Goal: Task Accomplishment & Management: Manage account settings

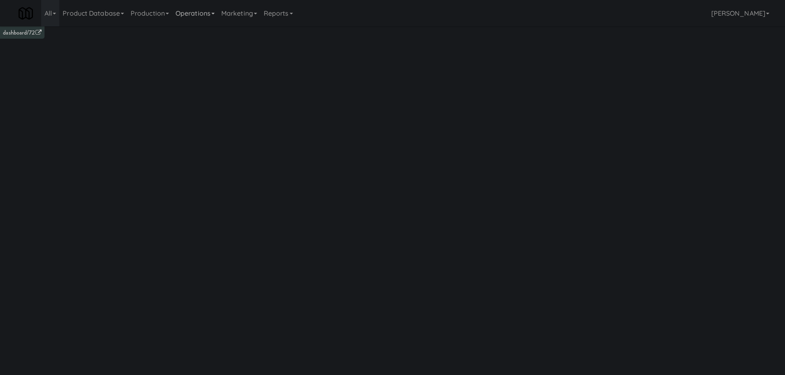
click at [179, 15] on link "Operations" at bounding box center [195, 13] width 46 height 26
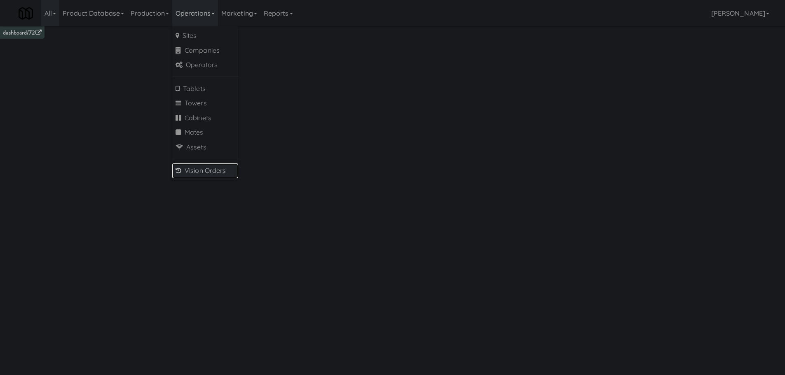
click at [194, 169] on link "Vision Orders" at bounding box center [205, 171] width 66 height 15
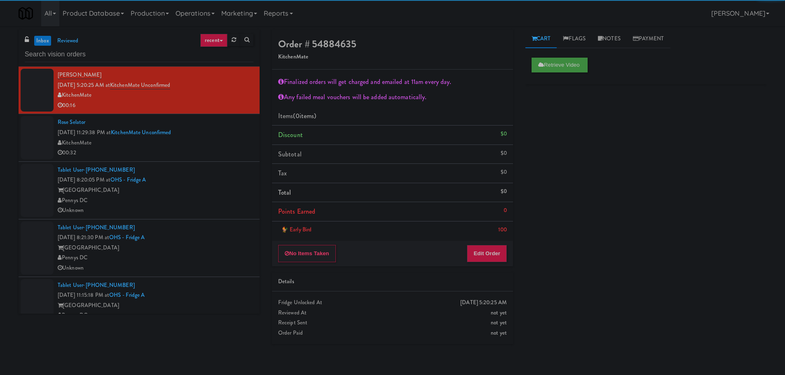
click at [138, 46] on div at bounding box center [139, 54] width 229 height 16
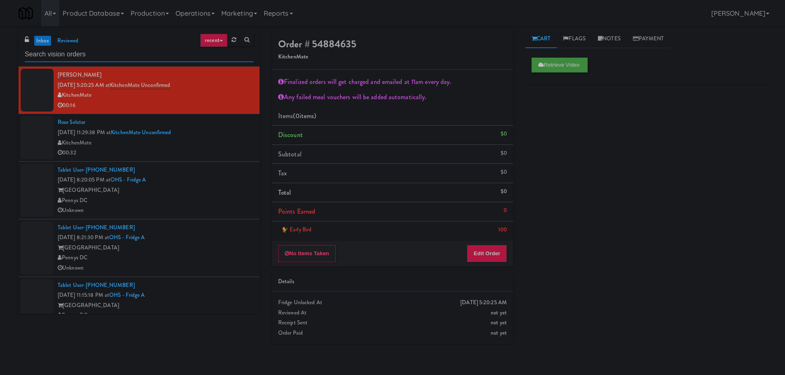
click at [135, 50] on input "text" at bounding box center [139, 54] width 229 height 15
type input "Fridge"
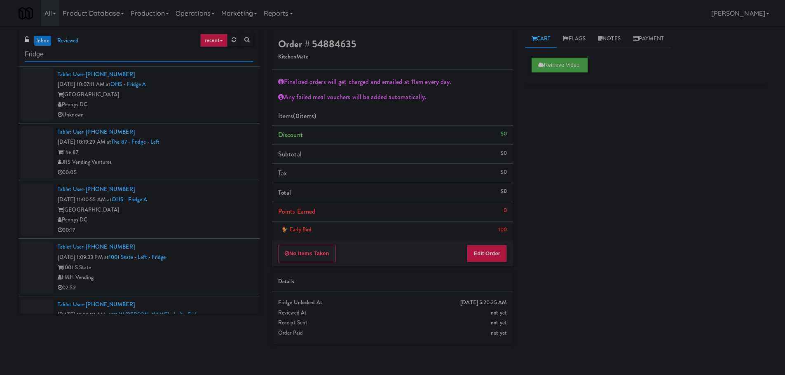
scroll to position [848, 0]
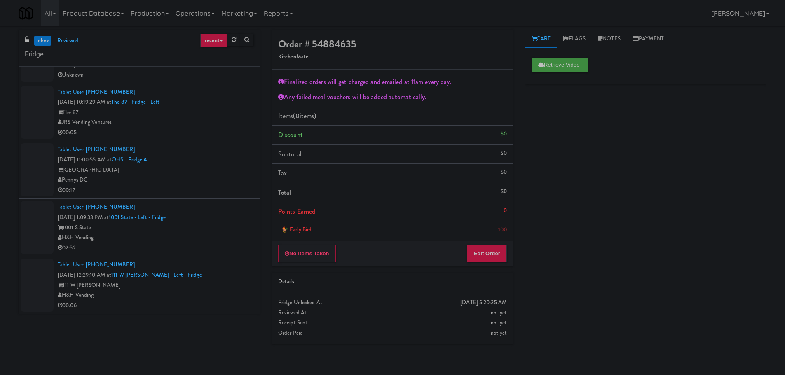
click at [219, 126] on div "JRS Vending Ventures" at bounding box center [156, 122] width 196 height 10
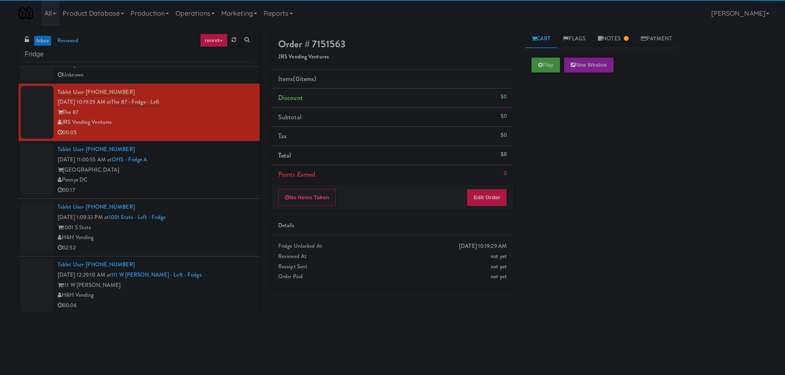
click at [206, 165] on div "[GEOGRAPHIC_DATA]" at bounding box center [156, 170] width 196 height 10
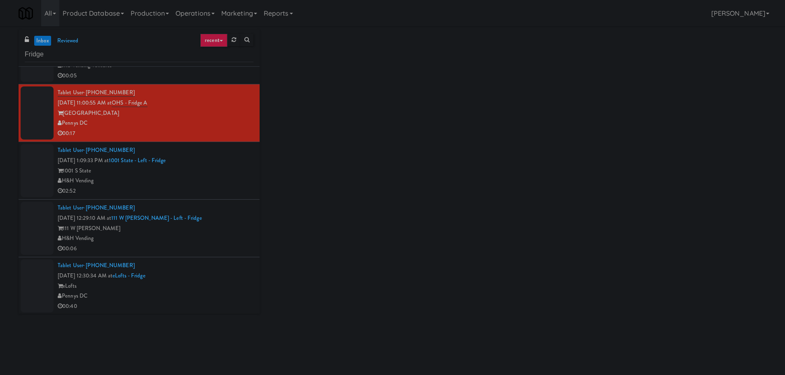
scroll to position [930, 0]
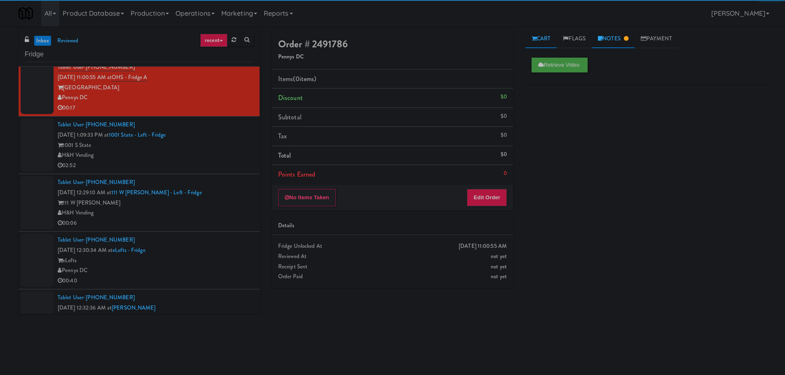
click at [627, 38] on link "Notes" at bounding box center [613, 39] width 43 height 19
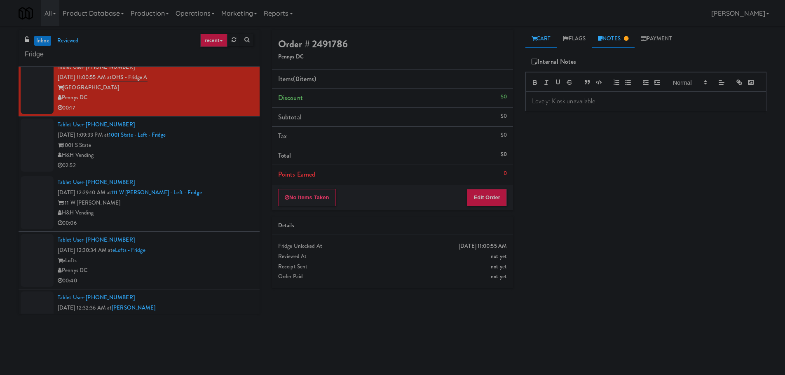
click at [545, 33] on link "Cart" at bounding box center [541, 39] width 32 height 19
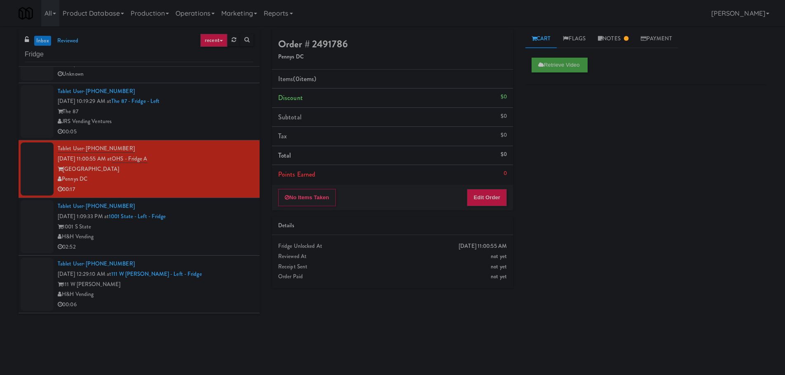
scroll to position [848, 0]
click at [203, 105] on div "Tablet User · (248) 934-8080 [DATE] 10:19:29 AM at The 87 - Fridge - Left The 8…" at bounding box center [156, 112] width 196 height 51
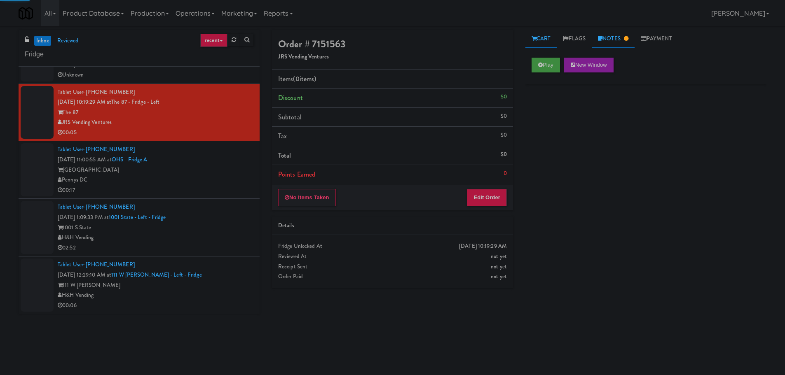
click at [614, 40] on link "Notes" at bounding box center [613, 39] width 43 height 19
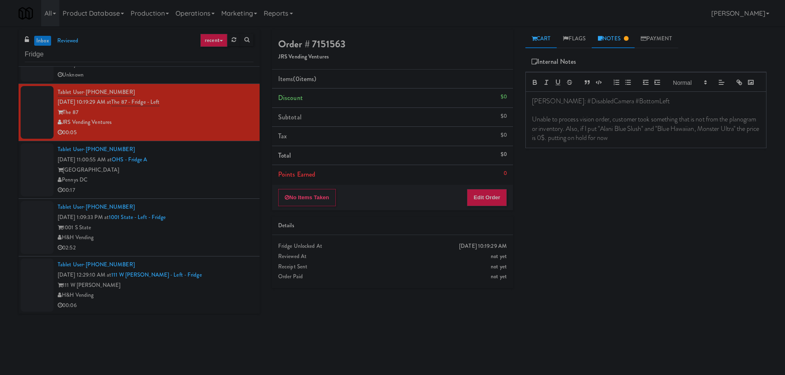
click at [556, 38] on link "Cart" at bounding box center [541, 39] width 32 height 19
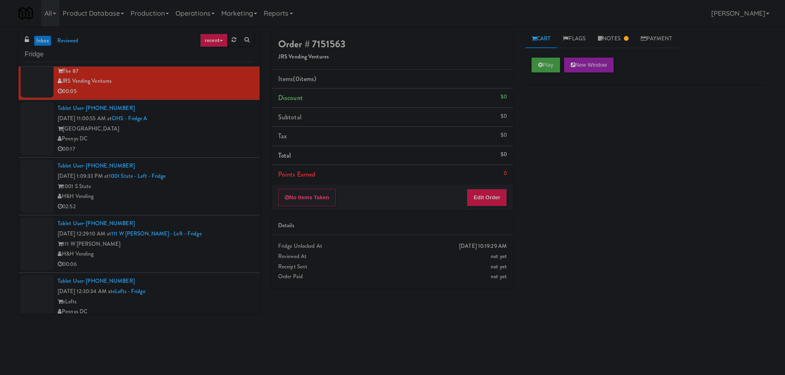
click at [210, 187] on div "1001 S State" at bounding box center [156, 187] width 196 height 10
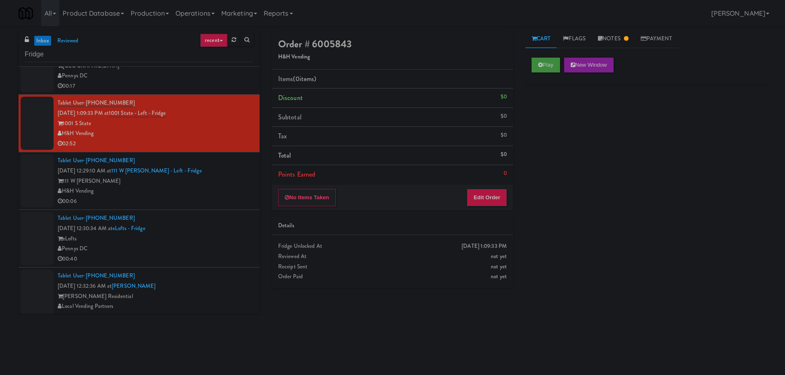
scroll to position [971, 0]
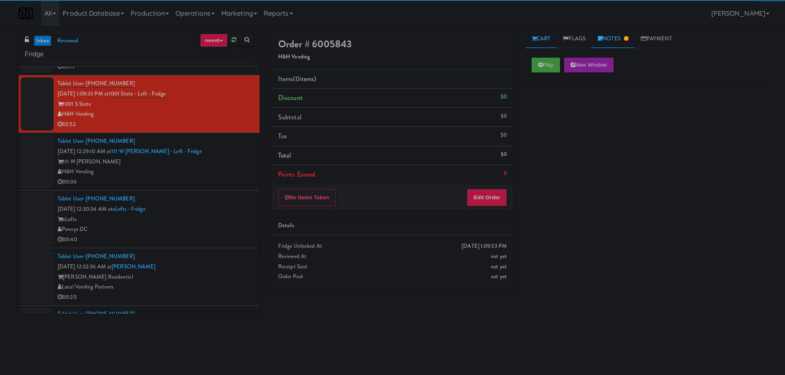
click at [617, 40] on link "Notes" at bounding box center [613, 39] width 43 height 19
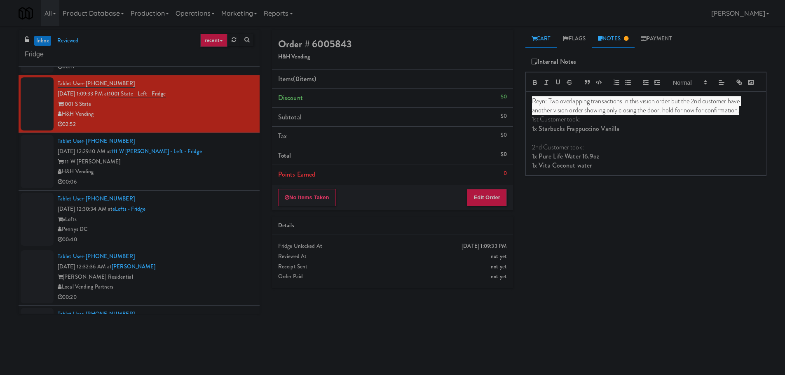
click at [538, 33] on link "Cart" at bounding box center [541, 39] width 32 height 19
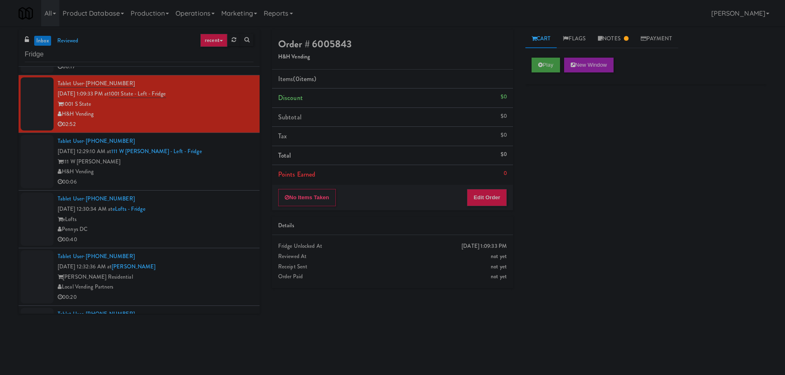
click at [177, 199] on div "Tablet User · (276) 696-5030 [DATE] 12:30:34 AM at eLofts - Fridge eLofts Penny…" at bounding box center [156, 219] width 196 height 51
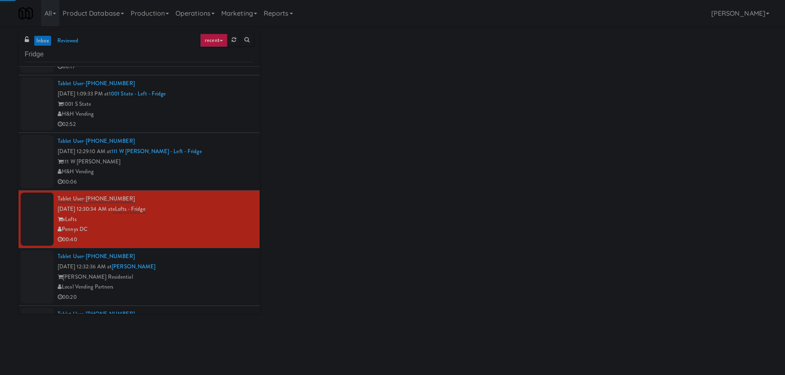
click at [209, 171] on div "H&H Vending" at bounding box center [156, 172] width 196 height 10
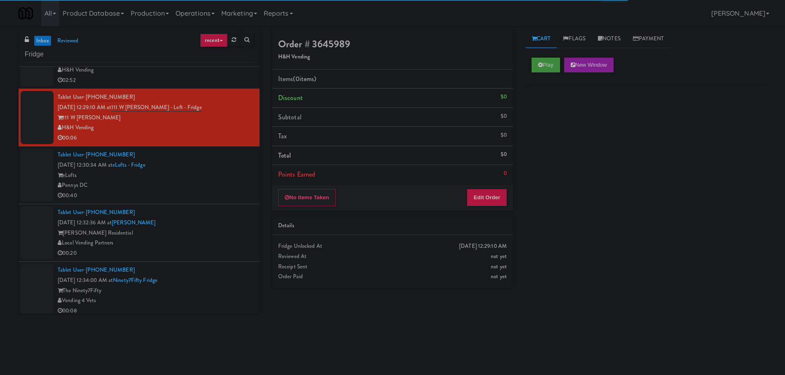
scroll to position [1013, 0]
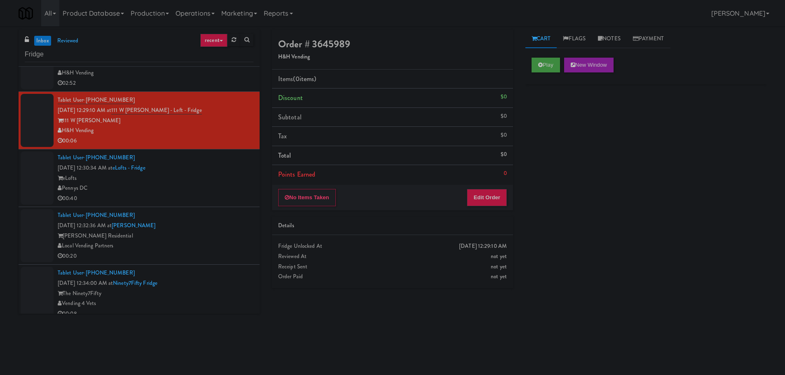
click at [540, 73] on div "Play New Window" at bounding box center [645, 67] width 241 height 33
click at [543, 58] on button "Play" at bounding box center [545, 65] width 28 height 15
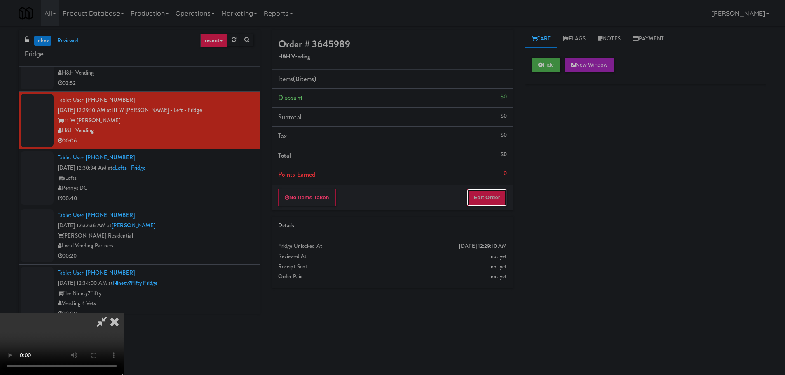
click at [493, 199] on button "Edit Order" at bounding box center [487, 197] width 40 height 17
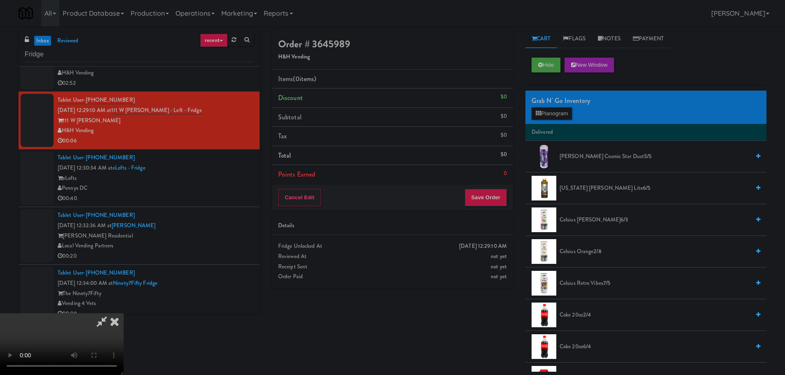
scroll to position [0, 0]
click at [124, 313] on video at bounding box center [62, 344] width 124 height 62
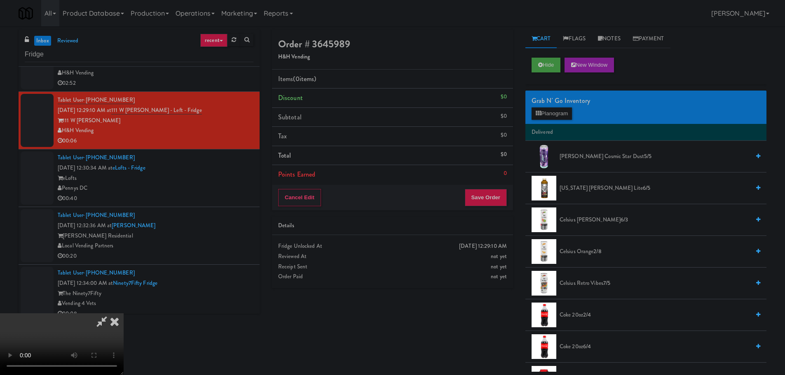
click at [568, 120] on div "Grab N' Go Inventory Planogram" at bounding box center [645, 107] width 241 height 33
click at [568, 115] on button "Planogram" at bounding box center [551, 114] width 40 height 12
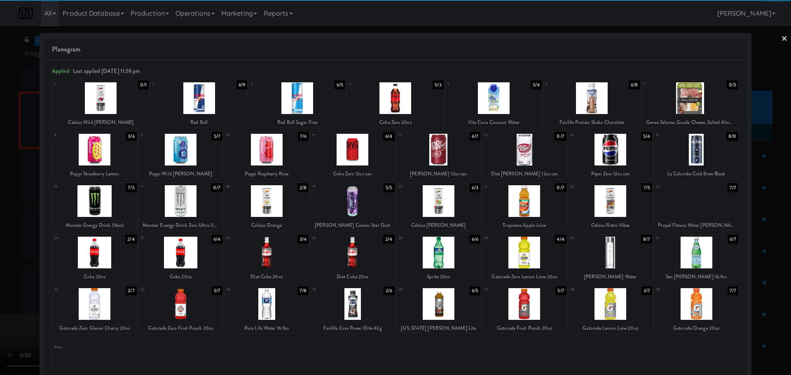
click at [526, 300] on div at bounding box center [524, 304] width 84 height 32
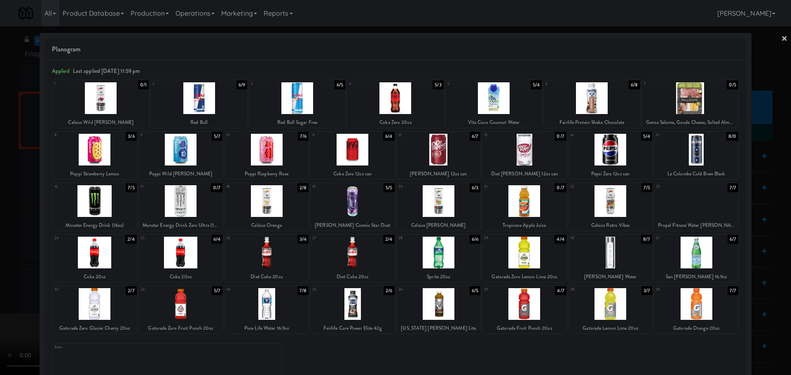
drag, startPoint x: 0, startPoint y: 252, endPoint x: 182, endPoint y: 189, distance: 192.7
click at [3, 255] on div at bounding box center [395, 187] width 791 height 375
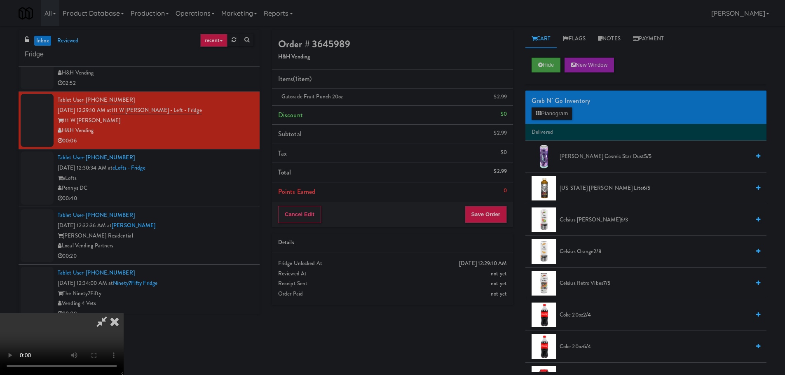
drag, startPoint x: 324, startPoint y: 160, endPoint x: 340, endPoint y: 160, distance: 16.5
click at [124, 313] on video at bounding box center [62, 344] width 124 height 62
click at [482, 208] on button "Save Order" at bounding box center [486, 214] width 42 height 17
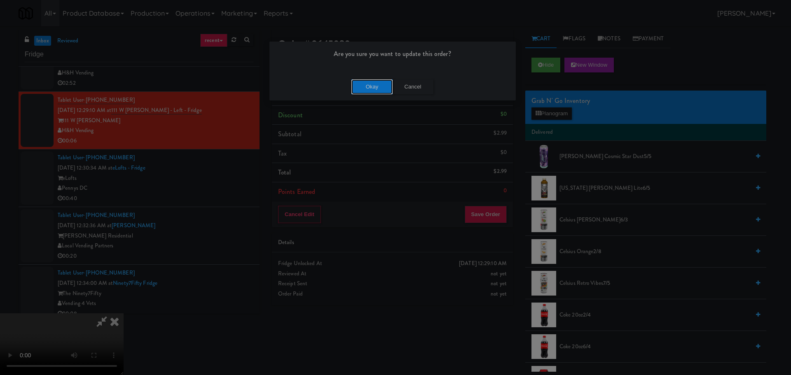
click at [370, 91] on button "Okay" at bounding box center [371, 87] width 41 height 15
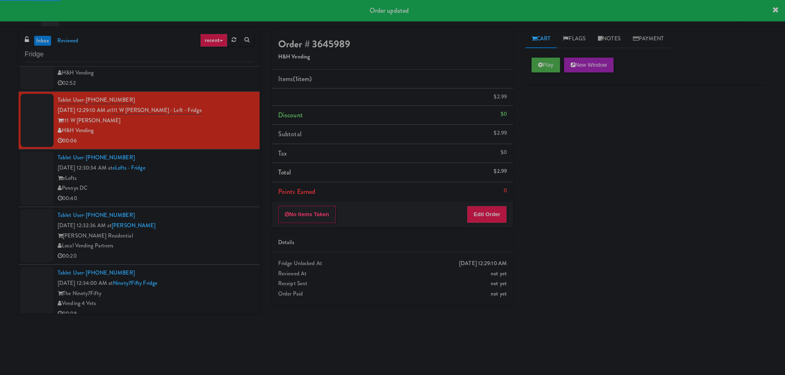
click at [229, 176] on div "eLofts" at bounding box center [156, 178] width 196 height 10
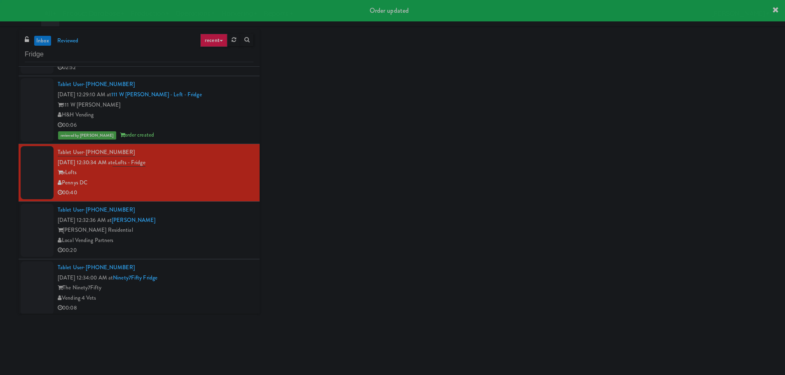
scroll to position [1095, 0]
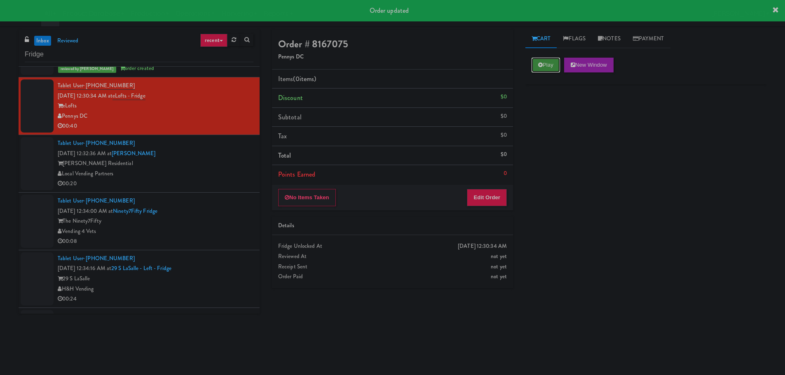
click at [549, 64] on button "Play" at bounding box center [545, 65] width 28 height 15
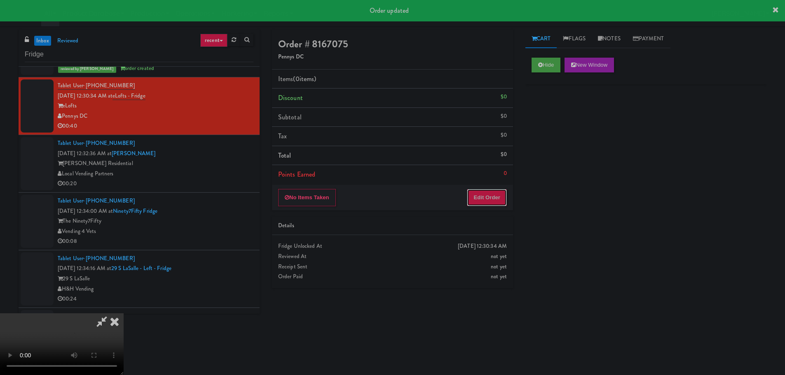
click at [498, 197] on button "Edit Order" at bounding box center [487, 197] width 40 height 17
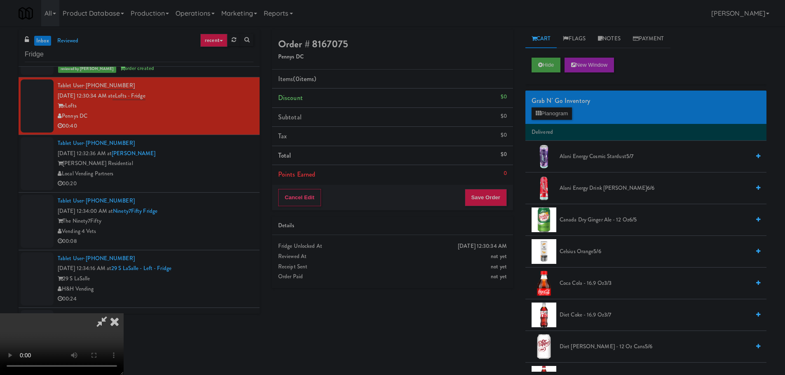
scroll to position [0, 0]
click at [124, 313] on video at bounding box center [62, 344] width 124 height 62
drag, startPoint x: 315, startPoint y: 192, endPoint x: 332, endPoint y: 194, distance: 17.1
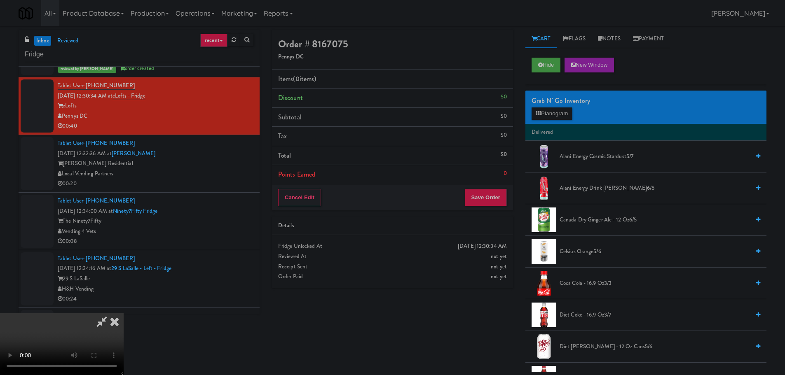
click at [124, 313] on video at bounding box center [62, 344] width 124 height 62
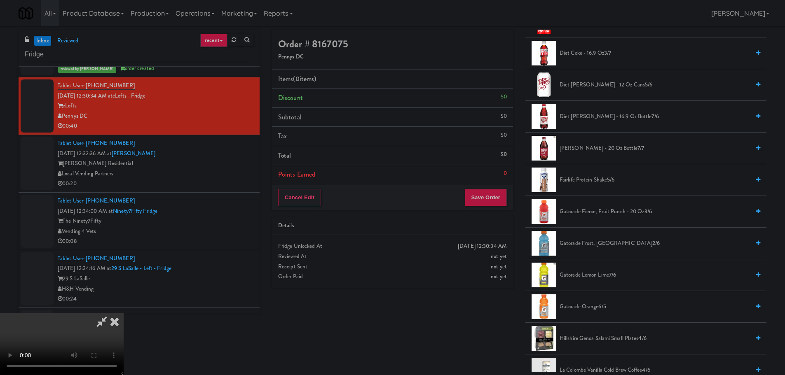
scroll to position [247, 0]
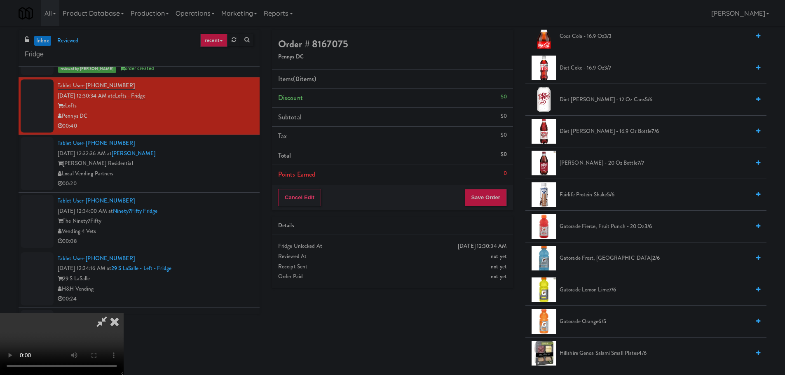
click at [586, 131] on span "Diet [PERSON_NAME] - 16.9 oz Bottle 7/6" at bounding box center [654, 131] width 190 height 10
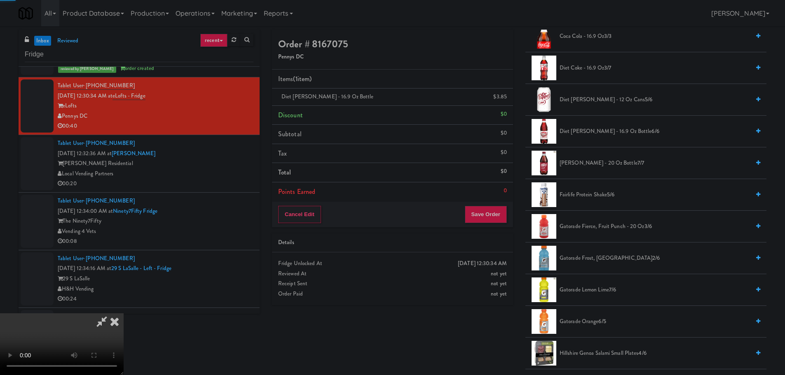
drag, startPoint x: 323, startPoint y: 173, endPoint x: 330, endPoint y: 173, distance: 6.2
click at [124, 313] on video at bounding box center [62, 344] width 124 height 62
drag, startPoint x: 392, startPoint y: 168, endPoint x: 425, endPoint y: 172, distance: 33.2
click at [124, 313] on video at bounding box center [62, 344] width 124 height 62
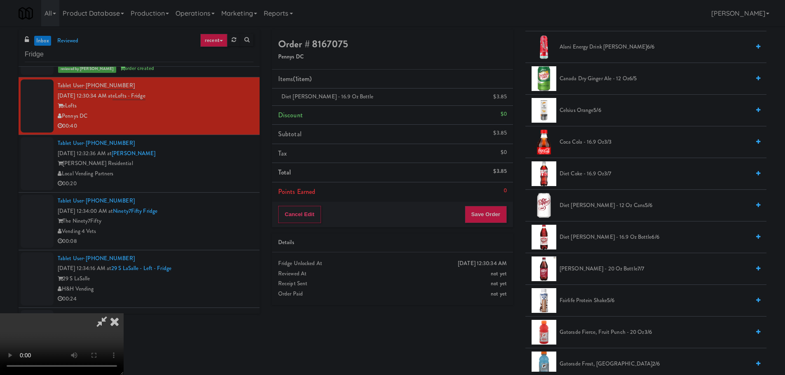
scroll to position [0, 0]
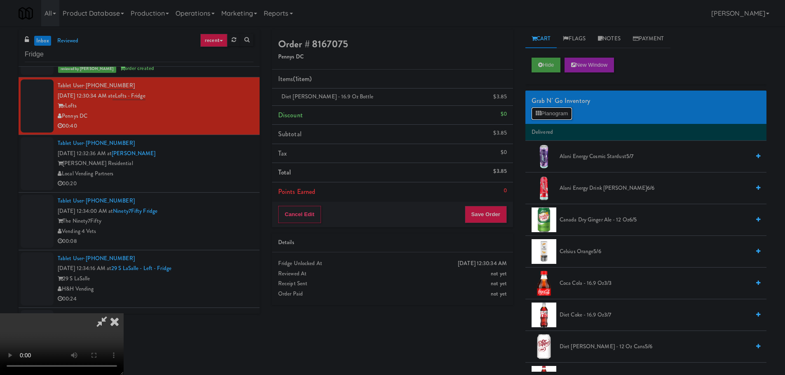
click at [562, 111] on button "Planogram" at bounding box center [551, 114] width 40 height 12
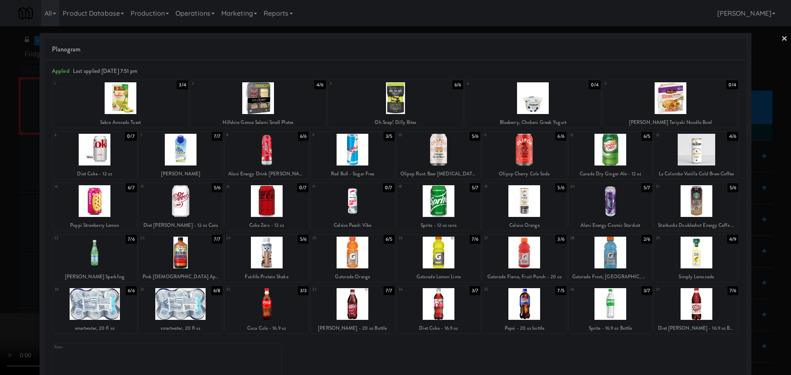
click at [213, 260] on div at bounding box center [181, 253] width 84 height 32
drag, startPoint x: 1, startPoint y: 262, endPoint x: 197, endPoint y: 208, distance: 203.8
click at [4, 262] on div at bounding box center [395, 187] width 791 height 375
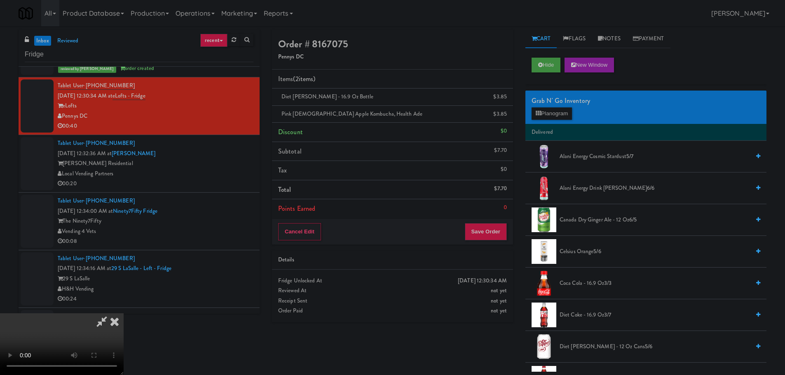
click at [124, 313] on video at bounding box center [62, 344] width 124 height 62
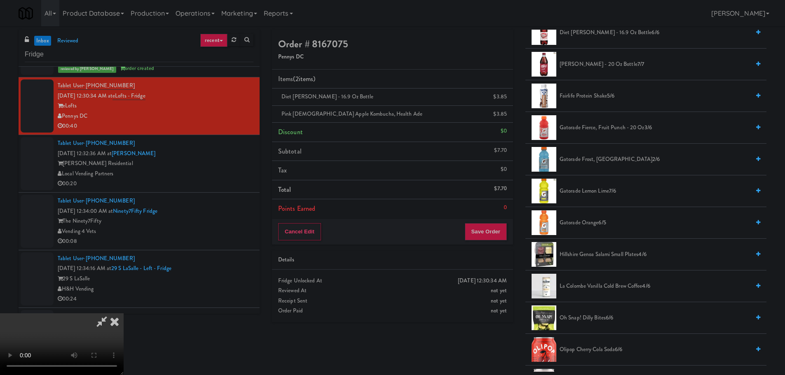
scroll to position [371, 0]
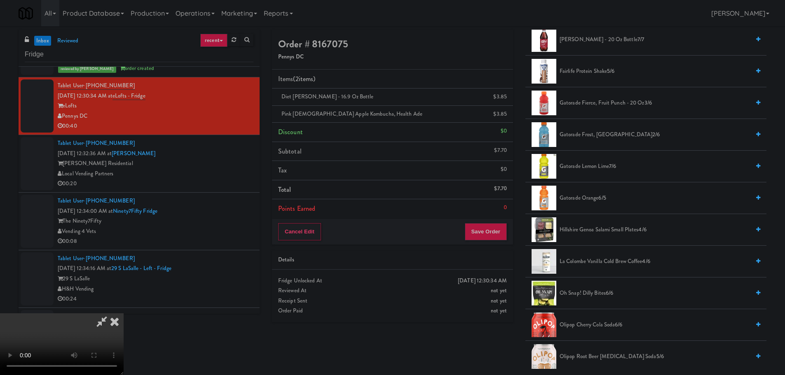
click at [602, 79] on li "Fairlife Protein Shake 5/6" at bounding box center [645, 72] width 241 height 32
click at [600, 70] on span "Fairlife Protein Shake 5/6" at bounding box center [654, 71] width 190 height 10
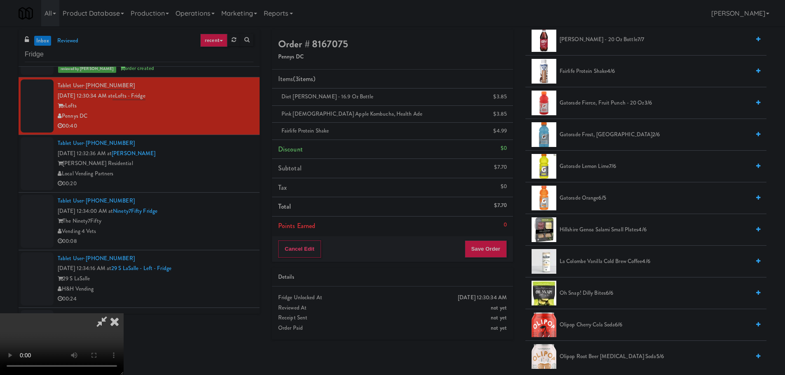
click at [124, 313] on video at bounding box center [62, 344] width 124 height 62
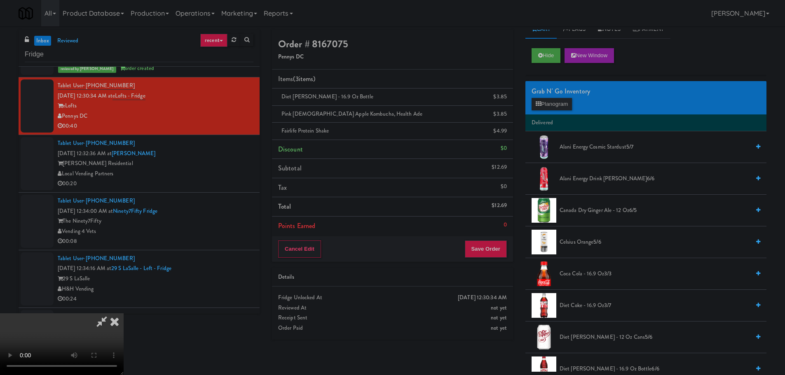
scroll to position [0, 0]
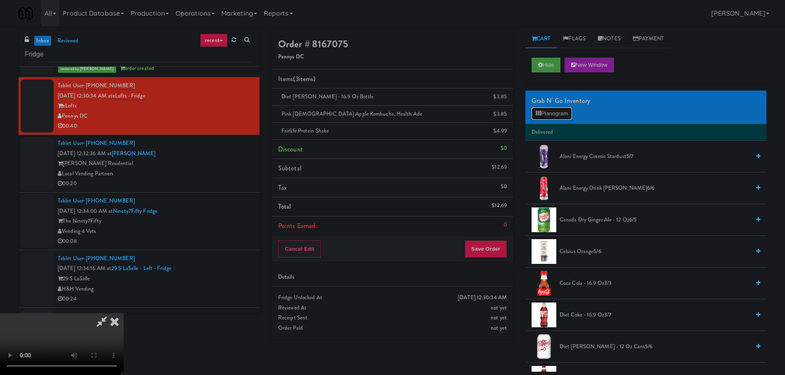
click at [554, 116] on button "Planogram" at bounding box center [551, 114] width 40 height 12
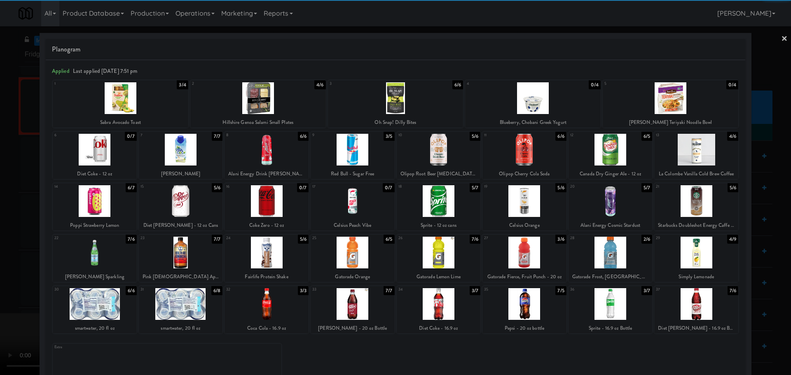
click at [95, 206] on div at bounding box center [95, 201] width 84 height 32
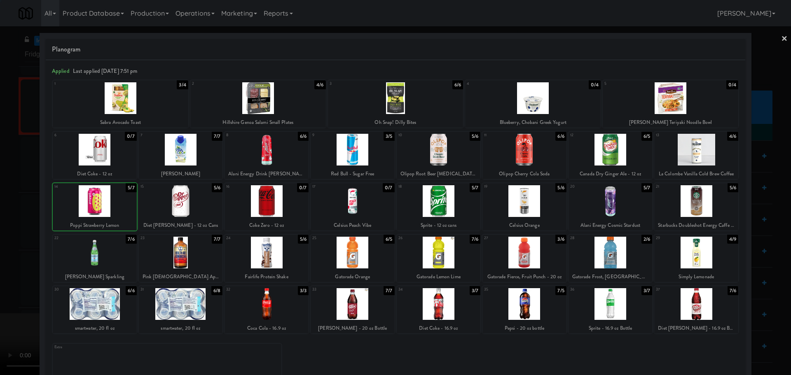
click at [0, 219] on div at bounding box center [395, 187] width 791 height 375
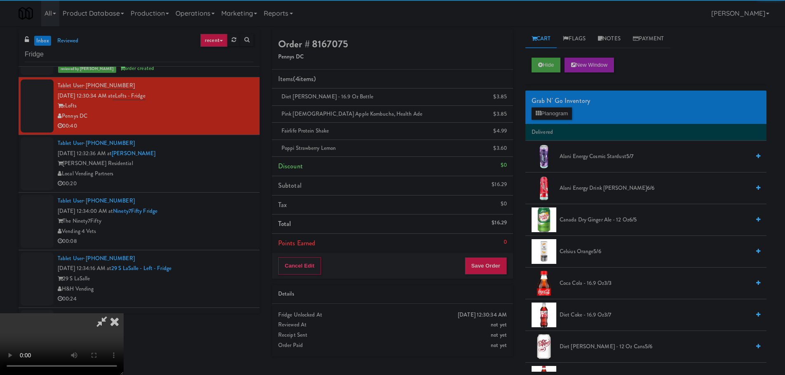
click at [124, 313] on video at bounding box center [62, 344] width 124 height 62
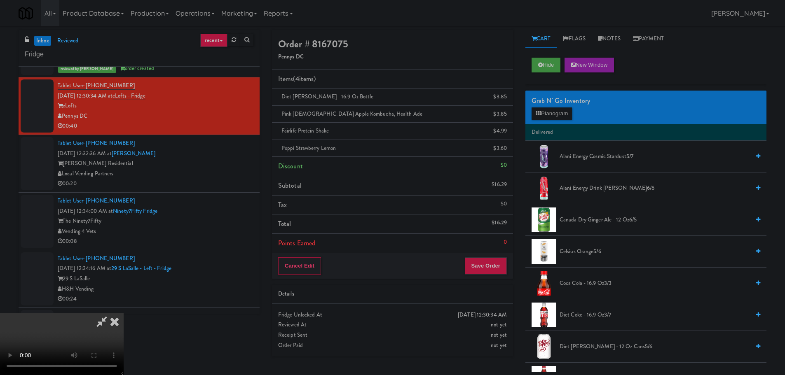
scroll to position [142, 0]
click at [498, 261] on button "Save Order" at bounding box center [486, 265] width 42 height 17
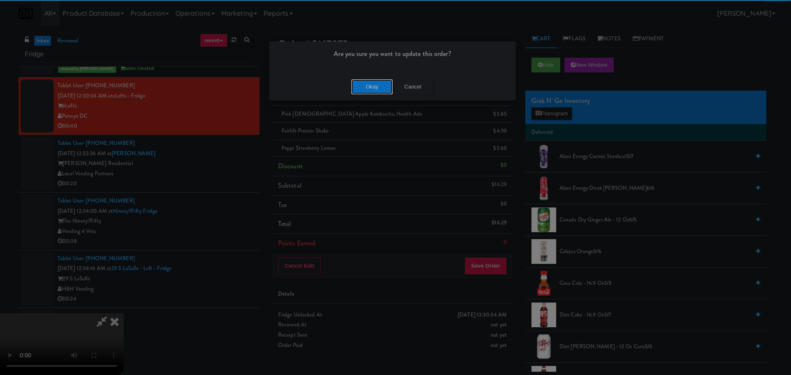
click at [366, 83] on button "Okay" at bounding box center [371, 87] width 41 height 15
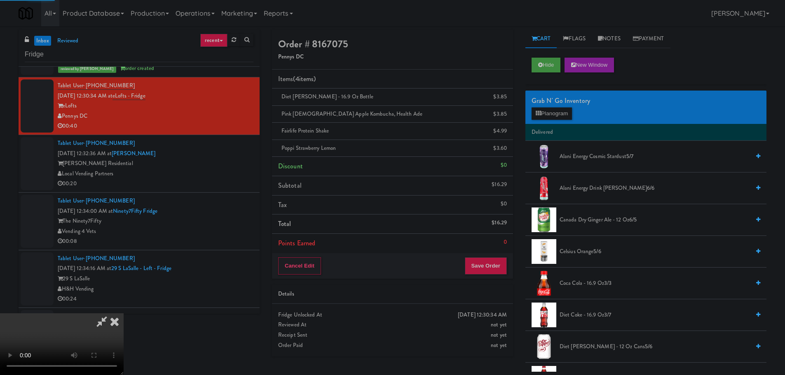
scroll to position [0, 0]
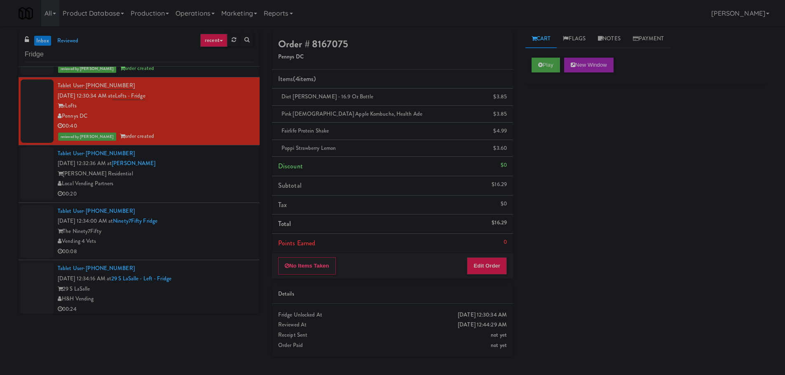
click at [181, 194] on div "00:20" at bounding box center [156, 194] width 196 height 10
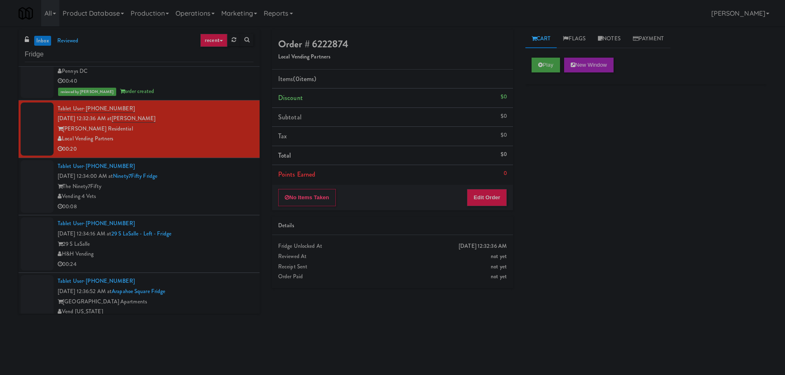
scroll to position [1136, 0]
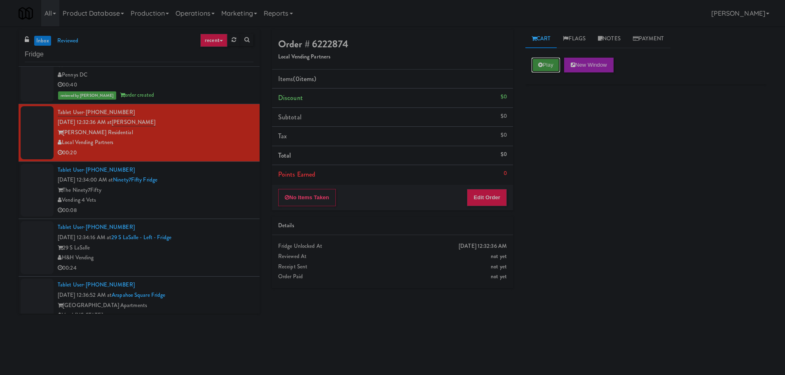
click at [550, 72] on button "Play" at bounding box center [545, 65] width 28 height 15
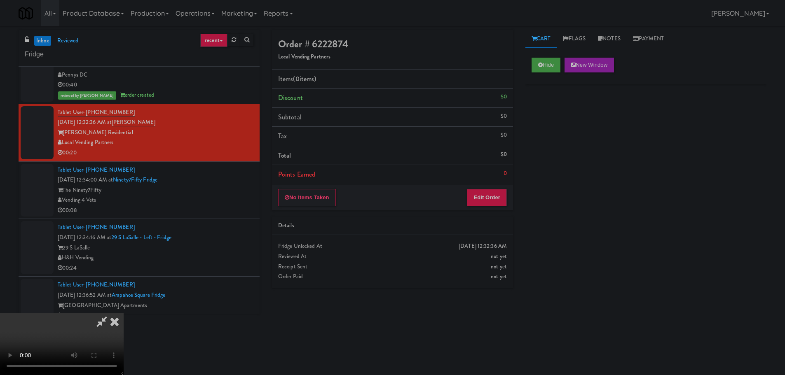
click at [486, 187] on div "No Items Taken Edit Order" at bounding box center [392, 198] width 241 height 26
click at [486, 189] on button "Edit Order" at bounding box center [487, 197] width 40 height 17
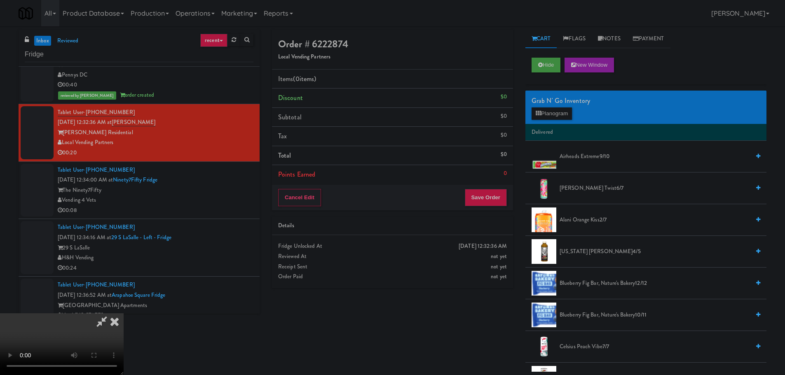
click at [124, 313] on video at bounding box center [62, 344] width 124 height 62
drag, startPoint x: 318, startPoint y: 223, endPoint x: 379, endPoint y: 213, distance: 61.8
click at [124, 313] on video at bounding box center [62, 344] width 124 height 62
drag, startPoint x: 543, startPoint y: 105, endPoint x: 546, endPoint y: 108, distance: 4.2
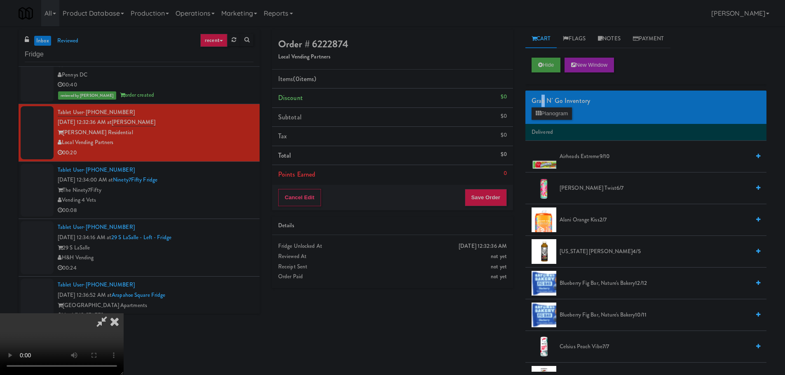
click at [543, 105] on div "Grab N' Go Inventory" at bounding box center [645, 101] width 229 height 12
click at [548, 111] on button "Planogram" at bounding box center [551, 114] width 40 height 12
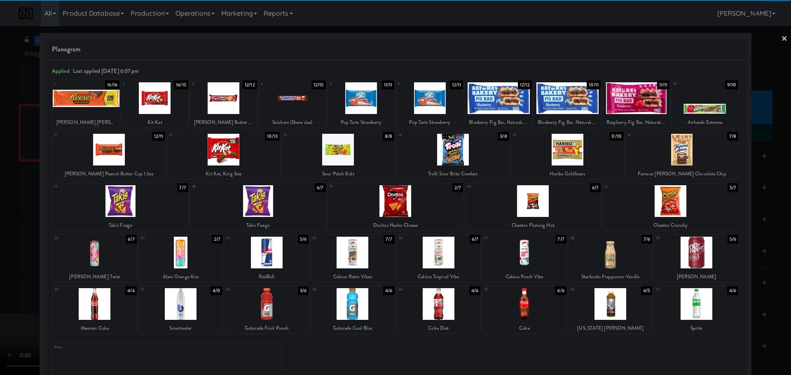
click at [686, 302] on div at bounding box center [696, 304] width 84 height 32
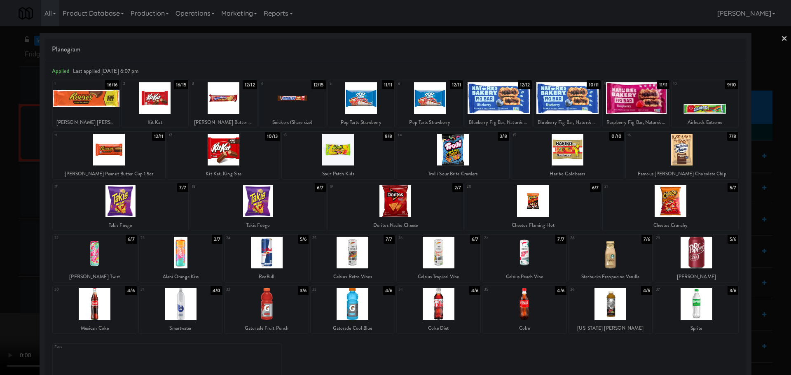
drag, startPoint x: 0, startPoint y: 303, endPoint x: 66, endPoint y: 290, distance: 67.6
click at [0, 304] on div at bounding box center [395, 187] width 791 height 375
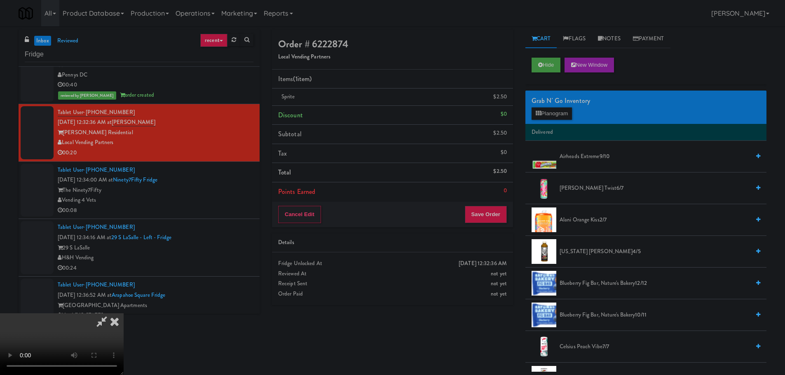
drag, startPoint x: 293, startPoint y: 253, endPoint x: 335, endPoint y: 249, distance: 41.8
click at [124, 313] on video at bounding box center [62, 344] width 124 height 62
click at [473, 213] on button "Save Order" at bounding box center [486, 214] width 42 height 17
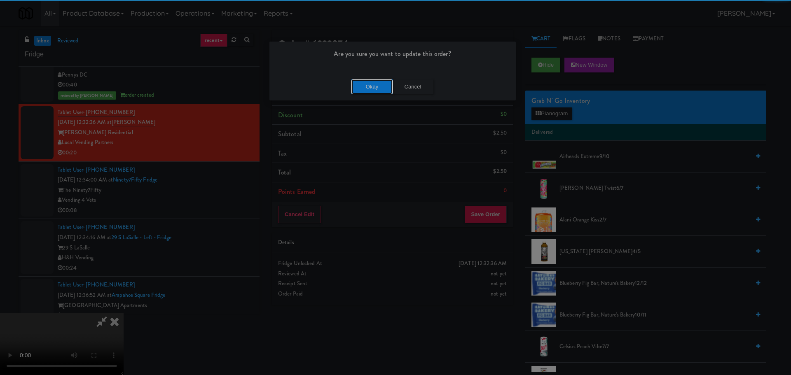
click at [362, 87] on button "Okay" at bounding box center [371, 87] width 41 height 15
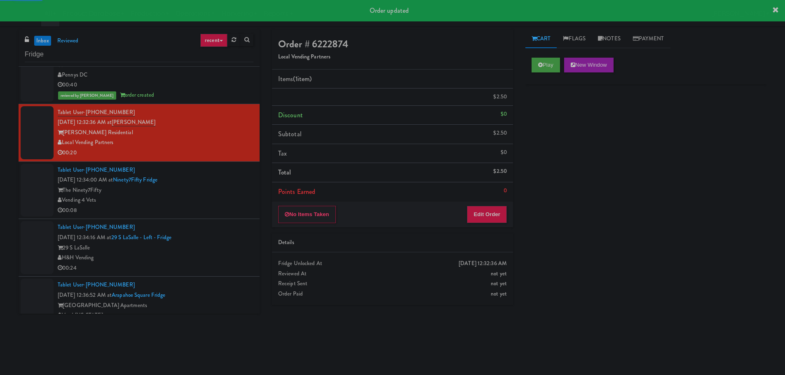
click at [232, 200] on div "Vending 4 Vets" at bounding box center [156, 200] width 196 height 10
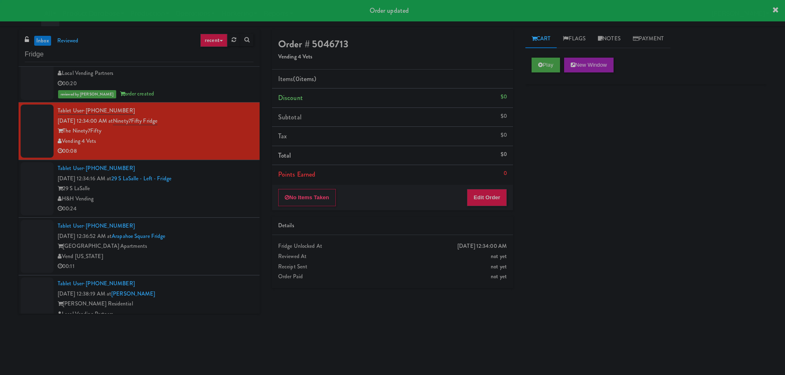
scroll to position [1218, 0]
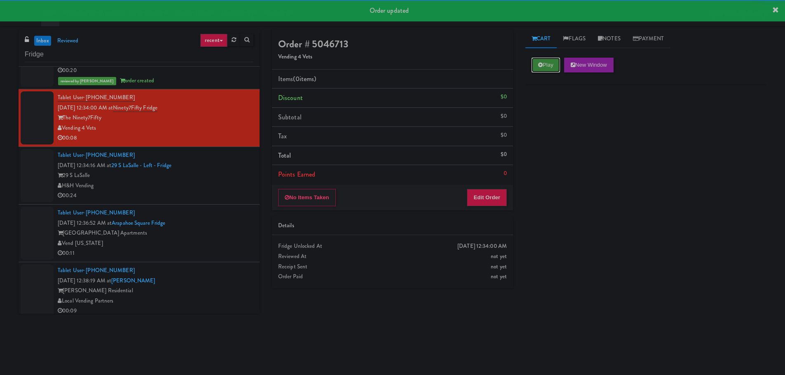
click at [547, 62] on button "Play" at bounding box center [545, 65] width 28 height 15
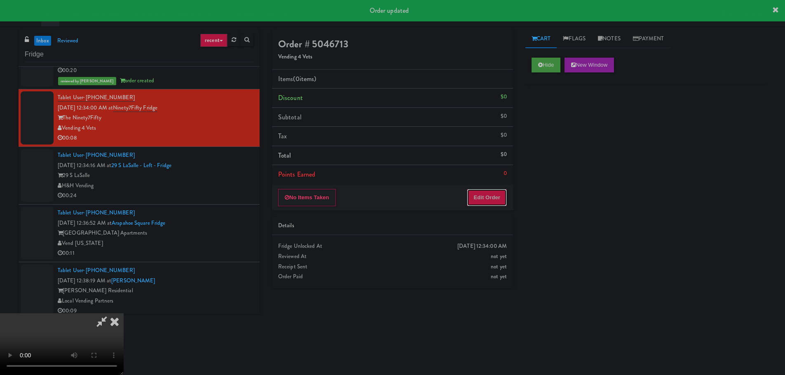
click at [488, 196] on button "Edit Order" at bounding box center [487, 197] width 40 height 17
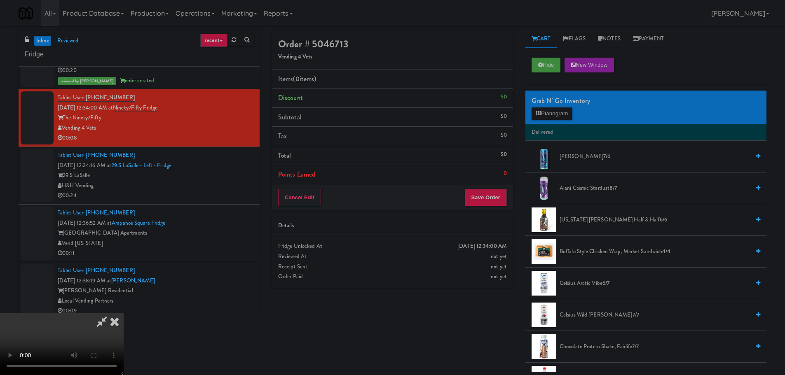
scroll to position [0, 0]
click at [124, 313] on video at bounding box center [62, 344] width 124 height 62
click at [562, 116] on button "Planogram" at bounding box center [551, 114] width 40 height 12
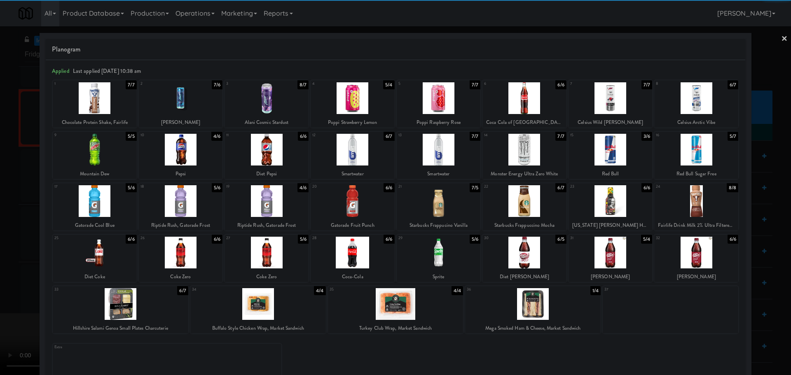
click at [200, 153] on div at bounding box center [181, 150] width 84 height 32
drag, startPoint x: 0, startPoint y: 206, endPoint x: 10, endPoint y: 206, distance: 10.3
click at [1, 206] on div at bounding box center [395, 187] width 791 height 375
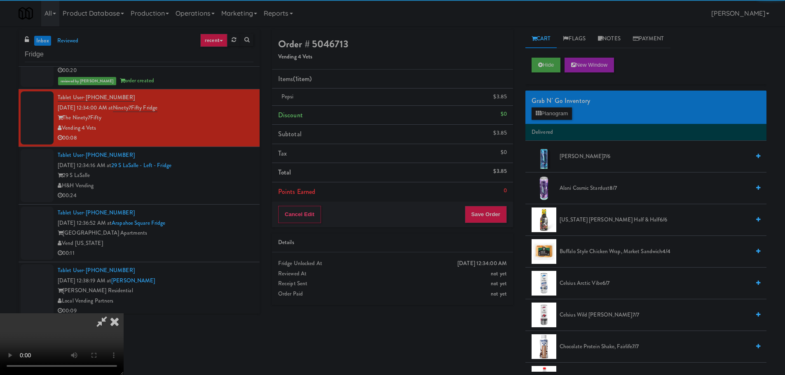
click at [124, 313] on video at bounding box center [62, 344] width 124 height 62
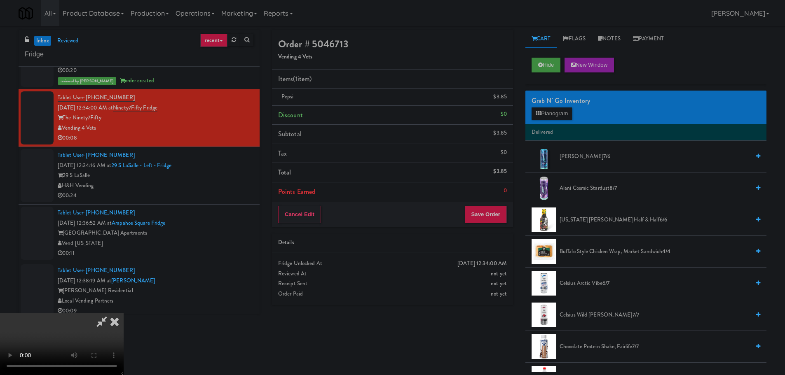
click at [124, 313] on video at bounding box center [62, 344] width 124 height 62
click at [490, 214] on button "Save Order" at bounding box center [486, 214] width 42 height 17
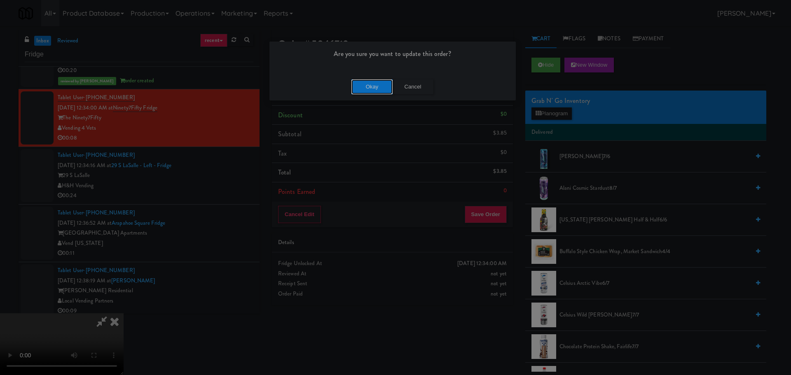
click at [373, 91] on button "Okay" at bounding box center [371, 87] width 41 height 15
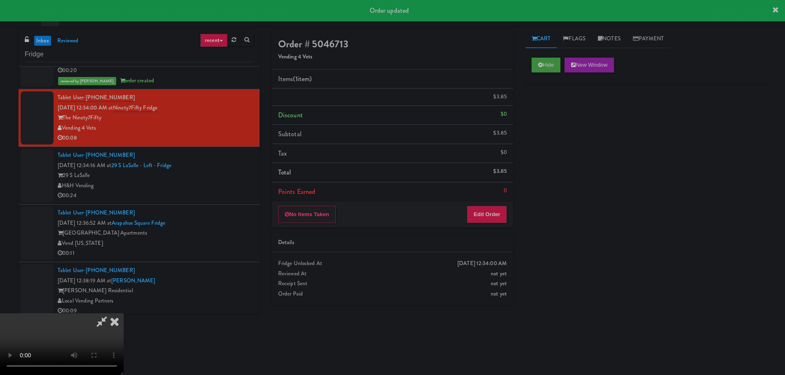
scroll to position [0, 0]
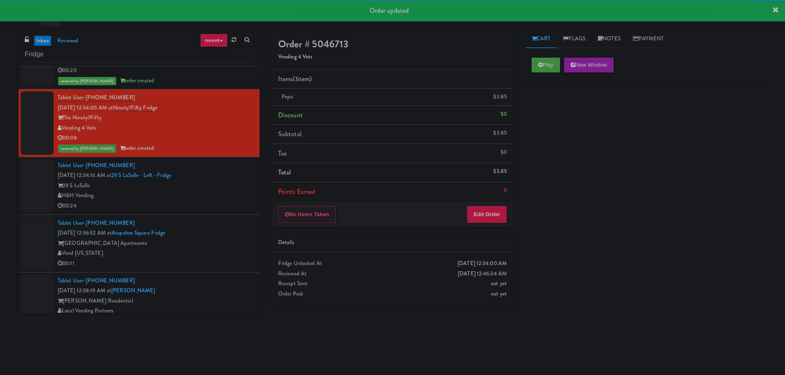
click at [210, 192] on div "H&H Vending" at bounding box center [156, 196] width 196 height 10
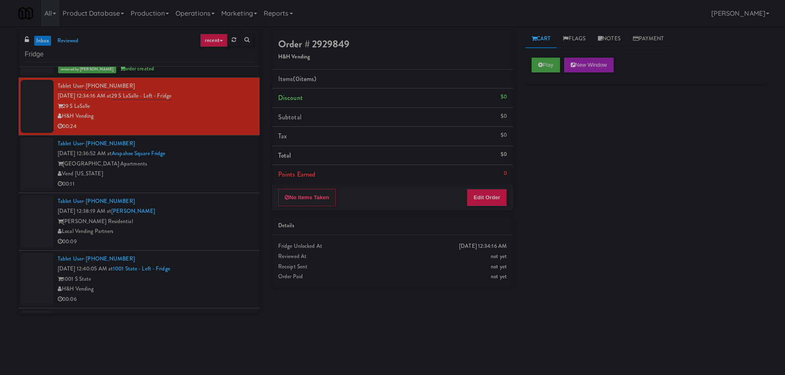
scroll to position [1300, 0]
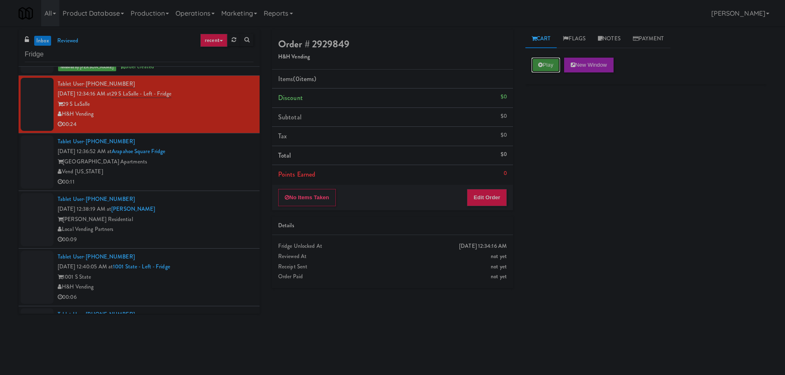
click at [544, 72] on button "Play" at bounding box center [545, 65] width 28 height 15
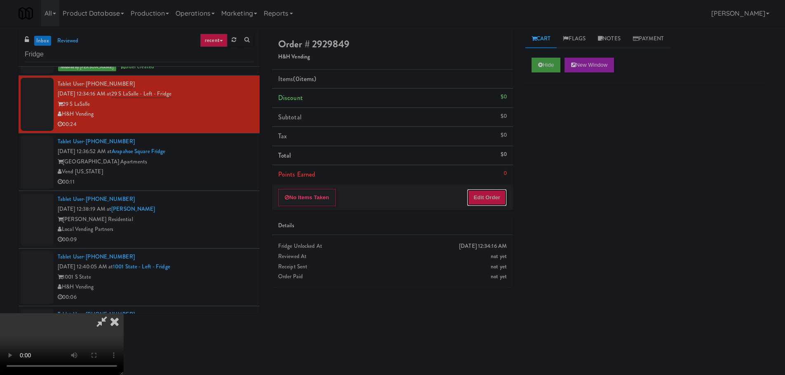
click at [501, 189] on button "Edit Order" at bounding box center [487, 197] width 40 height 17
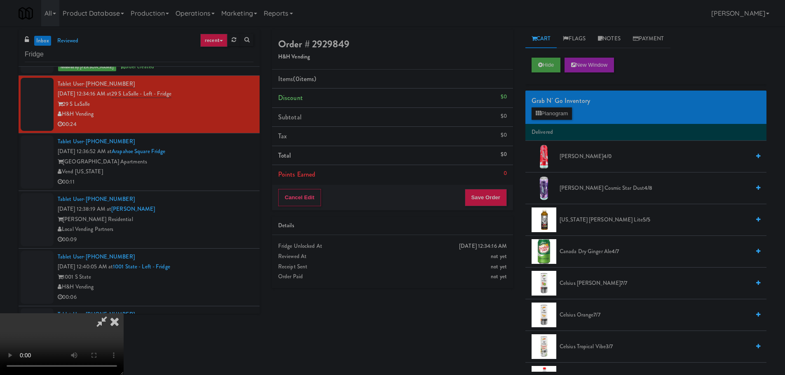
scroll to position [0, 0]
click at [124, 313] on video at bounding box center [62, 344] width 124 height 62
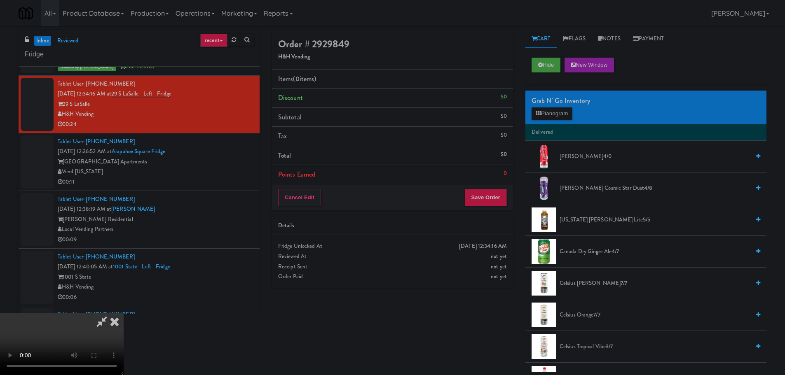
drag, startPoint x: 373, startPoint y: 247, endPoint x: 388, endPoint y: 244, distance: 15.4
click at [124, 313] on video at bounding box center [62, 344] width 124 height 62
click at [571, 122] on div "Grab N' Go Inventory Planogram" at bounding box center [645, 107] width 241 height 33
click at [568, 114] on button "Planogram" at bounding box center [551, 114] width 40 height 12
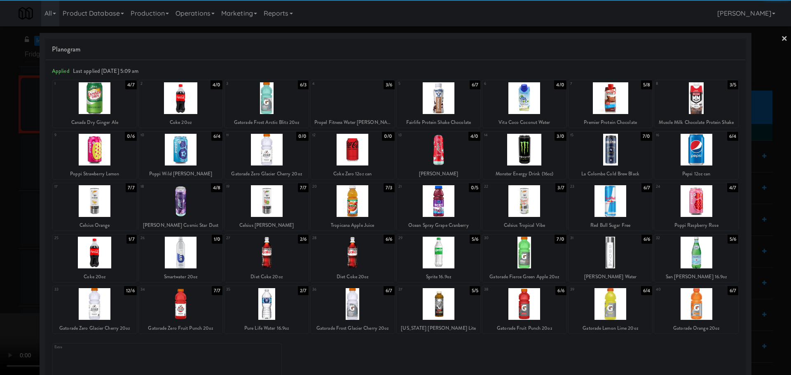
click at [369, 152] on div at bounding box center [353, 150] width 84 height 32
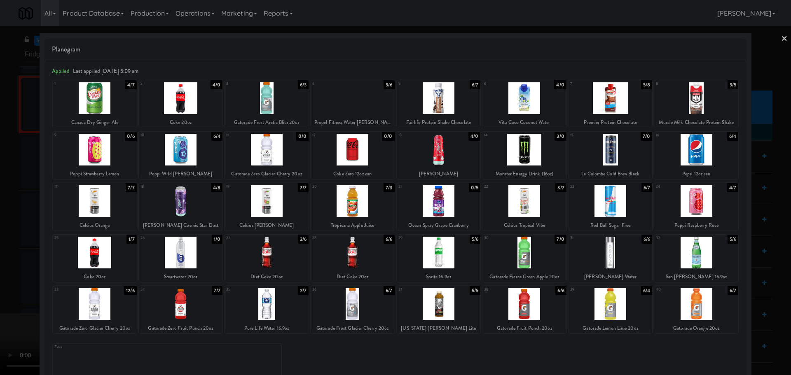
drag, startPoint x: 0, startPoint y: 214, endPoint x: 30, endPoint y: 217, distance: 30.6
click at [4, 215] on div at bounding box center [395, 187] width 791 height 375
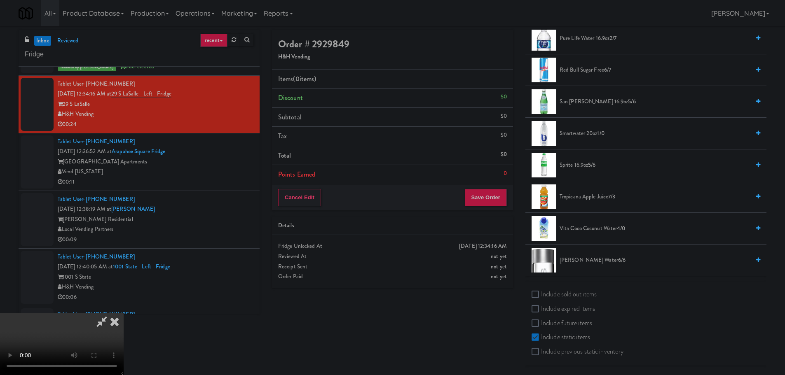
click at [576, 297] on label "Include sold out items" at bounding box center [563, 294] width 65 height 12
click at [541, 297] on input "Include sold out items" at bounding box center [535, 295] width 9 height 7
checkbox input "true"
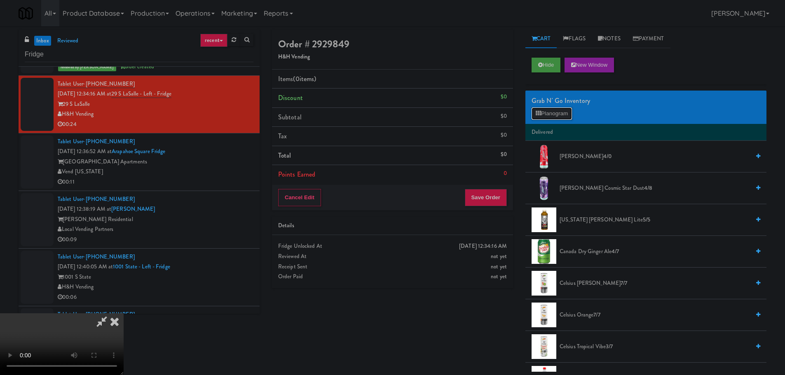
click at [557, 114] on button "Planogram" at bounding box center [551, 114] width 40 height 12
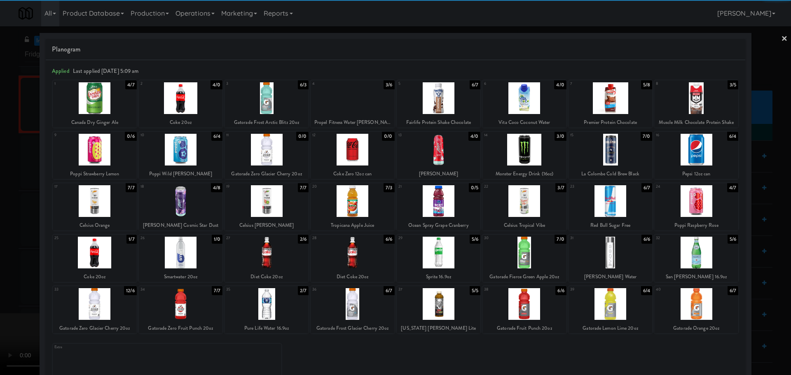
click at [365, 152] on div at bounding box center [353, 150] width 84 height 32
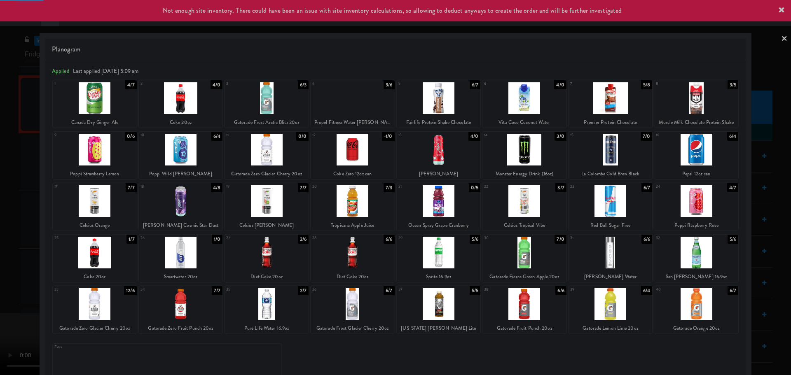
drag, startPoint x: 2, startPoint y: 243, endPoint x: 222, endPoint y: 199, distance: 224.3
click at [4, 243] on div at bounding box center [395, 187] width 791 height 375
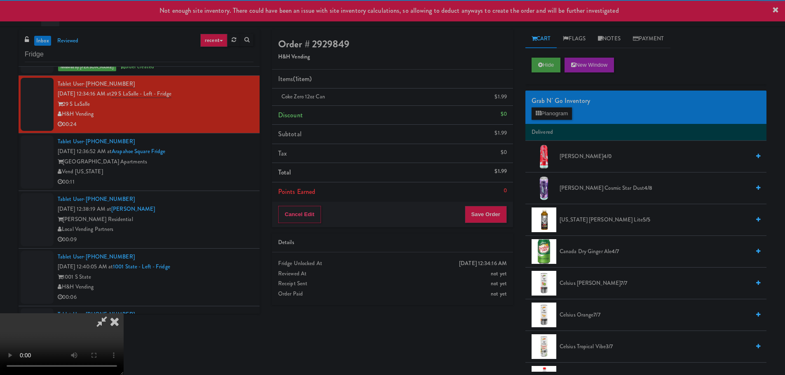
drag, startPoint x: 264, startPoint y: 198, endPoint x: 286, endPoint y: 198, distance: 21.8
click at [124, 313] on video at bounding box center [62, 344] width 124 height 62
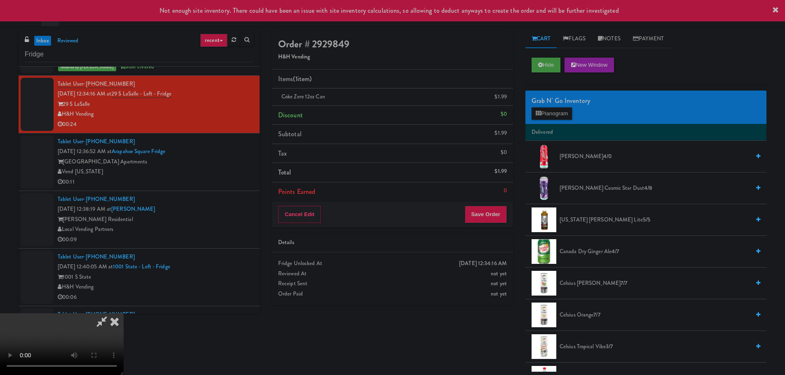
click at [124, 313] on video at bounding box center [62, 344] width 124 height 62
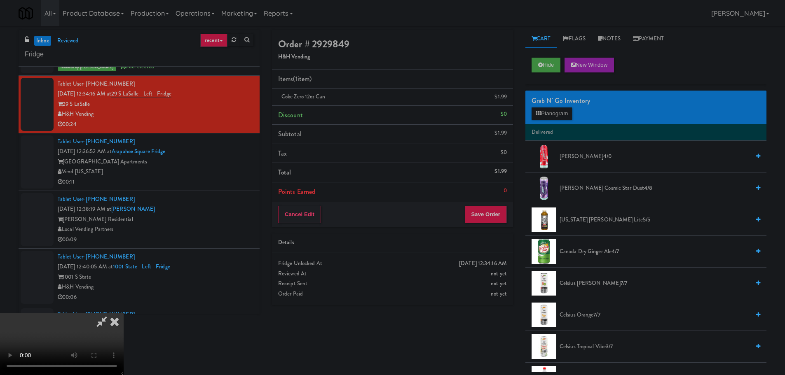
click at [124, 313] on video at bounding box center [62, 344] width 124 height 62
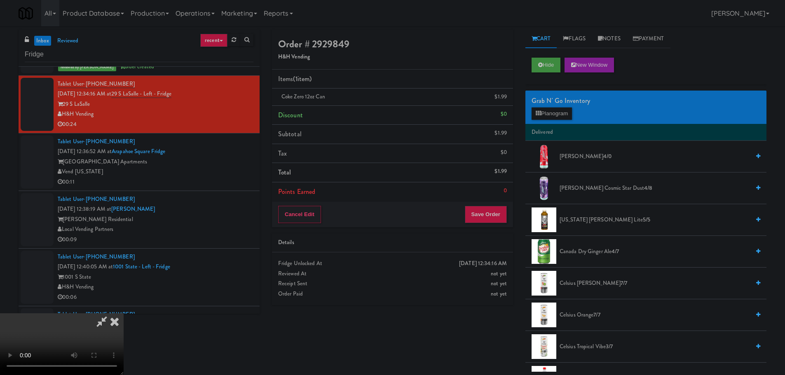
click at [124, 313] on video at bounding box center [62, 344] width 124 height 62
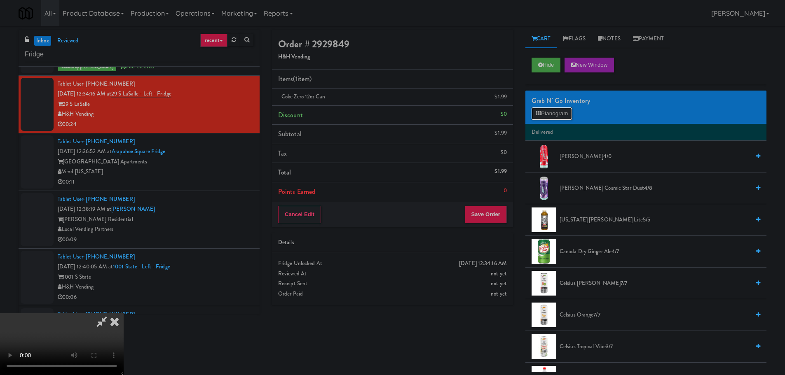
click at [542, 118] on button "Planogram" at bounding box center [551, 114] width 40 height 12
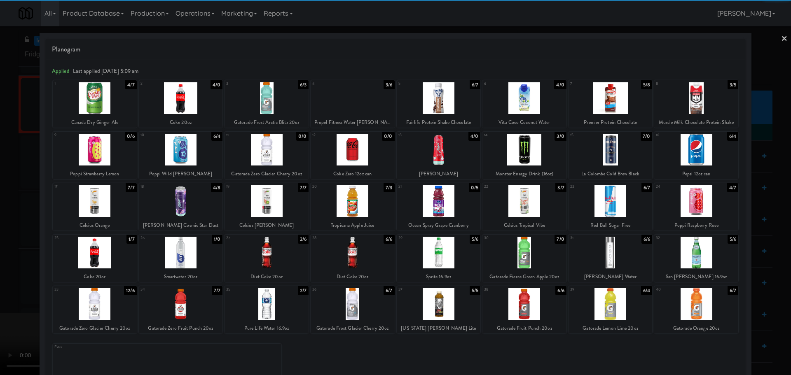
click at [281, 94] on div at bounding box center [266, 98] width 84 height 32
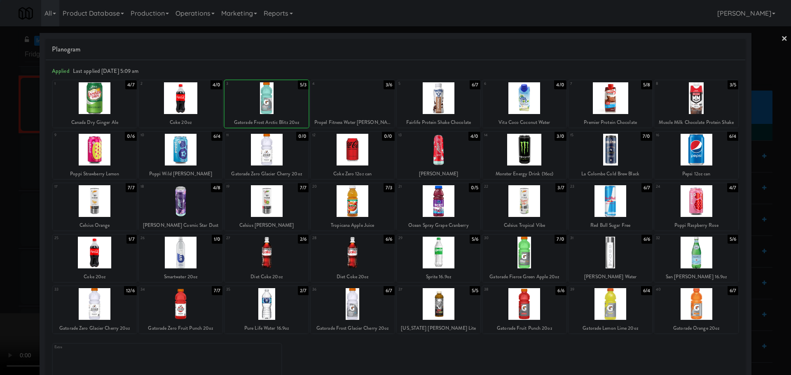
drag, startPoint x: 0, startPoint y: 215, endPoint x: 57, endPoint y: 203, distance: 58.2
click at [1, 217] on div at bounding box center [395, 187] width 791 height 375
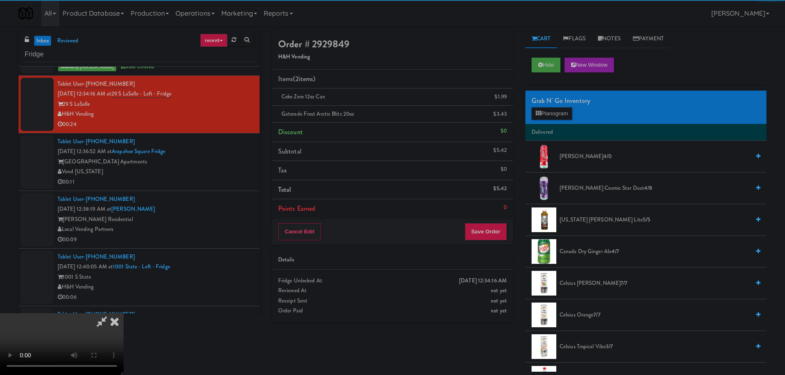
drag, startPoint x: 256, startPoint y: 190, endPoint x: 266, endPoint y: 190, distance: 9.5
click at [124, 313] on video at bounding box center [62, 344] width 124 height 62
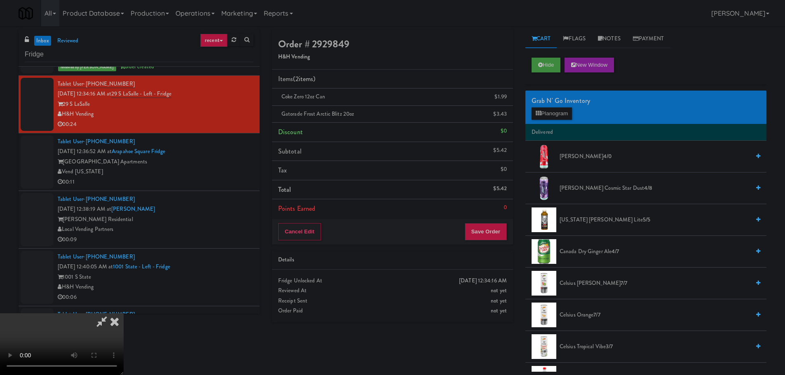
scroll to position [142, 0]
click at [487, 236] on button "Save Order" at bounding box center [486, 231] width 42 height 17
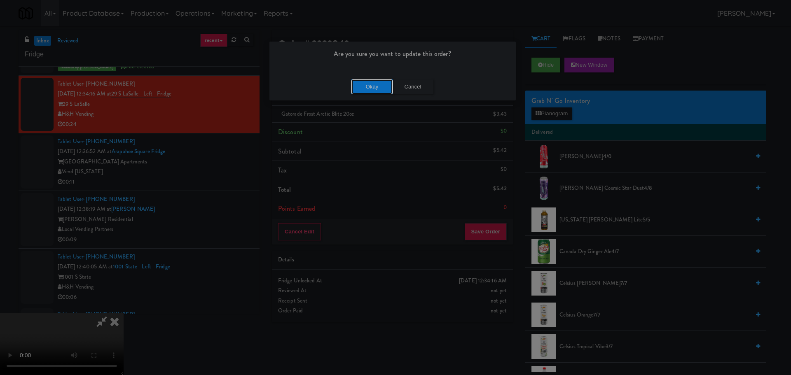
click at [379, 82] on button "Okay" at bounding box center [371, 87] width 41 height 15
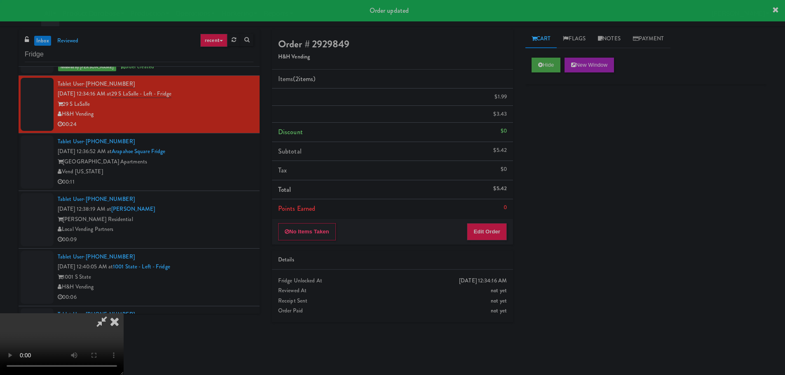
scroll to position [0, 0]
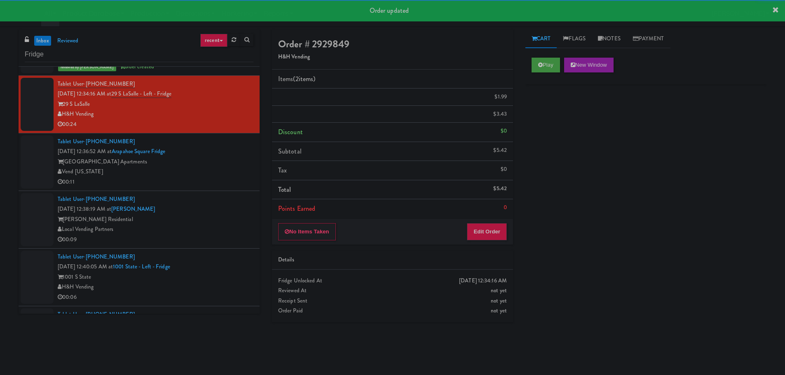
click at [207, 187] on div "00:11" at bounding box center [156, 182] width 196 height 10
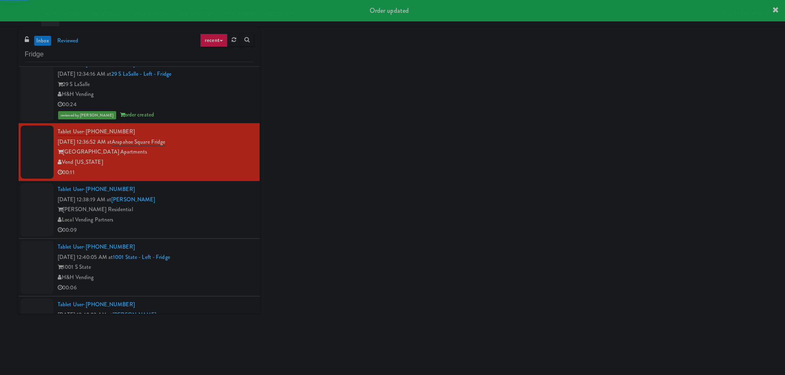
scroll to position [1382, 0]
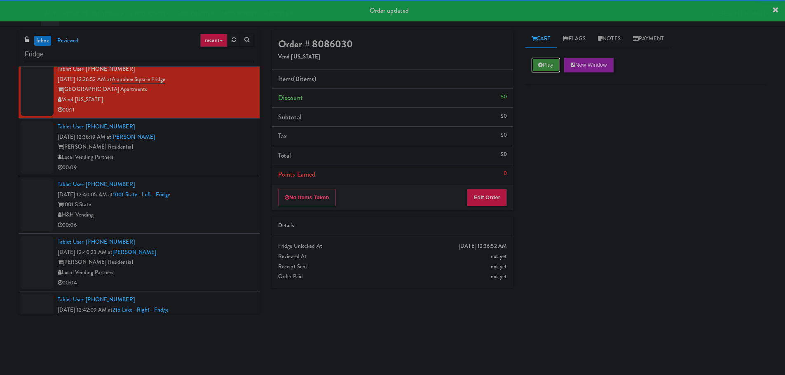
click at [549, 65] on button "Play" at bounding box center [545, 65] width 28 height 15
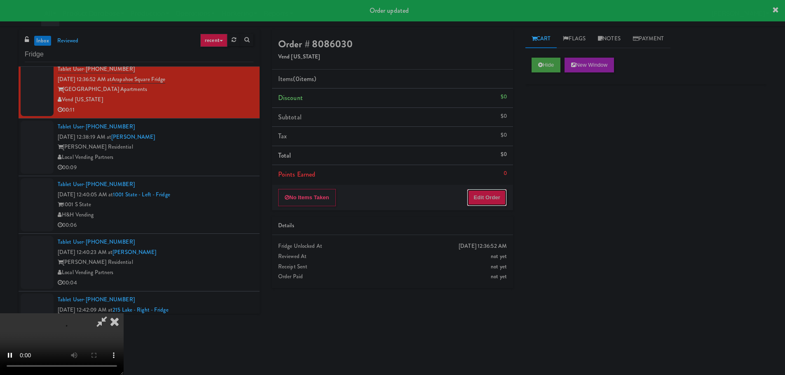
click at [491, 198] on button "Edit Order" at bounding box center [487, 197] width 40 height 17
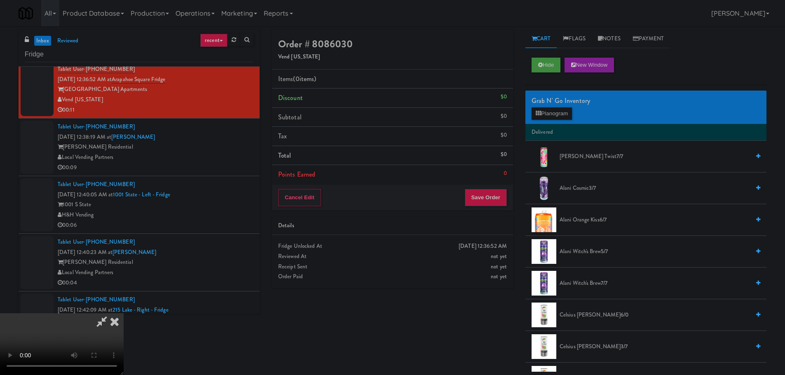
scroll to position [0, 0]
click at [124, 313] on video at bounding box center [62, 344] width 124 height 62
drag, startPoint x: 299, startPoint y: 198, endPoint x: 318, endPoint y: 198, distance: 19.4
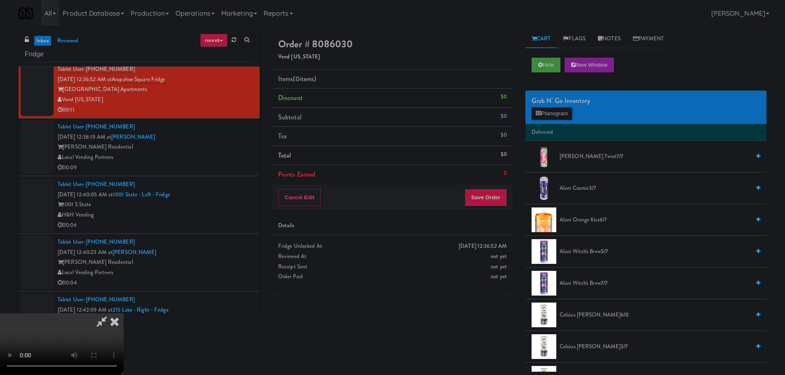
click at [124, 313] on video at bounding box center [62, 344] width 124 height 62
click at [548, 113] on button "Planogram" at bounding box center [551, 114] width 40 height 12
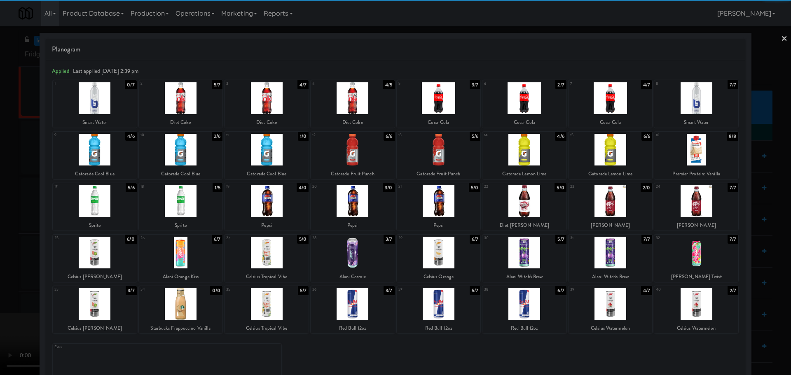
click at [269, 249] on div at bounding box center [266, 253] width 84 height 32
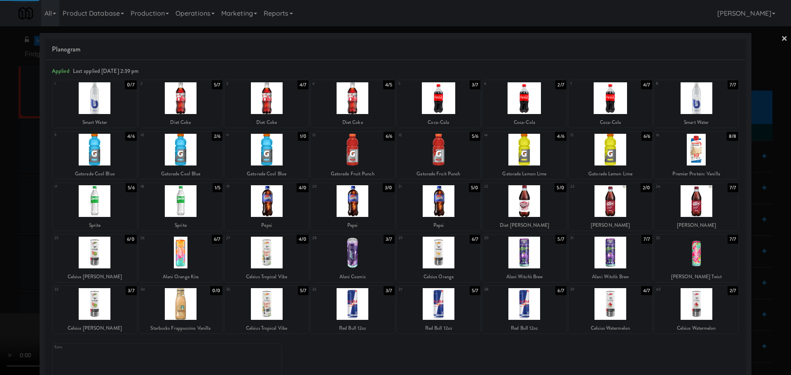
click at [0, 256] on div at bounding box center [395, 187] width 791 height 375
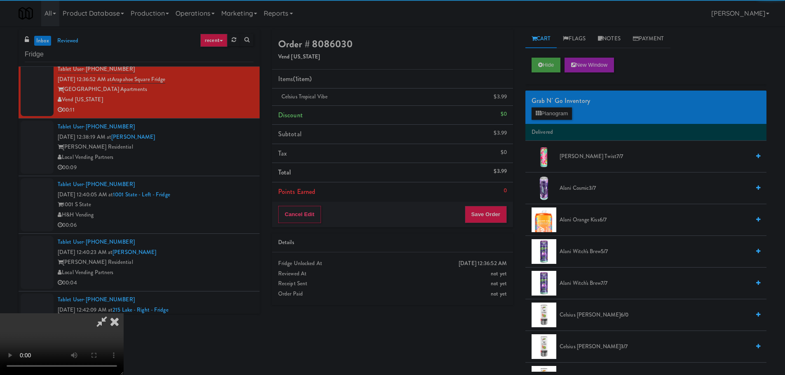
drag, startPoint x: 200, startPoint y: 201, endPoint x: 240, endPoint y: 199, distance: 40.4
click at [124, 313] on video at bounding box center [62, 344] width 124 height 62
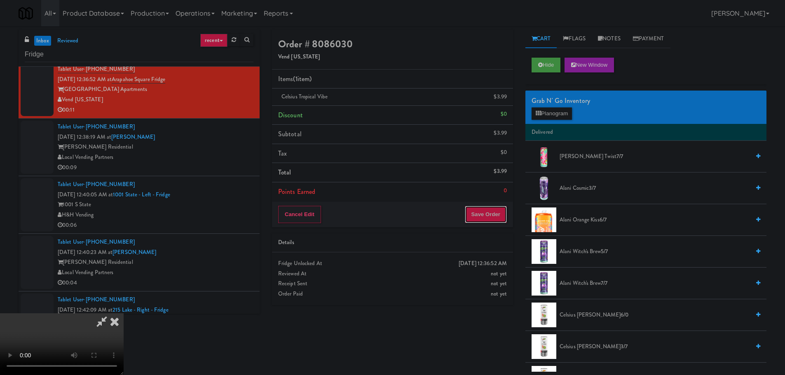
click at [477, 210] on button "Save Order" at bounding box center [486, 214] width 42 height 17
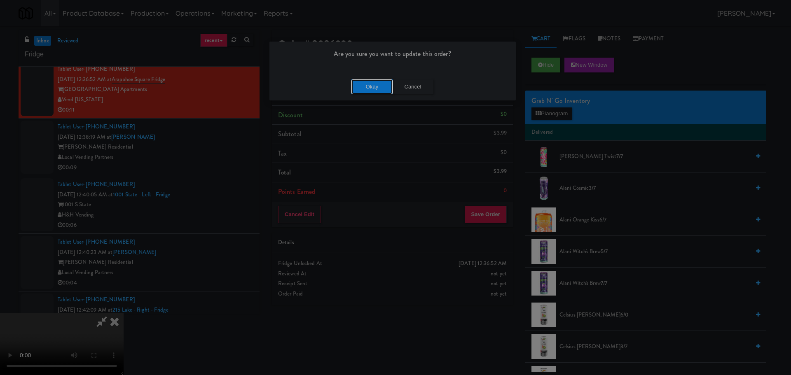
click at [376, 86] on button "Okay" at bounding box center [371, 87] width 41 height 15
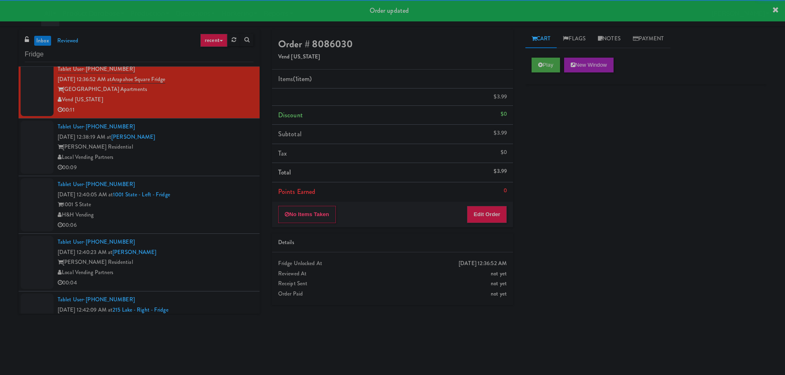
click at [225, 166] on div "Tablet User · (520) 449-3965 [DATE] 12:38:19 AM at [PERSON_NAME] - Fridge [PERS…" at bounding box center [156, 147] width 196 height 51
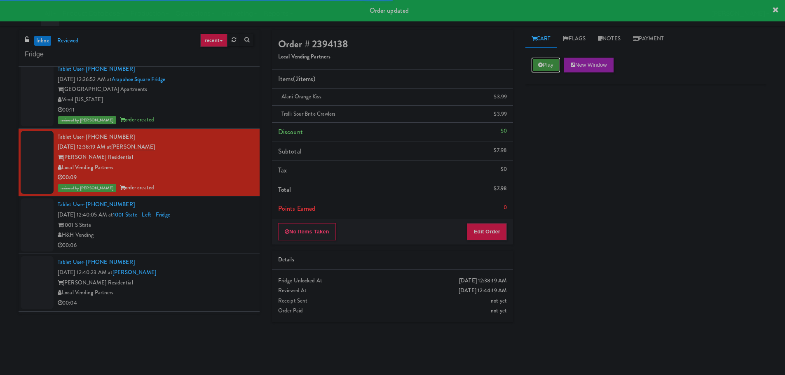
click at [539, 65] on icon at bounding box center [540, 64] width 5 height 5
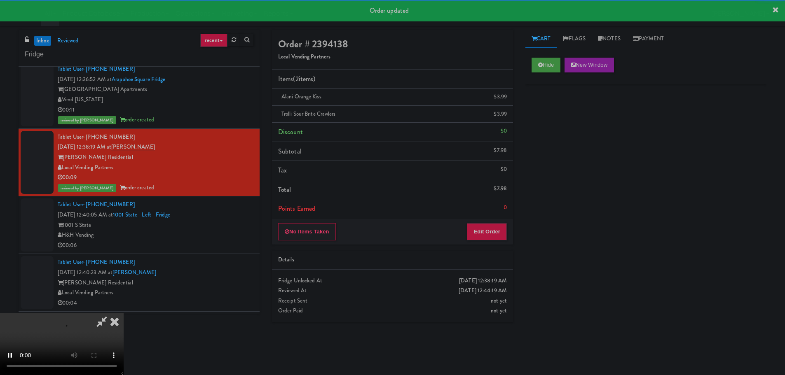
click at [229, 236] on div "H&H Vending" at bounding box center [156, 235] width 196 height 10
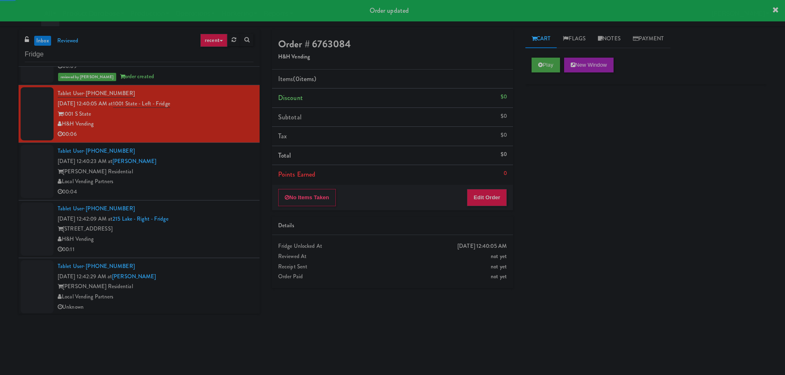
scroll to position [1495, 0]
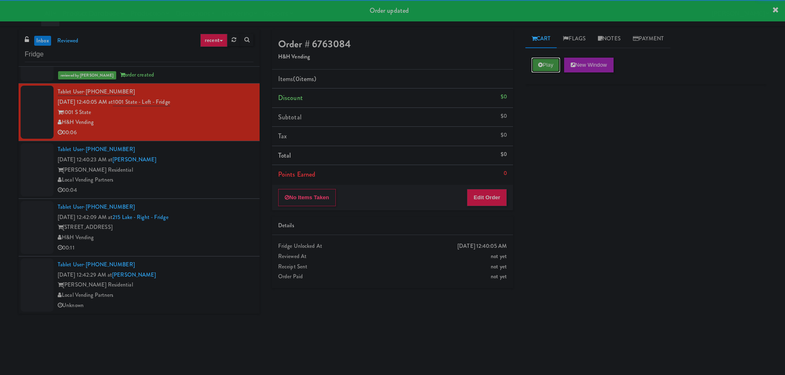
click at [553, 60] on button "Play" at bounding box center [545, 65] width 28 height 15
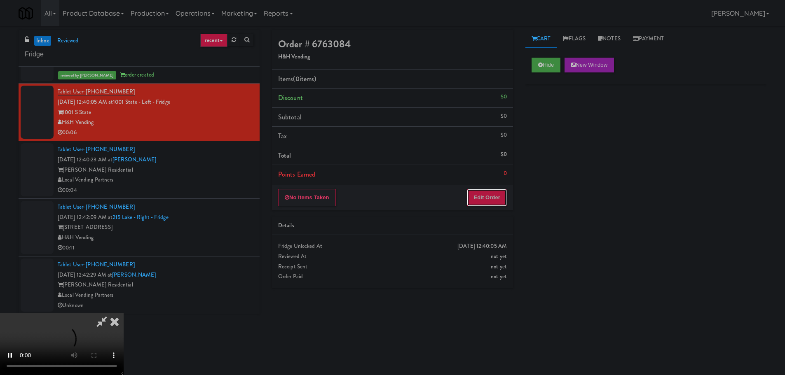
click at [490, 190] on button "Edit Order" at bounding box center [487, 197] width 40 height 17
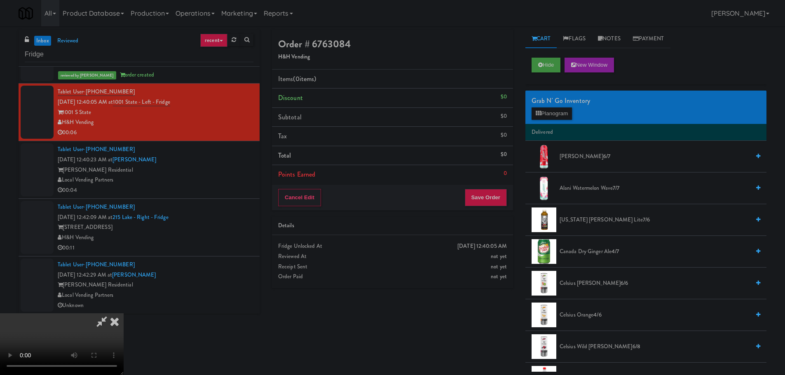
click at [124, 313] on video at bounding box center [62, 344] width 124 height 62
click at [491, 136] on li "Tax $0" at bounding box center [392, 136] width 241 height 19
click at [124, 313] on video at bounding box center [62, 344] width 124 height 62
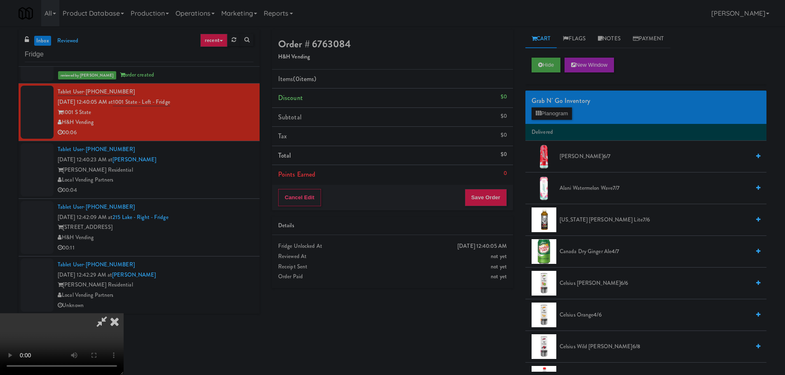
drag, startPoint x: 379, startPoint y: 225, endPoint x: 492, endPoint y: 158, distance: 131.7
click at [124, 313] on video at bounding box center [62, 344] width 124 height 62
click at [552, 117] on button "Planogram" at bounding box center [551, 114] width 40 height 12
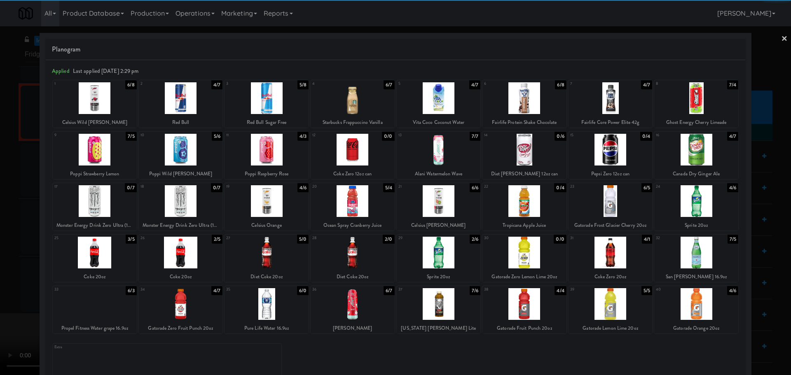
click at [98, 257] on div at bounding box center [95, 253] width 84 height 32
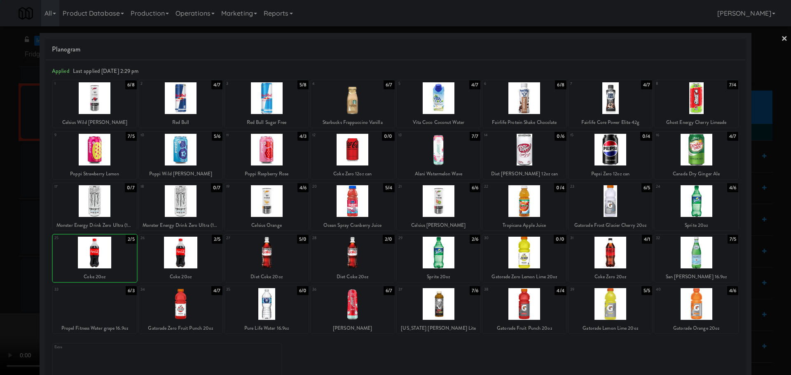
drag, startPoint x: 0, startPoint y: 273, endPoint x: 143, endPoint y: 226, distance: 150.6
click at [3, 272] on div at bounding box center [395, 187] width 791 height 375
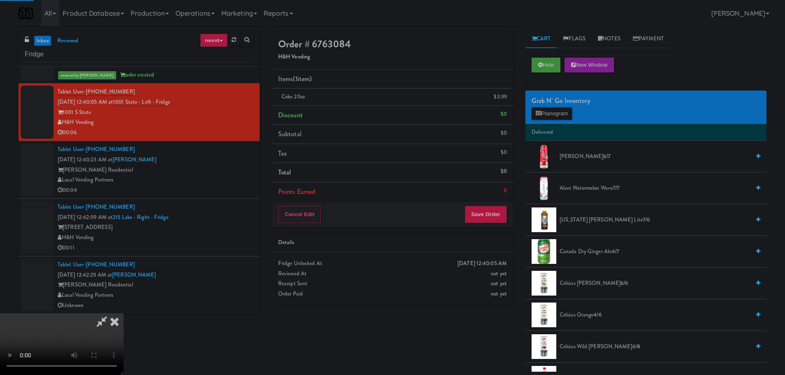
drag, startPoint x: 276, startPoint y: 208, endPoint x: 298, endPoint y: 207, distance: 22.2
click at [124, 313] on video at bounding box center [62, 344] width 124 height 62
click at [494, 228] on div "Order # 6763084 H&H Vending Items (1 item ) Coke 20oz $3.99 Discount $0 Subtota…" at bounding box center [392, 171] width 253 height 282
click at [491, 223] on button "Save Order" at bounding box center [486, 214] width 42 height 17
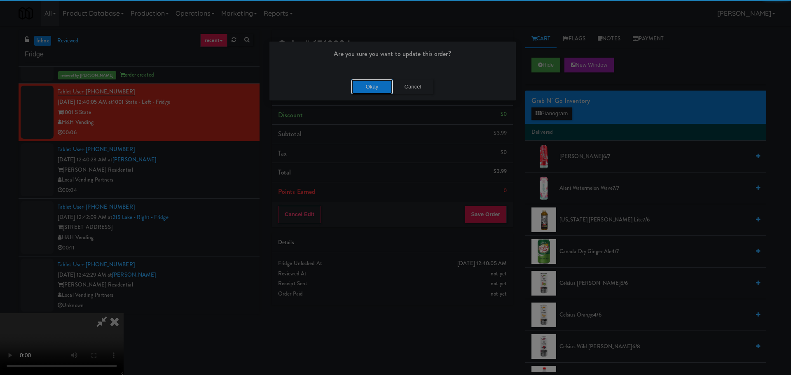
click at [376, 92] on button "Okay" at bounding box center [371, 87] width 41 height 15
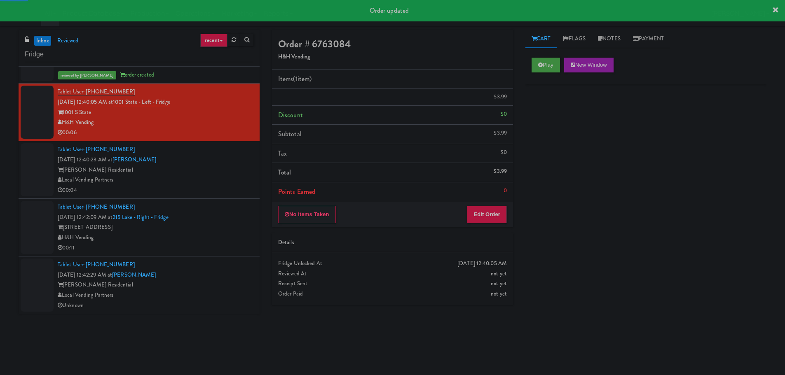
click at [215, 164] on div "Tablet User · (858) 951-2187 [DATE] 12:40:23 AM at [PERSON_NAME] - Fridge [PERS…" at bounding box center [156, 170] width 196 height 51
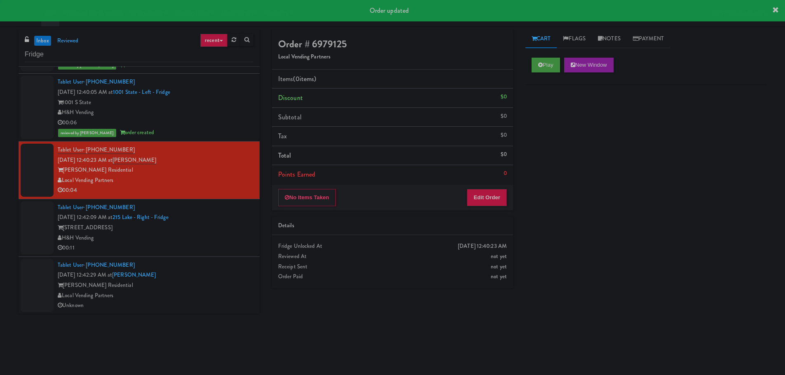
scroll to position [1506, 0]
click at [552, 58] on button "Play" at bounding box center [545, 65] width 28 height 15
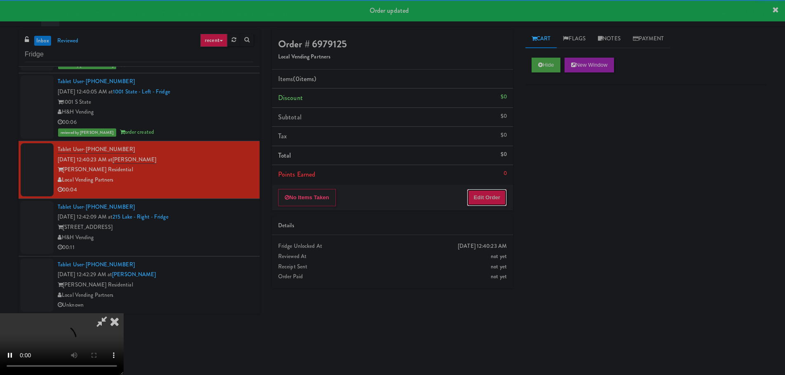
click at [490, 193] on button "Edit Order" at bounding box center [487, 197] width 40 height 17
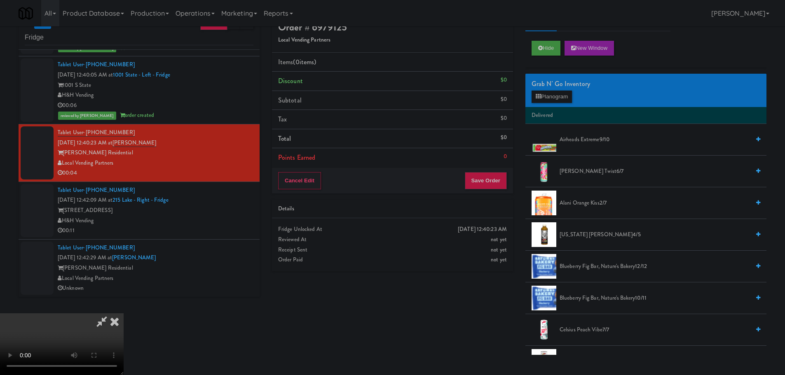
scroll to position [0, 0]
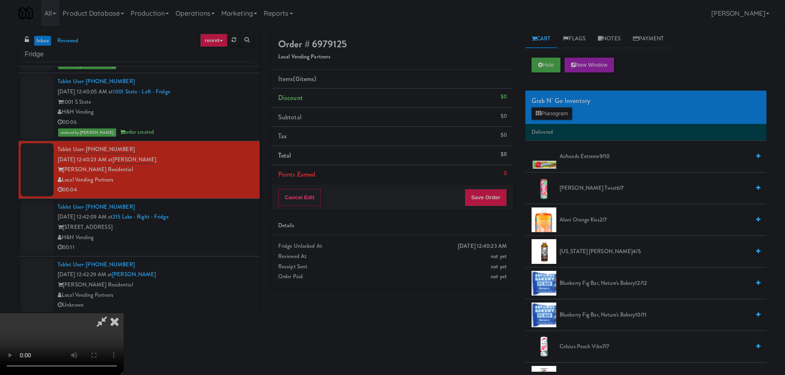
click at [124, 313] on video at bounding box center [62, 344] width 124 height 62
click at [544, 113] on button "Planogram" at bounding box center [551, 114] width 40 height 12
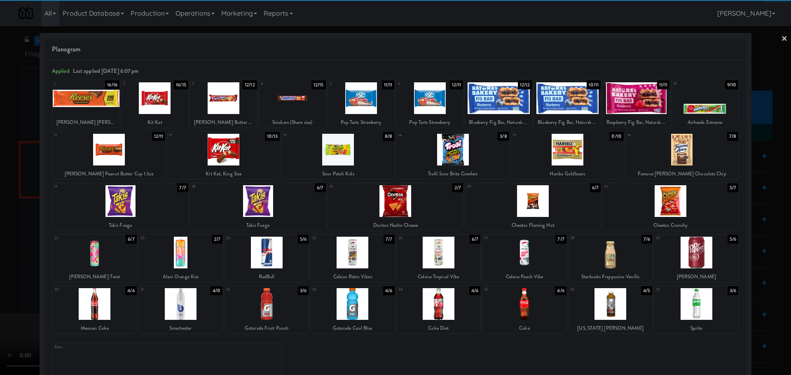
drag, startPoint x: 191, startPoint y: 300, endPoint x: 145, endPoint y: 308, distance: 47.2
click at [192, 300] on div at bounding box center [181, 304] width 84 height 32
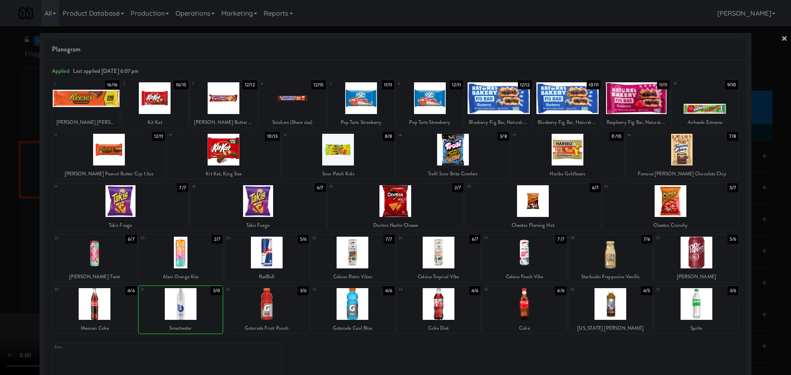
drag, startPoint x: 0, startPoint y: 327, endPoint x: 70, endPoint y: 272, distance: 88.8
click at [1, 327] on div at bounding box center [395, 187] width 791 height 375
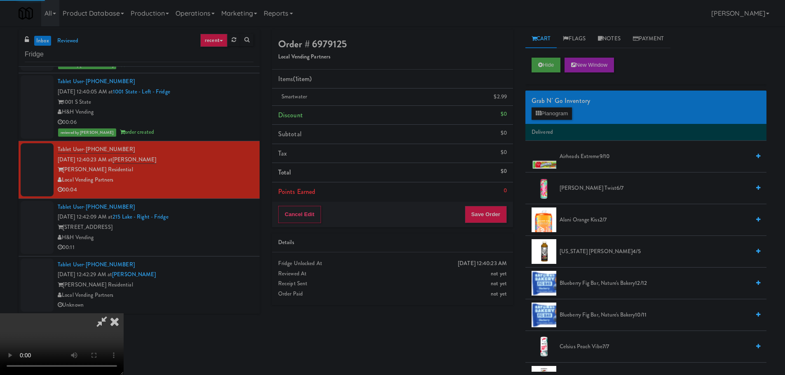
drag, startPoint x: 225, startPoint y: 234, endPoint x: 260, endPoint y: 233, distance: 35.0
click at [124, 313] on video at bounding box center [62, 344] width 124 height 62
click at [489, 217] on button "Save Order" at bounding box center [486, 214] width 42 height 17
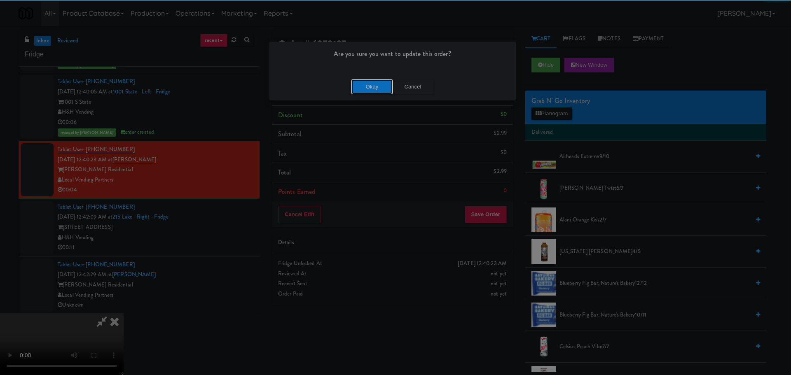
click at [380, 86] on button "Okay" at bounding box center [371, 87] width 41 height 15
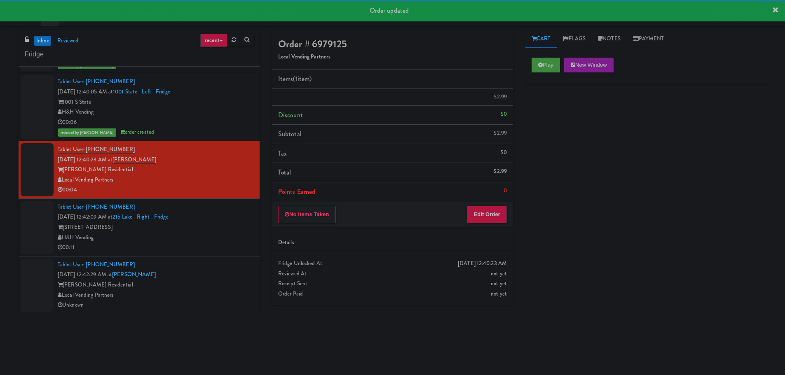
click at [217, 246] on div "00:11" at bounding box center [156, 248] width 196 height 10
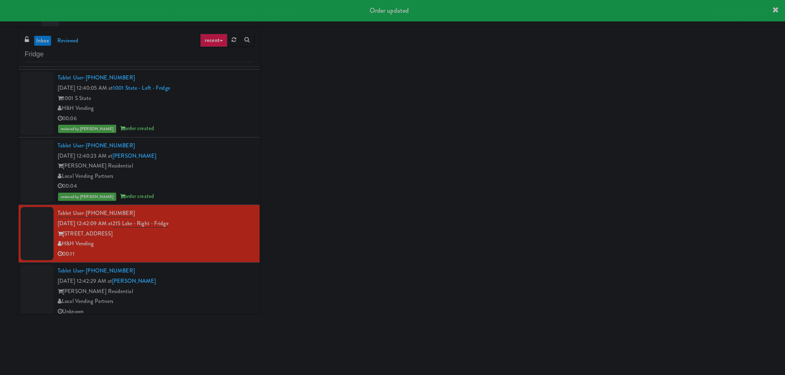
scroll to position [1515, 0]
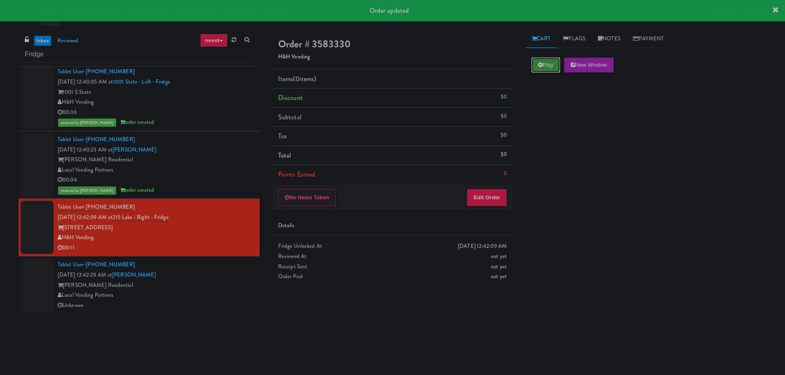
click at [542, 64] on icon at bounding box center [540, 64] width 5 height 5
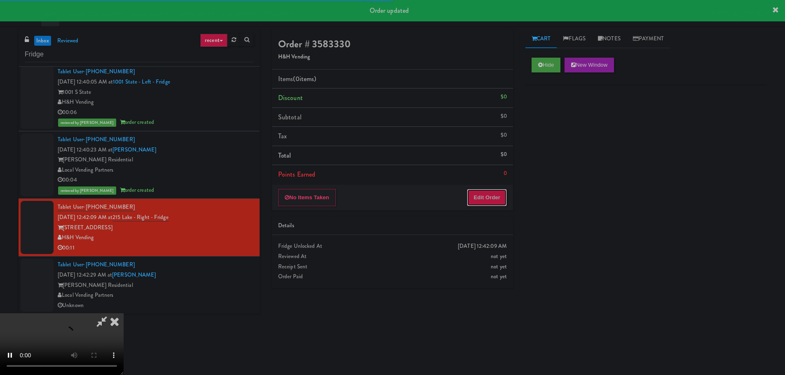
click at [492, 195] on button "Edit Order" at bounding box center [487, 197] width 40 height 17
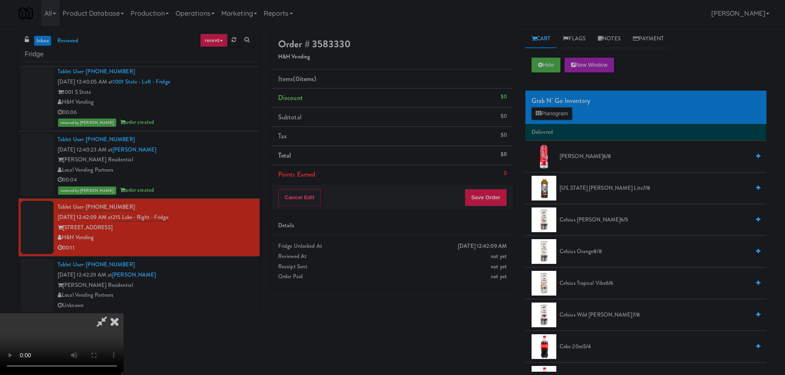
click at [124, 313] on video at bounding box center [62, 344] width 124 height 62
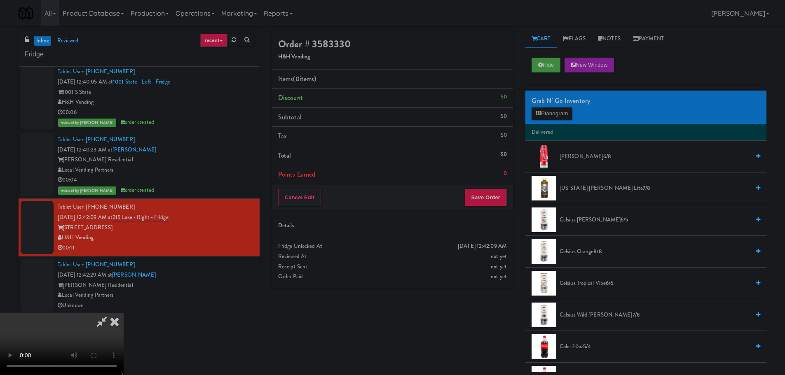
click at [124, 313] on video at bounding box center [62, 344] width 124 height 62
click at [549, 117] on button "Planogram" at bounding box center [551, 114] width 40 height 12
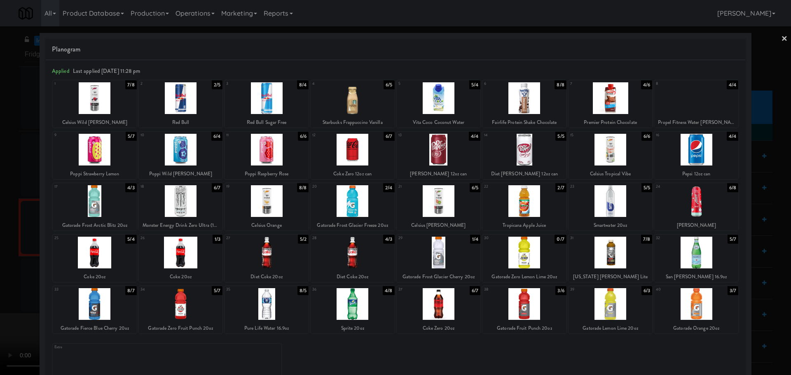
click at [275, 97] on div at bounding box center [266, 98] width 84 height 32
drag, startPoint x: 0, startPoint y: 185, endPoint x: 252, endPoint y: 163, distance: 252.7
click at [0, 186] on div at bounding box center [395, 187] width 791 height 375
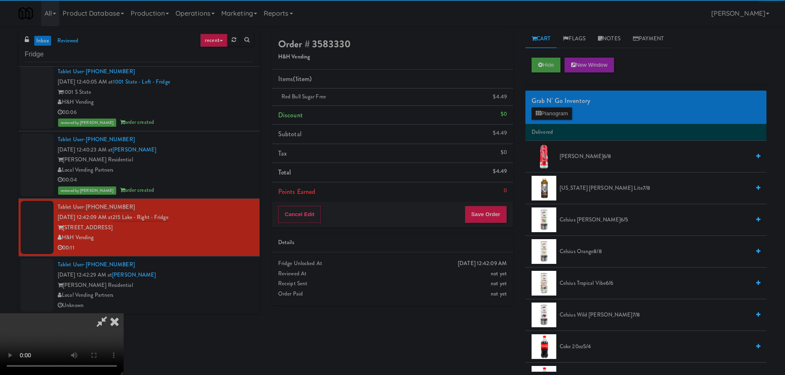
click at [124, 313] on video at bounding box center [62, 344] width 124 height 62
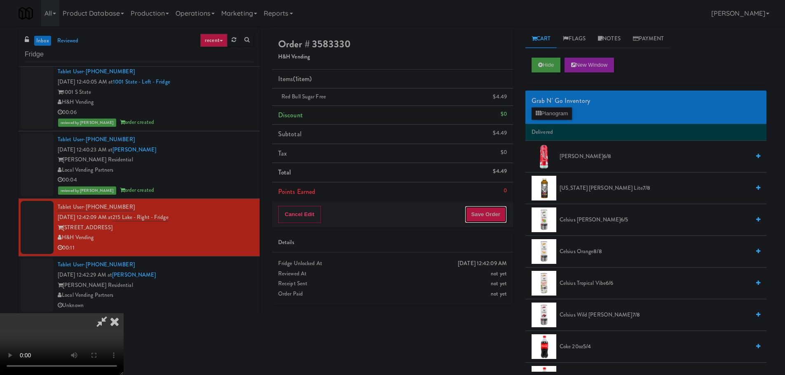
click at [490, 215] on button "Save Order" at bounding box center [486, 214] width 42 height 17
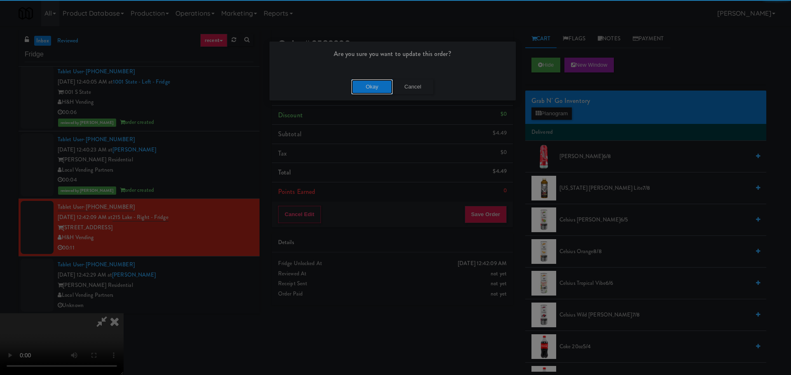
click at [373, 89] on button "Okay" at bounding box center [371, 87] width 41 height 15
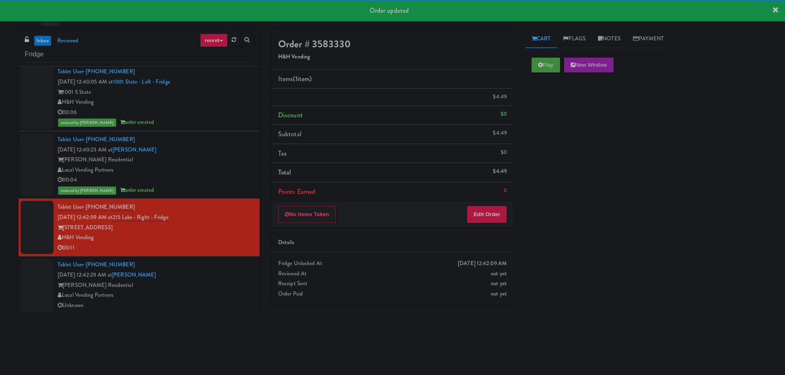
click at [225, 276] on div "Tablet User · (914) 886-5201 [DATE] 12:42:29 AM at [PERSON_NAME] - Fridge [PERS…" at bounding box center [156, 285] width 196 height 51
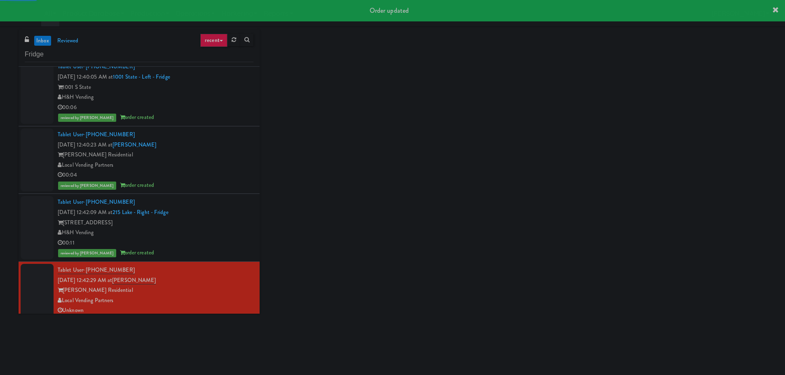
scroll to position [1526, 0]
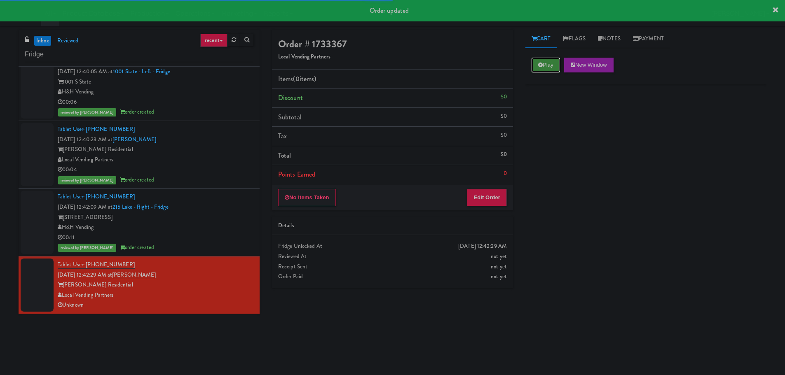
click at [538, 64] on icon at bounding box center [540, 64] width 5 height 5
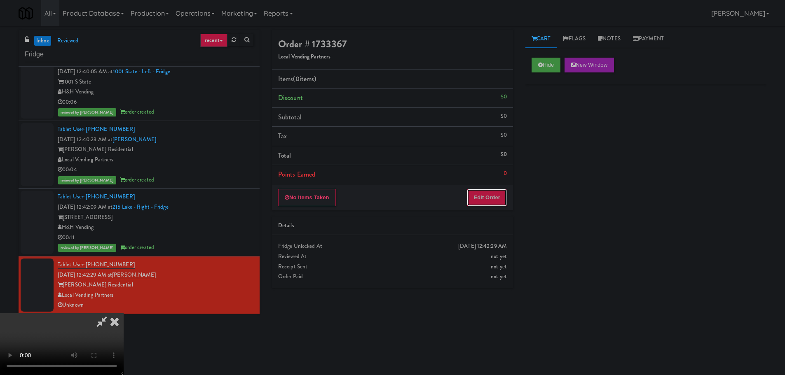
click at [500, 201] on button "Edit Order" at bounding box center [487, 197] width 40 height 17
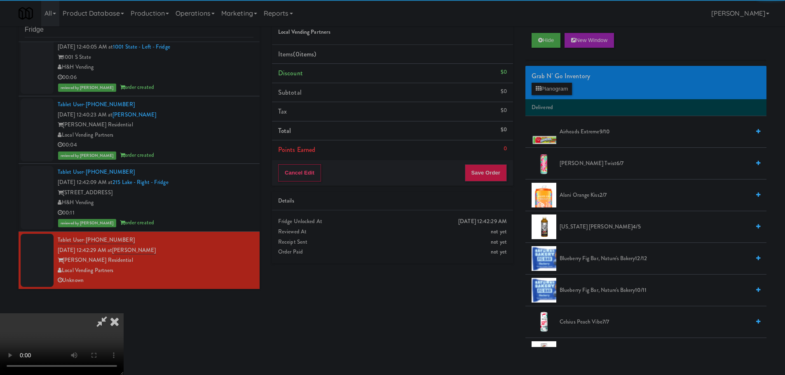
scroll to position [26, 0]
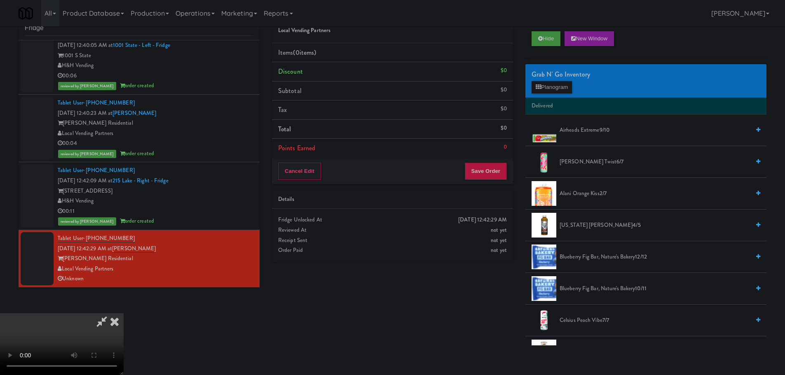
click at [124, 313] on video at bounding box center [62, 344] width 124 height 62
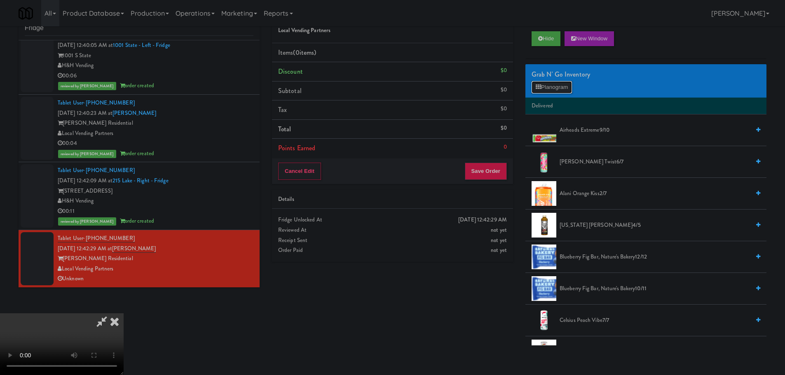
click at [557, 82] on button "Planogram" at bounding box center [551, 87] width 40 height 12
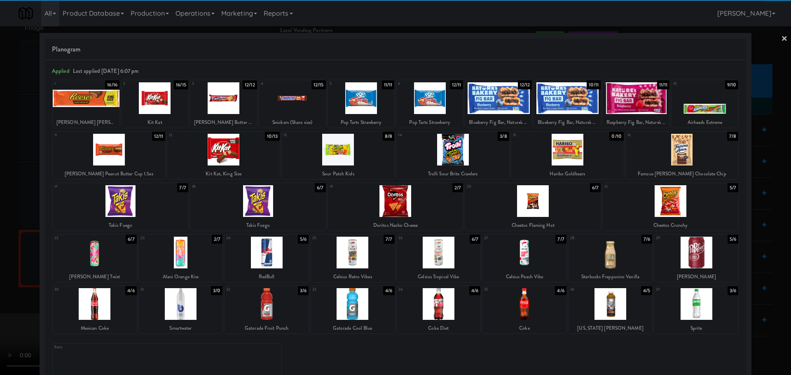
click at [103, 258] on div at bounding box center [95, 253] width 84 height 32
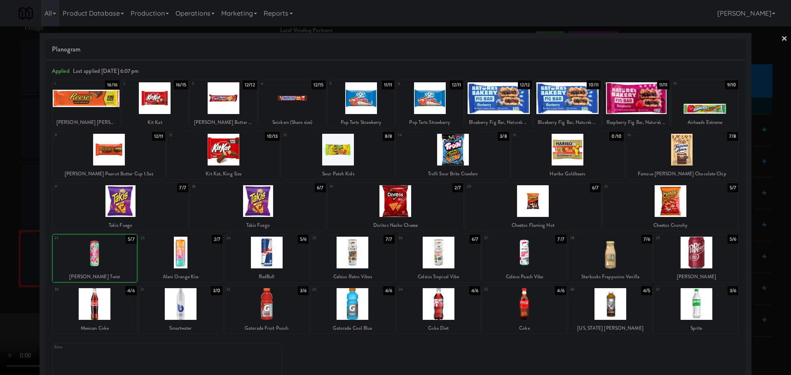
click at [0, 270] on div at bounding box center [395, 187] width 791 height 375
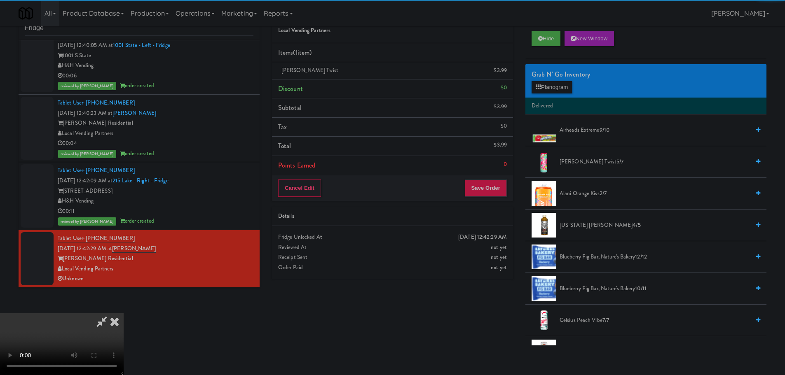
drag, startPoint x: 275, startPoint y: 193, endPoint x: 279, endPoint y: 192, distance: 4.1
click at [124, 313] on video at bounding box center [62, 344] width 124 height 62
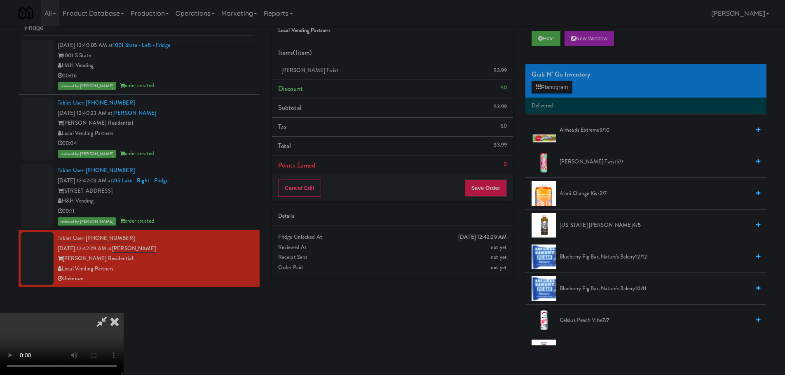
click at [483, 198] on div "Cancel Edit Save Order" at bounding box center [392, 188] width 241 height 26
click at [486, 193] on button "Save Order" at bounding box center [486, 188] width 42 height 17
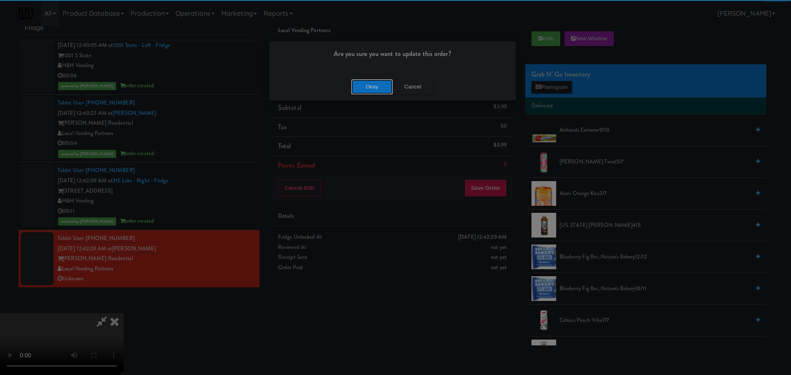
click at [376, 84] on button "Okay" at bounding box center [371, 87] width 41 height 15
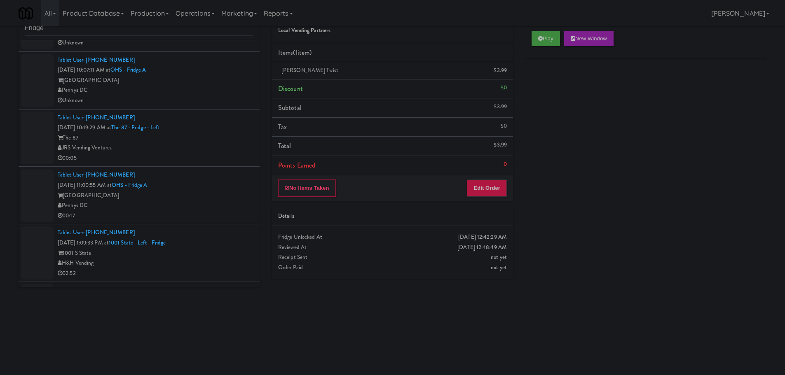
scroll to position [795, 0]
click at [108, 30] on input "Fridge" at bounding box center [139, 28] width 229 height 15
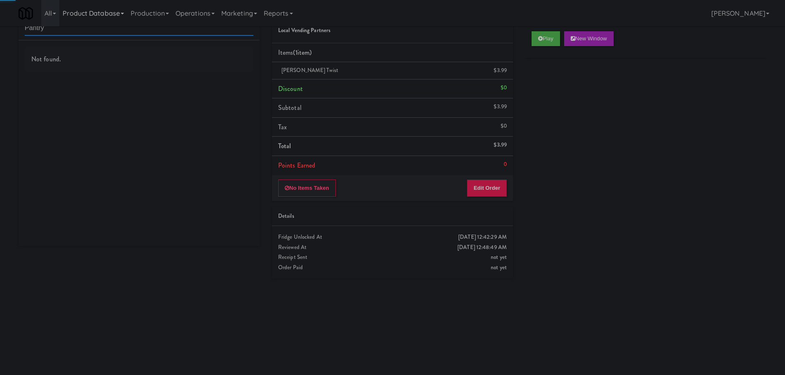
type input "Pantry"
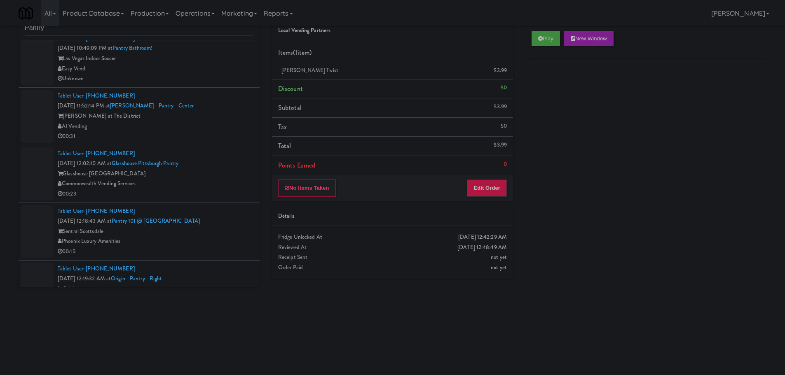
click at [218, 131] on div "Tablet User · (201) 205-0658 [DATE] 11:52:14 PM at [PERSON_NAME][GEOGRAPHIC_DAT…" at bounding box center [156, 116] width 196 height 51
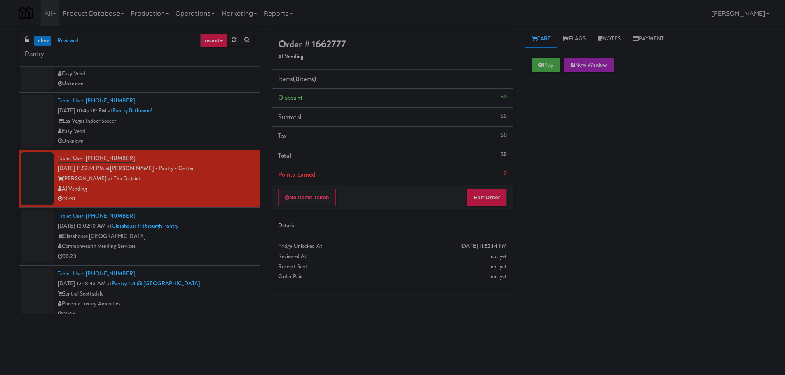
scroll to position [378, 0]
click at [213, 122] on div "Las Vegas Indoor Soccer" at bounding box center [156, 121] width 196 height 10
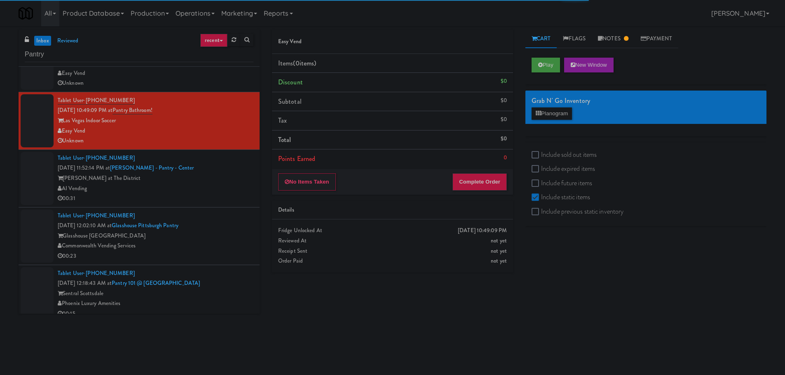
click at [206, 175] on div "[PERSON_NAME] at The District" at bounding box center [156, 178] width 196 height 10
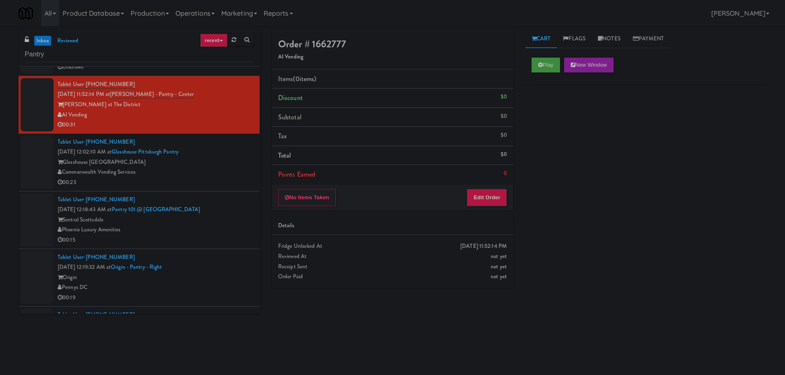
scroll to position [461, 0]
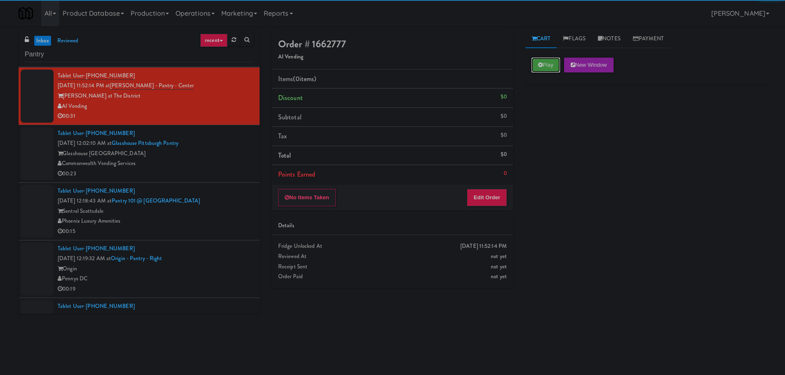
drag, startPoint x: 540, startPoint y: 64, endPoint x: 519, endPoint y: 116, distance: 56.0
click at [540, 64] on icon at bounding box center [540, 64] width 5 height 5
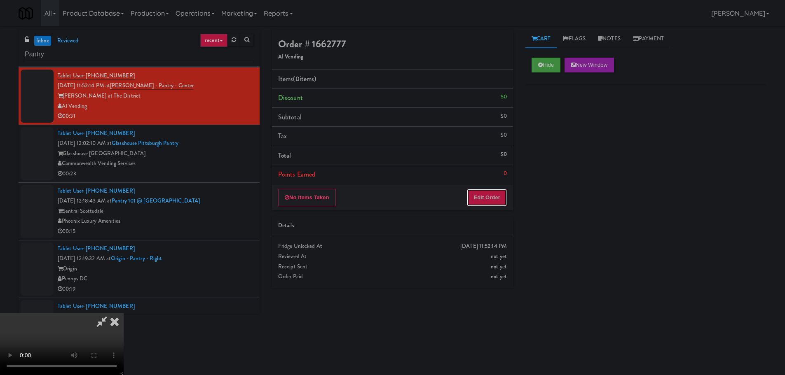
click at [468, 205] on button "Edit Order" at bounding box center [487, 197] width 40 height 17
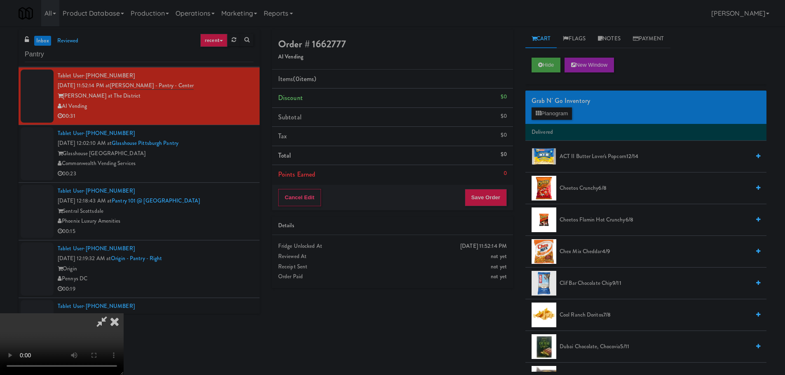
scroll to position [0, 0]
click at [124, 313] on video at bounding box center [62, 344] width 124 height 62
drag, startPoint x: 250, startPoint y: 255, endPoint x: 255, endPoint y: 254, distance: 5.1
click at [124, 313] on video at bounding box center [62, 344] width 124 height 62
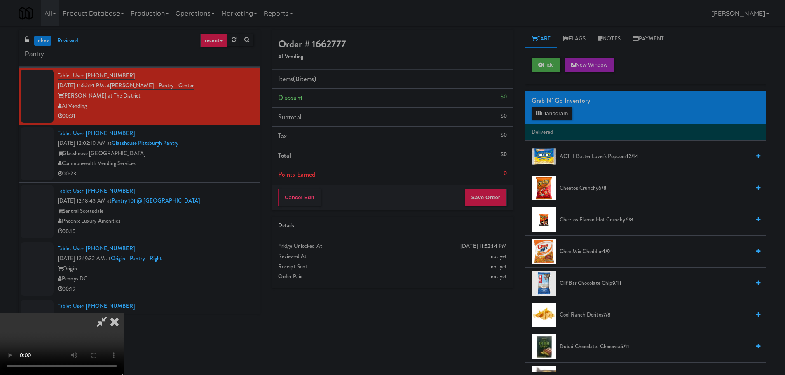
scroll to position [0, 0]
click at [124, 313] on video at bounding box center [62, 344] width 124 height 62
drag, startPoint x: 317, startPoint y: 245, endPoint x: 333, endPoint y: 236, distance: 18.2
click at [124, 313] on video at bounding box center [62, 344] width 124 height 62
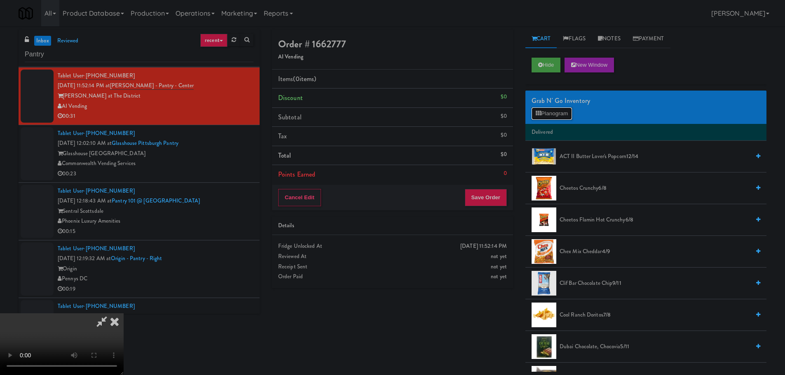
click at [538, 112] on icon at bounding box center [538, 113] width 5 height 5
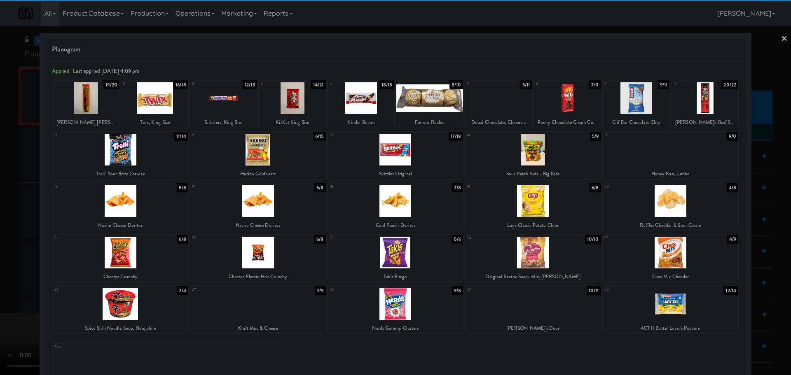
click at [430, 105] on div at bounding box center [429, 98] width 67 height 32
drag, startPoint x: 0, startPoint y: 277, endPoint x: 141, endPoint y: 256, distance: 142.4
click at [4, 278] on div at bounding box center [395, 187] width 791 height 375
click at [124, 313] on video at bounding box center [62, 344] width 124 height 62
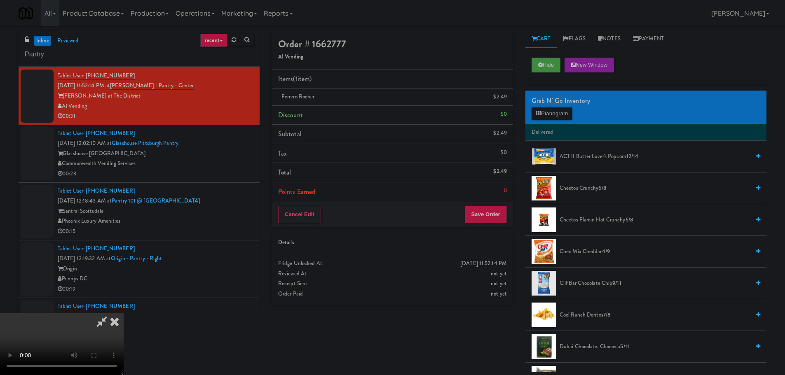
click at [124, 313] on video at bounding box center [62, 344] width 124 height 62
drag, startPoint x: 372, startPoint y: 221, endPoint x: 367, endPoint y: 226, distance: 7.6
click at [124, 313] on video at bounding box center [62, 344] width 124 height 62
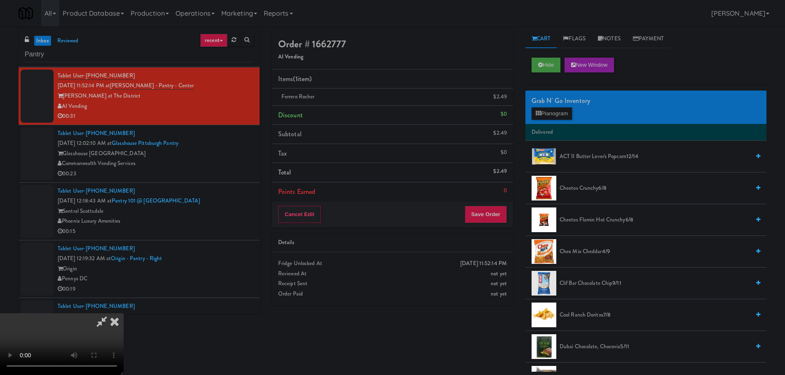
click at [124, 313] on video at bounding box center [62, 344] width 124 height 62
click at [546, 108] on button "Planogram" at bounding box center [551, 114] width 40 height 12
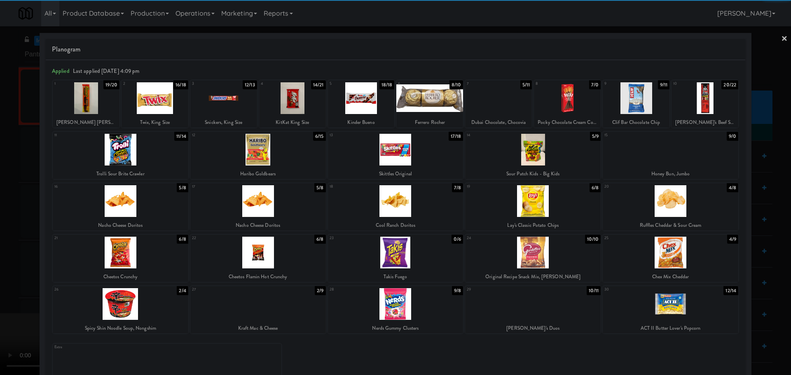
click at [571, 102] on div at bounding box center [567, 98] width 67 height 32
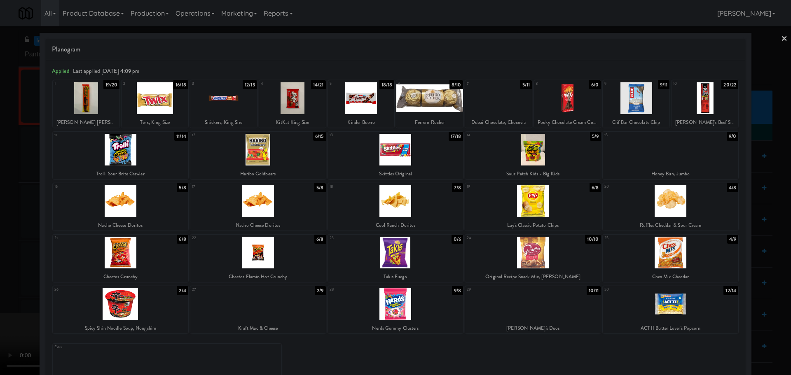
drag, startPoint x: 0, startPoint y: 238, endPoint x: 47, endPoint y: 225, distance: 48.7
click at [6, 239] on div at bounding box center [395, 187] width 791 height 375
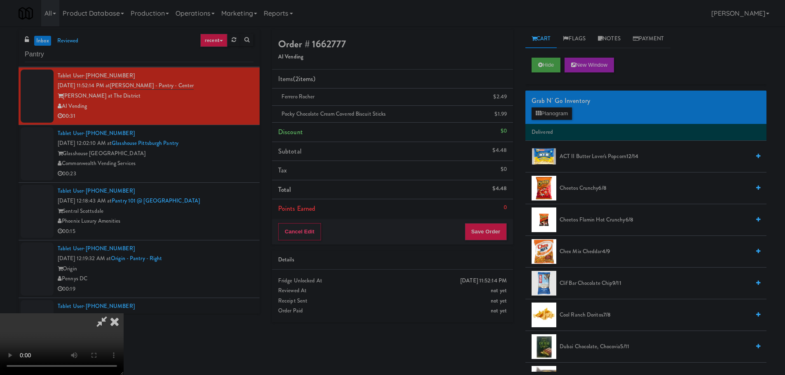
click at [124, 313] on video at bounding box center [62, 344] width 124 height 62
click at [484, 225] on button "Save Order" at bounding box center [486, 231] width 42 height 17
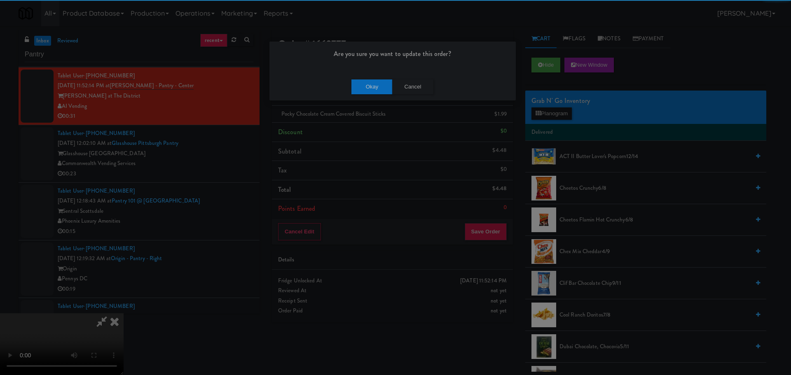
click at [373, 72] on div "Are you sure you want to update this order? Okay Cancel" at bounding box center [392, 71] width 247 height 60
click at [372, 82] on button "Okay" at bounding box center [371, 87] width 41 height 15
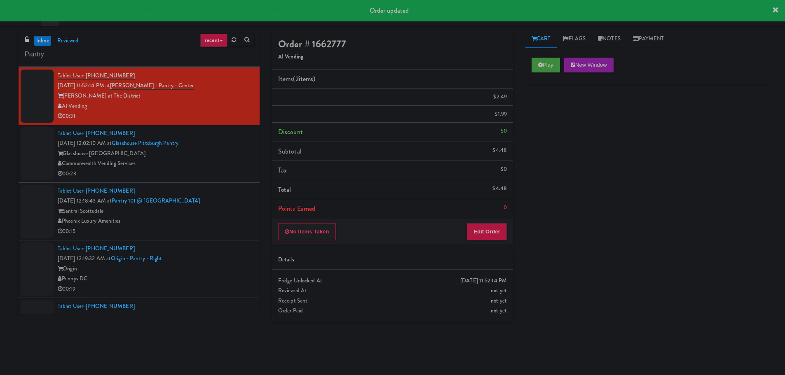
scroll to position [0, 0]
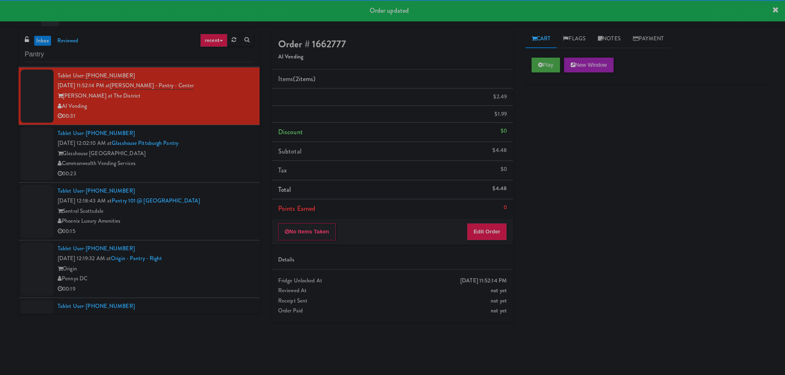
click at [210, 171] on div "00:23" at bounding box center [156, 174] width 196 height 10
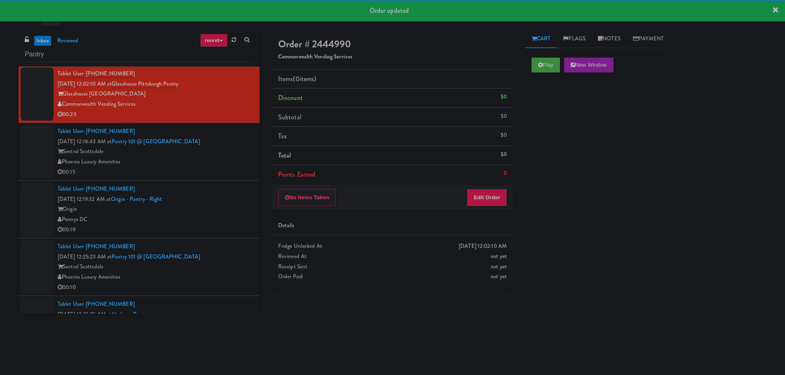
scroll to position [502, 0]
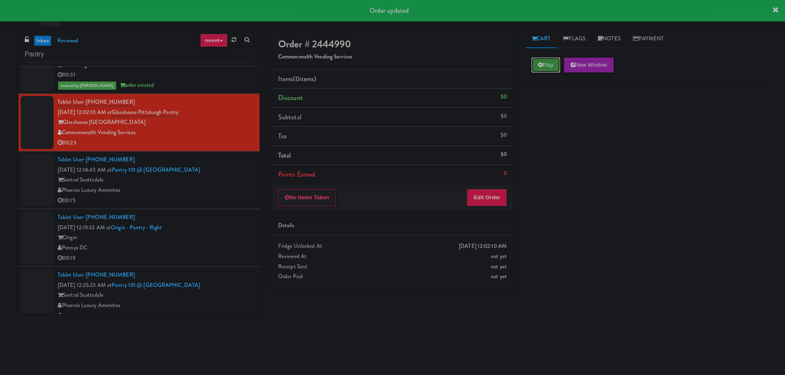
click at [536, 63] on button "Play" at bounding box center [545, 65] width 28 height 15
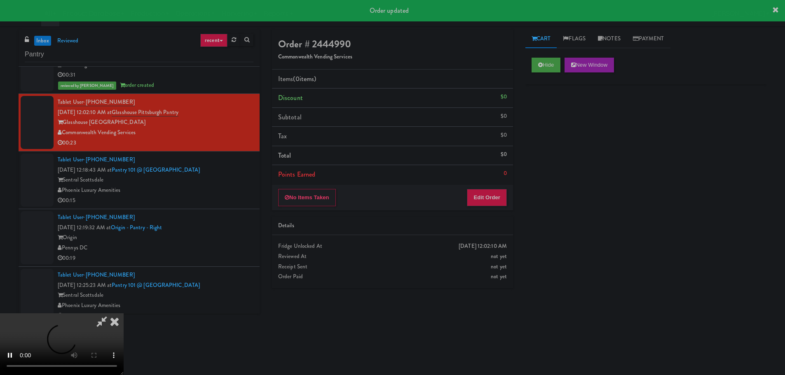
click at [486, 187] on div "No Items Taken Edit Order" at bounding box center [392, 198] width 241 height 26
click at [490, 197] on button "Edit Order" at bounding box center [487, 197] width 40 height 17
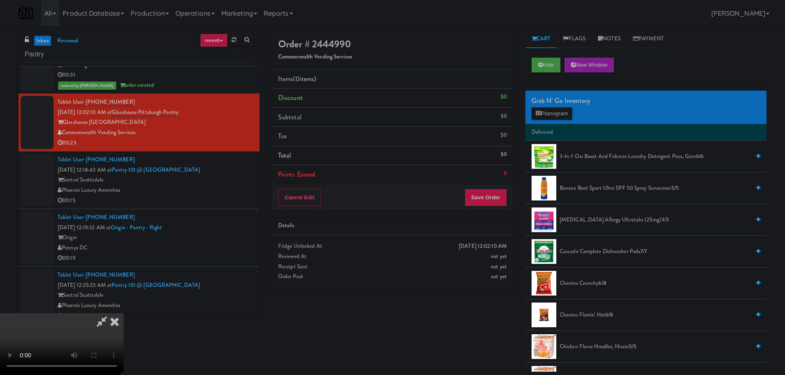
scroll to position [0, 0]
click at [124, 313] on video at bounding box center [62, 344] width 124 height 62
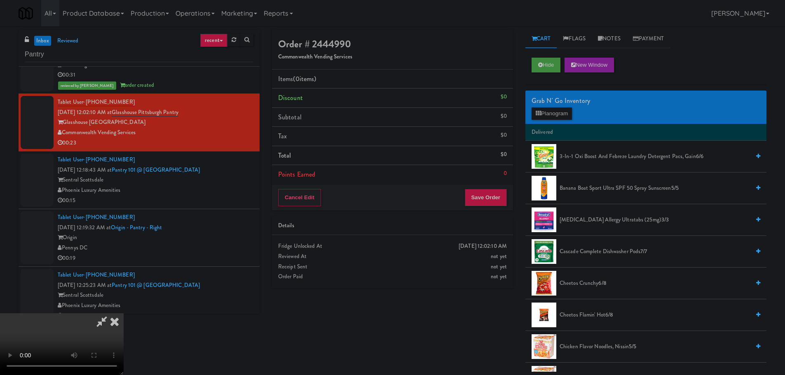
click at [124, 313] on video at bounding box center [62, 344] width 124 height 62
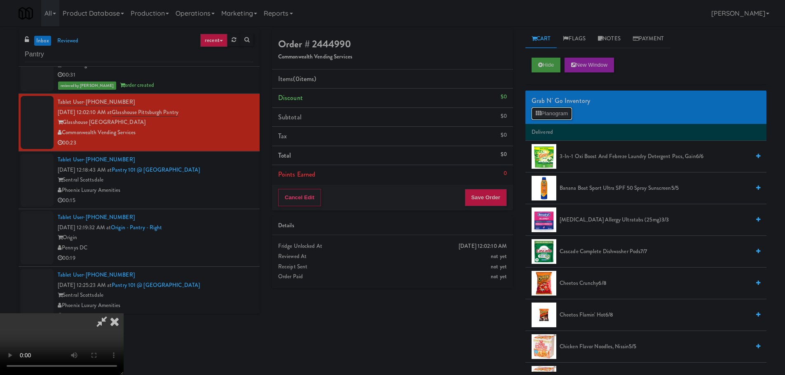
click at [542, 118] on button "Planogram" at bounding box center [551, 114] width 40 height 12
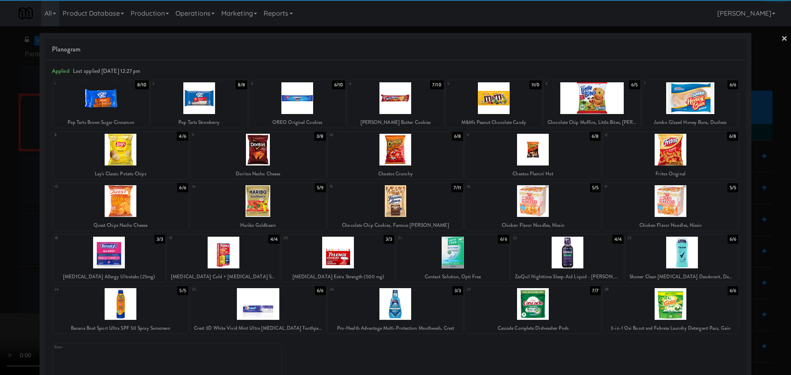
click at [395, 147] on div at bounding box center [396, 150] width 136 height 32
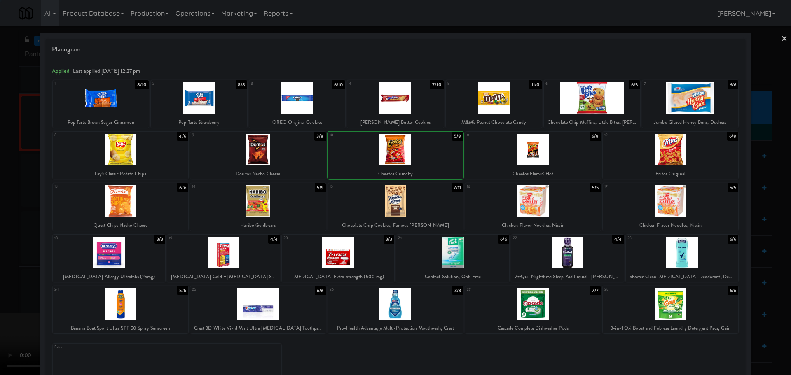
click at [0, 187] on div at bounding box center [395, 187] width 791 height 375
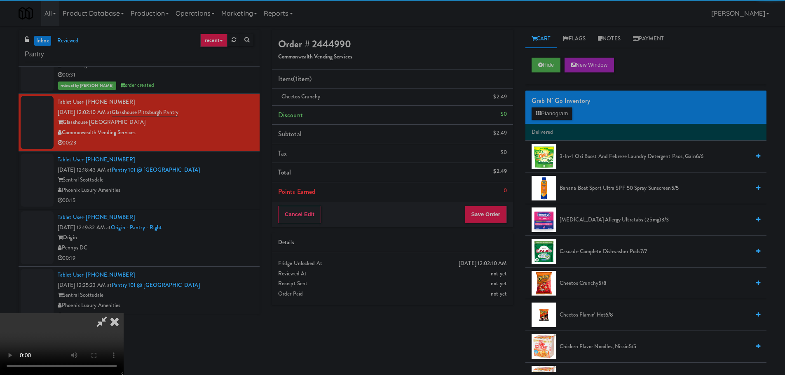
drag, startPoint x: 154, startPoint y: 176, endPoint x: 160, endPoint y: 178, distance: 6.7
click at [124, 313] on video at bounding box center [62, 344] width 124 height 62
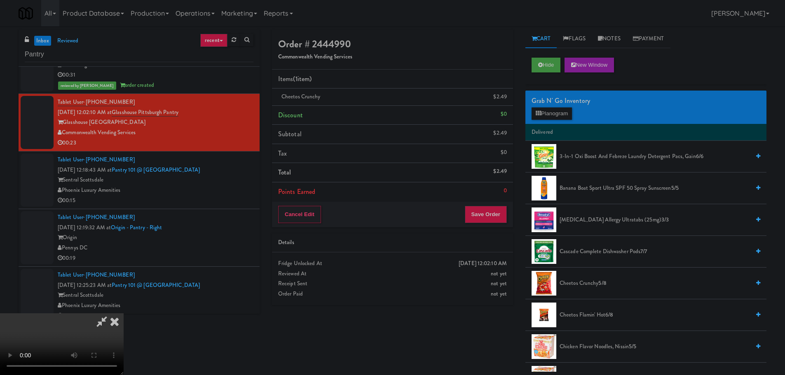
scroll to position [142, 0]
click at [496, 219] on button "Save Order" at bounding box center [486, 214] width 42 height 17
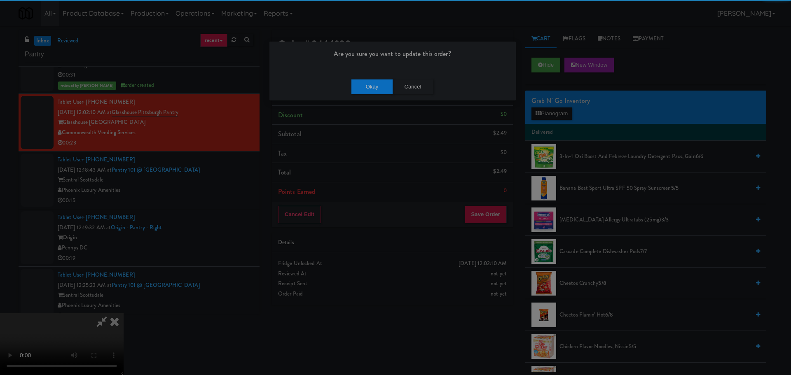
click at [380, 93] on div "Okay Cancel" at bounding box center [392, 87] width 246 height 28
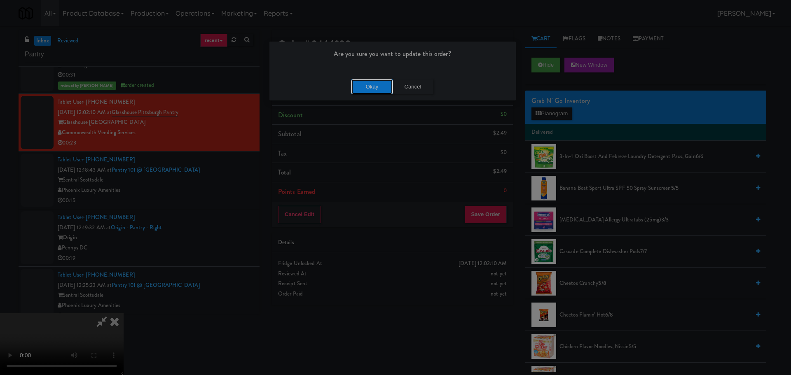
click at [380, 92] on button "Okay" at bounding box center [371, 87] width 41 height 15
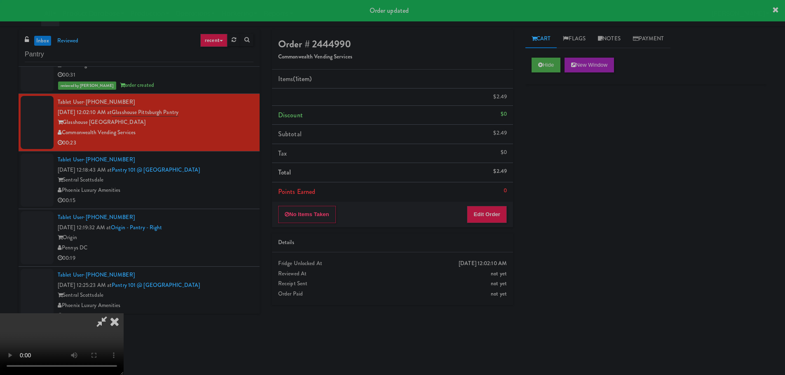
scroll to position [0, 0]
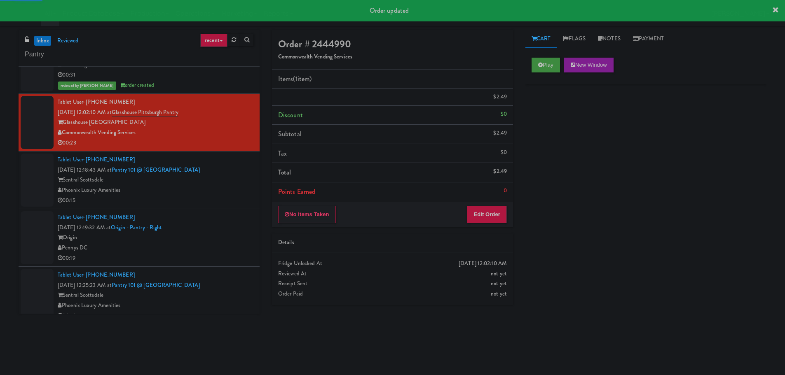
click at [220, 188] on div "Phoenix Luxury Amenities" at bounding box center [156, 190] width 196 height 10
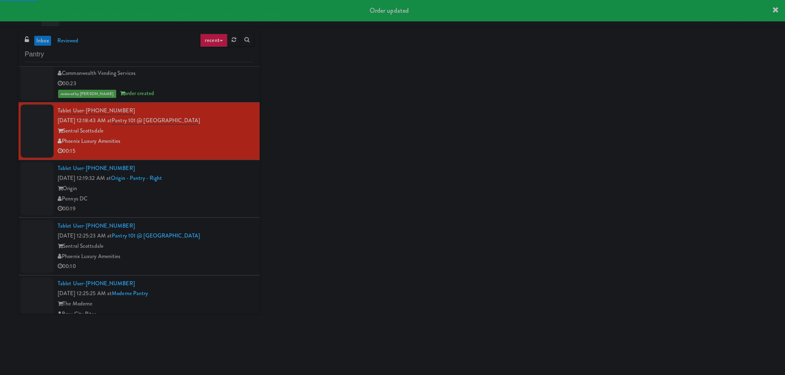
scroll to position [584, 0]
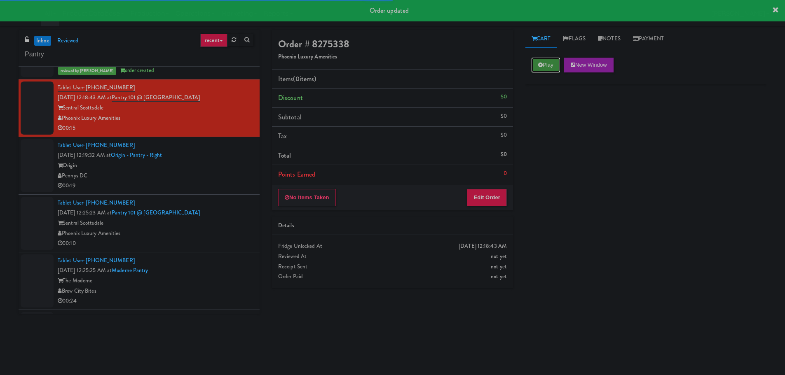
click at [537, 67] on button "Play" at bounding box center [545, 65] width 28 height 15
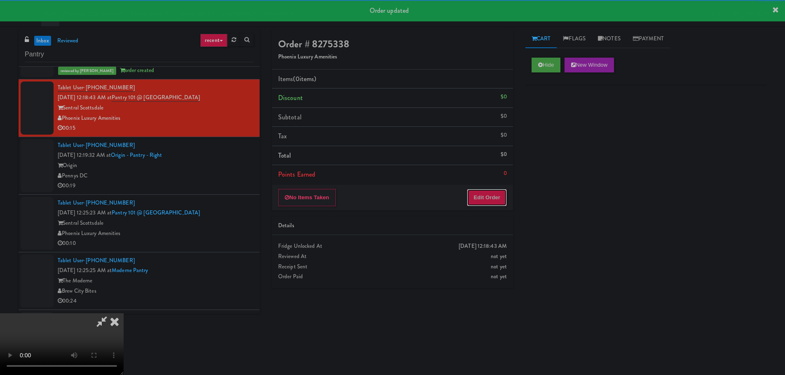
click at [483, 196] on button "Edit Order" at bounding box center [487, 197] width 40 height 17
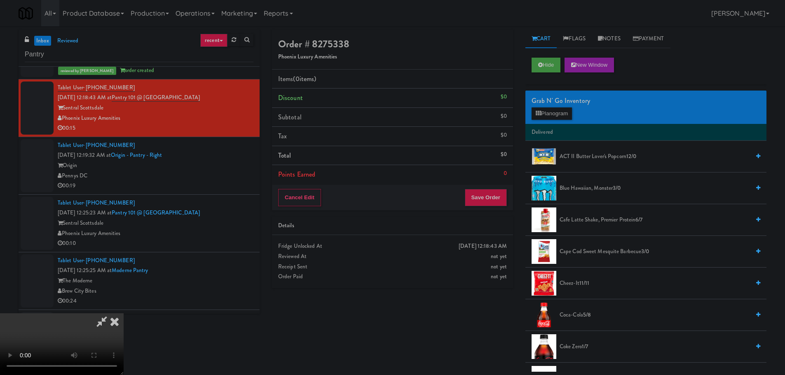
scroll to position [0, 0]
drag, startPoint x: 345, startPoint y: 197, endPoint x: 368, endPoint y: 193, distance: 23.4
click at [124, 313] on video at bounding box center [62, 344] width 124 height 62
click at [557, 106] on div "Grab N' Go Inventory" at bounding box center [645, 101] width 229 height 12
click at [557, 114] on button "Planogram" at bounding box center [551, 114] width 40 height 12
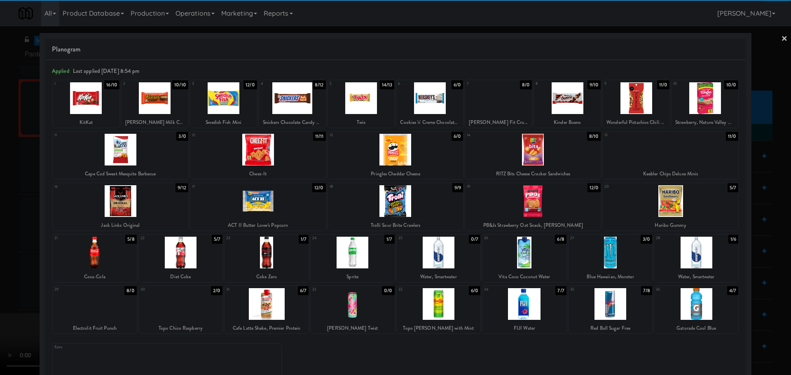
click at [353, 257] on div at bounding box center [353, 253] width 84 height 32
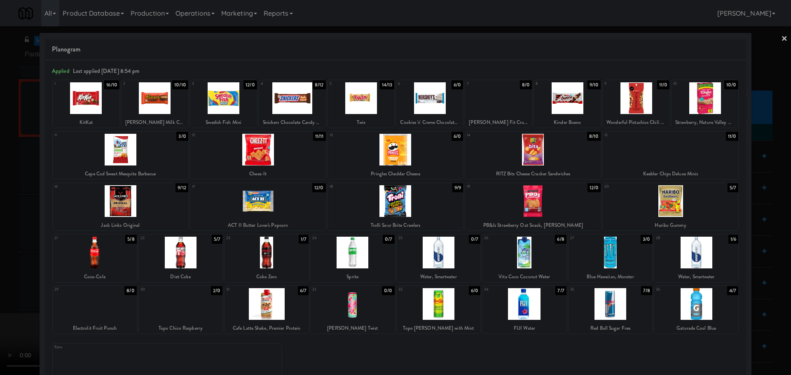
click at [0, 258] on div at bounding box center [395, 187] width 791 height 375
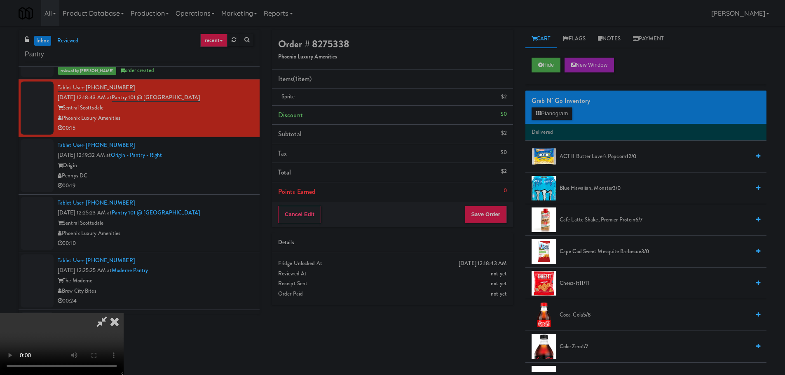
drag, startPoint x: 269, startPoint y: 190, endPoint x: 315, endPoint y: 193, distance: 45.4
click at [124, 313] on video at bounding box center [62, 344] width 124 height 62
click at [553, 118] on button "Planogram" at bounding box center [551, 114] width 40 height 12
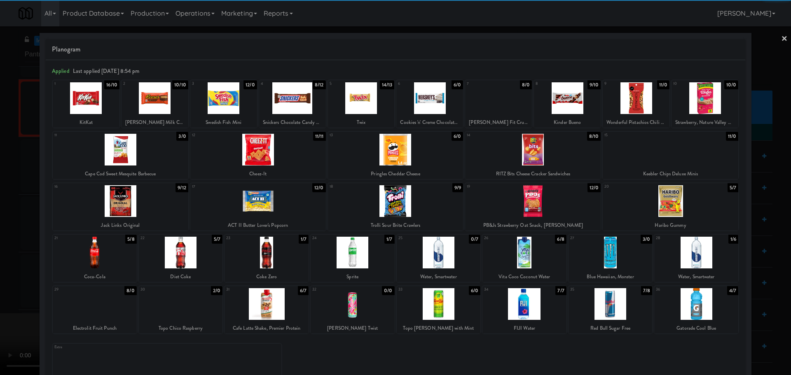
click at [403, 202] on div at bounding box center [396, 201] width 136 height 32
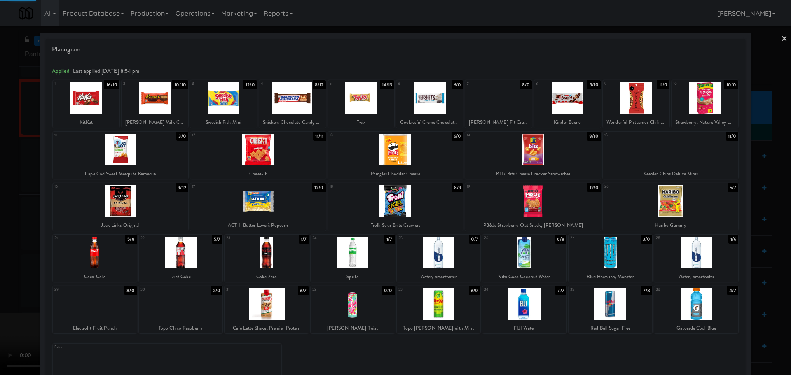
drag, startPoint x: 0, startPoint y: 207, endPoint x: 15, endPoint y: 206, distance: 15.3
click at [0, 207] on div at bounding box center [395, 187] width 791 height 375
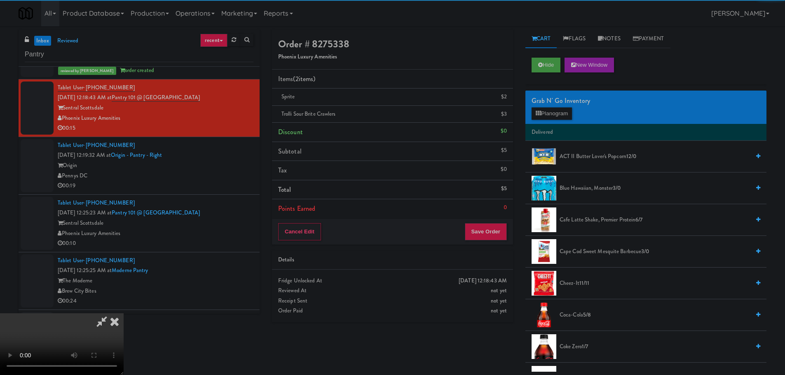
click at [124, 313] on video at bounding box center [62, 344] width 124 height 62
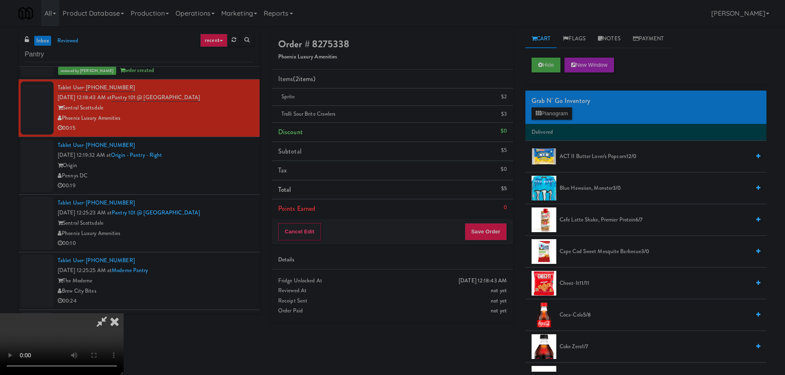
scroll to position [142, 0]
click at [496, 226] on button "Save Order" at bounding box center [486, 231] width 42 height 17
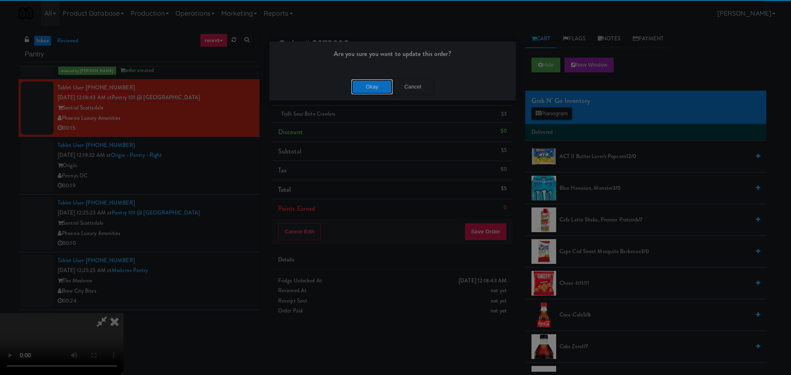
click at [358, 88] on button "Okay" at bounding box center [371, 87] width 41 height 15
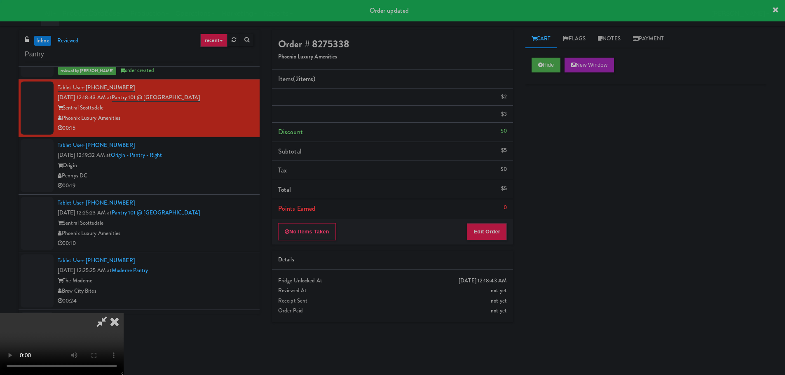
scroll to position [0, 0]
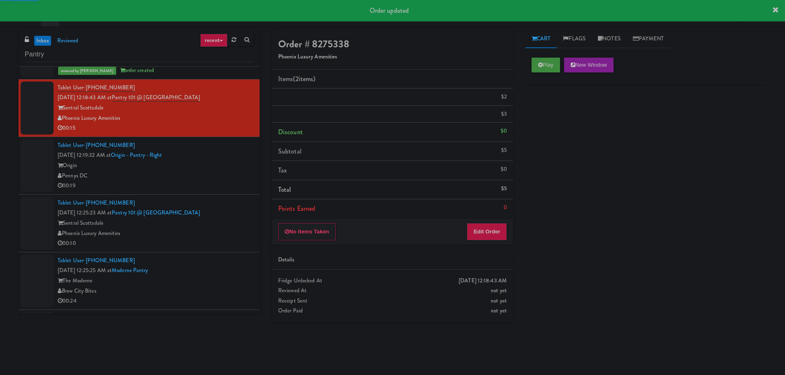
click at [220, 172] on div "Pennys DC" at bounding box center [156, 176] width 196 height 10
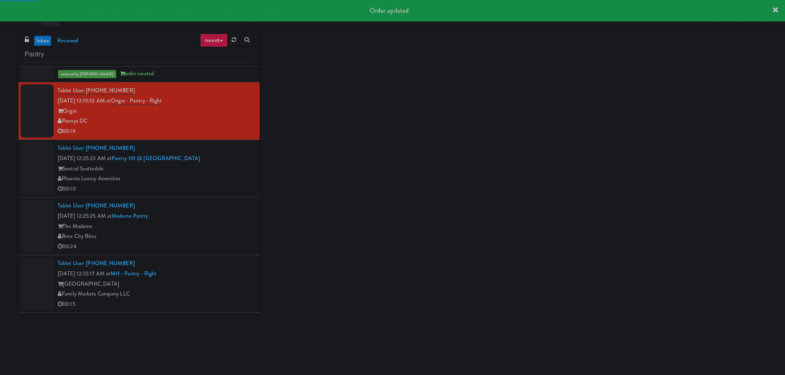
scroll to position [666, 0]
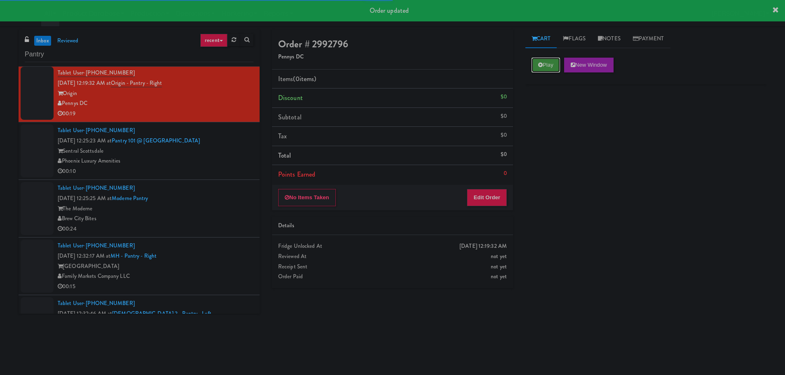
click at [550, 68] on button "Play" at bounding box center [545, 65] width 28 height 15
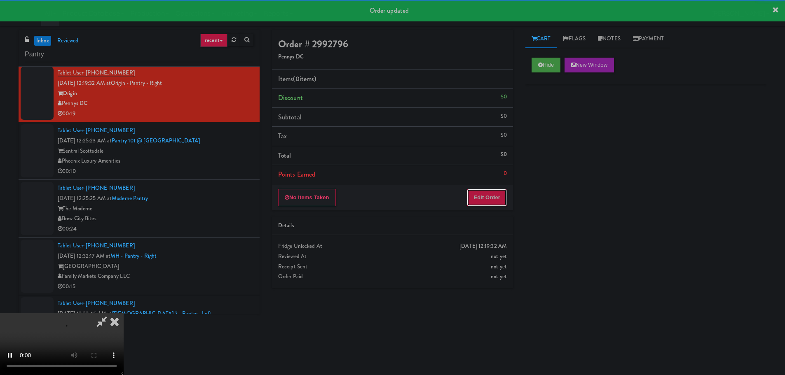
click at [491, 195] on button "Edit Order" at bounding box center [487, 197] width 40 height 17
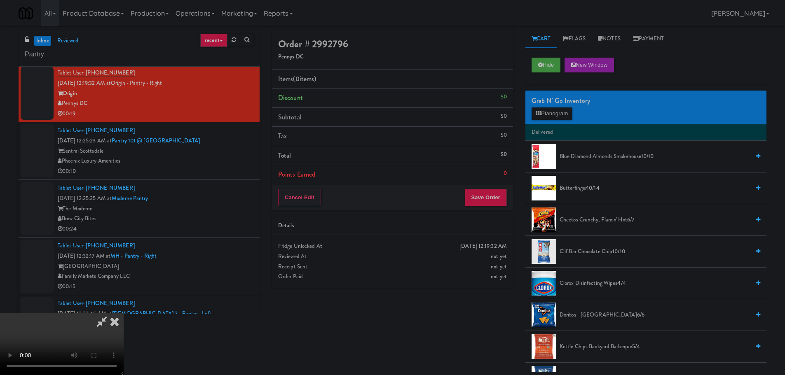
scroll to position [0, 0]
click at [124, 313] on video at bounding box center [62, 344] width 124 height 62
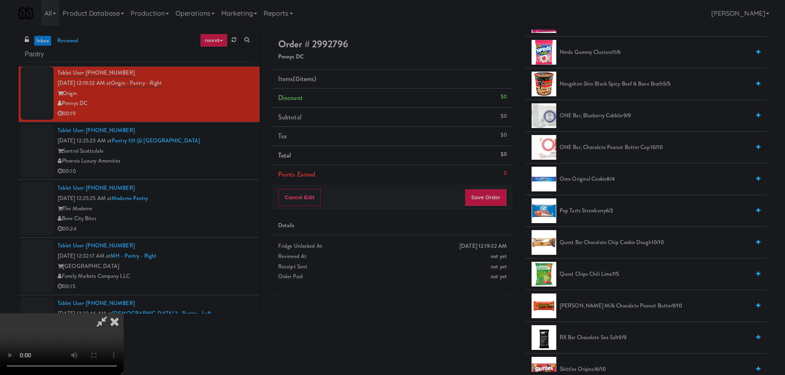
scroll to position [824, 0]
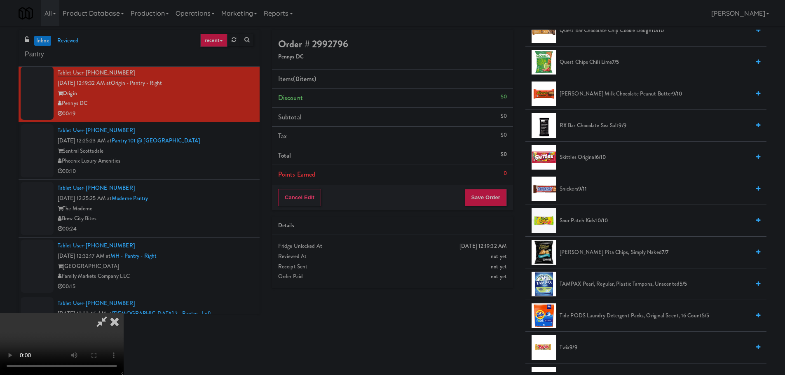
click at [581, 131] on span "RX Bar Chocolate Sea Salt 9/9" at bounding box center [654, 126] width 190 height 10
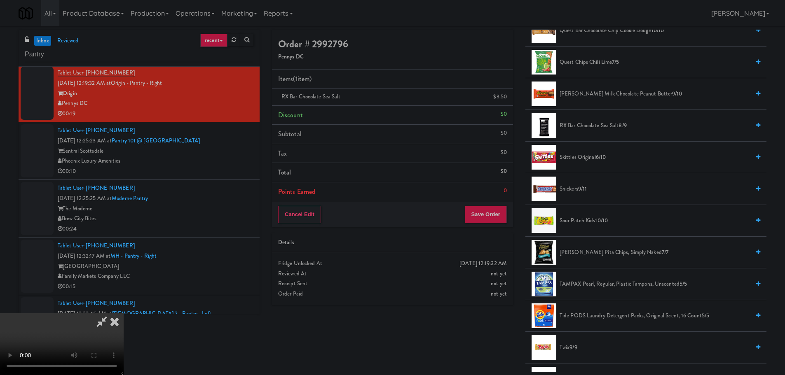
click at [583, 127] on span "RX Bar Chocolate Sea Salt 8/9" at bounding box center [654, 126] width 190 height 10
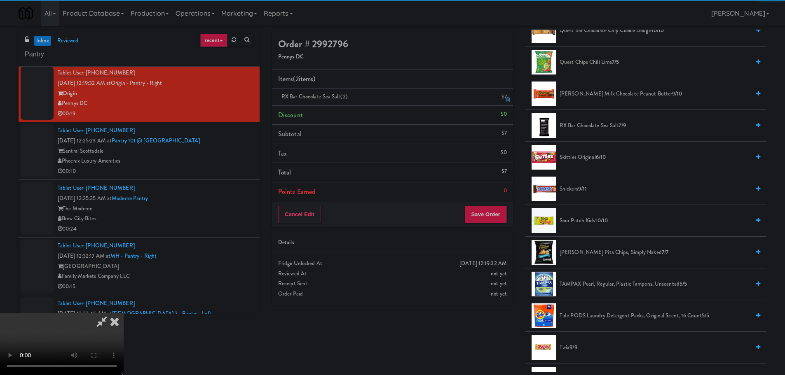
click at [508, 98] on icon at bounding box center [507, 99] width 4 height 5
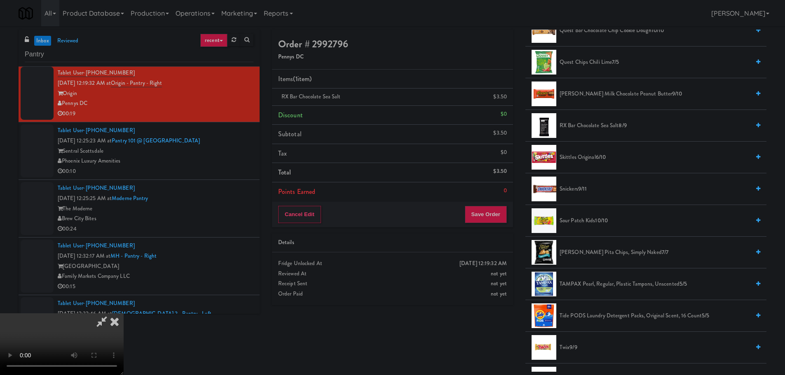
click at [124, 313] on video at bounding box center [62, 344] width 124 height 62
drag, startPoint x: 358, startPoint y: 168, endPoint x: 365, endPoint y: 175, distance: 9.3
click at [124, 313] on video at bounding box center [62, 344] width 124 height 62
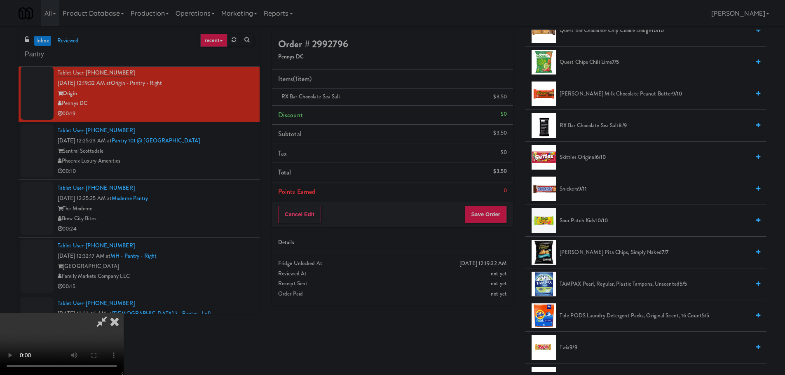
scroll to position [0, 0]
click at [124, 313] on video at bounding box center [62, 344] width 124 height 62
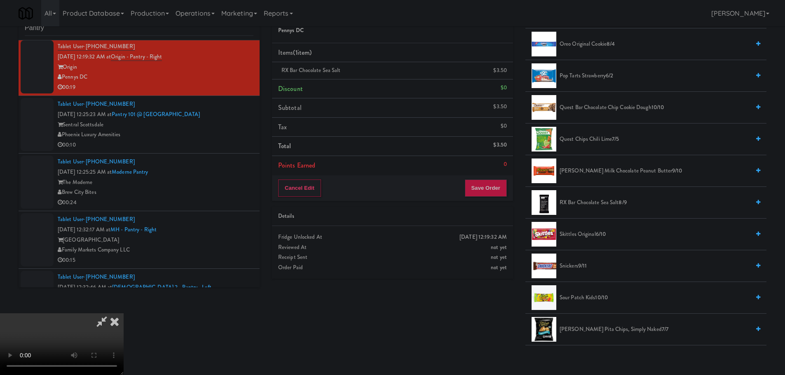
scroll to position [613, 0]
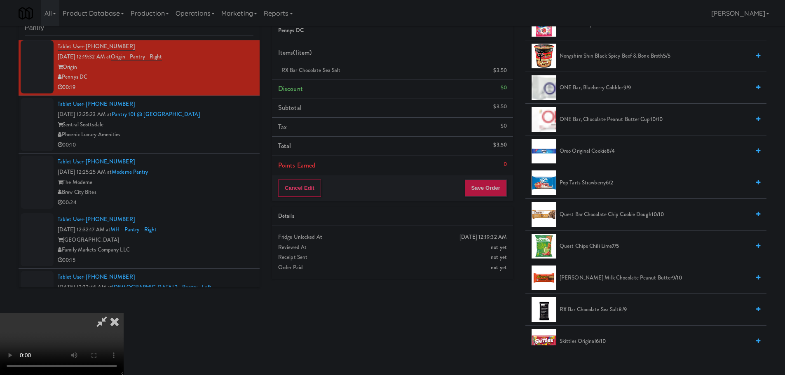
click at [589, 147] on span "Oreo Original Cookie 8/4" at bounding box center [654, 151] width 190 height 10
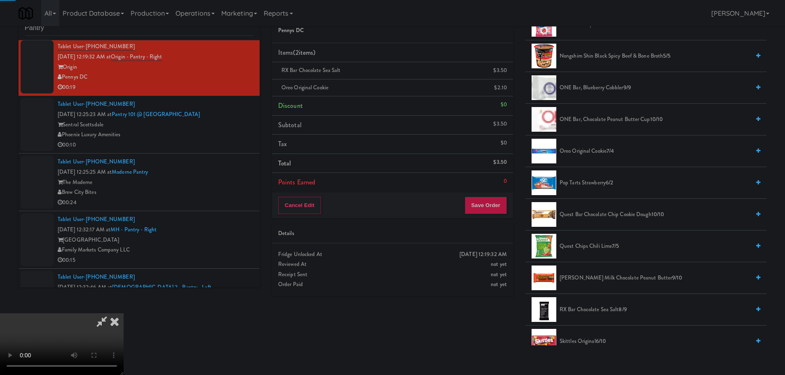
click at [124, 313] on video at bounding box center [62, 344] width 124 height 62
click at [493, 208] on button "Save Order" at bounding box center [486, 205] width 42 height 17
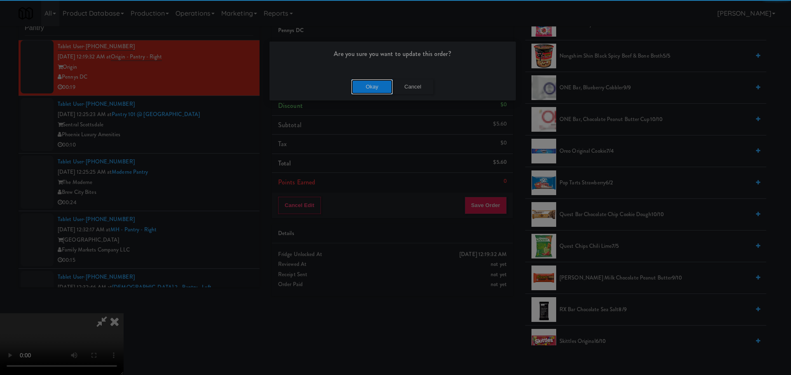
click at [378, 87] on button "Okay" at bounding box center [371, 87] width 41 height 15
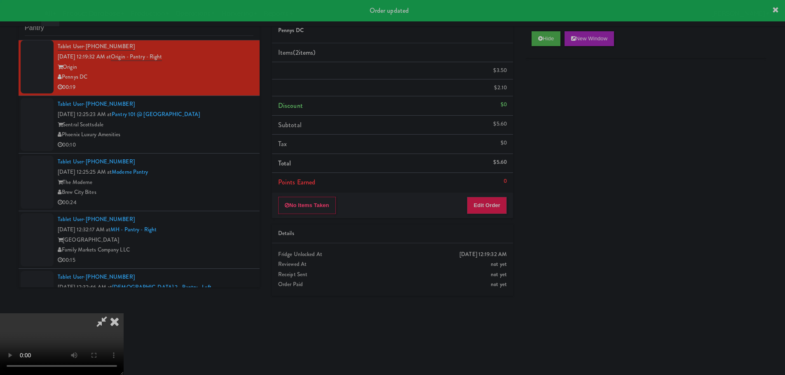
scroll to position [0, 0]
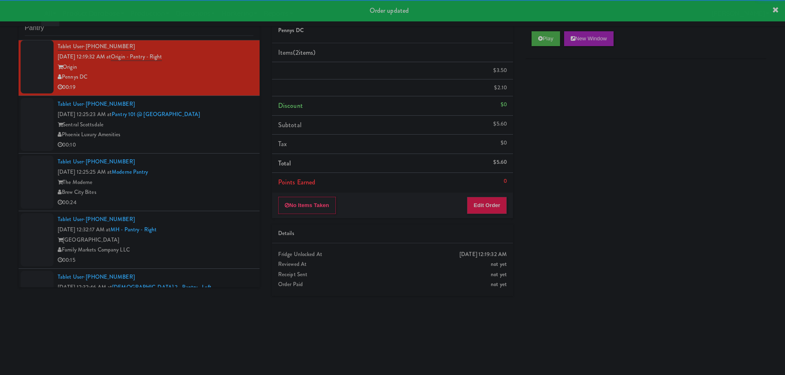
click at [189, 162] on div "Tablet User · (856) 404-5150 [DATE] 12:25:25 AM at [GEOGRAPHIC_DATA] Bites 00:24" at bounding box center [156, 182] width 196 height 51
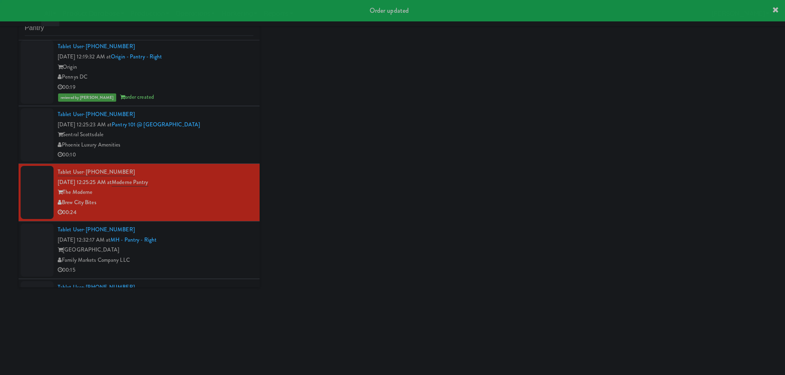
click at [192, 151] on div "00:10" at bounding box center [156, 155] width 196 height 10
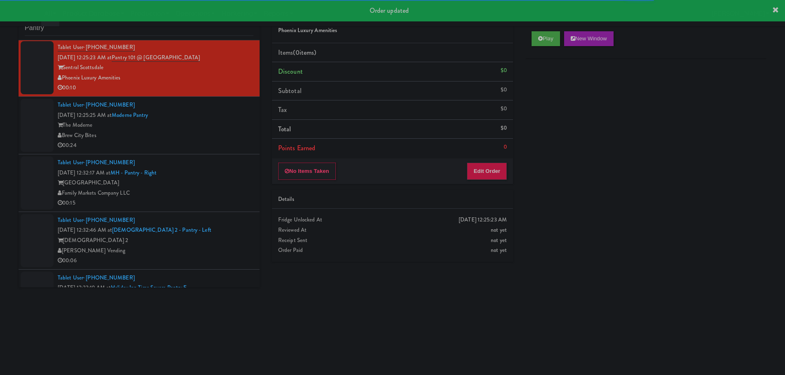
scroll to position [708, 0]
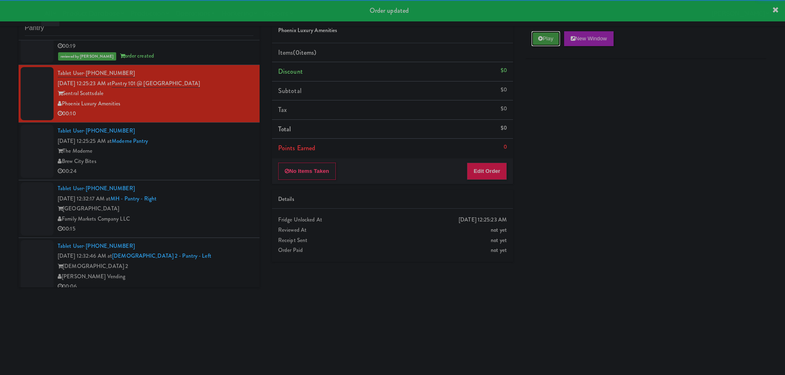
click at [554, 44] on button "Play" at bounding box center [545, 38] width 28 height 15
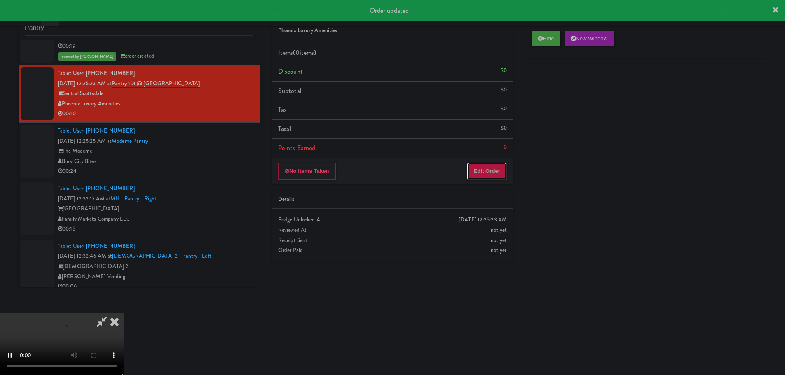
click at [497, 179] on button "Edit Order" at bounding box center [487, 171] width 40 height 17
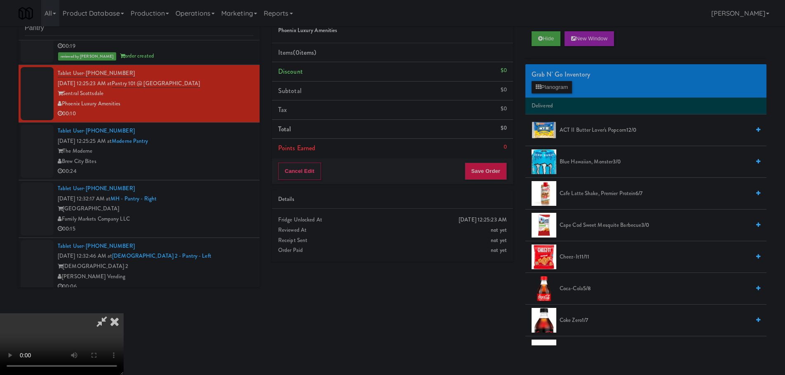
scroll to position [0, 0]
click at [124, 313] on video at bounding box center [62, 344] width 124 height 62
drag, startPoint x: 355, startPoint y: 192, endPoint x: 382, endPoint y: 189, distance: 27.4
click at [124, 313] on video at bounding box center [62, 344] width 124 height 62
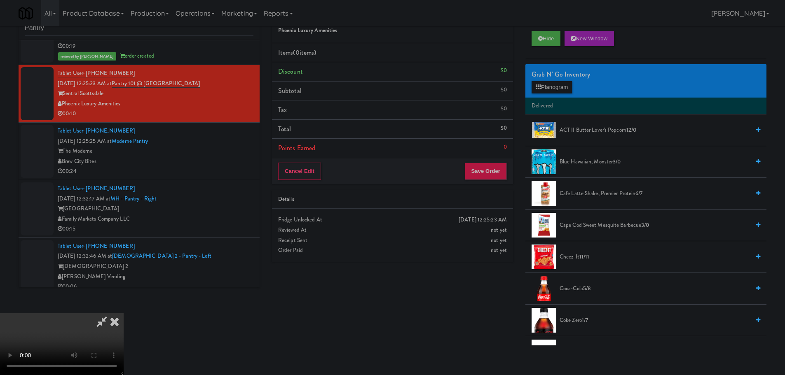
click at [124, 313] on video at bounding box center [62, 344] width 124 height 62
drag, startPoint x: 394, startPoint y: 185, endPoint x: 440, endPoint y: 179, distance: 46.2
click at [124, 313] on video at bounding box center [62, 344] width 124 height 62
click at [554, 92] on button "Planogram" at bounding box center [551, 87] width 40 height 12
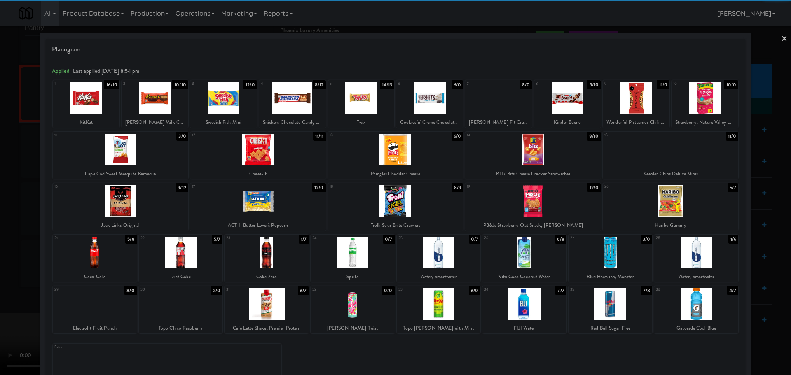
click at [402, 202] on div at bounding box center [396, 201] width 136 height 32
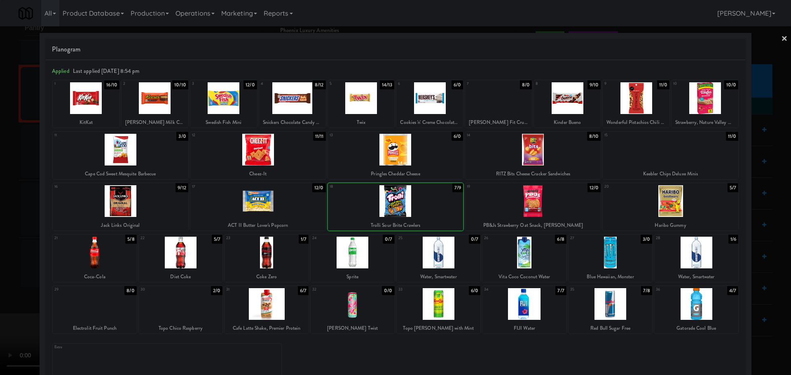
click at [0, 232] on div at bounding box center [395, 187] width 791 height 375
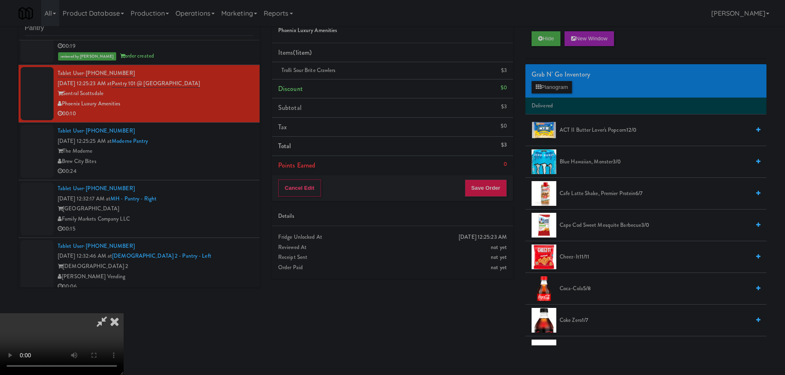
scroll to position [4, 0]
click at [124, 313] on video at bounding box center [62, 344] width 124 height 62
click at [487, 186] on button "Save Order" at bounding box center [486, 188] width 42 height 17
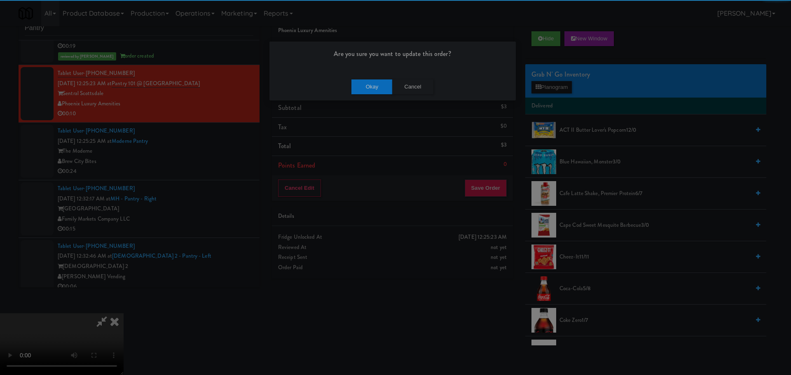
click at [365, 78] on div "Okay Cancel" at bounding box center [392, 87] width 246 height 28
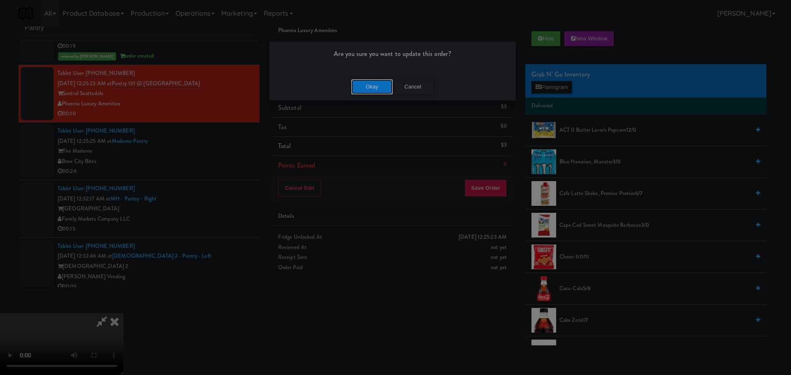
click at [367, 81] on button "Okay" at bounding box center [371, 87] width 41 height 15
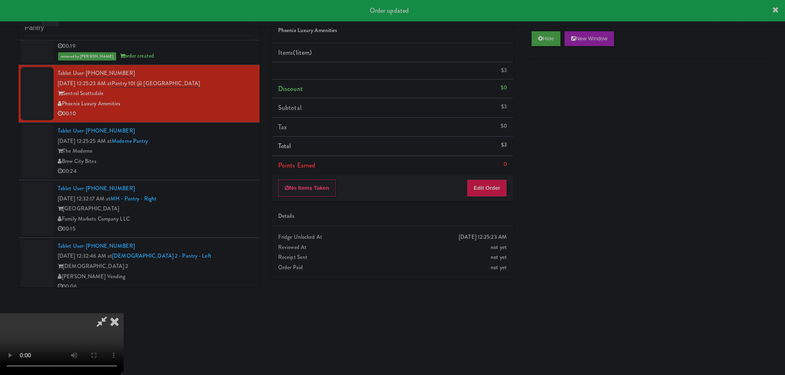
scroll to position [0, 0]
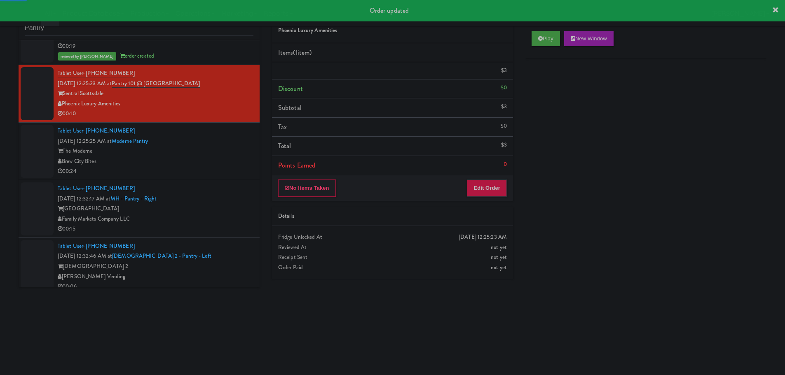
click at [213, 167] on div "00:24" at bounding box center [156, 171] width 196 height 10
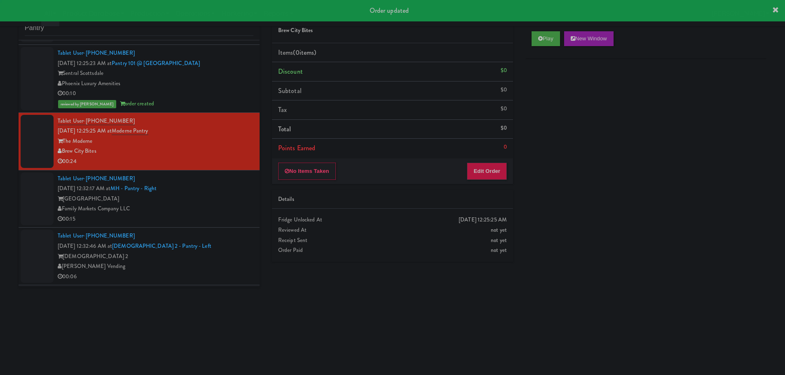
scroll to position [790, 0]
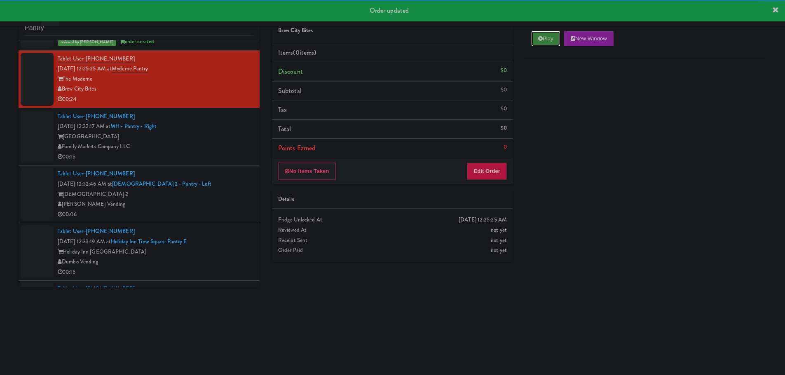
click at [550, 34] on button "Play" at bounding box center [545, 38] width 28 height 15
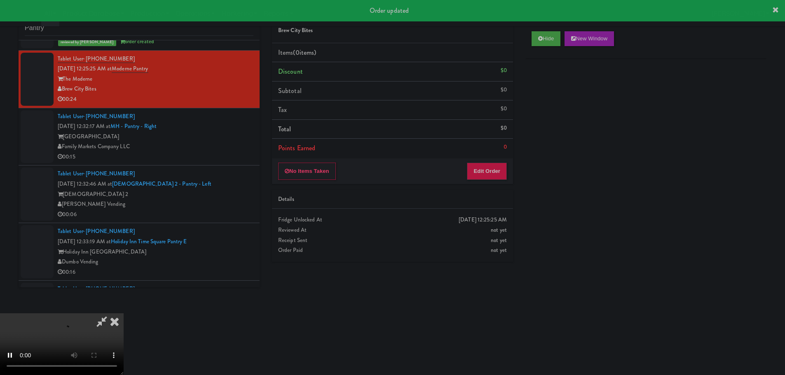
click at [488, 147] on li "Points Earned 0" at bounding box center [392, 148] width 241 height 19
click at [487, 173] on button "Edit Order" at bounding box center [487, 171] width 40 height 17
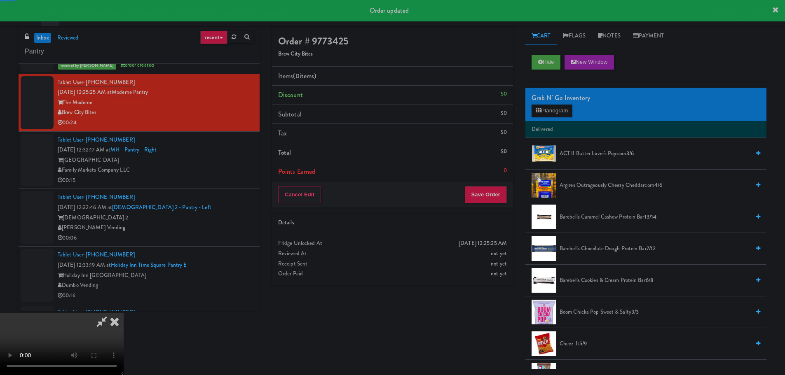
scroll to position [0, 0]
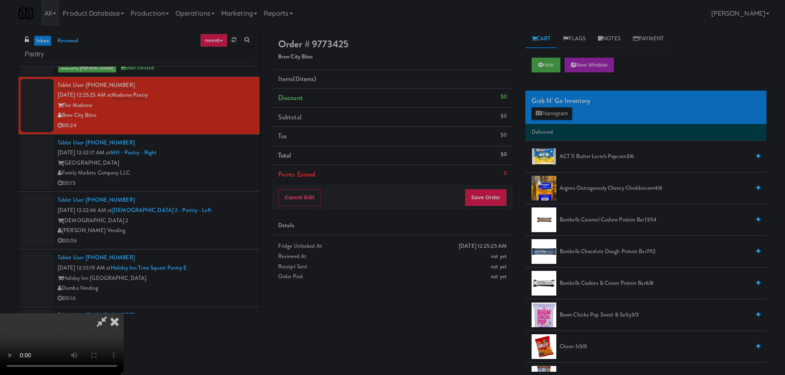
click at [124, 313] on video at bounding box center [62, 344] width 124 height 62
click at [563, 111] on button "Planogram" at bounding box center [551, 114] width 40 height 12
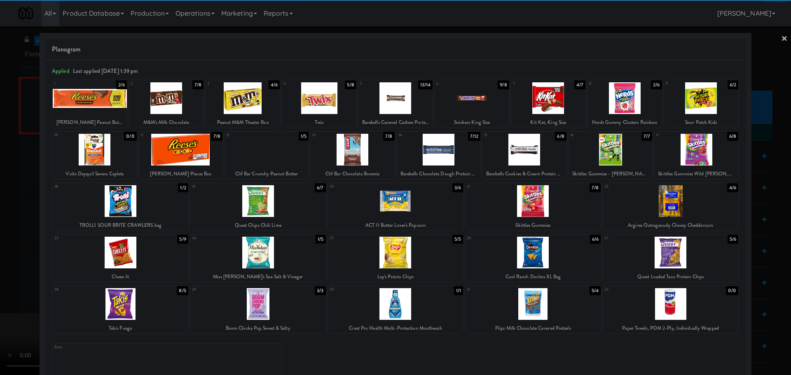
click at [104, 101] on div at bounding box center [90, 98] width 74 height 32
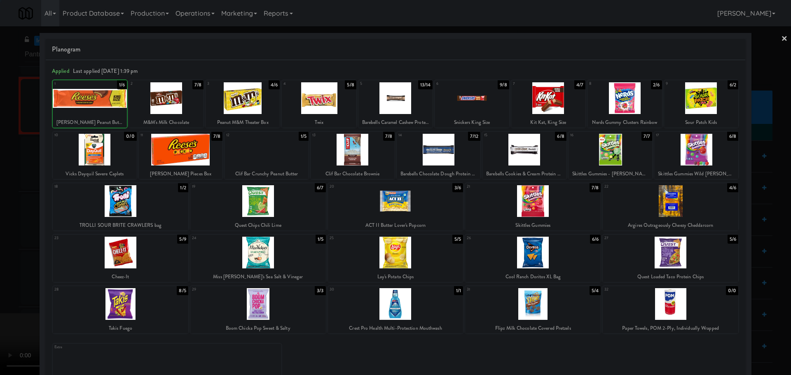
click at [0, 147] on div at bounding box center [395, 187] width 791 height 375
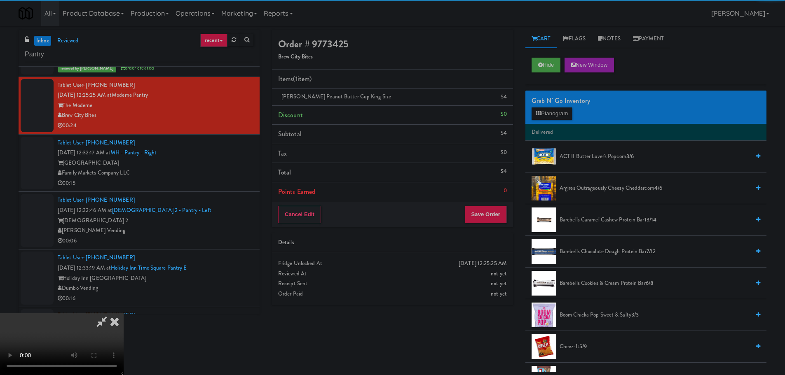
drag, startPoint x: 216, startPoint y: 166, endPoint x: 297, endPoint y: 178, distance: 81.6
click at [124, 313] on video at bounding box center [62, 344] width 124 height 62
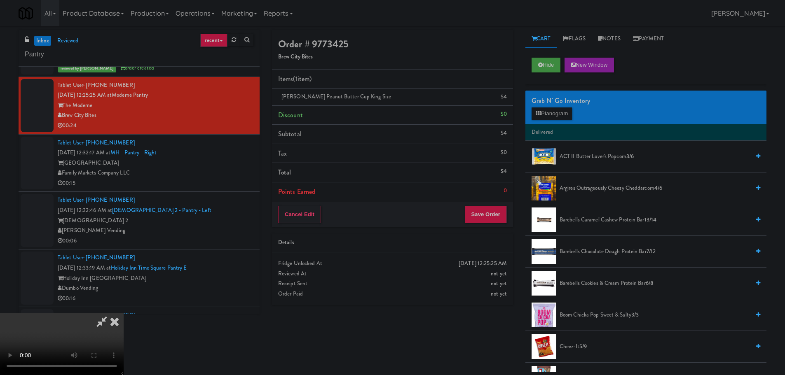
click at [493, 225] on div "Cancel Edit Save Order" at bounding box center [392, 215] width 241 height 26
click at [495, 222] on button "Save Order" at bounding box center [486, 214] width 42 height 17
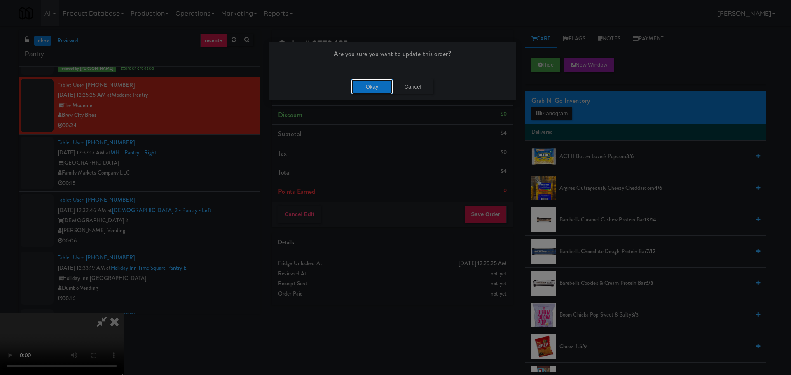
click at [377, 92] on button "Okay" at bounding box center [371, 87] width 41 height 15
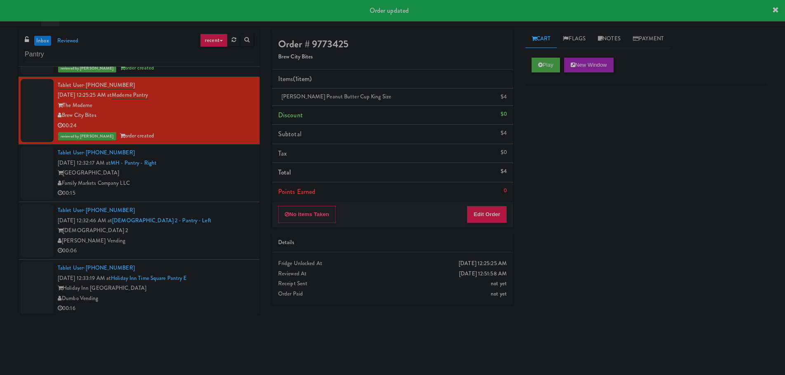
drag, startPoint x: 199, startPoint y: 175, endPoint x: 219, endPoint y: 146, distance: 35.3
click at [201, 175] on div "[GEOGRAPHIC_DATA]" at bounding box center [156, 173] width 196 height 10
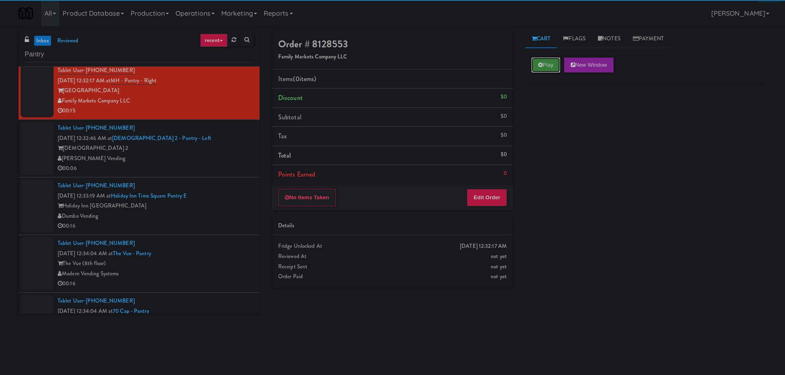
click at [552, 68] on button "Play" at bounding box center [545, 65] width 28 height 15
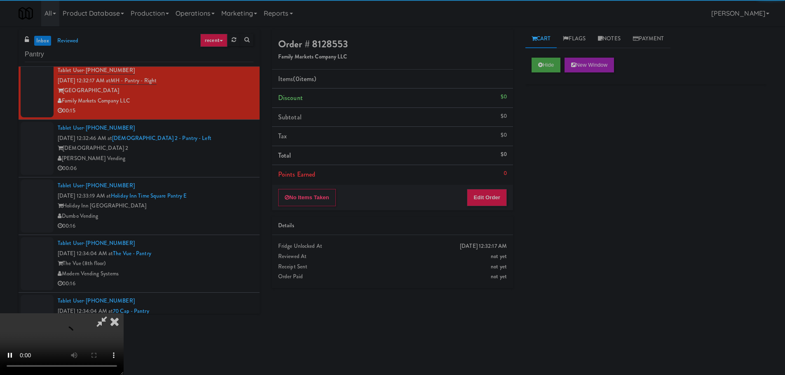
click at [486, 182] on li "Points Earned 0" at bounding box center [392, 174] width 241 height 19
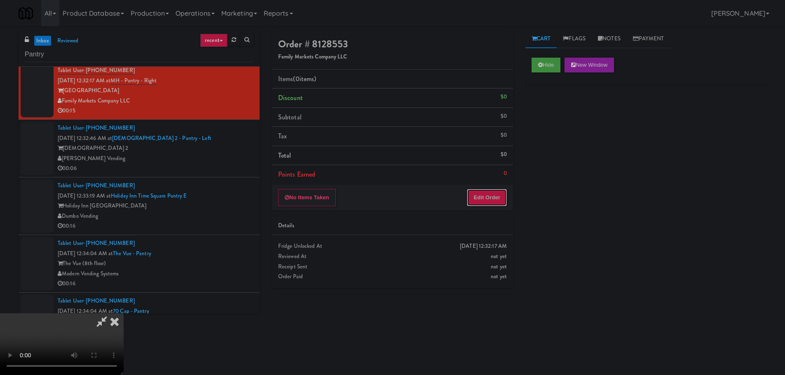
click at [482, 189] on button "Edit Order" at bounding box center [487, 197] width 40 height 17
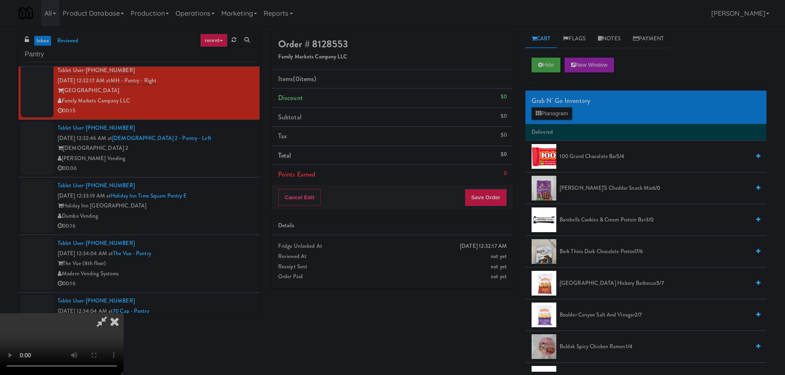
click at [124, 313] on video at bounding box center [62, 344] width 124 height 62
drag, startPoint x: 371, startPoint y: 252, endPoint x: 468, endPoint y: 193, distance: 113.9
click at [124, 313] on video at bounding box center [62, 344] width 124 height 62
click at [569, 117] on button "Planogram" at bounding box center [551, 114] width 40 height 12
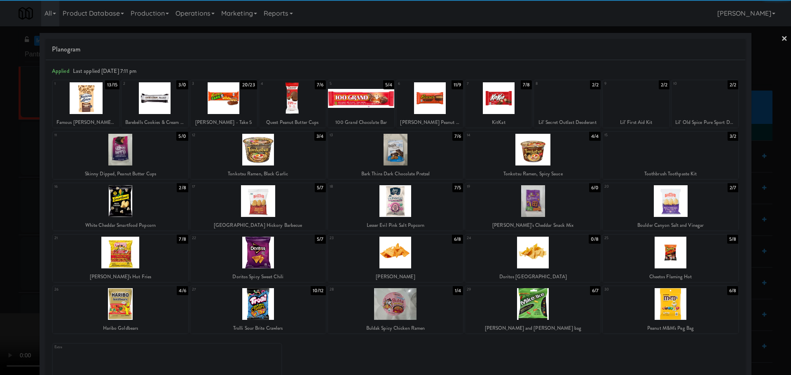
click at [545, 152] on div at bounding box center [533, 150] width 136 height 32
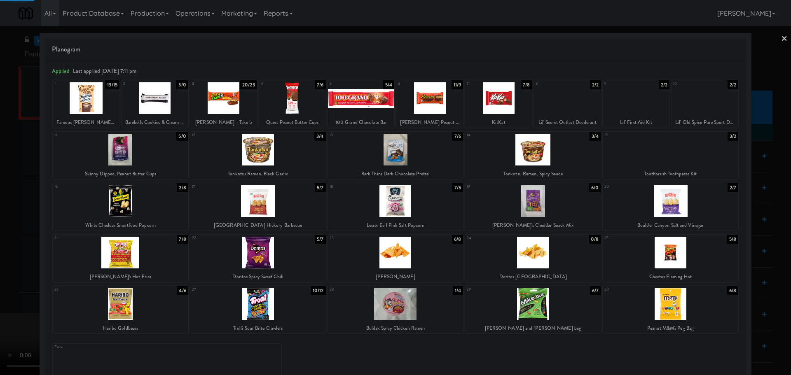
click at [0, 200] on div at bounding box center [395, 187] width 791 height 375
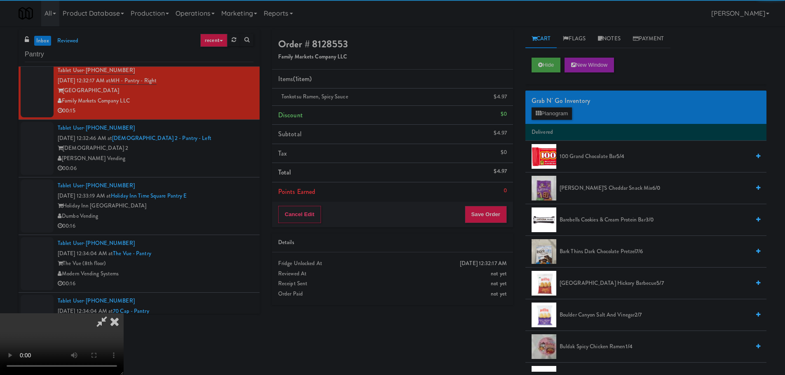
drag, startPoint x: 222, startPoint y: 182, endPoint x: 251, endPoint y: 183, distance: 28.5
click at [124, 313] on video at bounding box center [62, 344] width 124 height 62
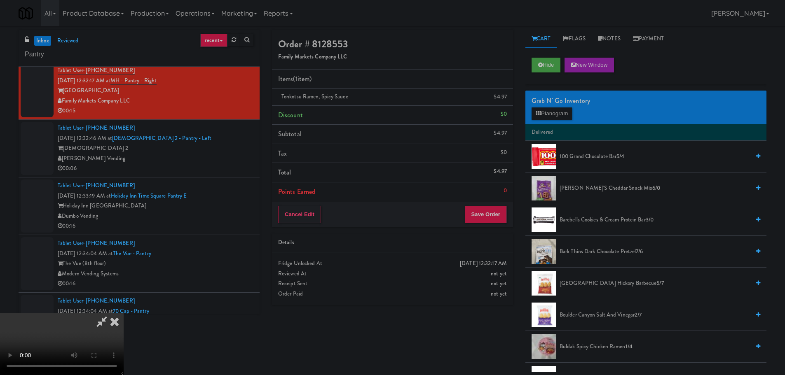
click at [124, 313] on video at bounding box center [62, 344] width 124 height 62
drag, startPoint x: 381, startPoint y: 218, endPoint x: 387, endPoint y: 223, distance: 8.2
click at [124, 313] on video at bounding box center [62, 344] width 124 height 62
click at [572, 116] on button "Planogram" at bounding box center [551, 114] width 40 height 12
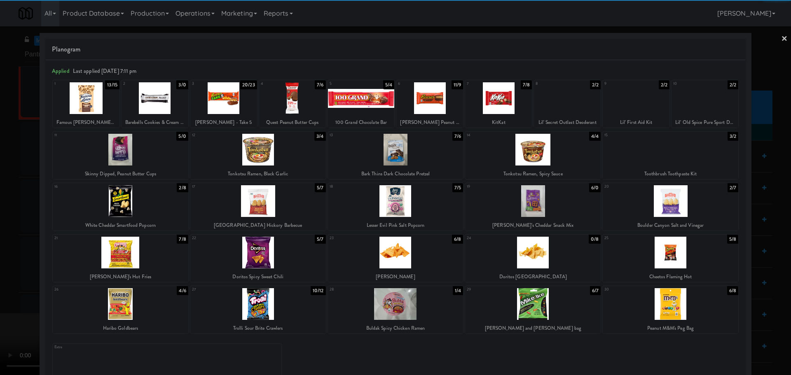
click at [663, 262] on div at bounding box center [671, 253] width 136 height 32
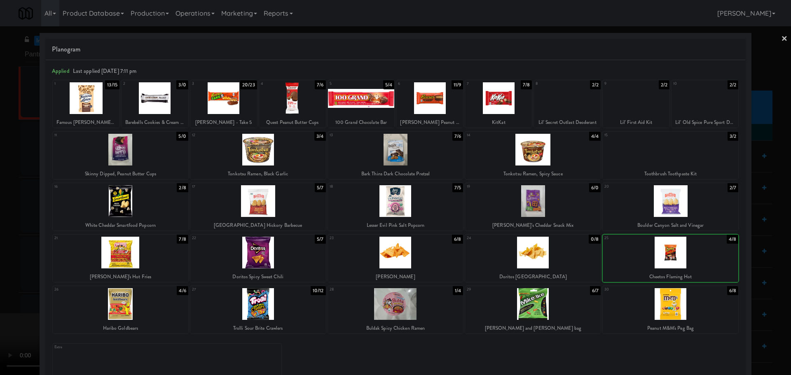
click at [0, 281] on div at bounding box center [395, 187] width 791 height 375
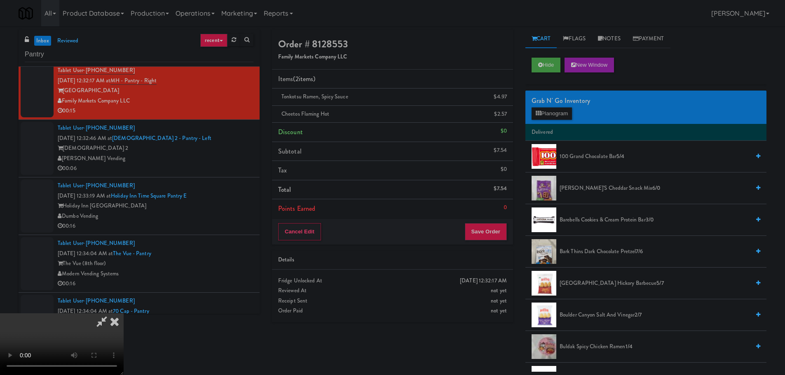
drag, startPoint x: 154, startPoint y: 246, endPoint x: 189, endPoint y: 240, distance: 35.1
click at [124, 313] on video at bounding box center [62, 344] width 124 height 62
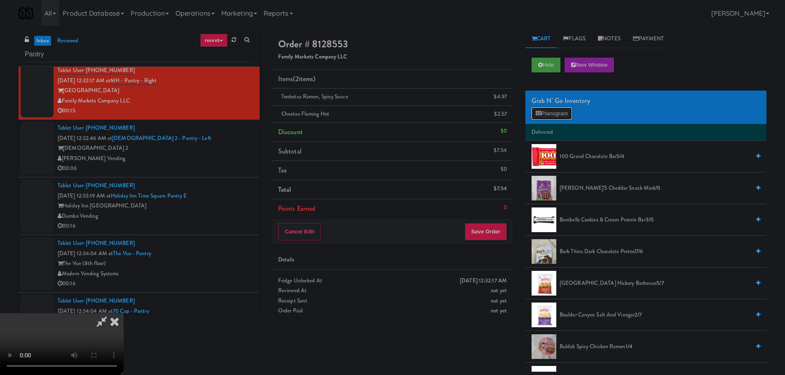
click at [554, 114] on button "Planogram" at bounding box center [551, 114] width 40 height 12
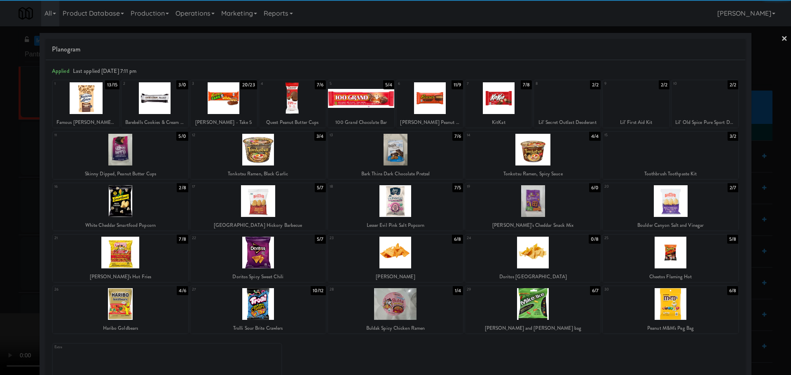
click at [678, 195] on div at bounding box center [671, 201] width 136 height 32
click at [0, 271] on div at bounding box center [395, 187] width 791 height 375
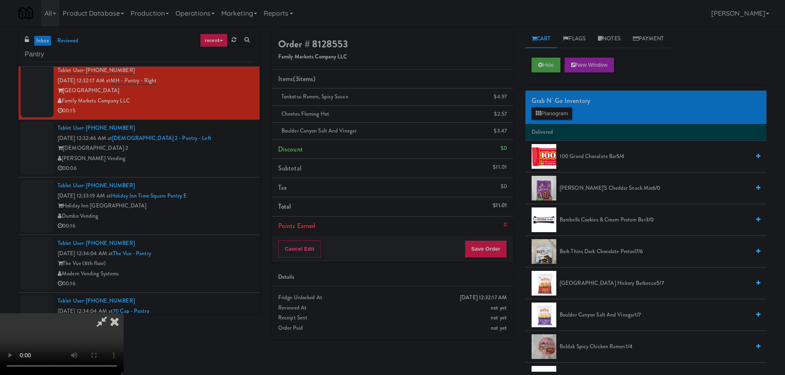
drag, startPoint x: 290, startPoint y: 289, endPoint x: 315, endPoint y: 281, distance: 26.1
click at [124, 313] on video at bounding box center [62, 344] width 124 height 62
drag, startPoint x: 349, startPoint y: 267, endPoint x: 362, endPoint y: 262, distance: 13.2
click at [124, 313] on video at bounding box center [62, 344] width 124 height 62
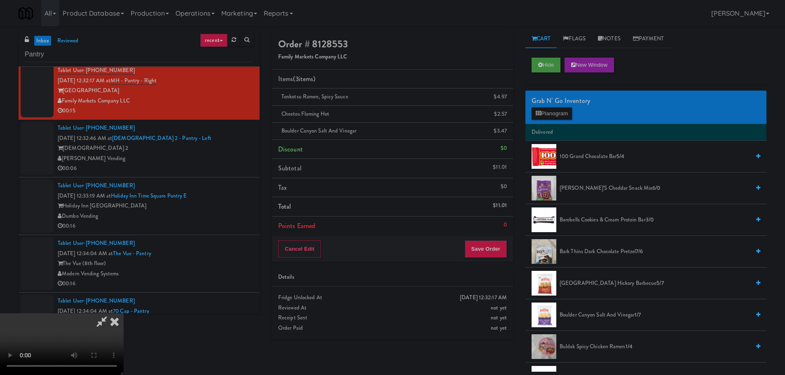
click at [124, 313] on video at bounding box center [62, 344] width 124 height 62
click at [547, 114] on button "Planogram" at bounding box center [551, 114] width 40 height 12
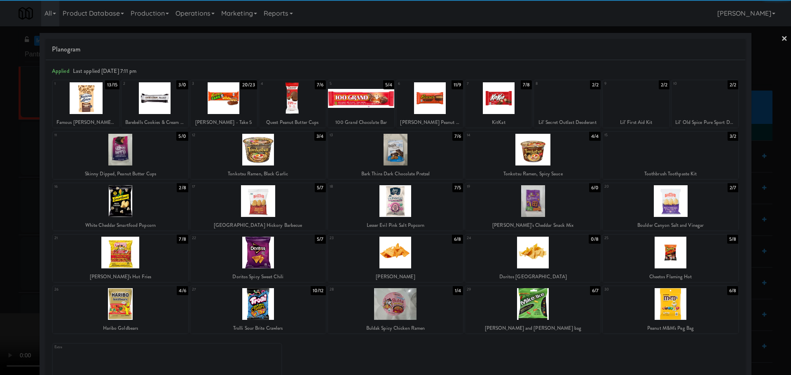
click at [292, 248] on div at bounding box center [258, 253] width 136 height 32
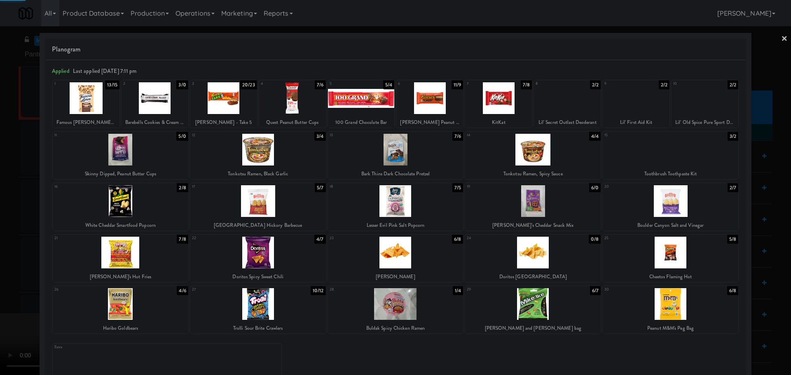
drag, startPoint x: 0, startPoint y: 298, endPoint x: 265, endPoint y: 228, distance: 273.9
click at [1, 298] on div at bounding box center [395, 187] width 791 height 375
drag, startPoint x: 265, startPoint y: 228, endPoint x: 271, endPoint y: 227, distance: 5.8
click at [124, 313] on video at bounding box center [62, 344] width 124 height 62
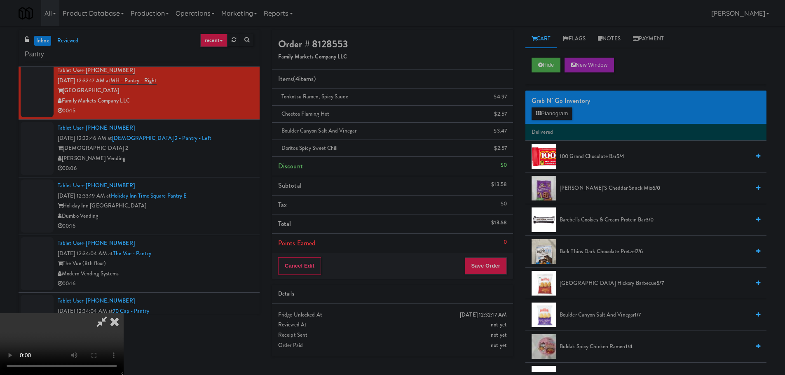
click at [124, 313] on video at bounding box center [62, 344] width 124 height 62
drag, startPoint x: 323, startPoint y: 238, endPoint x: 318, endPoint y: 245, distance: 8.2
click at [124, 313] on video at bounding box center [62, 344] width 124 height 62
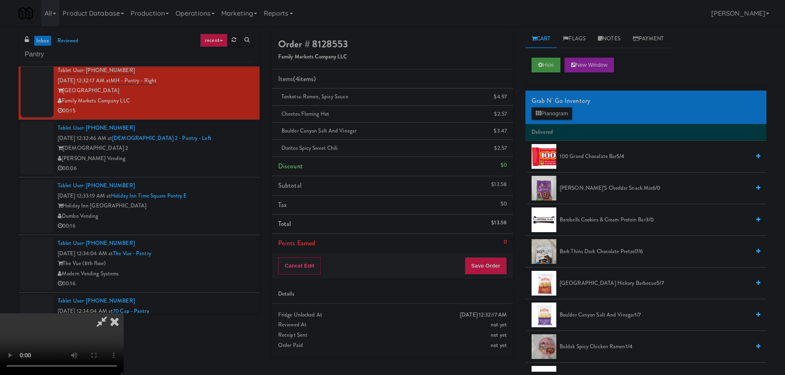
drag, startPoint x: 282, startPoint y: 265, endPoint x: 321, endPoint y: 253, distance: 41.0
click at [124, 313] on video at bounding box center [62, 344] width 124 height 62
click at [560, 115] on button "Planogram" at bounding box center [551, 114] width 40 height 12
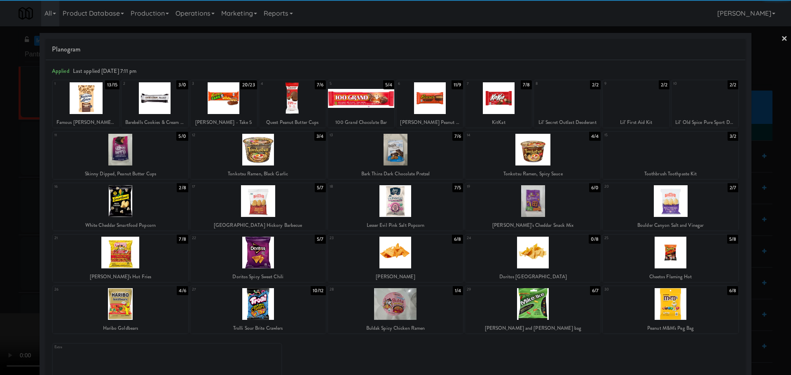
click at [674, 303] on div at bounding box center [671, 304] width 136 height 32
click at [0, 281] on div at bounding box center [395, 187] width 791 height 375
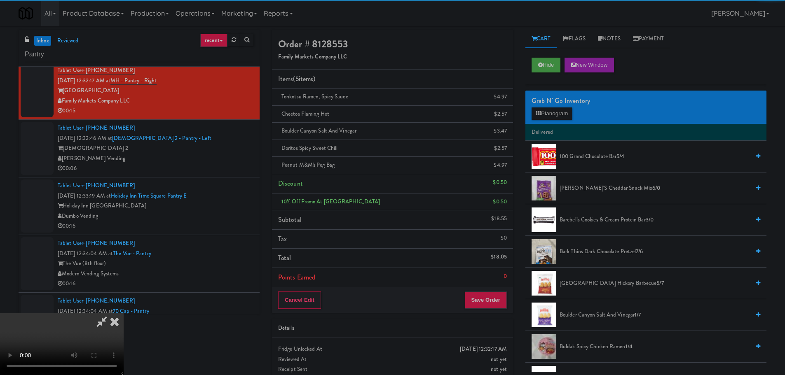
click at [124, 313] on video at bounding box center [62, 344] width 124 height 62
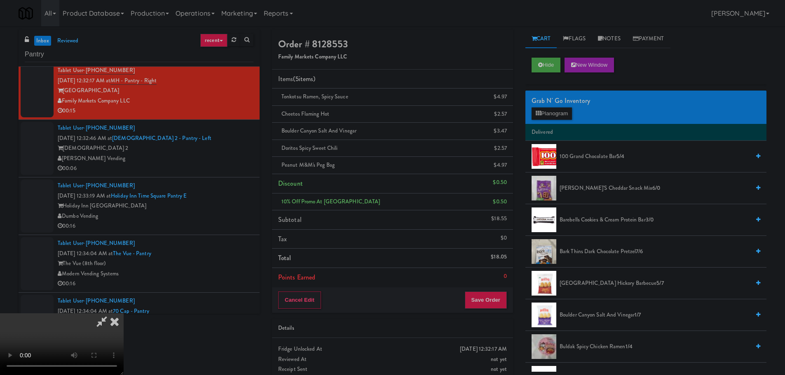
click at [495, 283] on li "Points Earned 0" at bounding box center [392, 277] width 241 height 19
click at [498, 288] on div "Cancel Edit Save Order" at bounding box center [392, 301] width 241 height 26
click at [497, 292] on button "Save Order" at bounding box center [486, 300] width 42 height 17
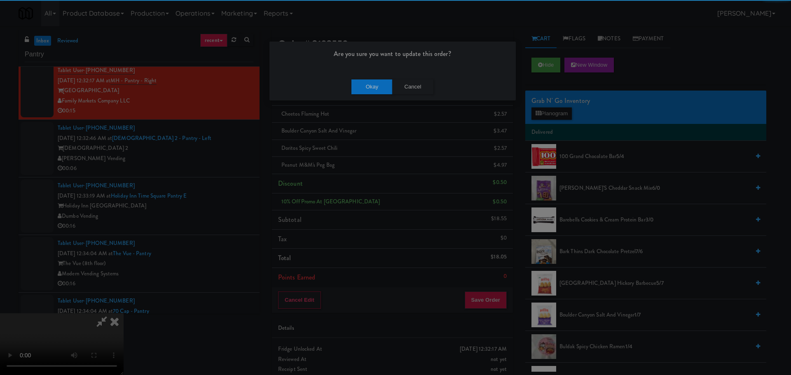
click at [382, 97] on div "Okay Cancel" at bounding box center [392, 87] width 246 height 28
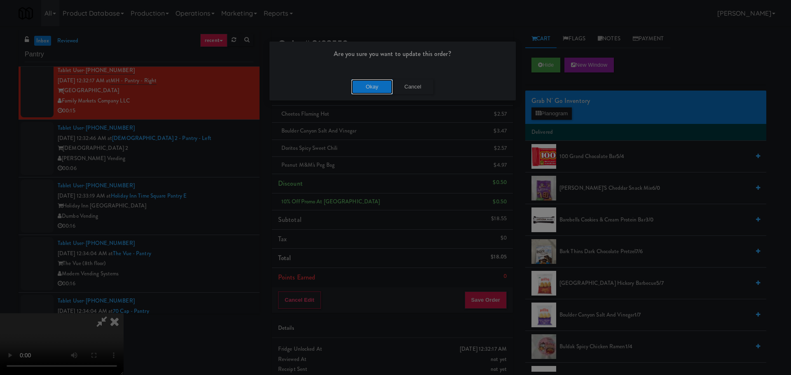
click at [384, 93] on button "Okay" at bounding box center [371, 87] width 41 height 15
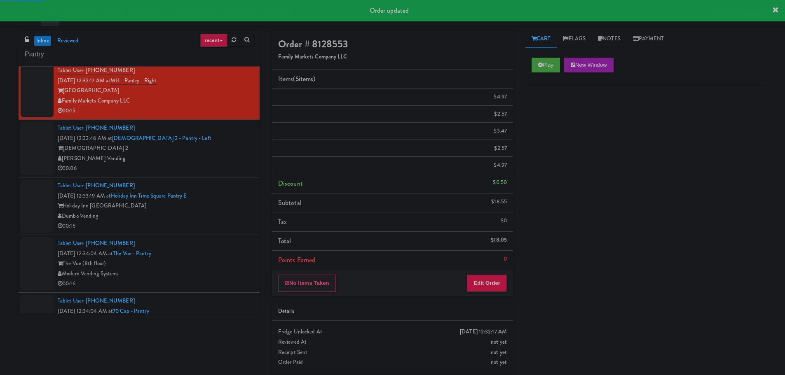
click at [238, 152] on div "[DEMOGRAPHIC_DATA] 2" at bounding box center [156, 148] width 196 height 10
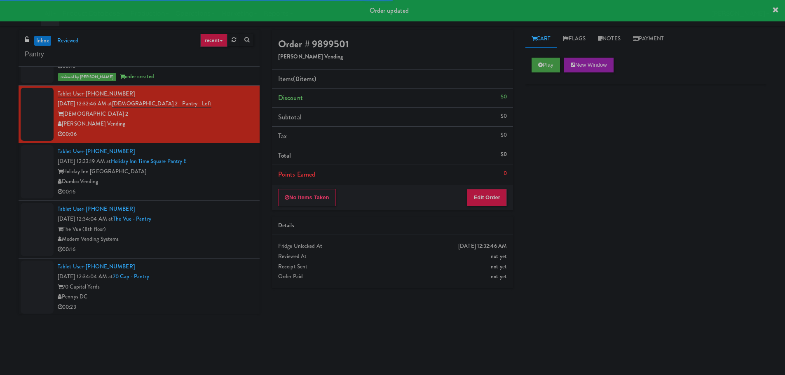
scroll to position [914, 0]
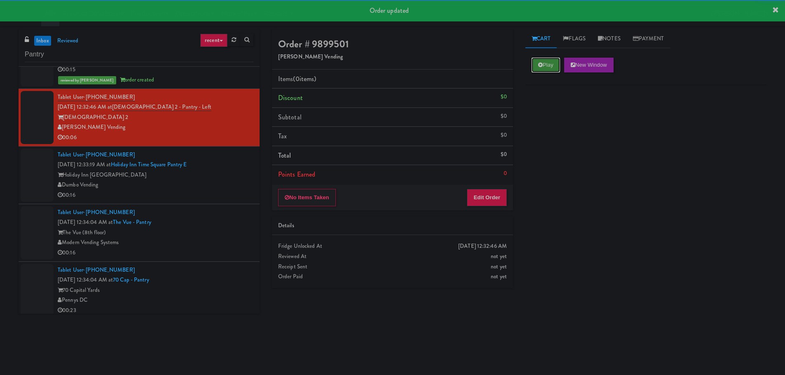
click at [540, 62] on icon at bounding box center [540, 64] width 5 height 5
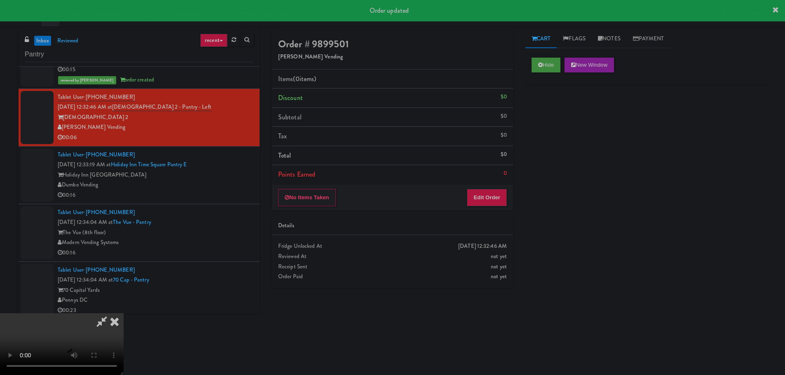
click at [497, 206] on div "No Items Taken Edit Order" at bounding box center [392, 198] width 241 height 26
click at [498, 199] on button "Edit Order" at bounding box center [487, 197] width 40 height 17
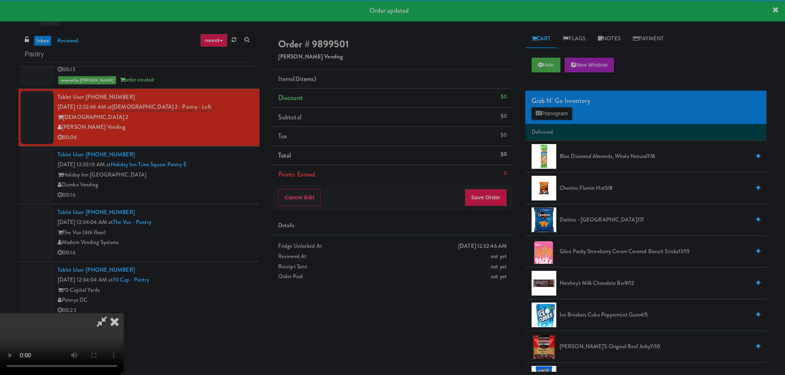
click at [133, 374] on body "Order updated Are you sure you want to update this order? Okay Cancel Okay Are …" at bounding box center [392, 213] width 785 height 375
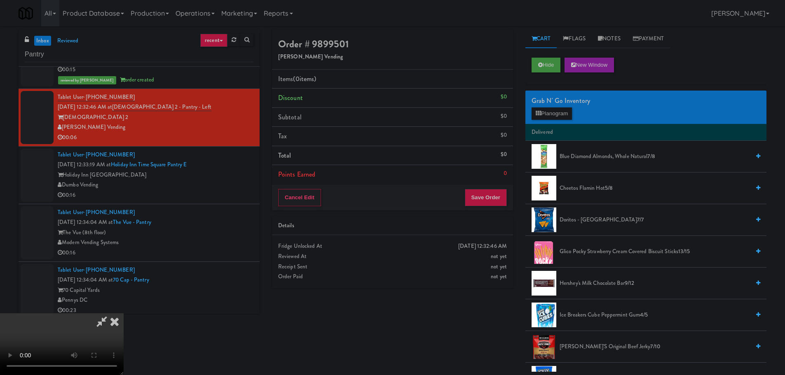
click at [124, 313] on video at bounding box center [62, 344] width 124 height 62
click at [555, 117] on button "Planogram" at bounding box center [551, 114] width 40 height 12
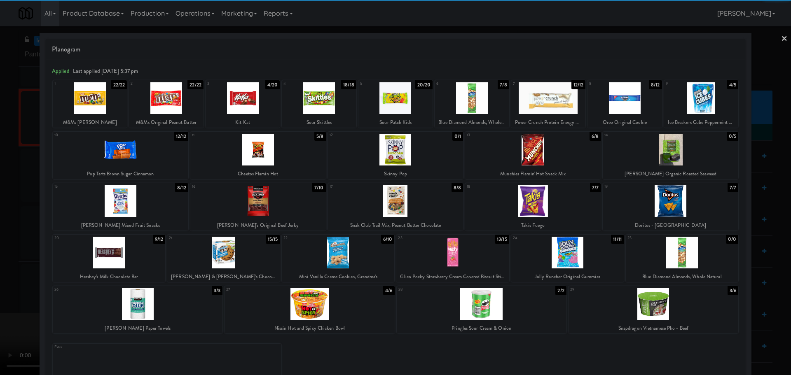
click at [257, 106] on div at bounding box center [243, 98] width 74 height 32
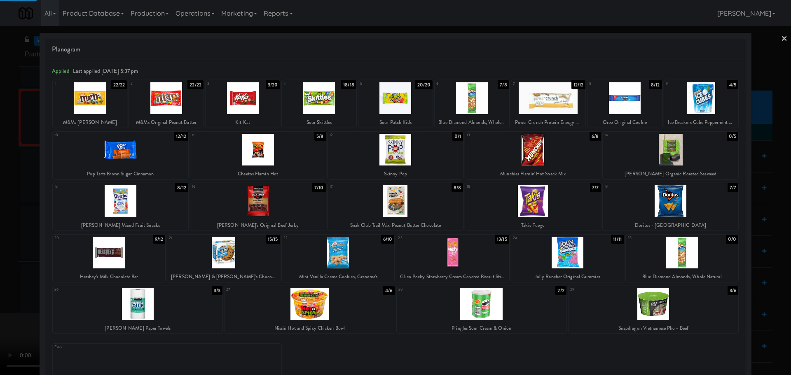
drag, startPoint x: 0, startPoint y: 195, endPoint x: 287, endPoint y: 193, distance: 286.7
click at [1, 196] on div at bounding box center [395, 187] width 791 height 375
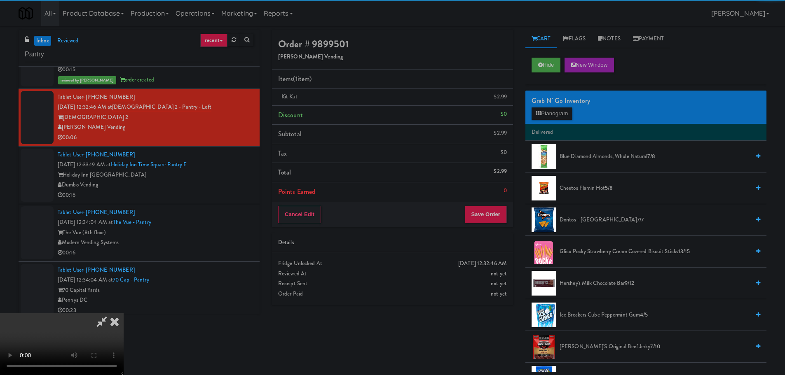
click at [124, 313] on video at bounding box center [62, 344] width 124 height 62
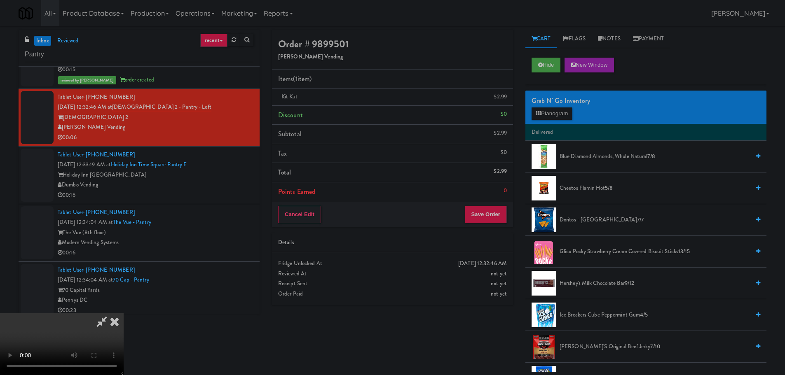
click at [124, 313] on video at bounding box center [62, 344] width 124 height 62
drag, startPoint x: 341, startPoint y: 233, endPoint x: 346, endPoint y: 234, distance: 5.2
click at [124, 313] on video at bounding box center [62, 344] width 124 height 62
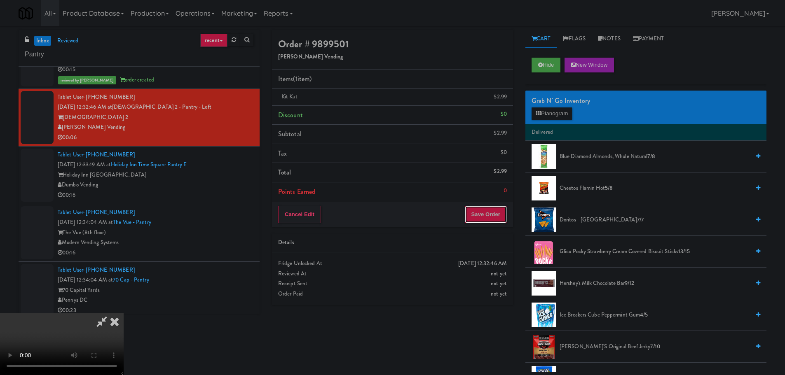
click at [494, 215] on button "Save Order" at bounding box center [486, 214] width 42 height 17
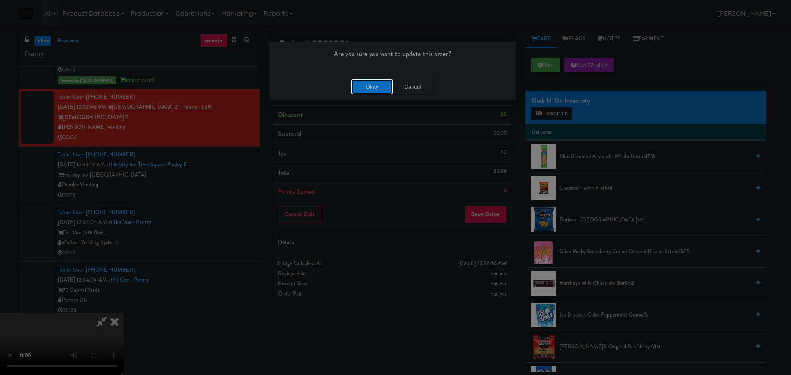
click at [380, 82] on button "Okay" at bounding box center [371, 87] width 41 height 15
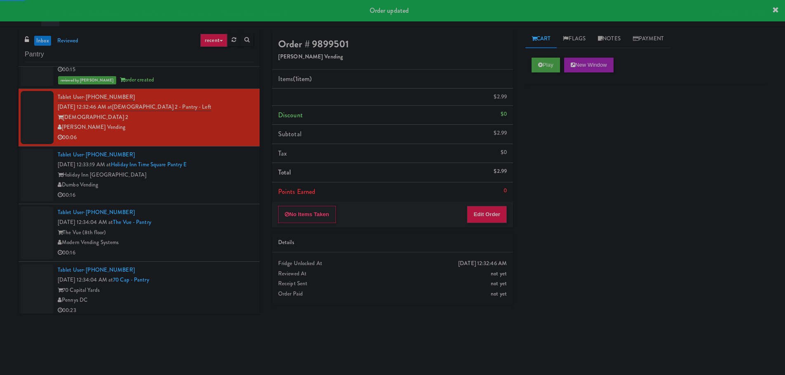
click at [207, 178] on div "Holiday Inn [GEOGRAPHIC_DATA]" at bounding box center [156, 175] width 196 height 10
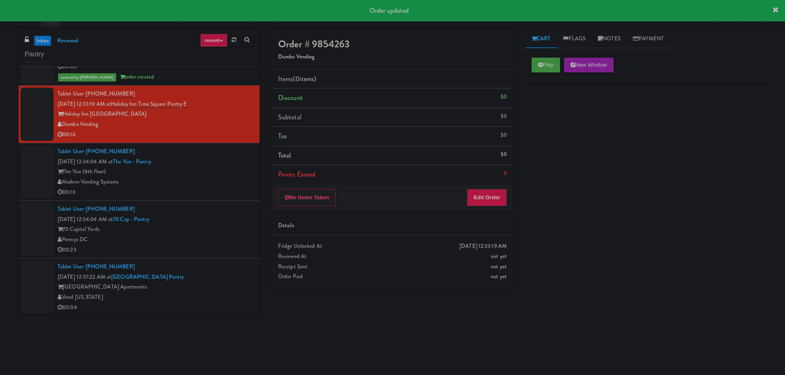
scroll to position [996, 0]
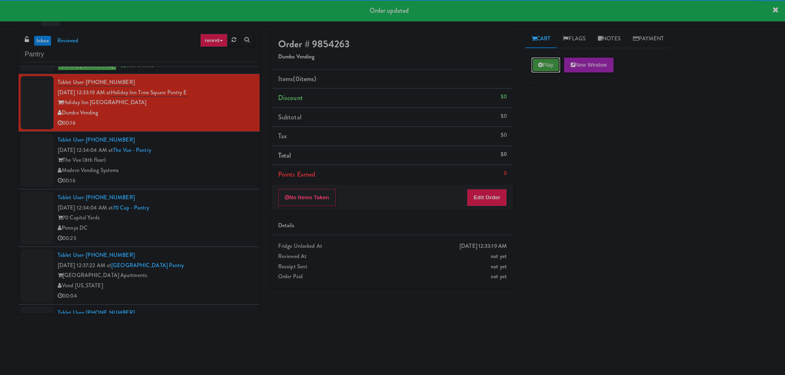
click at [542, 63] on icon at bounding box center [540, 64] width 5 height 5
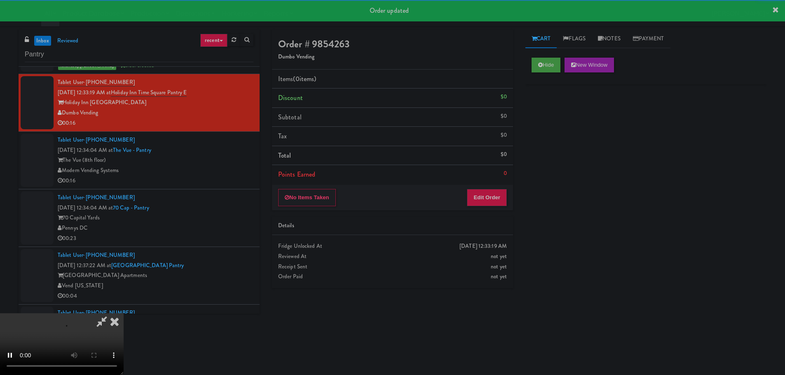
click at [480, 224] on div "Details" at bounding box center [392, 226] width 229 height 10
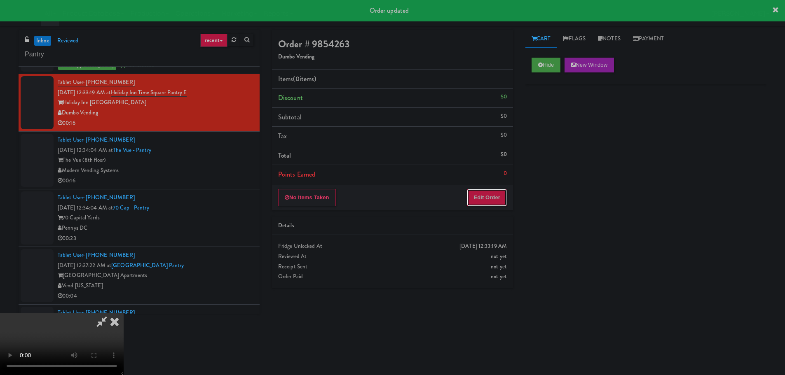
click at [490, 203] on button "Edit Order" at bounding box center [487, 197] width 40 height 17
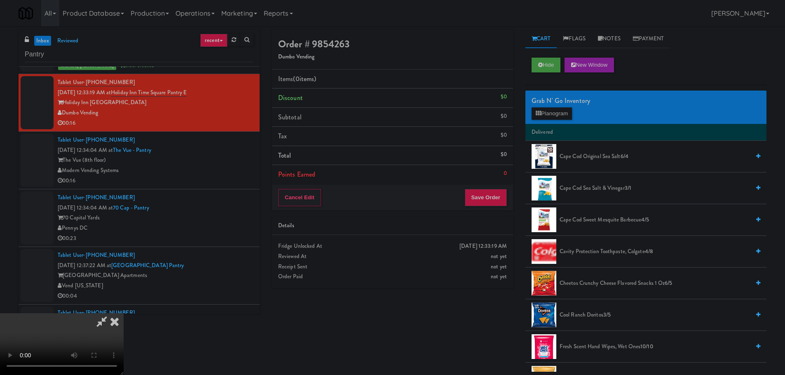
scroll to position [0, 0]
click at [124, 313] on video at bounding box center [62, 344] width 124 height 62
drag, startPoint x: 354, startPoint y: 200, endPoint x: 444, endPoint y: 206, distance: 90.4
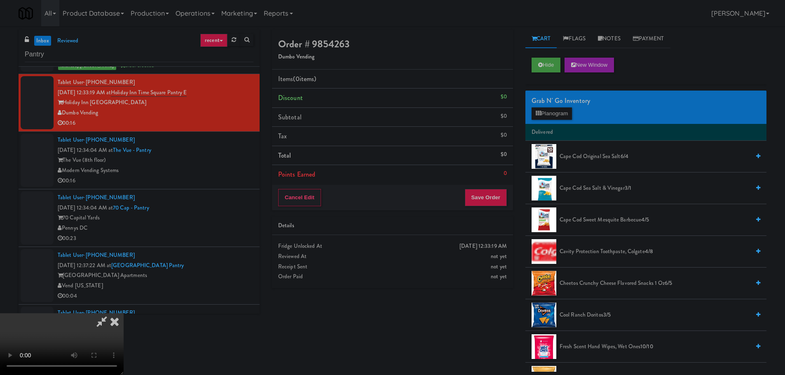
click at [124, 313] on video at bounding box center [62, 344] width 124 height 62
click at [601, 283] on span "Cheetos Crunchy Cheese Flavored Snacks 1 Oz 6/5" at bounding box center [654, 283] width 190 height 10
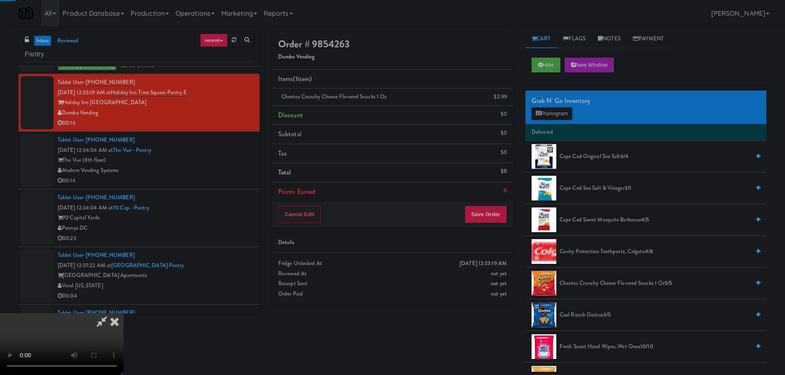
click at [124, 313] on video at bounding box center [62, 344] width 124 height 62
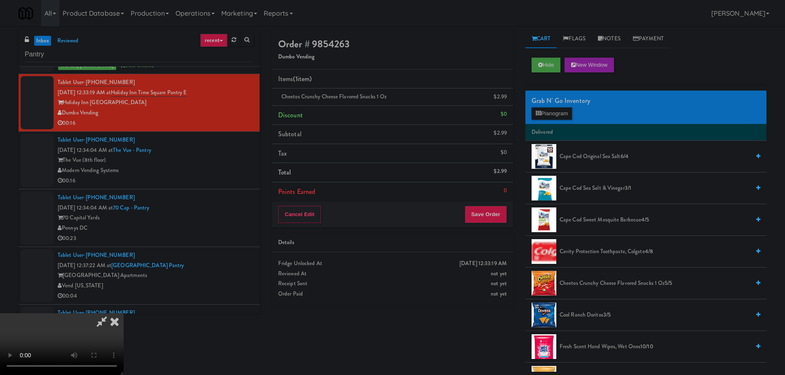
click at [124, 313] on video at bounding box center [62, 344] width 124 height 62
drag, startPoint x: 330, startPoint y: 285, endPoint x: 429, endPoint y: 228, distance: 114.6
click at [124, 313] on video at bounding box center [62, 344] width 124 height 62
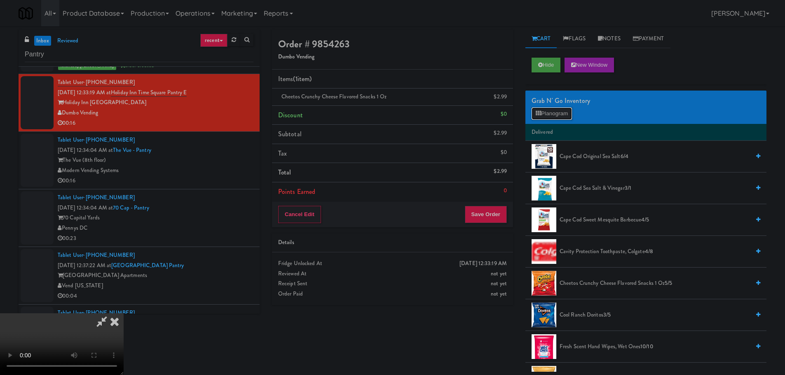
click at [544, 116] on button "Planogram" at bounding box center [551, 114] width 40 height 12
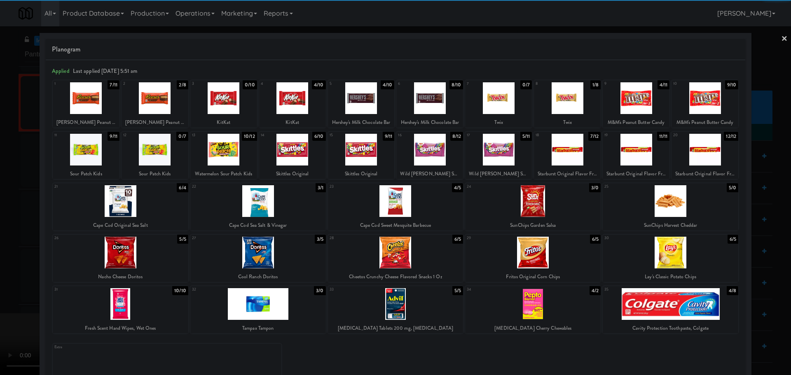
click at [624, 154] on div at bounding box center [636, 150] width 67 height 32
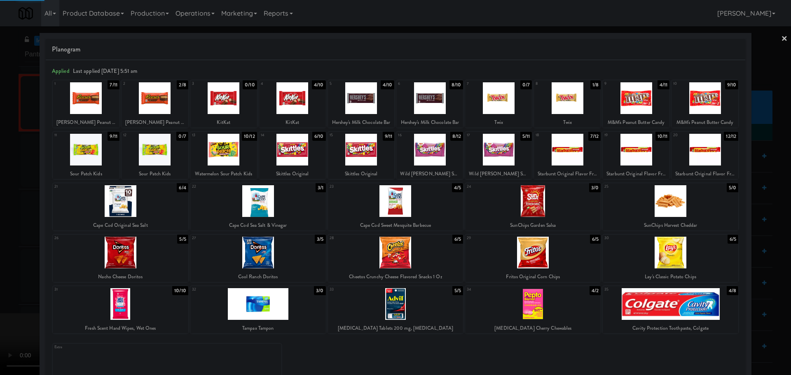
drag, startPoint x: 0, startPoint y: 265, endPoint x: 6, endPoint y: 268, distance: 6.4
click at [0, 271] on div at bounding box center [395, 187] width 791 height 375
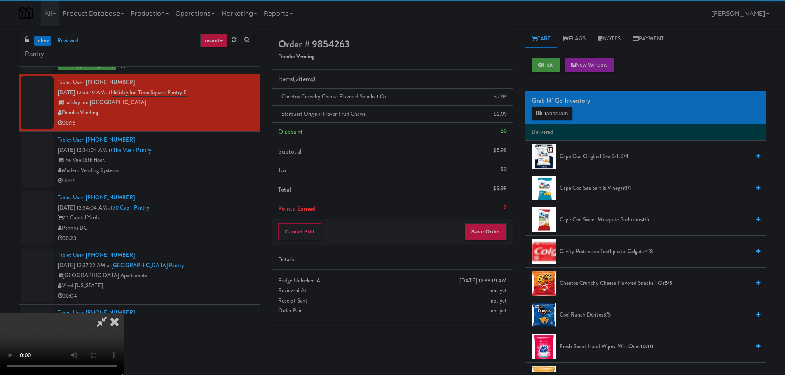
click at [124, 313] on video at bounding box center [62, 344] width 124 height 62
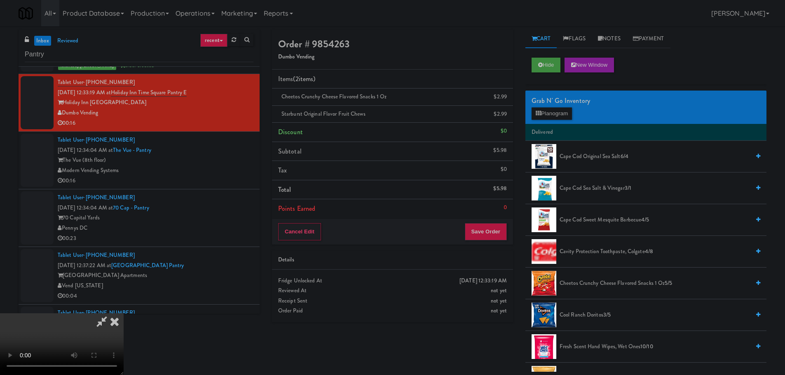
scroll to position [142, 0]
click at [481, 228] on button "Save Order" at bounding box center [486, 231] width 42 height 17
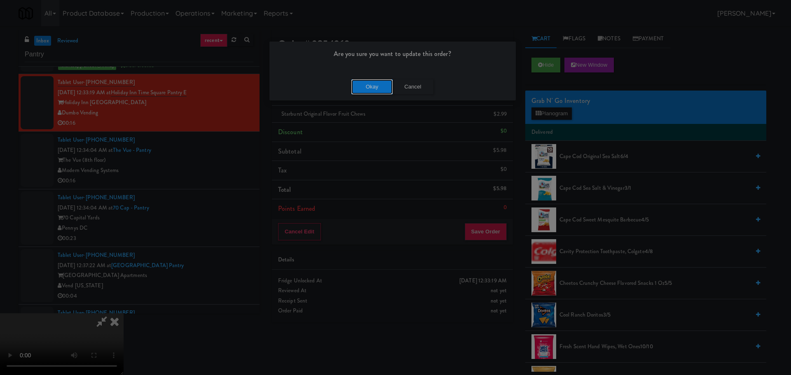
click at [365, 84] on button "Okay" at bounding box center [371, 87] width 41 height 15
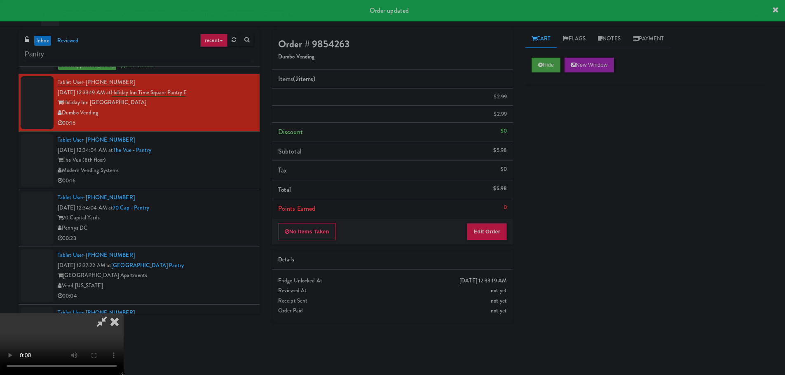
scroll to position [0, 0]
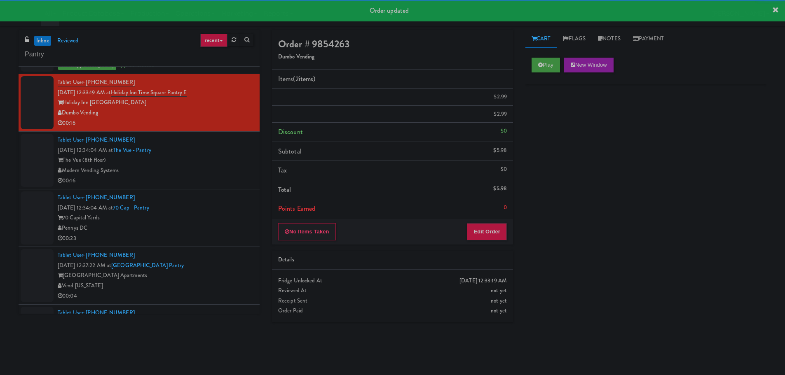
click at [219, 178] on div "00:16" at bounding box center [156, 181] width 196 height 10
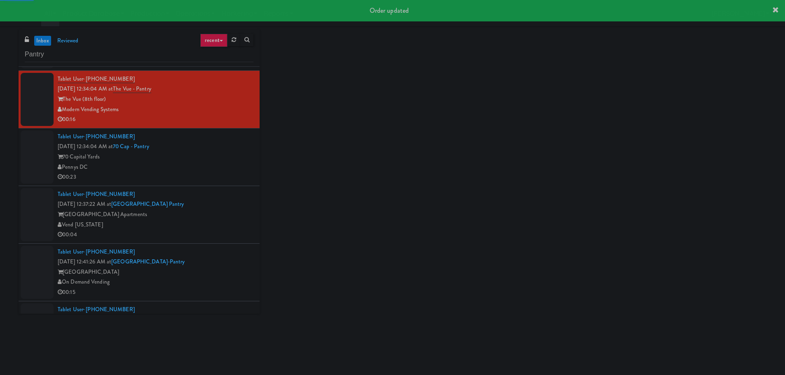
scroll to position [1078, 0]
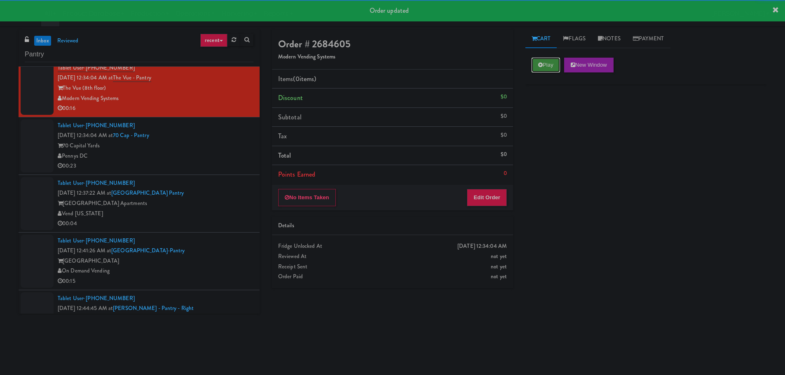
click at [552, 63] on button "Play" at bounding box center [545, 65] width 28 height 15
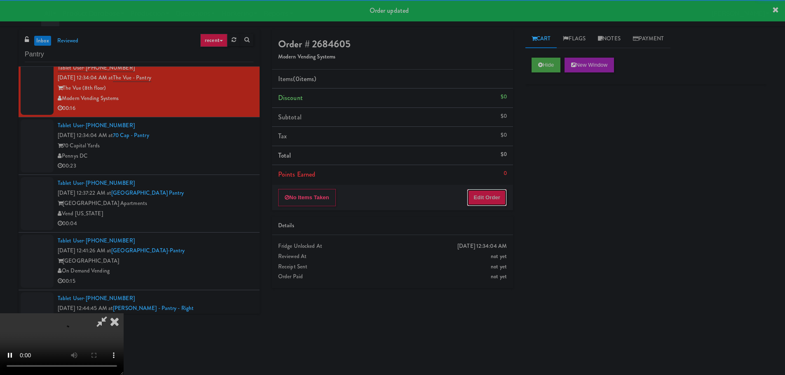
click at [488, 191] on button "Edit Order" at bounding box center [487, 197] width 40 height 17
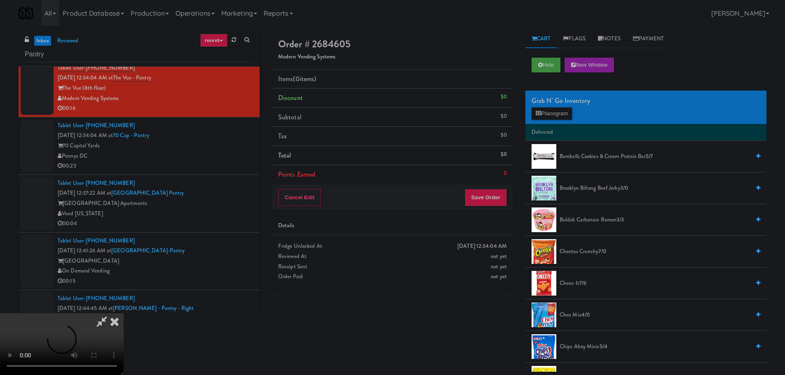
click at [124, 345] on video at bounding box center [62, 344] width 124 height 62
click at [124, 313] on video at bounding box center [62, 344] width 124 height 62
click at [556, 120] on div "Grab N' Go Inventory Planogram" at bounding box center [645, 107] width 241 height 33
click at [559, 116] on button "Planogram" at bounding box center [551, 114] width 40 height 12
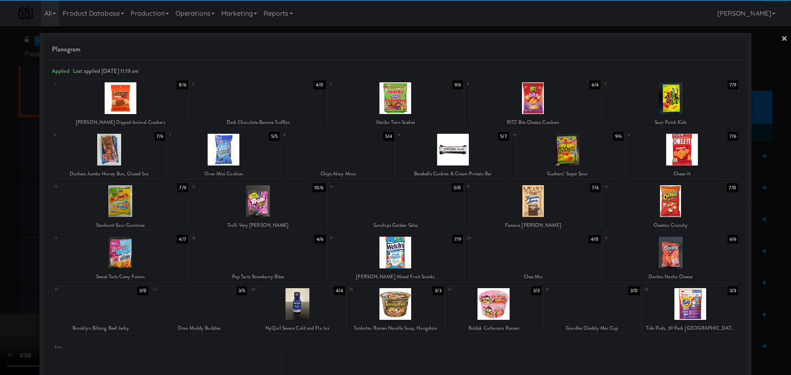
click at [215, 302] on div at bounding box center [199, 304] width 96 height 32
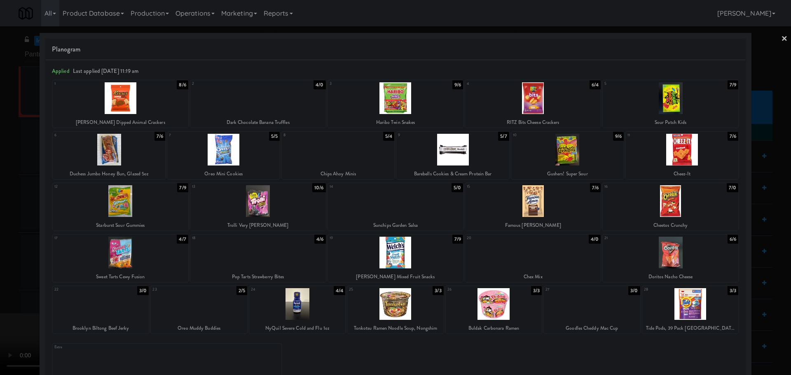
drag, startPoint x: 0, startPoint y: 306, endPoint x: 240, endPoint y: 220, distance: 255.1
click at [1, 305] on div at bounding box center [395, 187] width 791 height 375
click at [124, 313] on video at bounding box center [62, 344] width 124 height 62
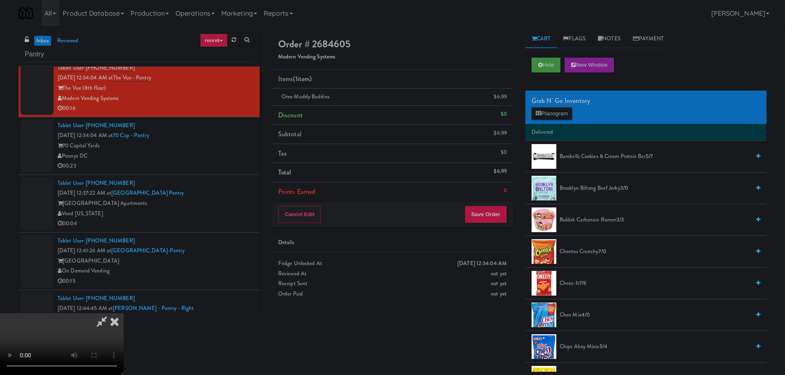
click at [124, 313] on video at bounding box center [62, 344] width 124 height 62
drag, startPoint x: 349, startPoint y: 261, endPoint x: 412, endPoint y: 219, distance: 75.5
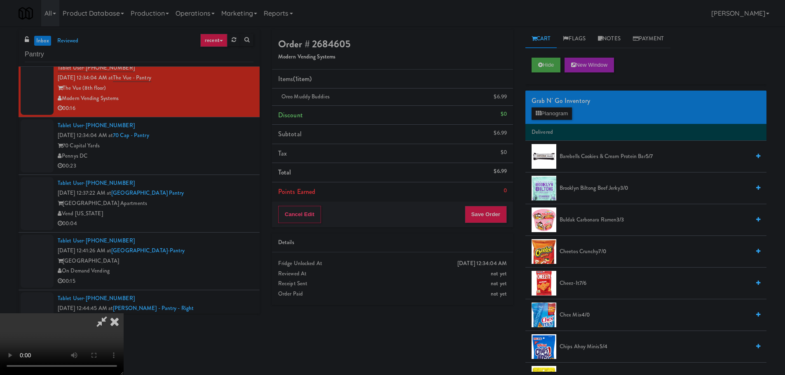
click at [124, 313] on video at bounding box center [62, 344] width 124 height 62
click at [543, 113] on button "Planogram" at bounding box center [551, 114] width 40 height 12
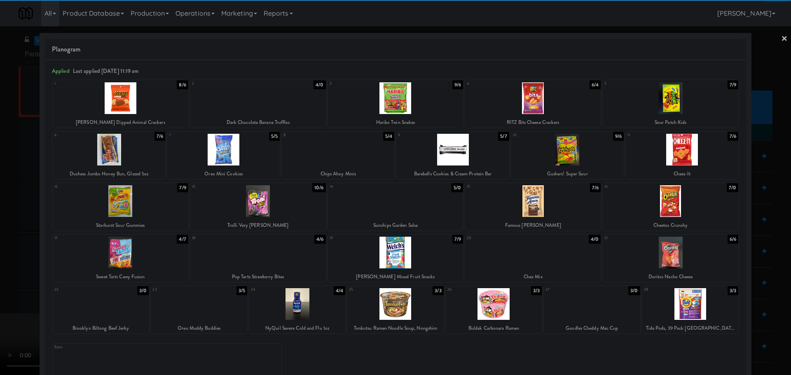
click at [140, 256] on div at bounding box center [121, 253] width 136 height 32
drag, startPoint x: 0, startPoint y: 274, endPoint x: 54, endPoint y: 264, distance: 54.7
click at [7, 273] on div at bounding box center [395, 187] width 791 height 375
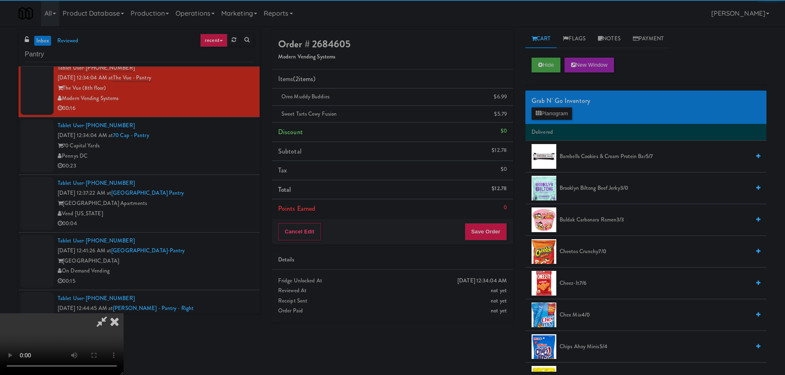
click at [124, 313] on video at bounding box center [62, 344] width 124 height 62
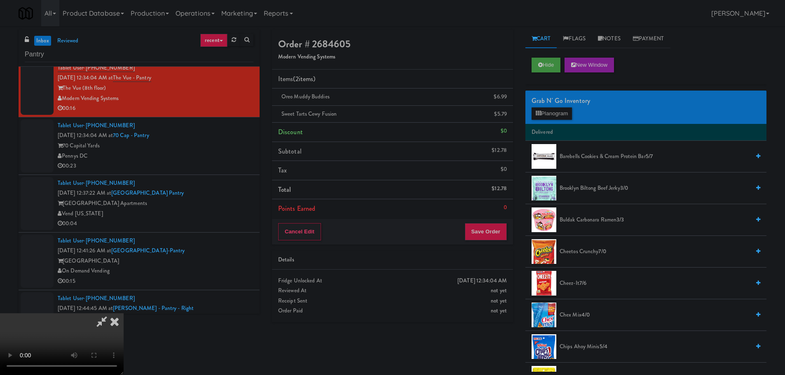
click at [124, 313] on video at bounding box center [62, 344] width 124 height 62
click at [472, 230] on button "Save Order" at bounding box center [486, 231] width 42 height 17
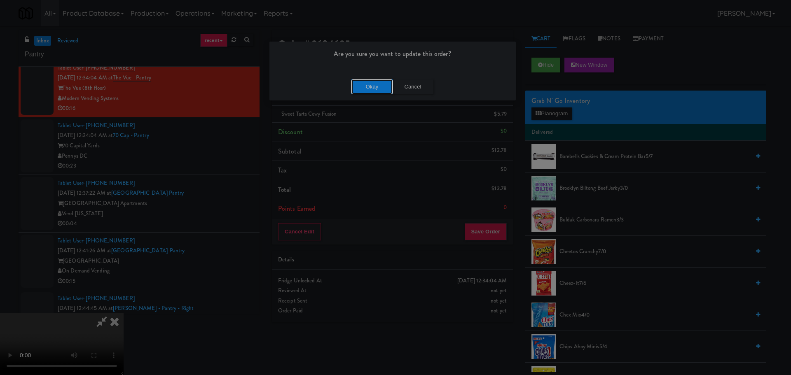
click at [381, 88] on button "Okay" at bounding box center [371, 87] width 41 height 15
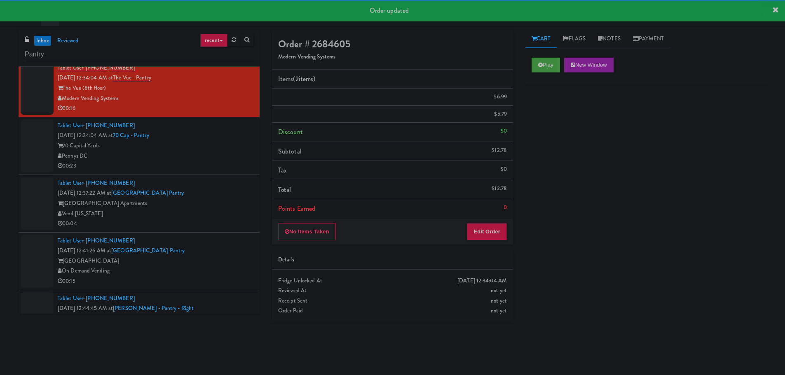
click at [228, 172] on li "Tablet User · (203) 470-1773 [DATE] 12:34:04 AM at 70 Cap - Pantry 70 Capital Y…" at bounding box center [139, 146] width 241 height 58
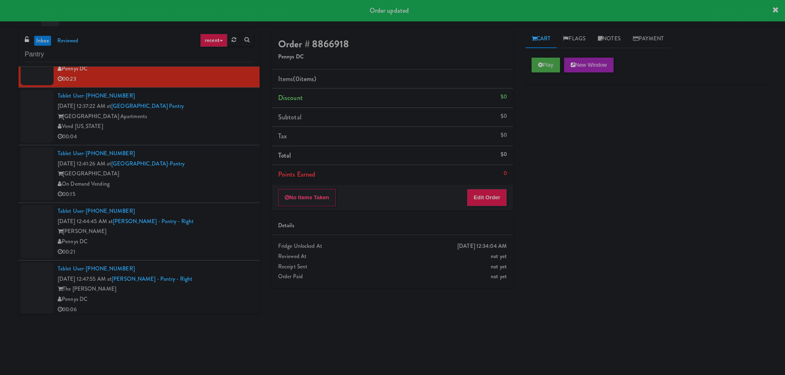
scroll to position [1180, 0]
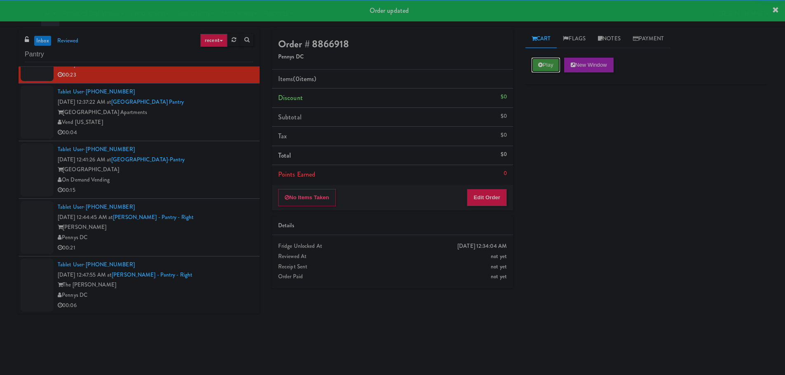
drag, startPoint x: 540, startPoint y: 62, endPoint x: 530, endPoint y: 86, distance: 25.3
click at [540, 63] on icon at bounding box center [540, 64] width 5 height 5
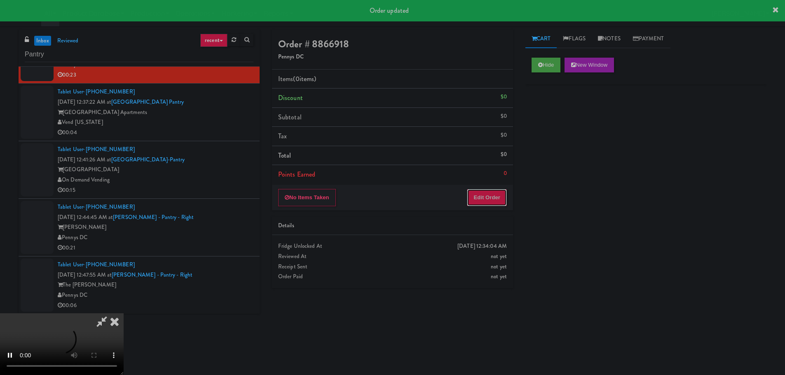
click at [498, 199] on button "Edit Order" at bounding box center [487, 197] width 40 height 17
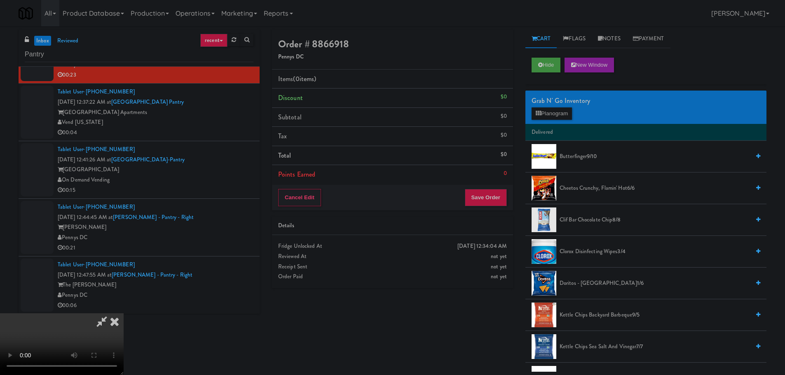
scroll to position [0, 0]
click at [124, 313] on video at bounding box center [62, 344] width 124 height 62
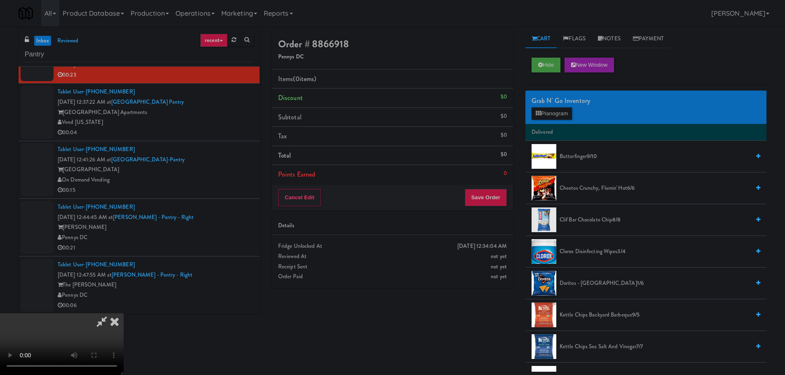
click at [124, 313] on video at bounding box center [62, 344] width 124 height 62
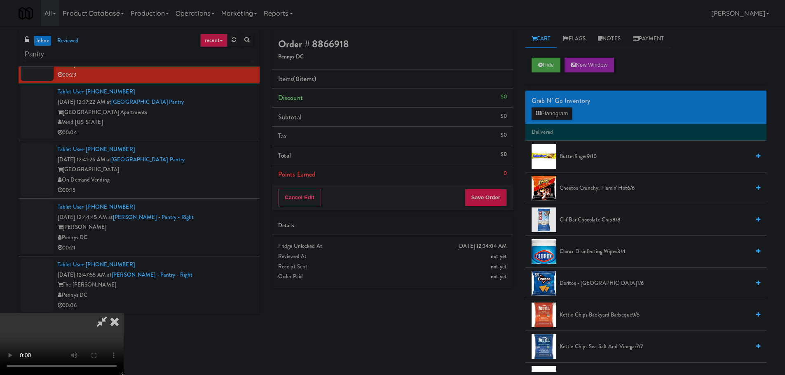
drag, startPoint x: 348, startPoint y: 212, endPoint x: 365, endPoint y: 217, distance: 16.7
click at [124, 313] on video at bounding box center [62, 344] width 124 height 62
drag, startPoint x: 357, startPoint y: 212, endPoint x: 363, endPoint y: 213, distance: 6.6
click at [124, 313] on video at bounding box center [62, 344] width 124 height 62
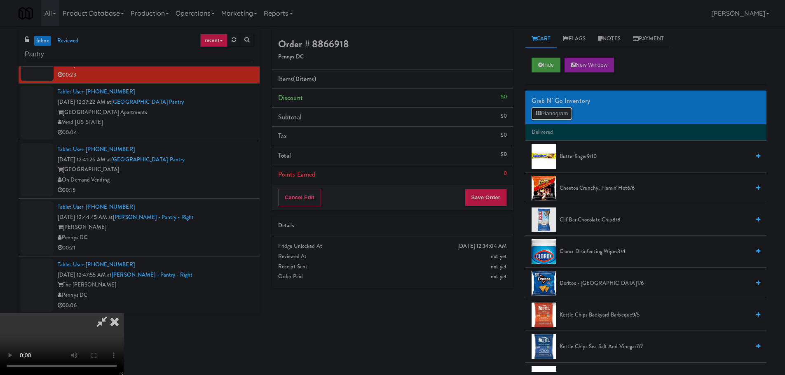
click at [565, 108] on button "Planogram" at bounding box center [551, 114] width 40 height 12
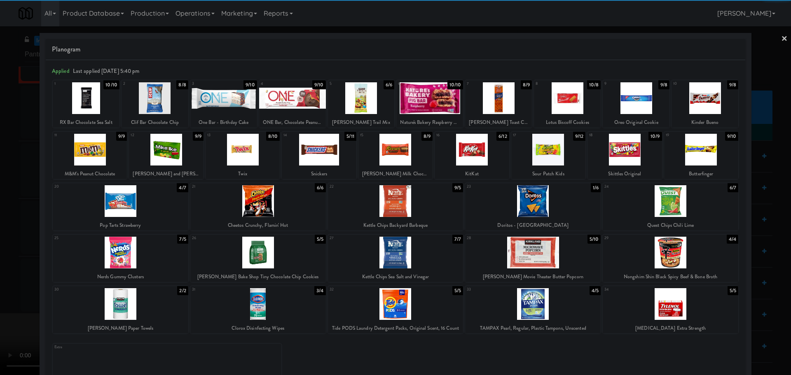
drag, startPoint x: 278, startPoint y: 243, endPoint x: 267, endPoint y: 244, distance: 10.8
click at [278, 243] on div at bounding box center [258, 253] width 136 height 32
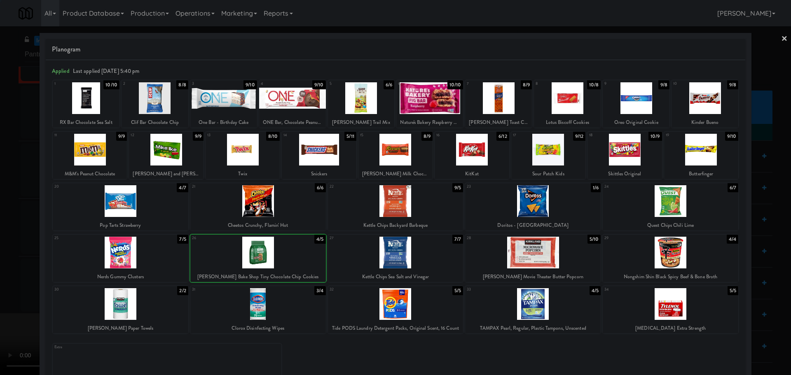
click at [0, 264] on div at bounding box center [395, 187] width 791 height 375
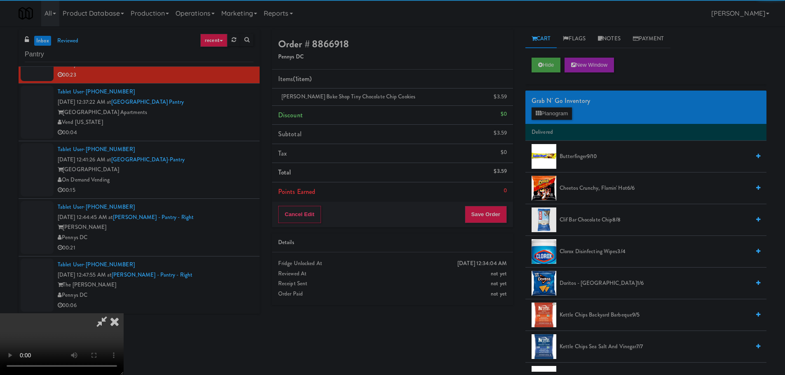
click at [124, 313] on video at bounding box center [62, 344] width 124 height 62
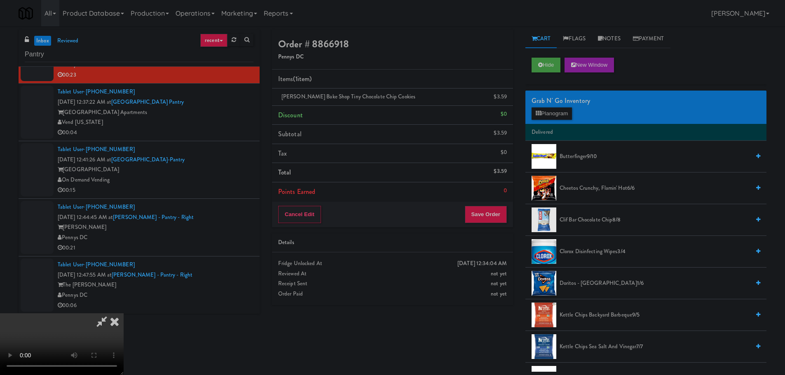
scroll to position [101, 0]
drag, startPoint x: 290, startPoint y: 215, endPoint x: 304, endPoint y: 208, distance: 15.1
click at [124, 313] on video at bounding box center [62, 344] width 124 height 62
click at [503, 97] on link at bounding box center [505, 100] width 7 height 10
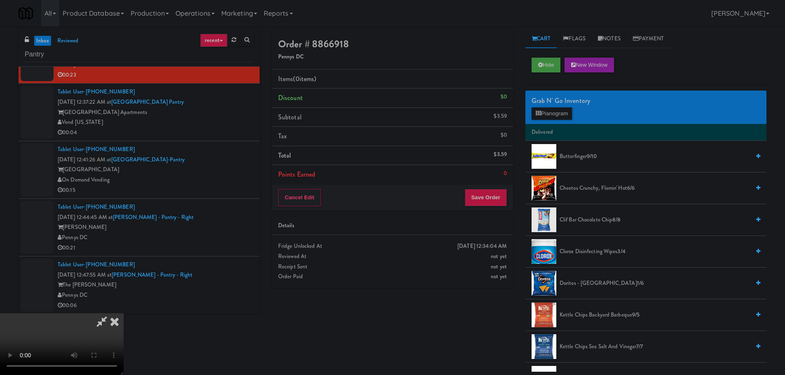
click at [124, 313] on video at bounding box center [62, 344] width 124 height 62
drag, startPoint x: 326, startPoint y: 169, endPoint x: 323, endPoint y: 173, distance: 4.4
click at [124, 313] on video at bounding box center [62, 344] width 124 height 62
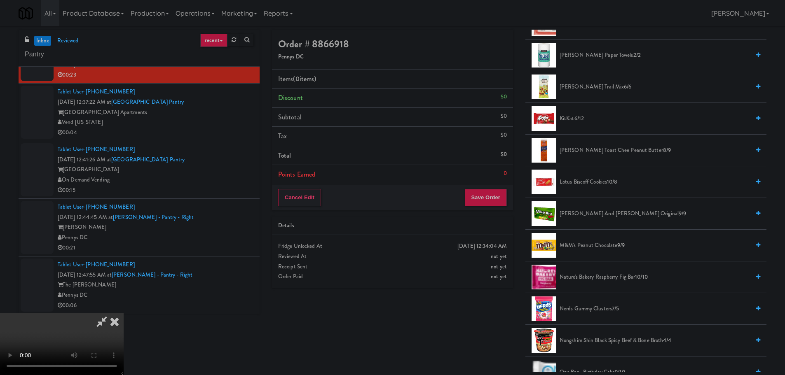
scroll to position [412, 0]
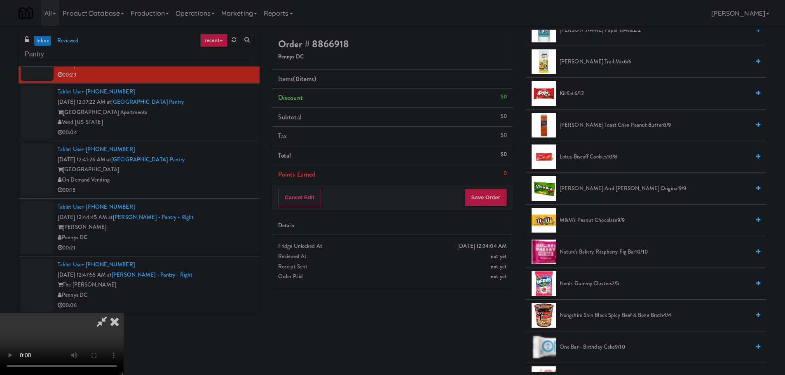
click at [591, 183] on li "[PERSON_NAME] and [PERSON_NAME] Original 9/9" at bounding box center [645, 189] width 241 height 32
click at [592, 188] on span "[PERSON_NAME] and [PERSON_NAME] Original 9/9" at bounding box center [654, 189] width 190 height 10
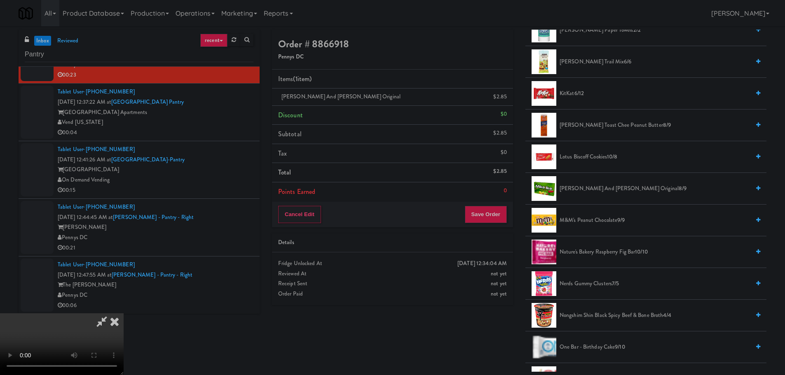
scroll to position [0, 0]
click at [124, 313] on video at bounding box center [62, 344] width 124 height 62
click at [492, 217] on button "Save Order" at bounding box center [486, 214] width 42 height 17
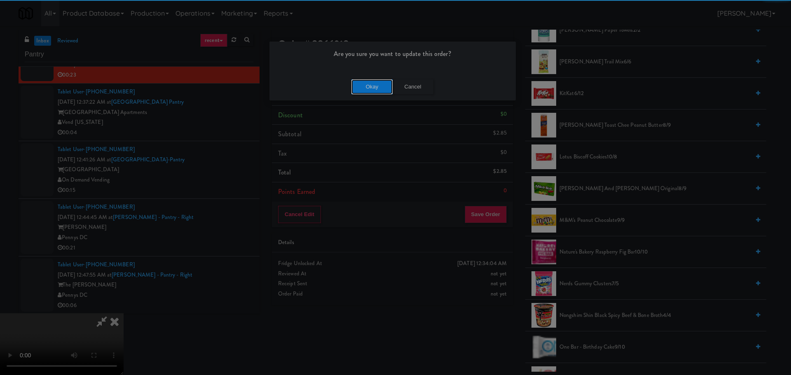
click at [378, 87] on button "Okay" at bounding box center [371, 87] width 41 height 15
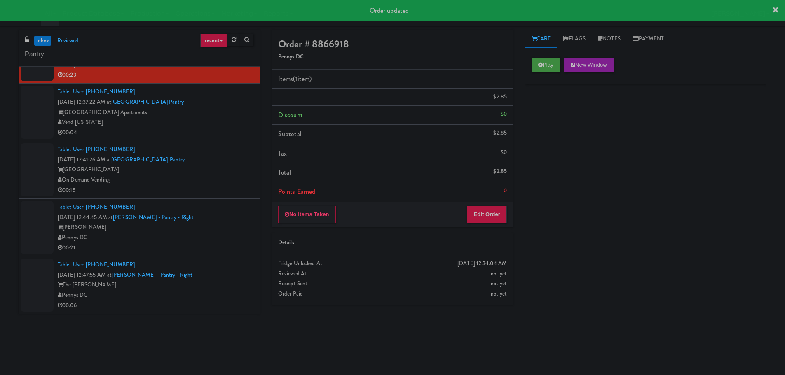
scroll to position [0, 0]
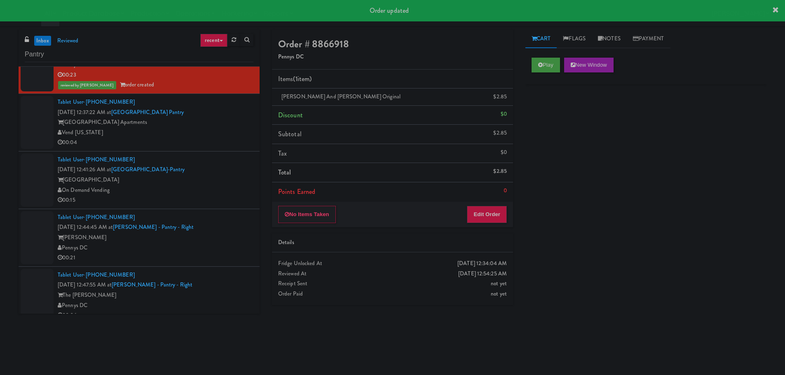
click at [217, 117] on div "Tablet User · (970) 260-6799 [DATE] 12:37:22 AM at [GEOGRAPHIC_DATA] Apartments…" at bounding box center [156, 122] width 196 height 51
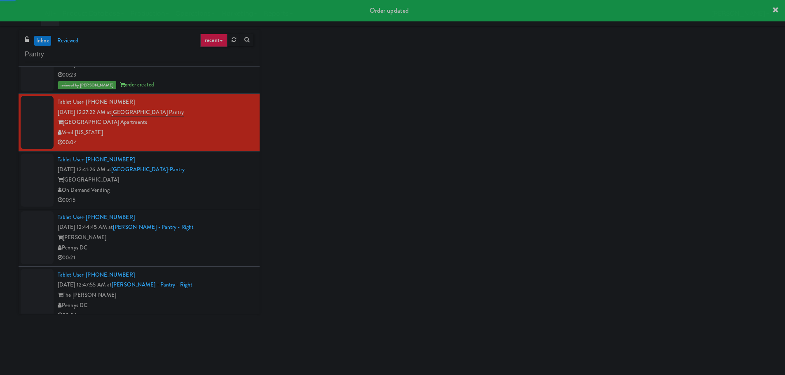
scroll to position [1190, 0]
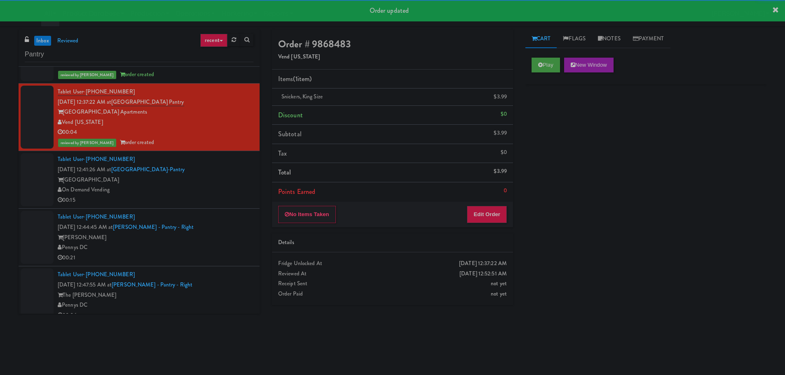
click at [290, 159] on li "Tax $0" at bounding box center [392, 153] width 241 height 19
click at [241, 170] on div "Tablet User · (773) 951-8491 [DATE] 12:41:26 AM at [GEOGRAPHIC_DATA]-[GEOGRAPHI…" at bounding box center [156, 179] width 196 height 51
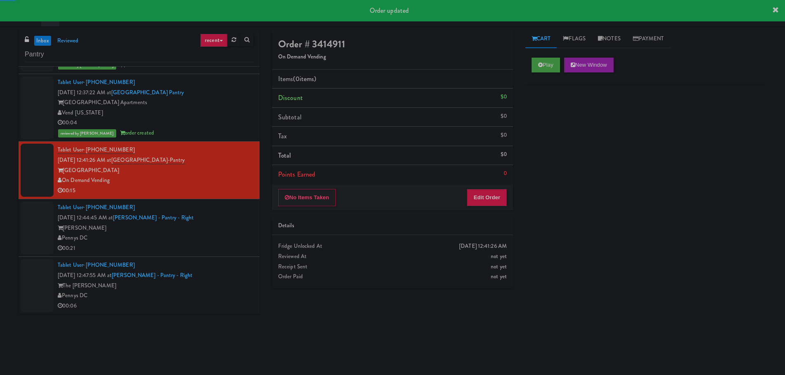
scroll to position [1200, 0]
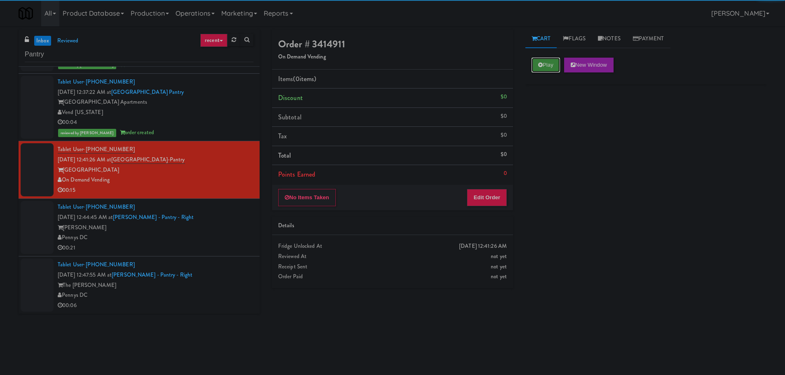
click at [557, 65] on button "Play" at bounding box center [545, 65] width 28 height 15
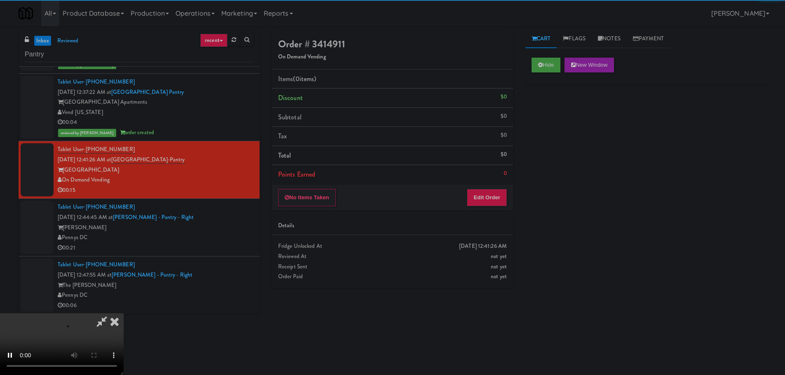
click at [488, 208] on div "No Items Taken Edit Order" at bounding box center [392, 198] width 241 height 26
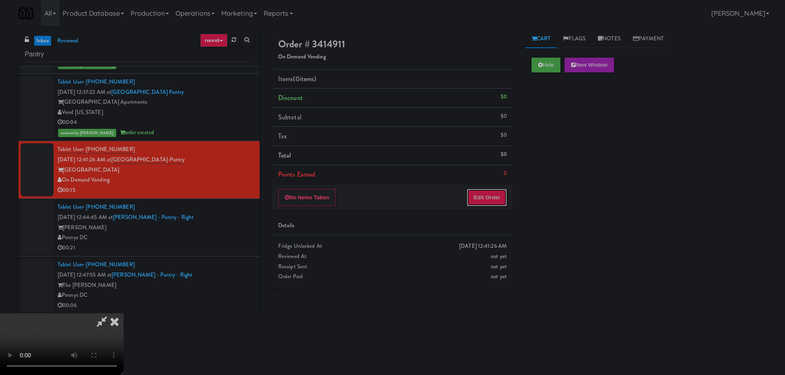
click at [491, 196] on button "Edit Order" at bounding box center [487, 197] width 40 height 17
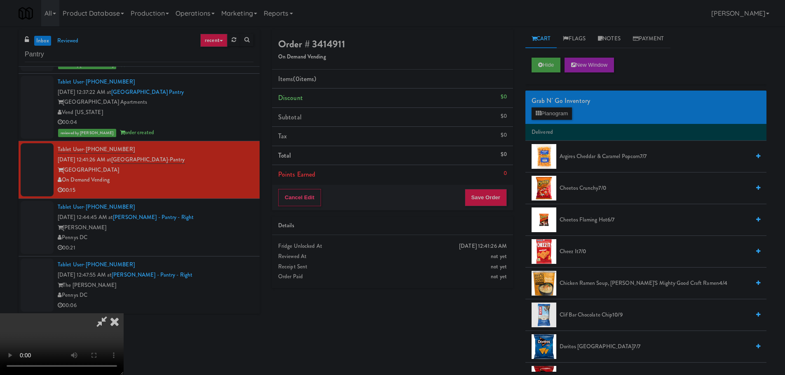
scroll to position [142, 0]
click at [124, 342] on video at bounding box center [62, 344] width 124 height 62
drag, startPoint x: 386, startPoint y: 271, endPoint x: 380, endPoint y: 252, distance: 19.7
click at [124, 313] on video at bounding box center [62, 344] width 124 height 62
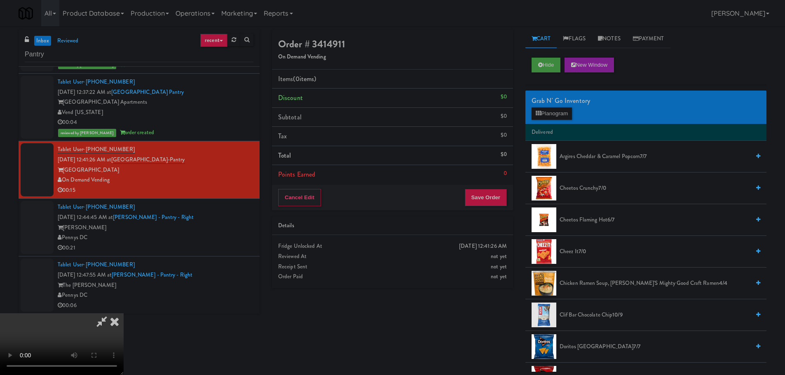
click at [124, 313] on video at bounding box center [62, 344] width 124 height 62
click at [547, 114] on button "Planogram" at bounding box center [551, 114] width 40 height 12
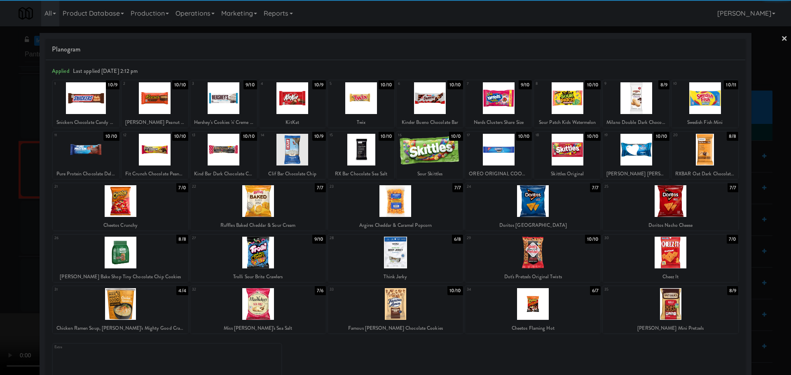
click at [685, 299] on div at bounding box center [671, 304] width 136 height 32
drag, startPoint x: 0, startPoint y: 260, endPoint x: 23, endPoint y: 259, distance: 22.7
click at [2, 260] on div at bounding box center [395, 187] width 791 height 375
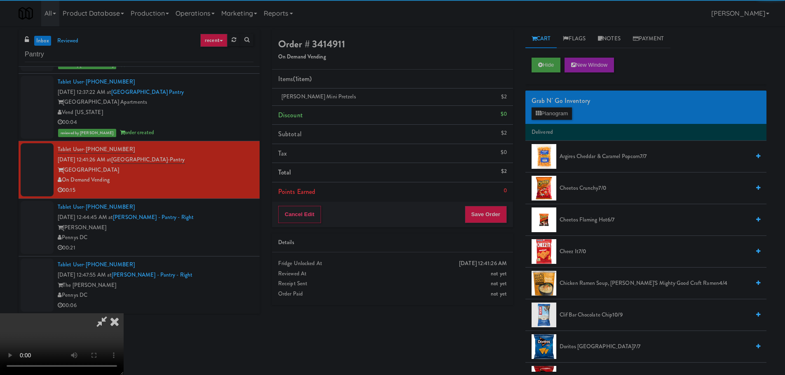
click at [124, 313] on video at bounding box center [62, 344] width 124 height 62
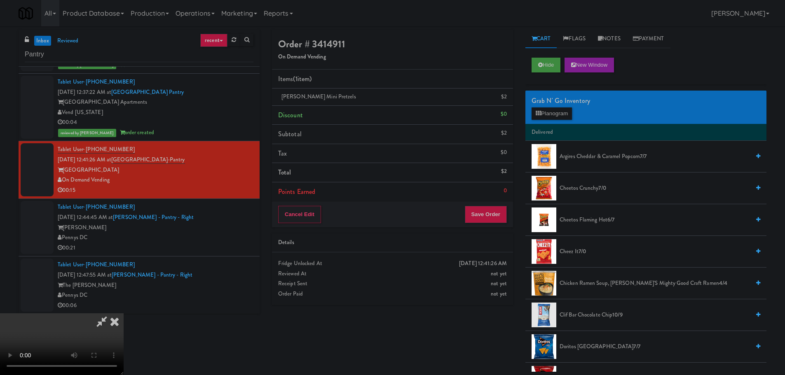
scroll to position [41, 0]
click at [124, 313] on video at bounding box center [62, 344] width 124 height 62
click at [548, 109] on button "Planogram" at bounding box center [551, 114] width 40 height 12
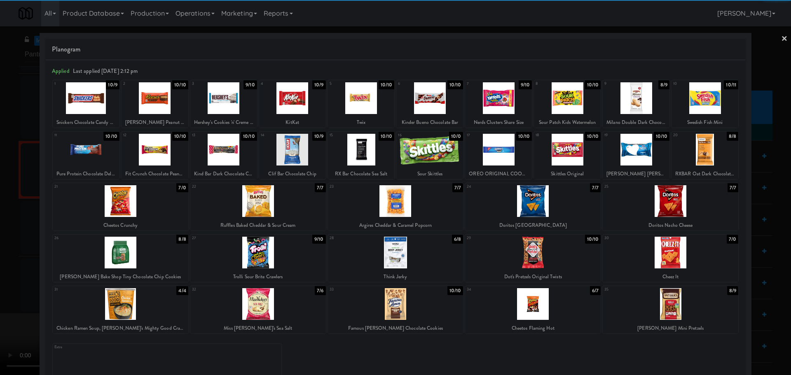
click at [260, 200] on div at bounding box center [258, 201] width 136 height 32
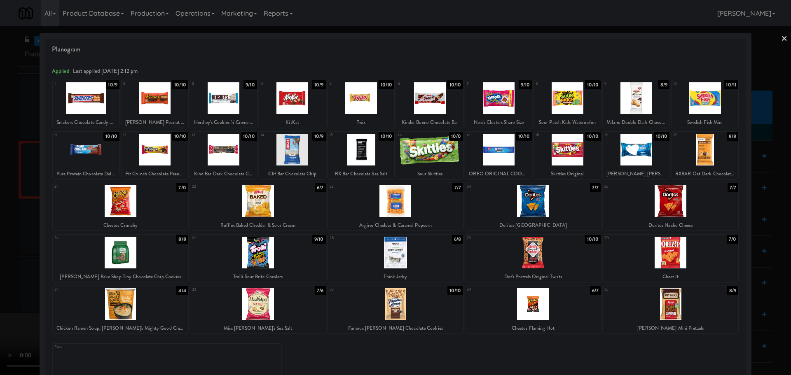
drag, startPoint x: 0, startPoint y: 234, endPoint x: 193, endPoint y: 180, distance: 199.9
click at [2, 234] on div at bounding box center [395, 187] width 791 height 375
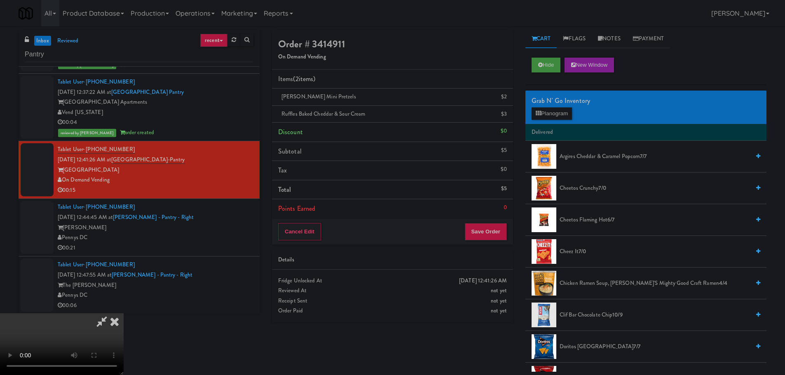
drag, startPoint x: 193, startPoint y: 180, endPoint x: 238, endPoint y: 167, distance: 47.0
click at [124, 313] on video at bounding box center [62, 344] width 124 height 62
click at [492, 234] on button "Save Order" at bounding box center [486, 231] width 42 height 17
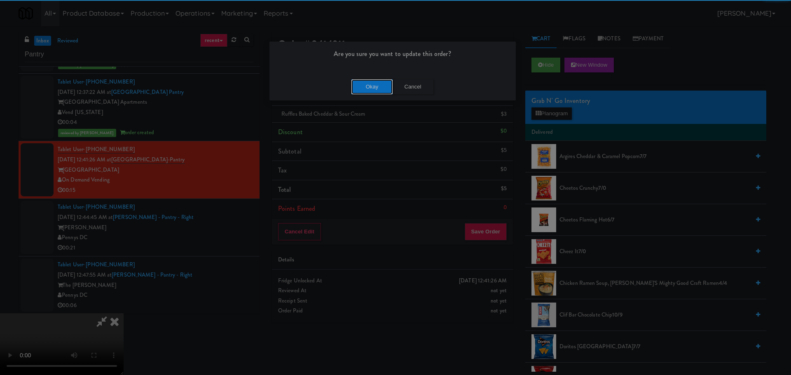
click at [367, 82] on button "Okay" at bounding box center [371, 87] width 41 height 15
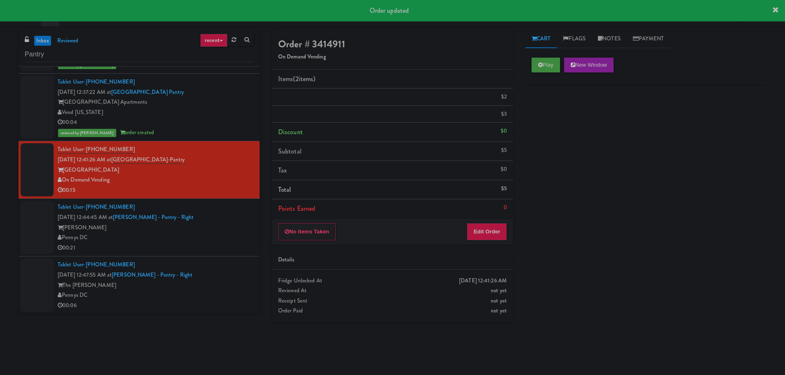
scroll to position [0, 0]
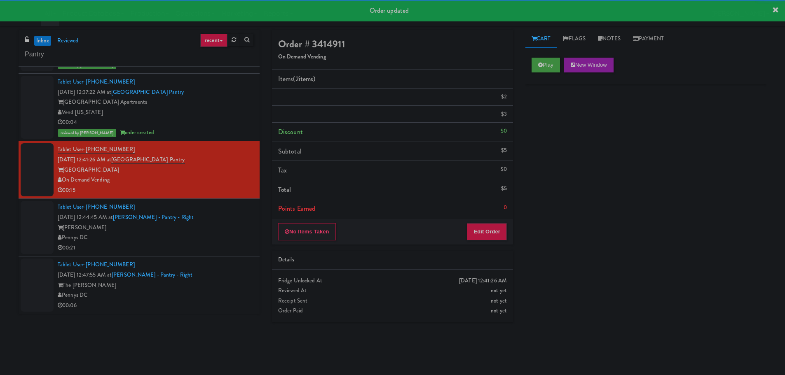
click at [220, 224] on div "[PERSON_NAME]" at bounding box center [156, 228] width 196 height 10
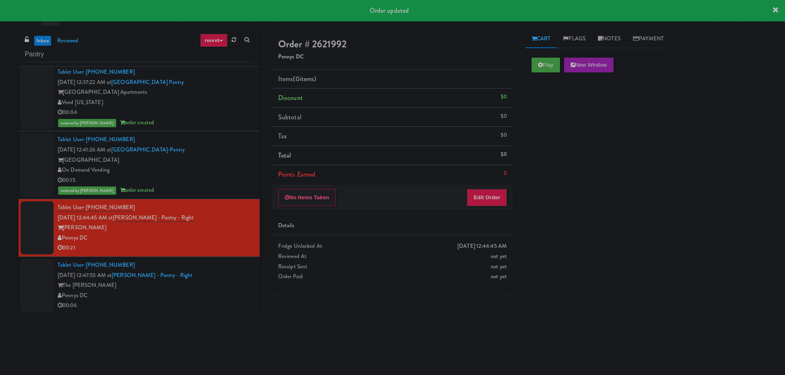
scroll to position [1210, 0]
drag, startPoint x: 559, startPoint y: 63, endPoint x: 543, endPoint y: 86, distance: 27.9
click at [559, 63] on button "Play" at bounding box center [545, 65] width 28 height 15
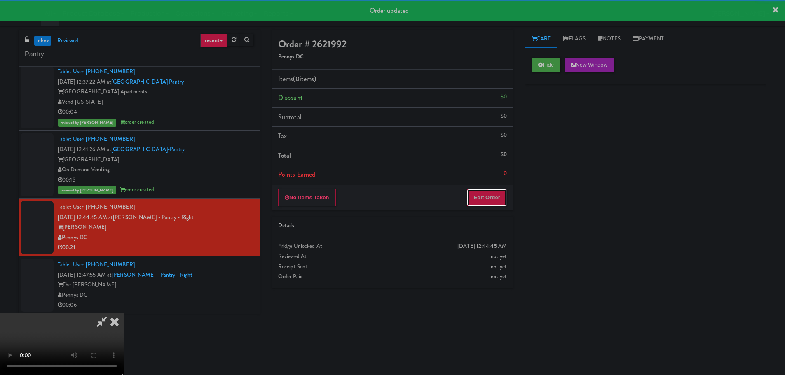
click at [493, 195] on button "Edit Order" at bounding box center [487, 197] width 40 height 17
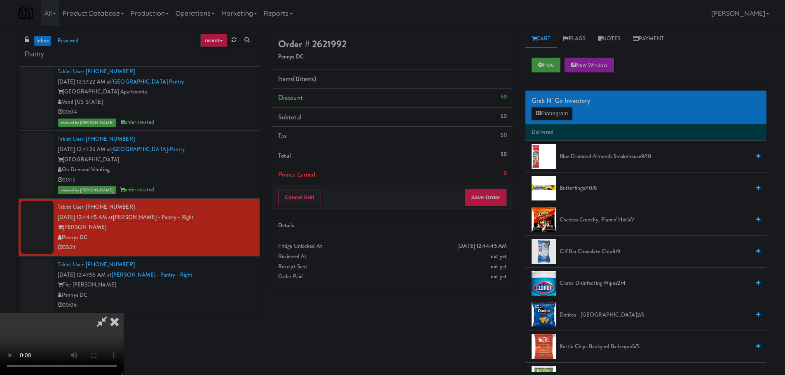
scroll to position [142, 0]
click at [124, 313] on video at bounding box center [62, 344] width 124 height 62
click at [552, 112] on button "Planogram" at bounding box center [551, 114] width 40 height 12
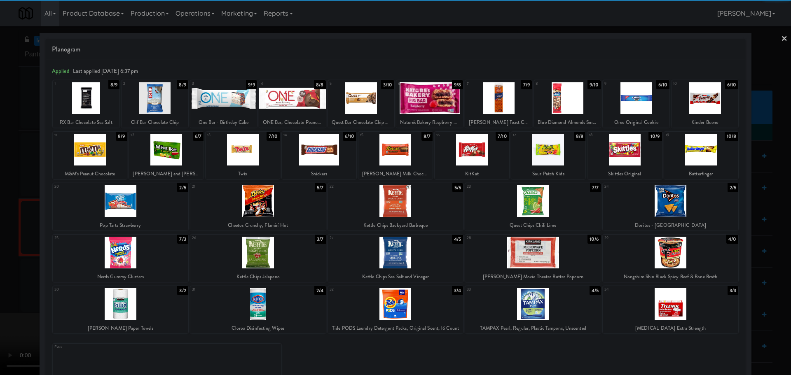
click at [288, 259] on div at bounding box center [258, 253] width 136 height 32
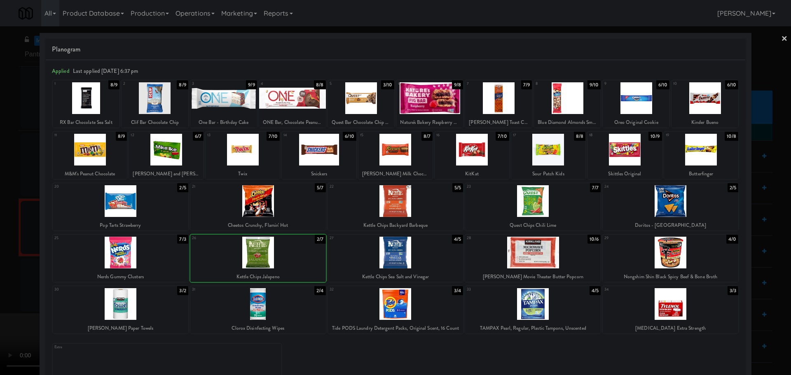
drag, startPoint x: 0, startPoint y: 258, endPoint x: 41, endPoint y: 246, distance: 43.1
click at [2, 258] on div at bounding box center [395, 187] width 791 height 375
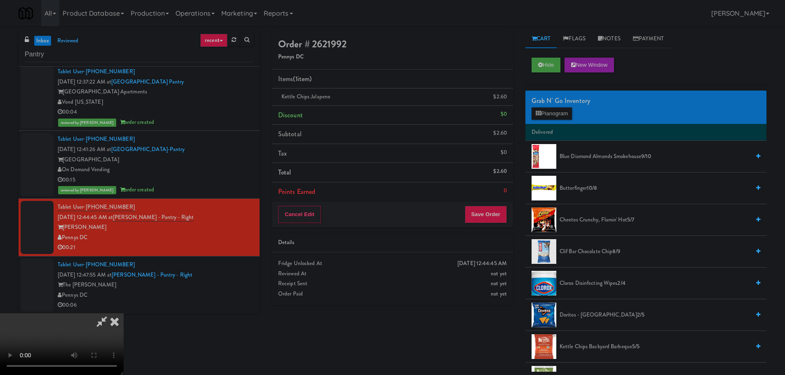
click at [124, 313] on video at bounding box center [62, 344] width 124 height 62
drag, startPoint x: 330, startPoint y: 215, endPoint x: 490, endPoint y: 175, distance: 165.1
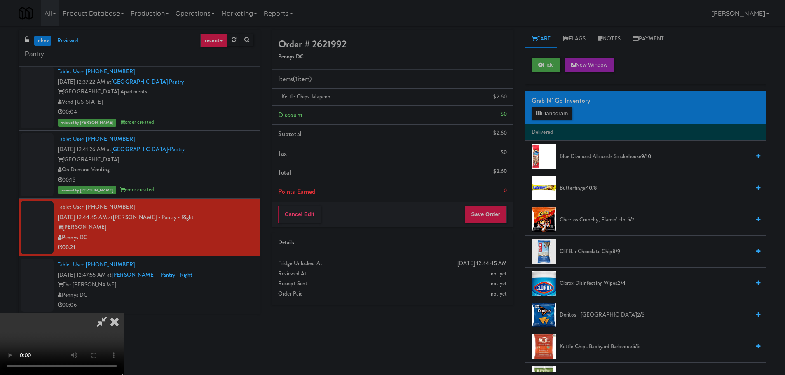
click at [124, 313] on video at bounding box center [62, 344] width 124 height 62
click at [536, 117] on button "Planogram" at bounding box center [551, 114] width 40 height 12
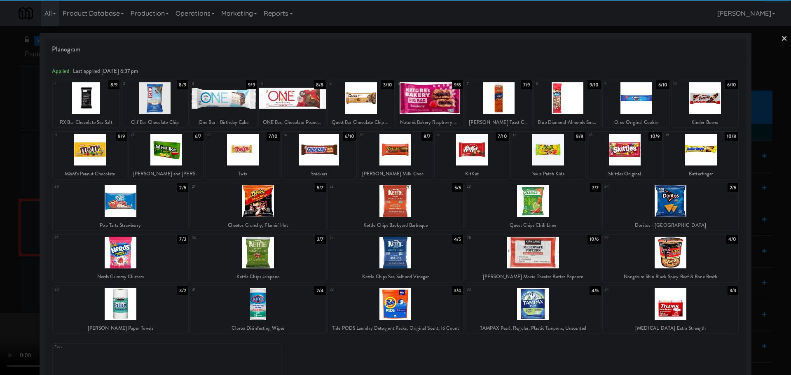
click at [549, 157] on div at bounding box center [548, 150] width 74 height 32
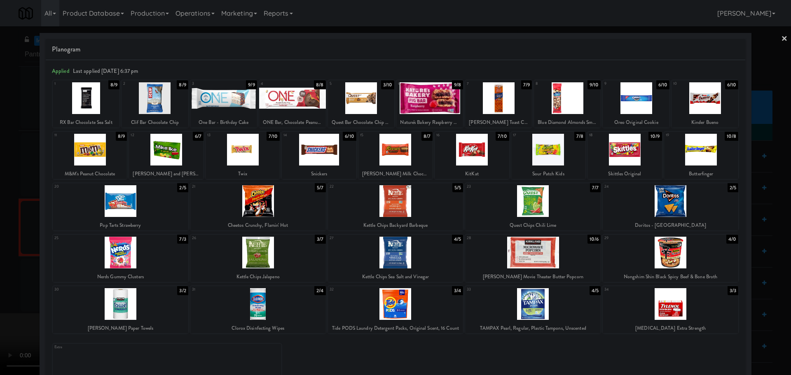
click at [0, 234] on div at bounding box center [395, 187] width 791 height 375
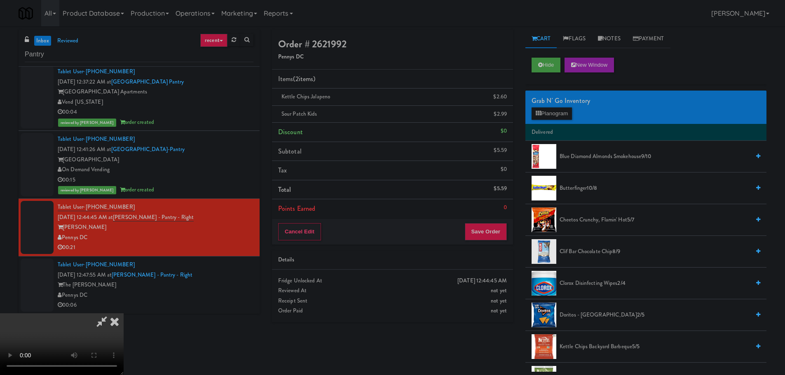
click at [124, 313] on video at bounding box center [62, 344] width 124 height 62
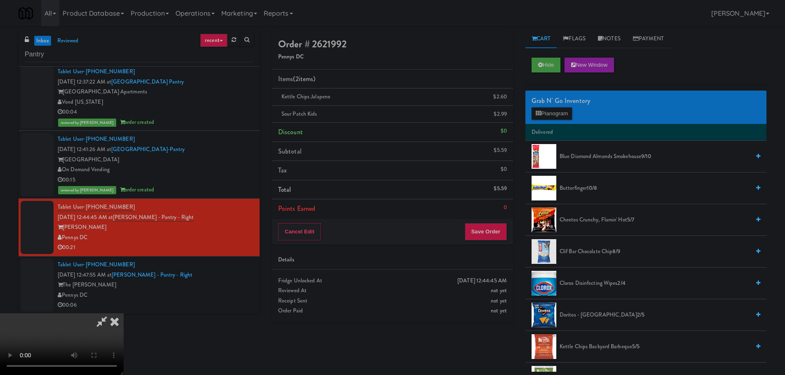
click at [124, 313] on video at bounding box center [62, 344] width 124 height 62
click at [553, 112] on button "Planogram" at bounding box center [551, 114] width 40 height 12
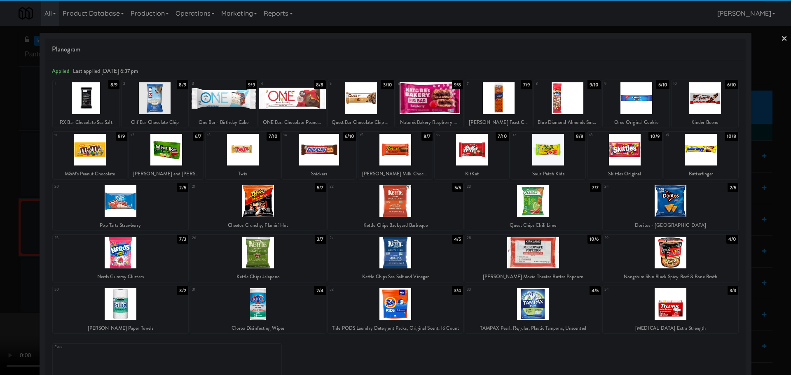
click at [137, 253] on div at bounding box center [121, 253] width 136 height 32
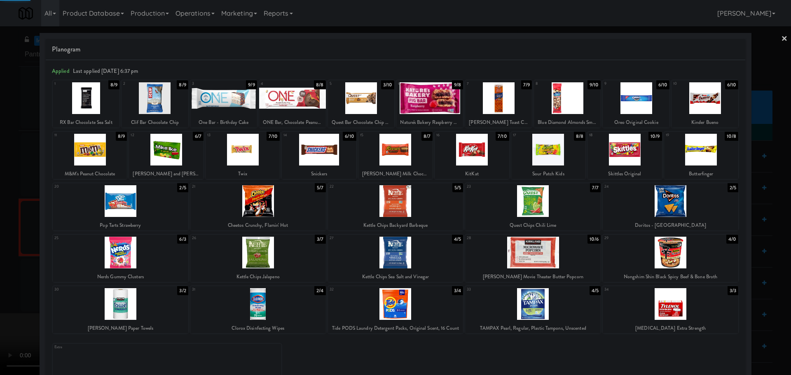
click at [0, 283] on div at bounding box center [395, 187] width 791 height 375
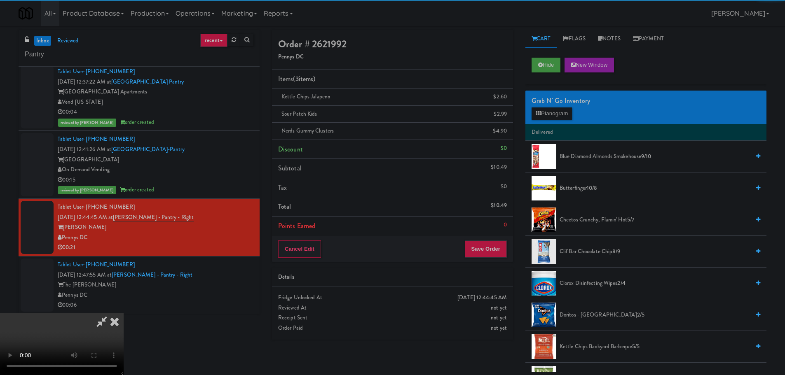
click at [124, 313] on video at bounding box center [62, 344] width 124 height 62
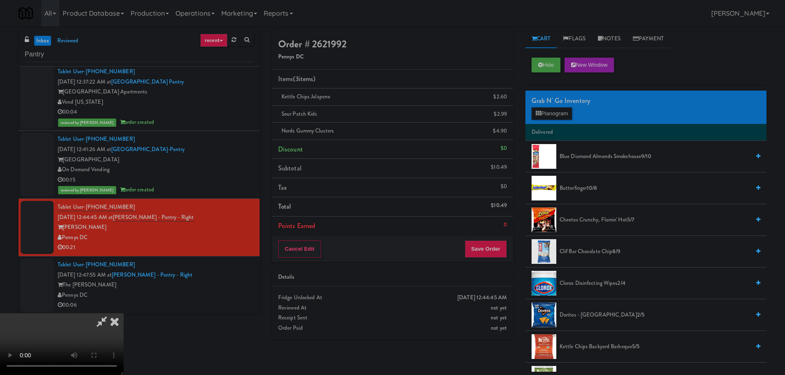
click at [124, 313] on video at bounding box center [62, 344] width 124 height 62
click at [566, 109] on button "Planogram" at bounding box center [551, 114] width 40 height 12
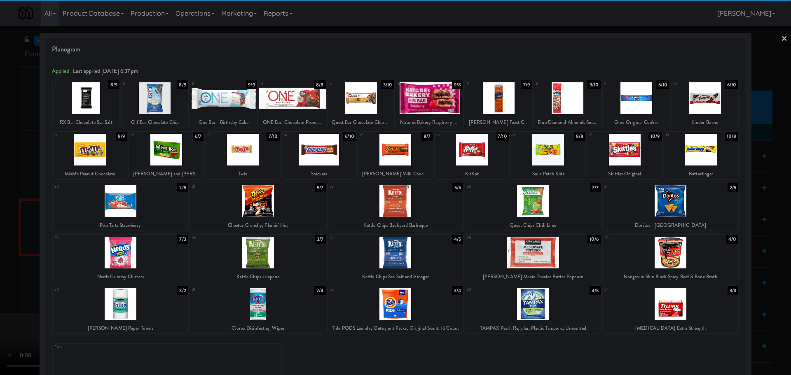
click at [661, 198] on div at bounding box center [671, 201] width 136 height 32
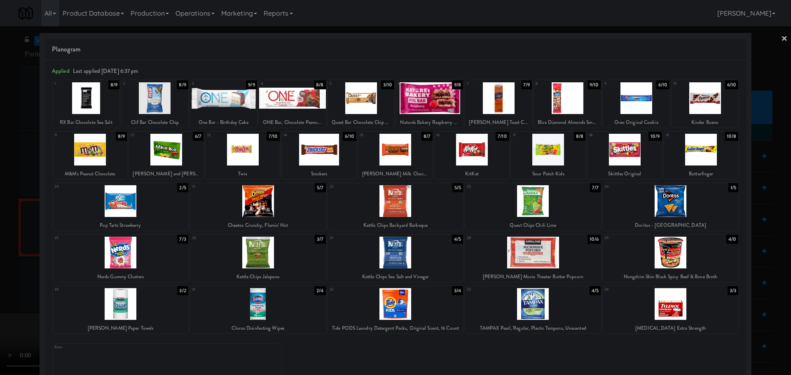
click at [0, 214] on div at bounding box center [395, 187] width 791 height 375
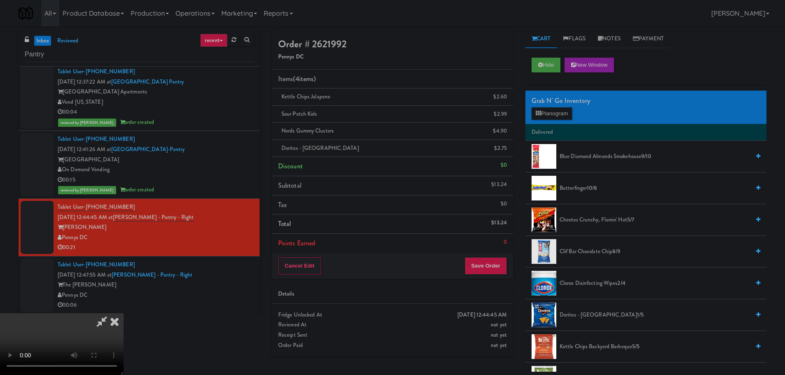
click at [124, 313] on video at bounding box center [62, 344] width 124 height 62
click at [496, 273] on button "Save Order" at bounding box center [486, 265] width 42 height 17
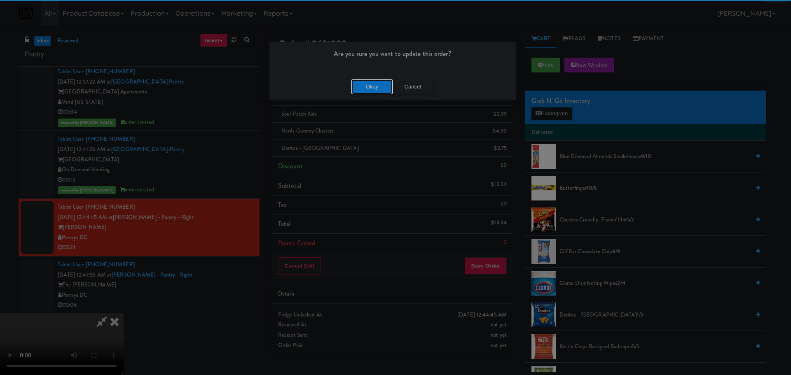
click at [367, 89] on button "Okay" at bounding box center [371, 87] width 41 height 15
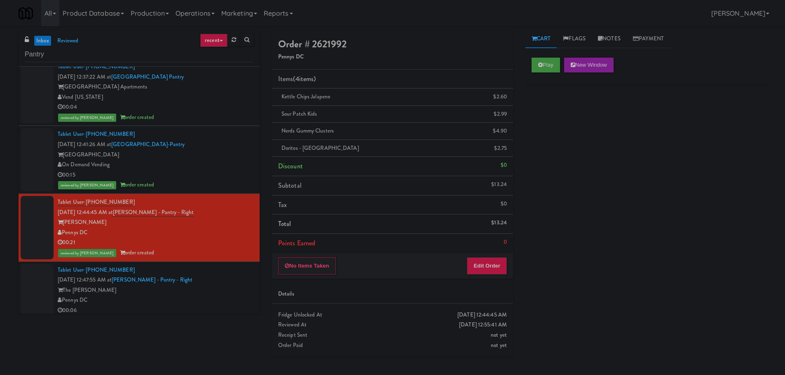
scroll to position [1221, 0]
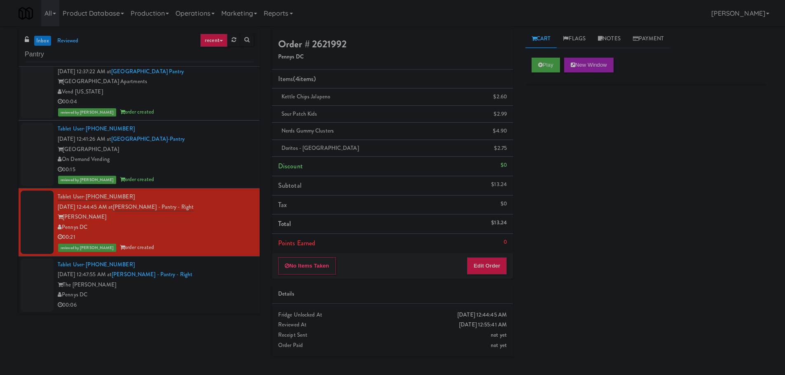
click at [216, 270] on div "Tablet User · (603) 732-6215 [DATE] 12:47:55 AM at [PERSON_NAME] - Pantry - Rig…" at bounding box center [156, 285] width 196 height 51
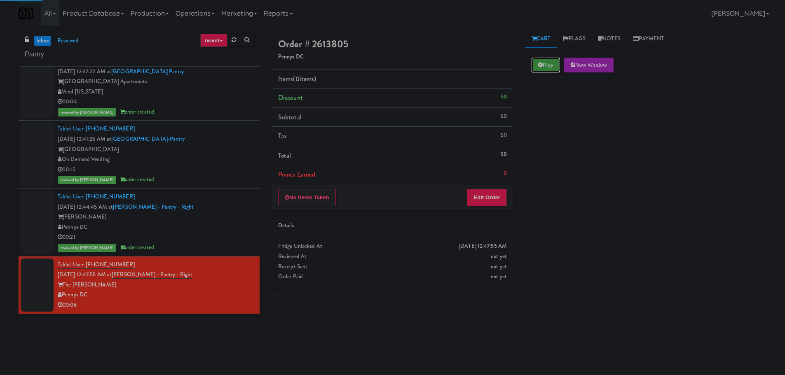
click at [554, 63] on button "Play" at bounding box center [545, 65] width 28 height 15
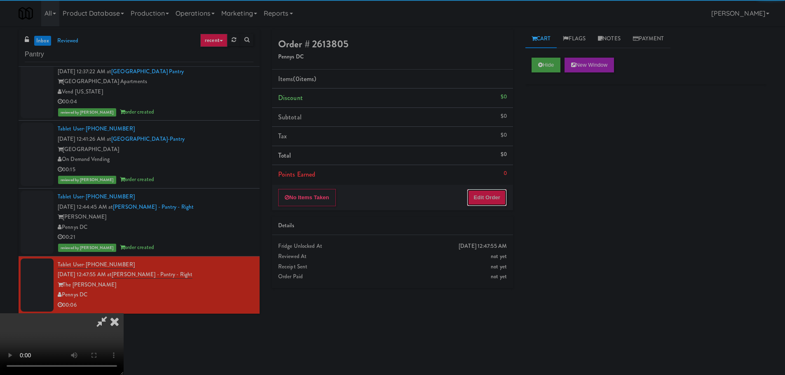
click at [486, 189] on button "Edit Order" at bounding box center [487, 197] width 40 height 17
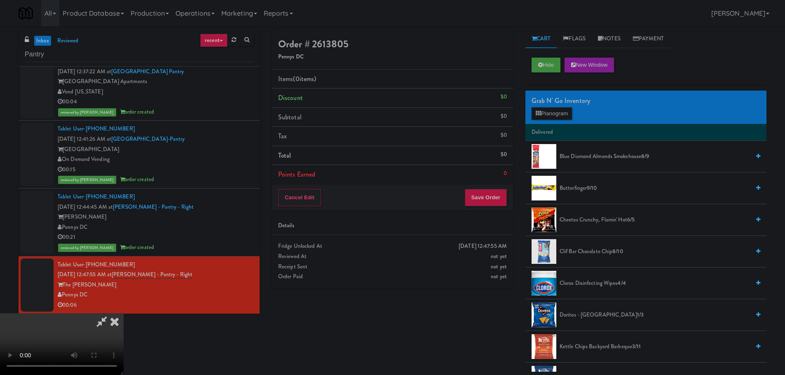
click at [124, 313] on video at bounding box center [62, 344] width 124 height 62
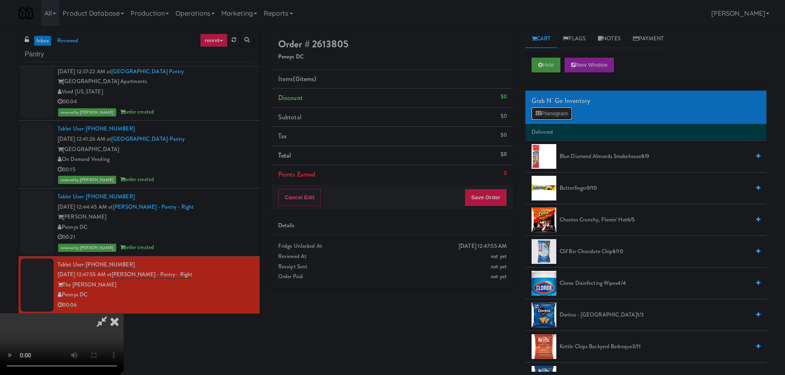
click at [533, 112] on button "Planogram" at bounding box center [551, 114] width 40 height 12
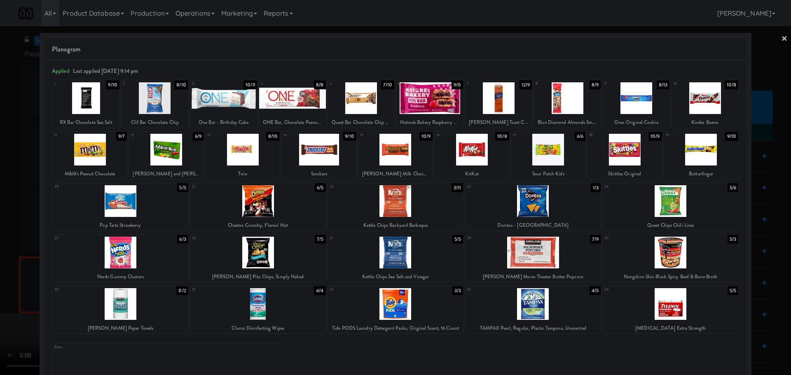
click at [440, 99] on div at bounding box center [429, 98] width 67 height 32
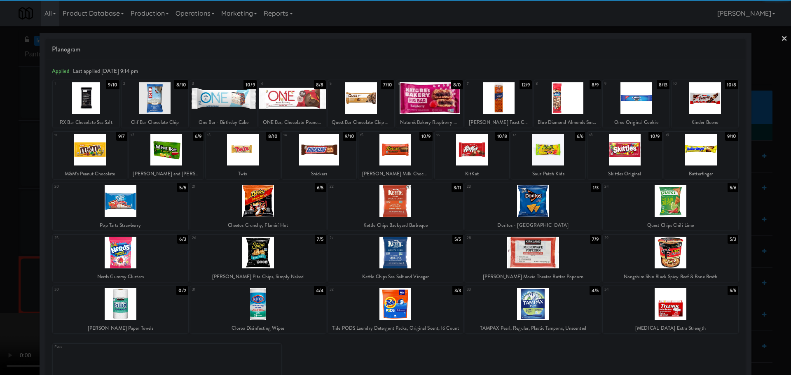
click at [0, 153] on div at bounding box center [395, 187] width 791 height 375
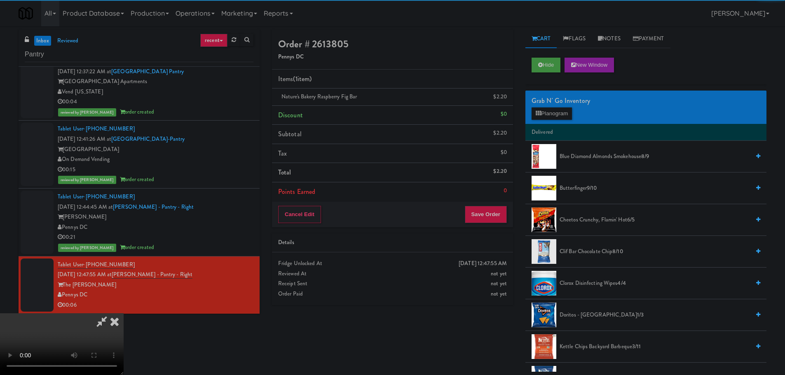
click at [124, 313] on video at bounding box center [62, 344] width 124 height 62
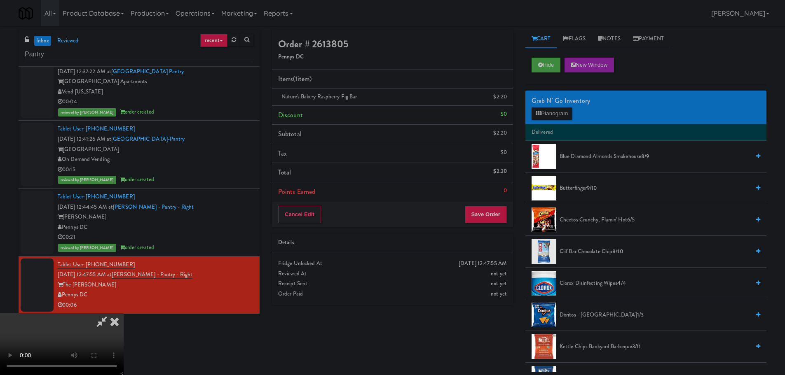
click at [124, 313] on video at bounding box center [62, 344] width 124 height 62
click at [553, 119] on button "Planogram" at bounding box center [551, 114] width 40 height 12
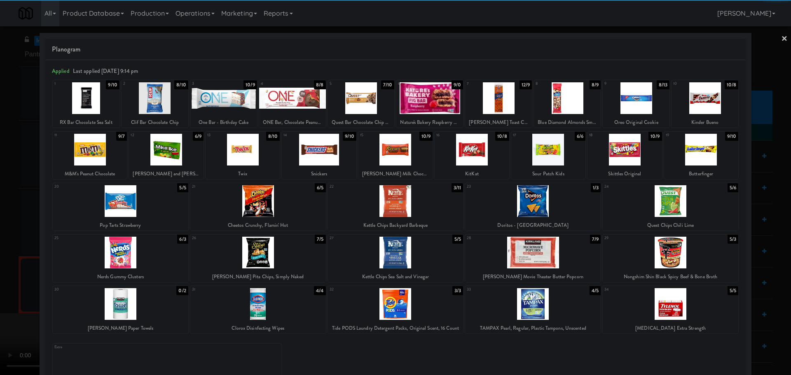
click at [159, 103] on div at bounding box center [155, 98] width 67 height 32
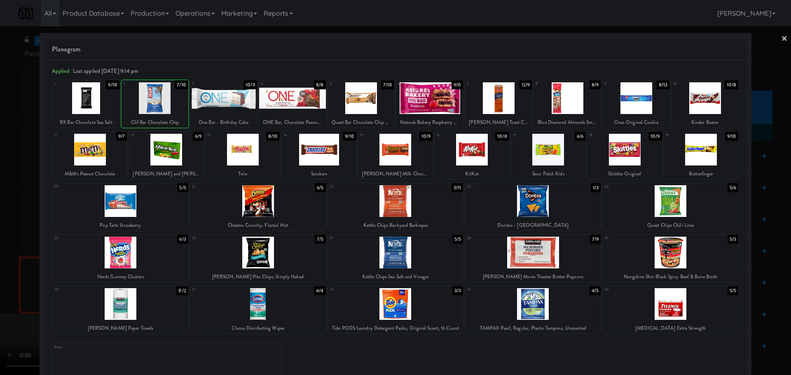
click at [0, 174] on div at bounding box center [395, 187] width 791 height 375
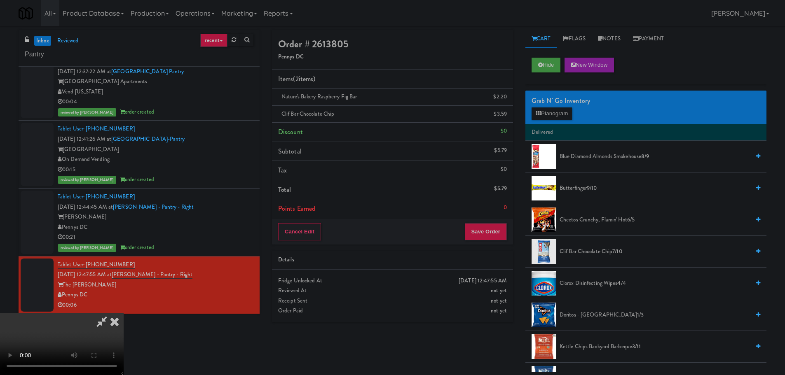
click at [124, 313] on video at bounding box center [62, 344] width 124 height 62
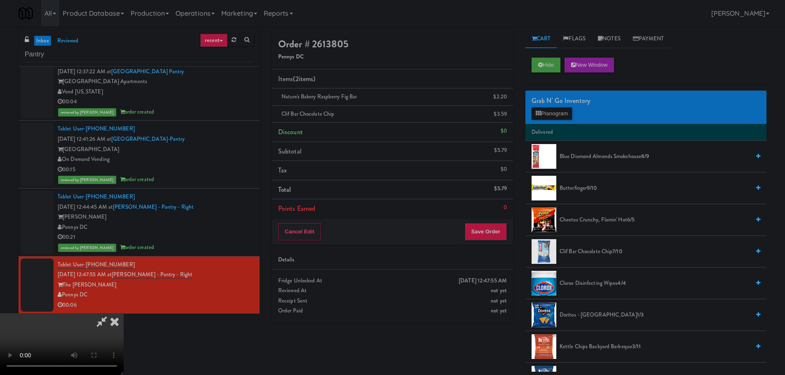
click at [124, 313] on video at bounding box center [62, 344] width 124 height 62
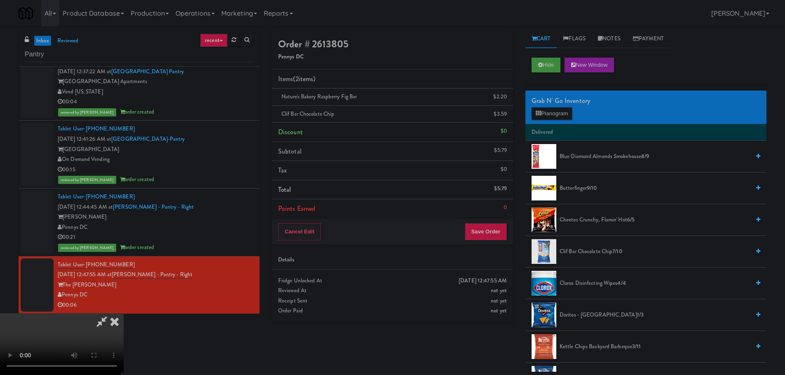
click at [124, 313] on video at bounding box center [62, 344] width 124 height 62
click at [475, 232] on button "Save Order" at bounding box center [486, 231] width 42 height 17
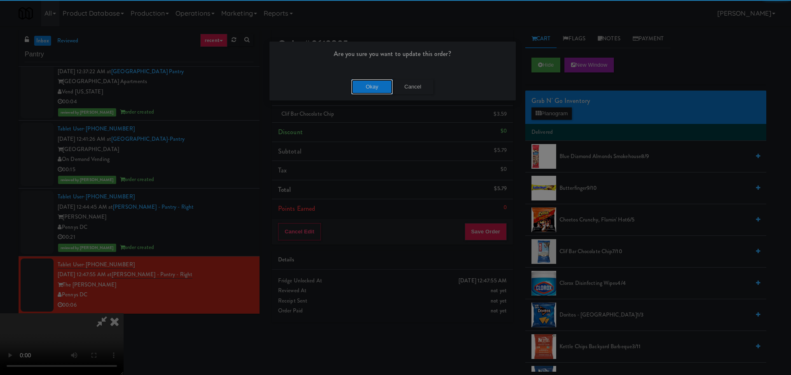
click at [379, 85] on button "Okay" at bounding box center [371, 87] width 41 height 15
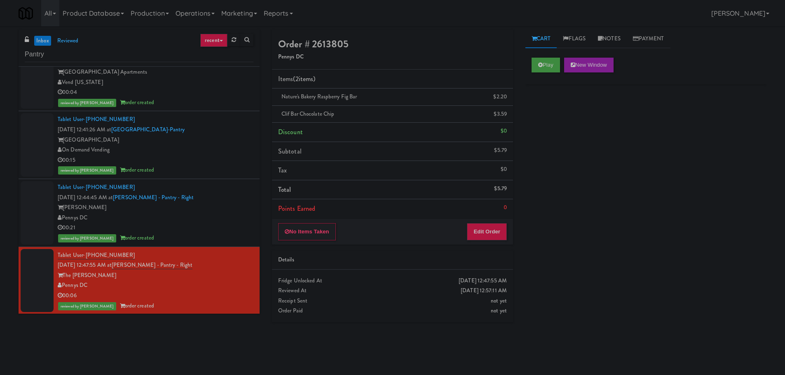
scroll to position [1230, 0]
click at [101, 46] on div "Pantry" at bounding box center [139, 54] width 229 height 16
click at [98, 52] on input "Pantry" at bounding box center [139, 54] width 229 height 15
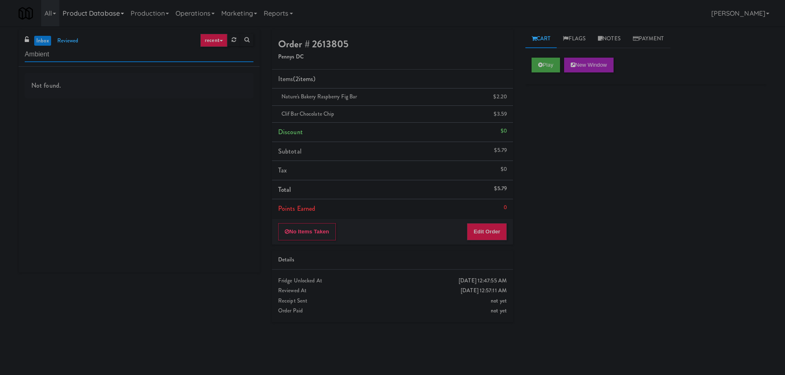
scroll to position [0, 0]
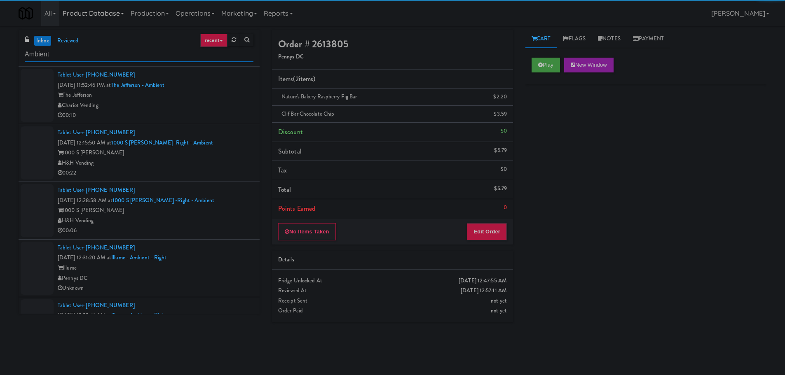
type input "Ambient"
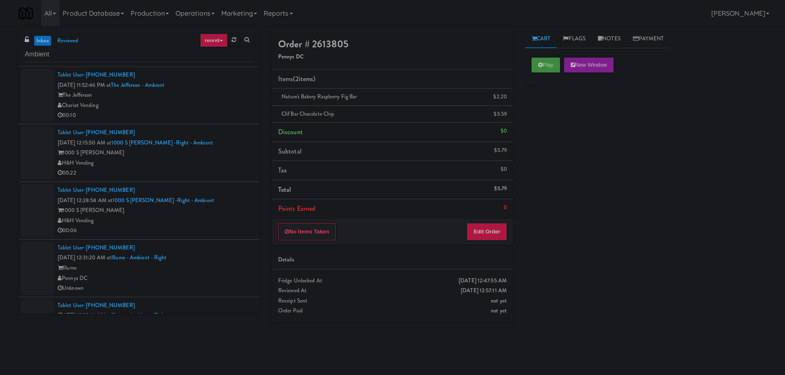
click at [223, 102] on div "Chariot Vending" at bounding box center [156, 106] width 196 height 10
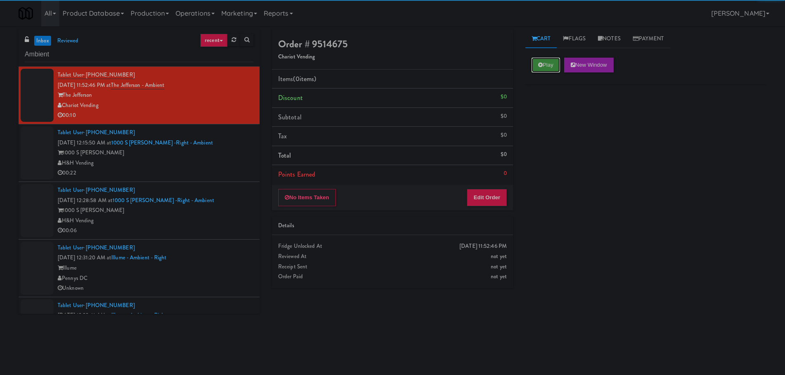
click at [536, 64] on button "Play" at bounding box center [545, 65] width 28 height 15
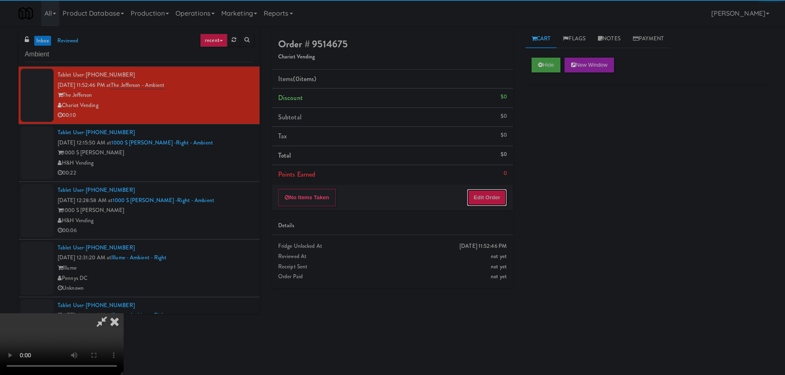
click at [499, 193] on button "Edit Order" at bounding box center [487, 197] width 40 height 17
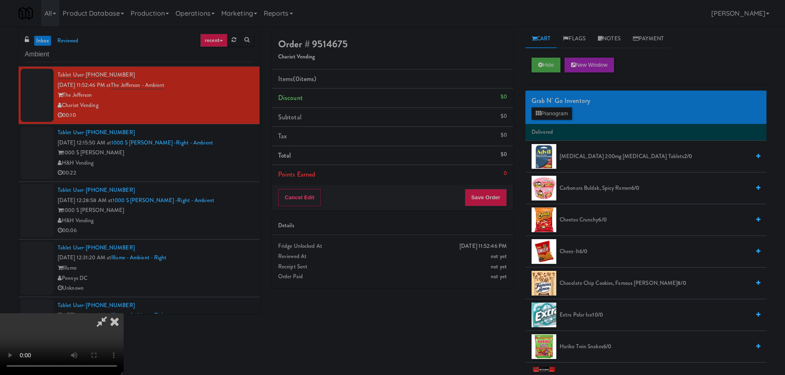
click at [124, 313] on video at bounding box center [62, 344] width 124 height 62
click at [545, 115] on button "Planogram" at bounding box center [551, 114] width 40 height 12
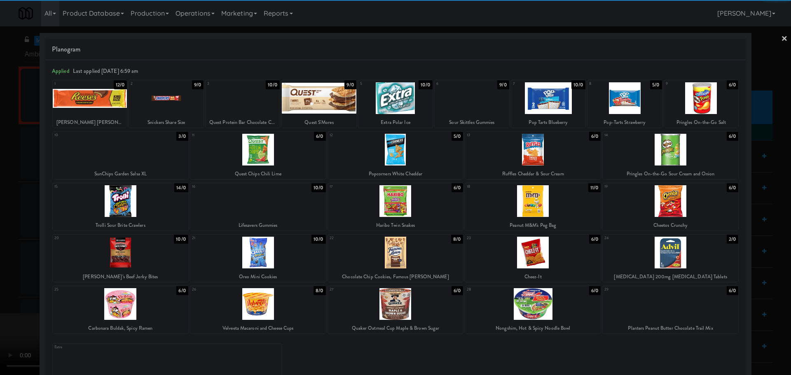
click at [139, 304] on div at bounding box center [121, 304] width 136 height 32
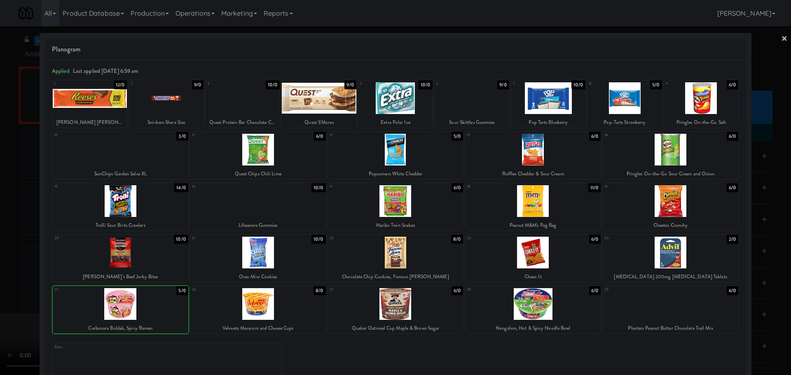
drag, startPoint x: 0, startPoint y: 285, endPoint x: 76, endPoint y: 241, distance: 88.2
click at [5, 283] on div at bounding box center [395, 187] width 791 height 375
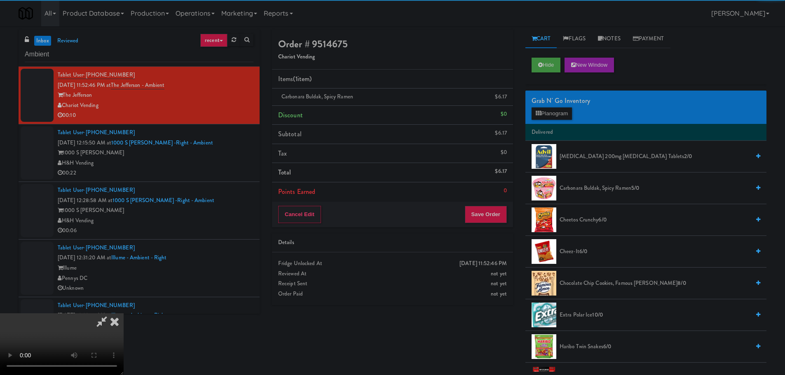
click at [124, 313] on video at bounding box center [62, 344] width 124 height 62
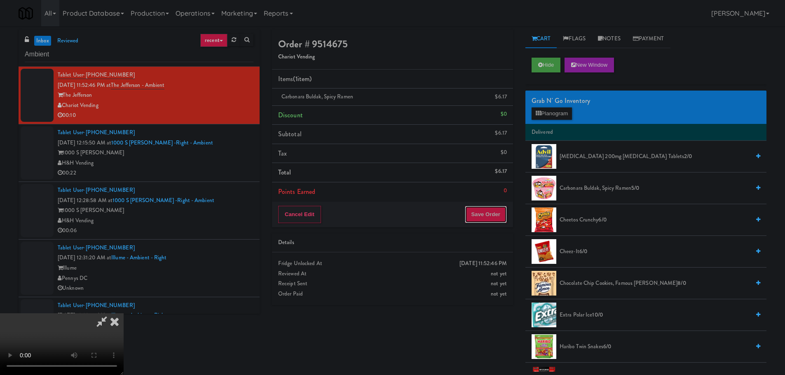
click at [503, 219] on button "Save Order" at bounding box center [486, 214] width 42 height 17
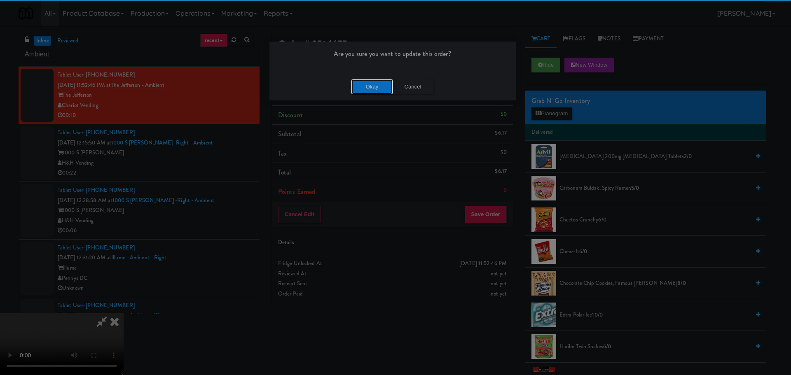
click at [375, 85] on button "Okay" at bounding box center [371, 87] width 41 height 15
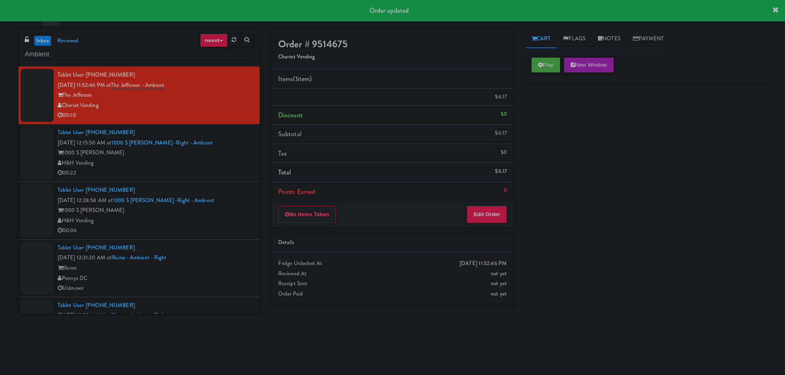
click at [215, 164] on div "H&H Vending" at bounding box center [156, 163] width 196 height 10
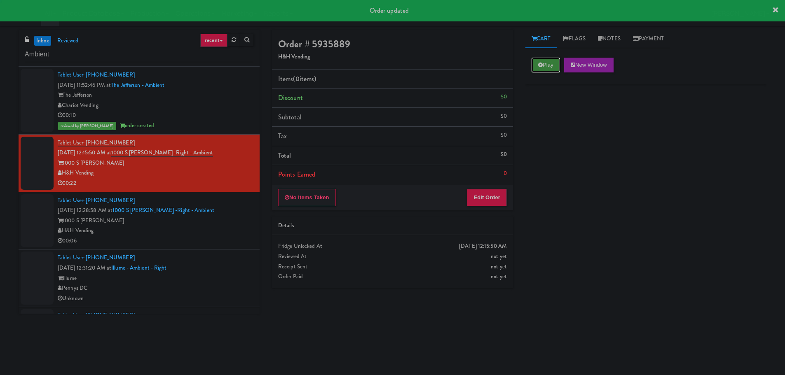
click at [552, 62] on button "Play" at bounding box center [545, 65] width 28 height 15
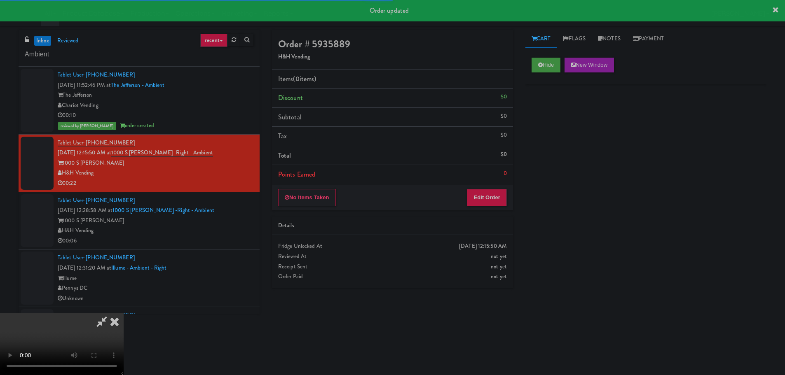
click at [481, 217] on div "Details" at bounding box center [392, 226] width 241 height 19
click at [489, 197] on button "Edit Order" at bounding box center [487, 197] width 40 height 17
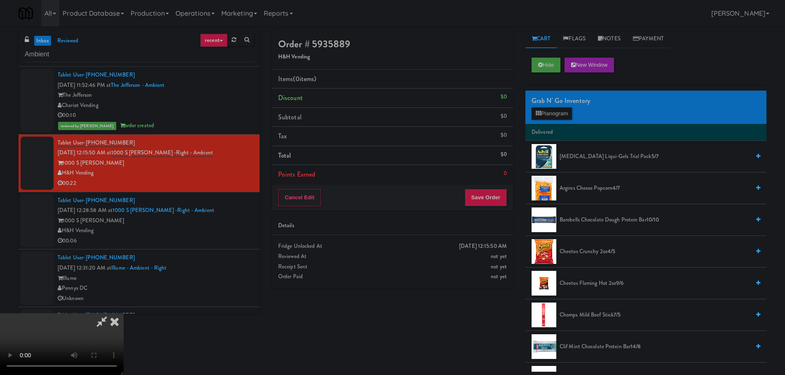
click at [124, 313] on video at bounding box center [62, 344] width 124 height 62
click at [538, 111] on icon at bounding box center [538, 113] width 5 height 5
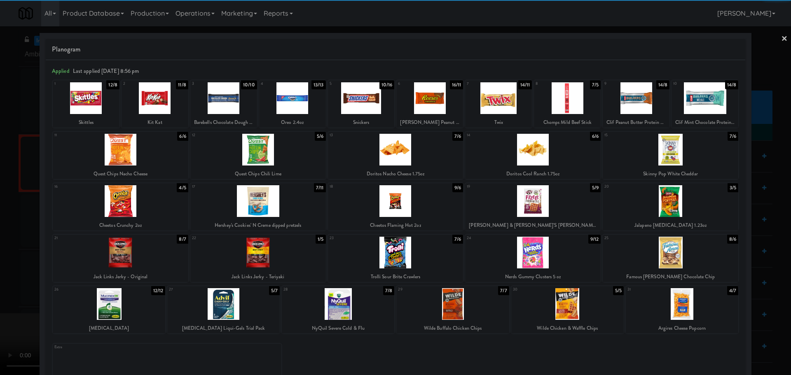
click at [303, 102] on div at bounding box center [292, 98] width 67 height 32
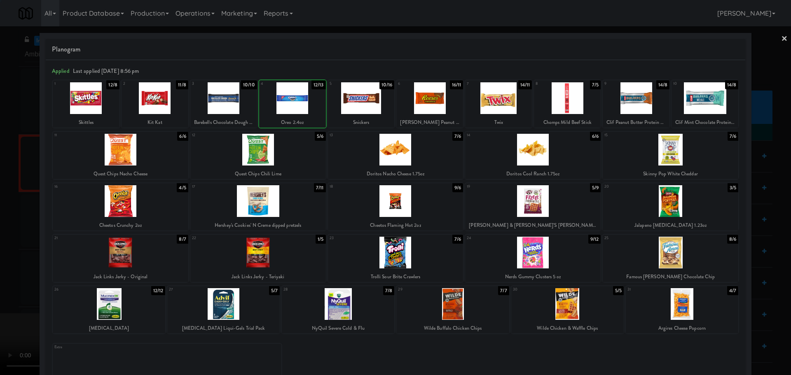
click at [0, 179] on div at bounding box center [395, 187] width 791 height 375
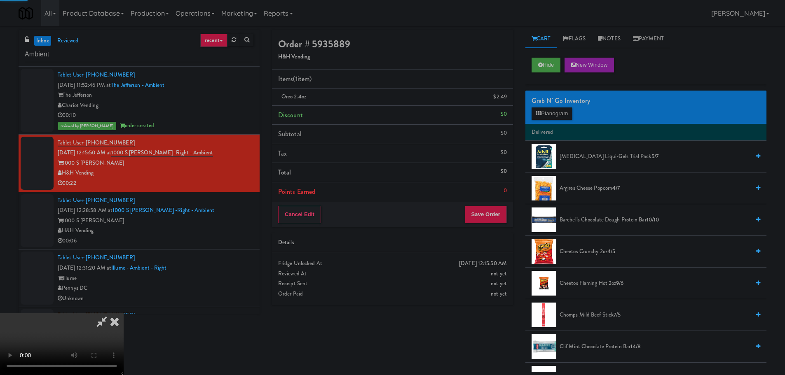
drag, startPoint x: 202, startPoint y: 164, endPoint x: 207, endPoint y: 164, distance: 5.0
click at [124, 313] on video at bounding box center [62, 344] width 124 height 62
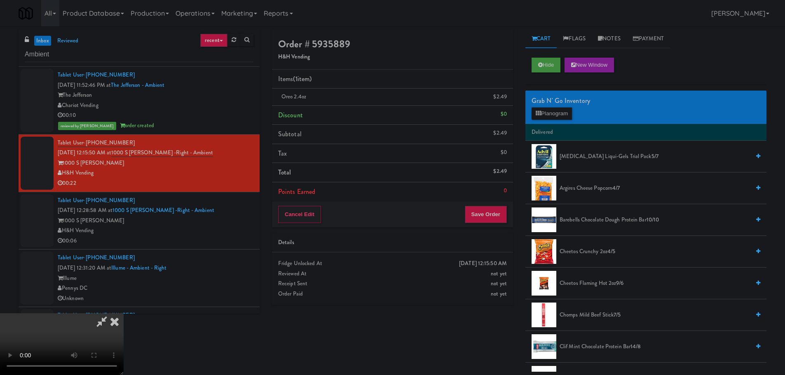
click at [124, 313] on video at bounding box center [62, 344] width 124 height 62
drag, startPoint x: 326, startPoint y: 225, endPoint x: 379, endPoint y: 218, distance: 53.6
click at [124, 313] on video at bounding box center [62, 344] width 124 height 62
click at [547, 113] on button "Planogram" at bounding box center [551, 114] width 40 height 12
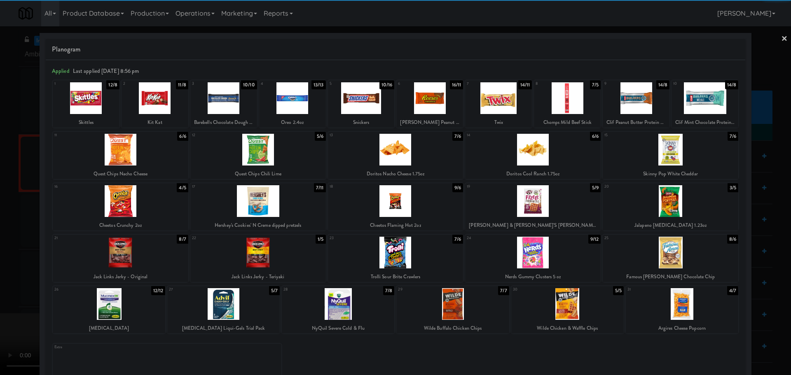
click at [432, 104] on div at bounding box center [429, 98] width 67 height 32
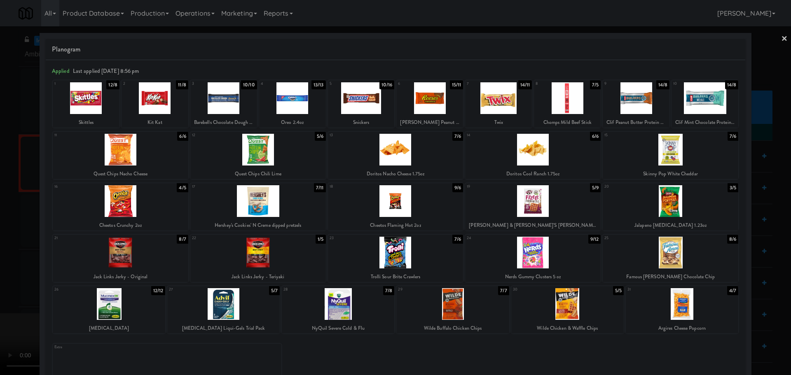
click at [1, 198] on div at bounding box center [395, 187] width 791 height 375
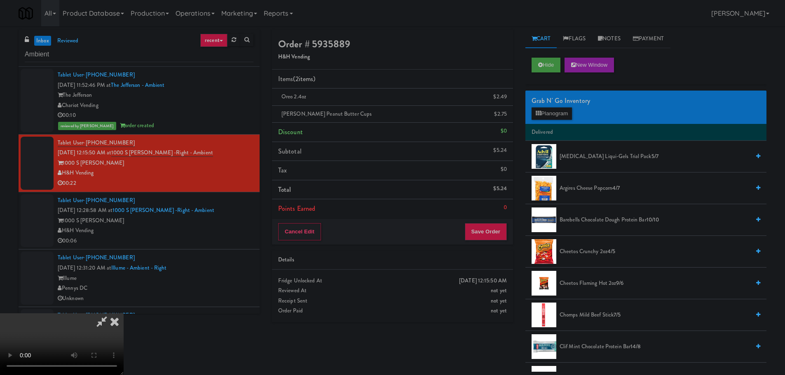
drag, startPoint x: 279, startPoint y: 152, endPoint x: 297, endPoint y: 153, distance: 18.6
click at [124, 313] on video at bounding box center [62, 344] width 124 height 62
click at [498, 236] on button "Save Order" at bounding box center [486, 231] width 42 height 17
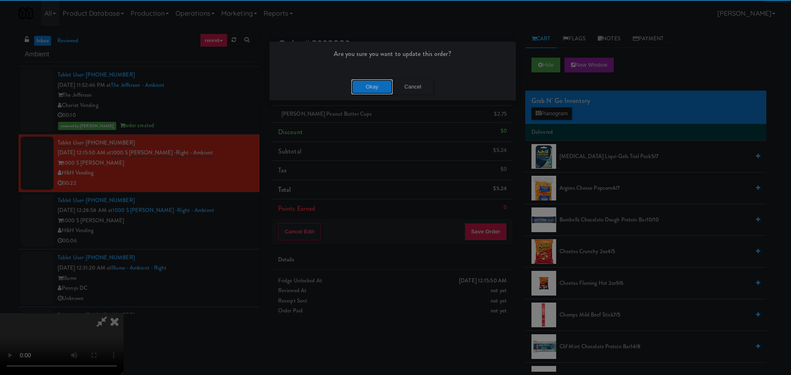
click at [352, 86] on button "Okay" at bounding box center [371, 87] width 41 height 15
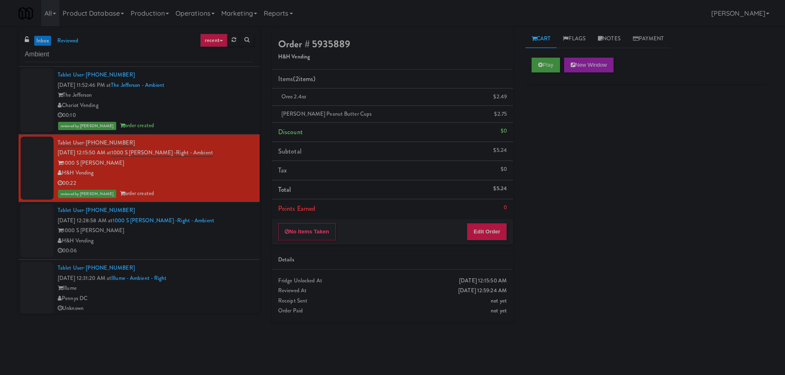
click at [212, 253] on li "Tablet User · (773) 391-9418 [DATE] 12:28:58 AM at 1000 S [PERSON_NAME] -Right …" at bounding box center [139, 231] width 241 height 58
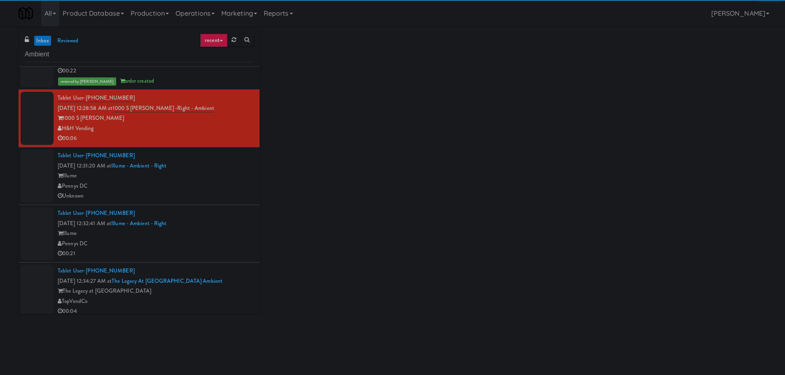
scroll to position [124, 0]
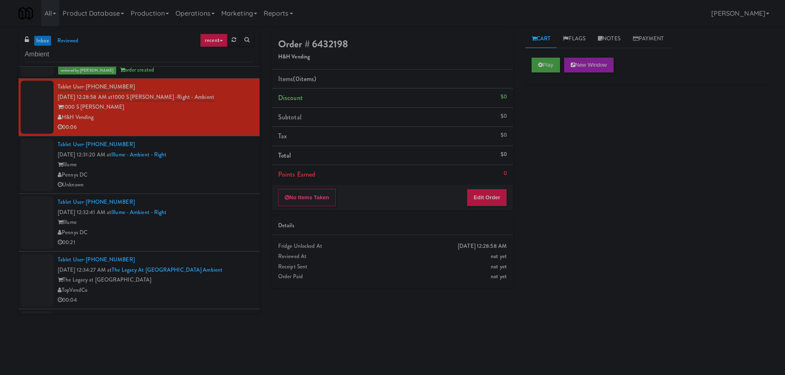
click at [42, 42] on link "inbox" at bounding box center [42, 41] width 17 height 10
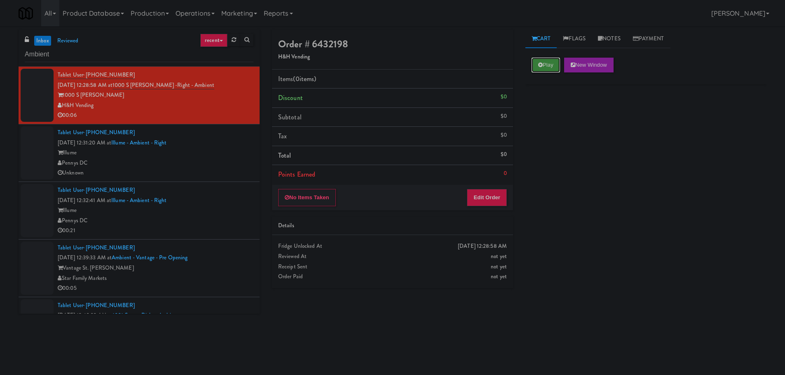
click at [549, 71] on button "Play" at bounding box center [545, 65] width 28 height 15
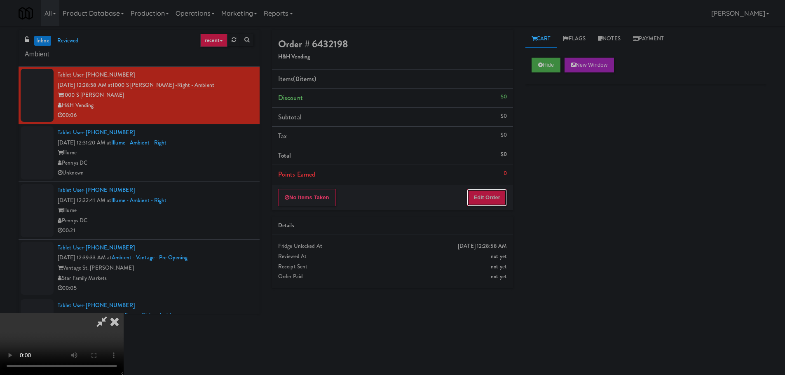
click at [488, 201] on button "Edit Order" at bounding box center [487, 197] width 40 height 17
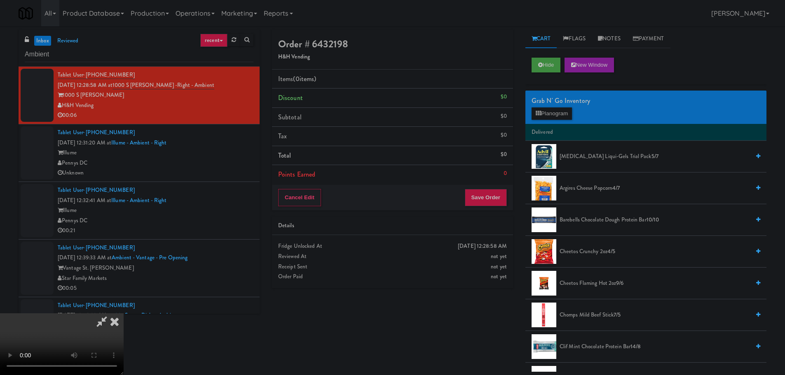
click at [124, 313] on video at bounding box center [62, 344] width 124 height 62
drag, startPoint x: 338, startPoint y: 239, endPoint x: 341, endPoint y: 243, distance: 5.0
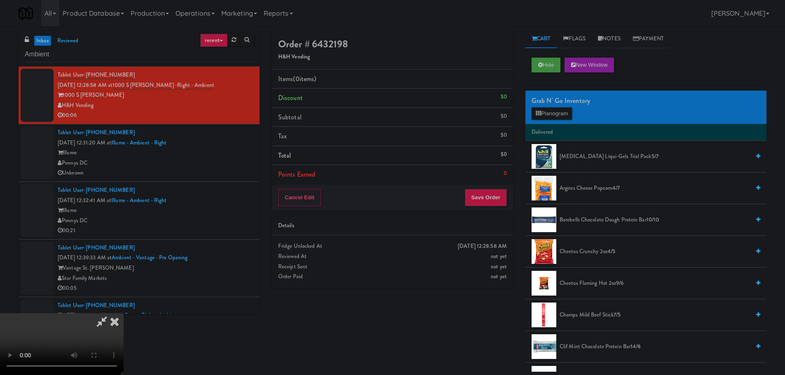
click at [124, 313] on video at bounding box center [62, 344] width 124 height 62
click at [569, 119] on button "Planogram" at bounding box center [551, 114] width 40 height 12
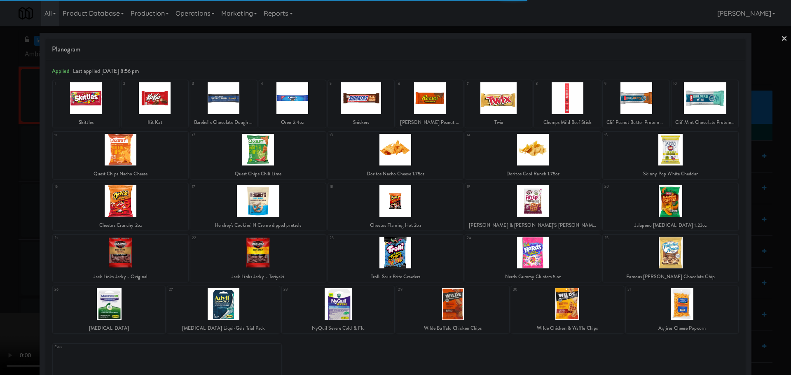
click at [402, 249] on div at bounding box center [396, 253] width 136 height 32
drag, startPoint x: 0, startPoint y: 272, endPoint x: 135, endPoint y: 219, distance: 145.2
click at [2, 276] on div at bounding box center [395, 187] width 791 height 375
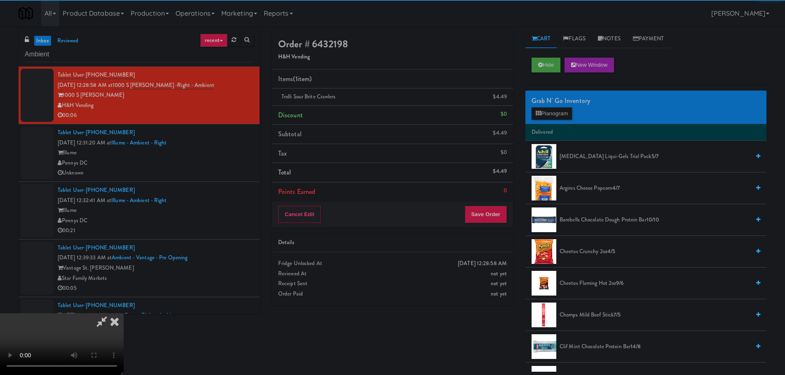
click at [124, 313] on video at bounding box center [62, 344] width 124 height 62
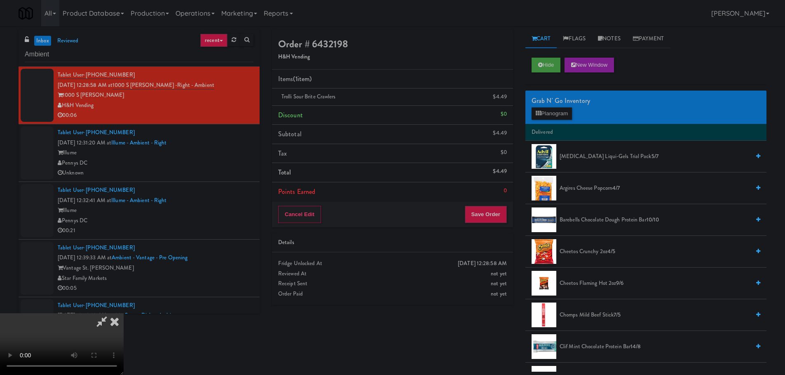
drag, startPoint x: 387, startPoint y: 183, endPoint x: 392, endPoint y: 184, distance: 5.0
click at [124, 313] on video at bounding box center [62, 344] width 124 height 62
click at [544, 118] on button "Planogram" at bounding box center [551, 114] width 40 height 12
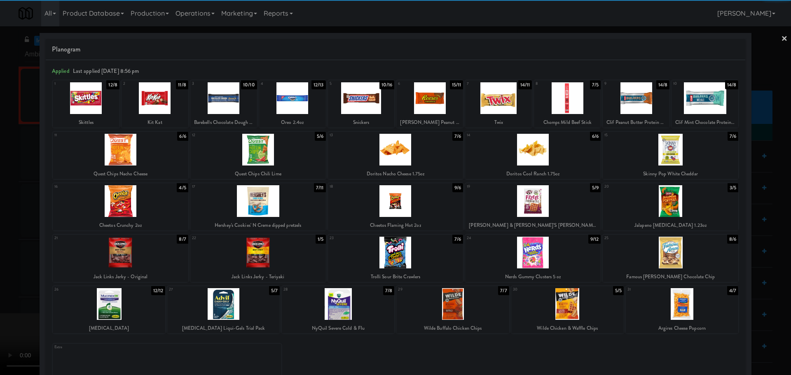
click at [400, 202] on div at bounding box center [396, 201] width 136 height 32
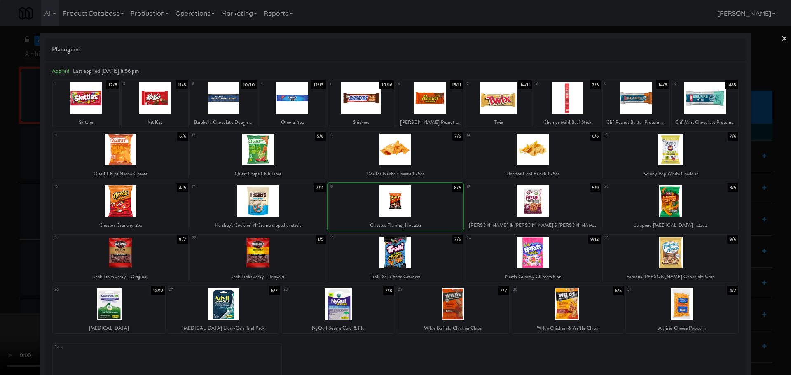
click at [385, 204] on div at bounding box center [396, 201] width 136 height 32
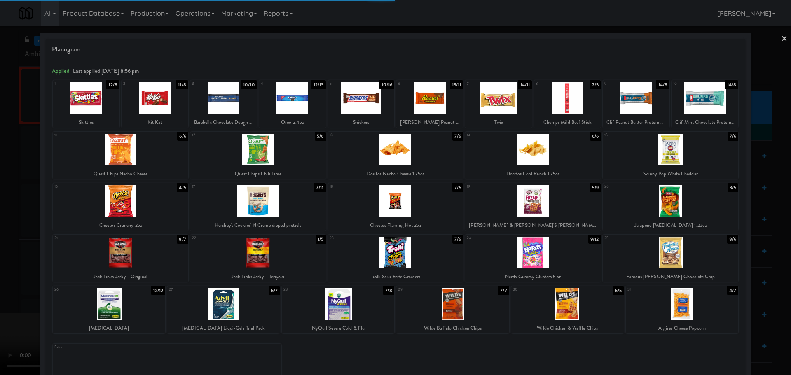
drag, startPoint x: 0, startPoint y: 221, endPoint x: 81, endPoint y: 203, distance: 82.6
click at [0, 221] on div at bounding box center [395, 187] width 791 height 375
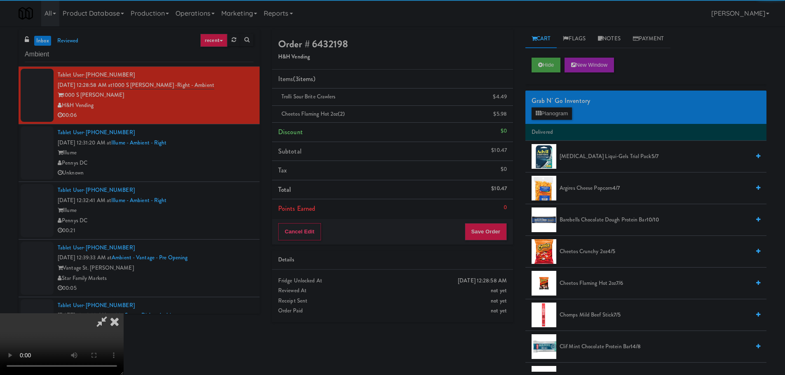
drag, startPoint x: 199, startPoint y: 180, endPoint x: 213, endPoint y: 182, distance: 14.2
click at [124, 313] on video at bounding box center [62, 344] width 124 height 62
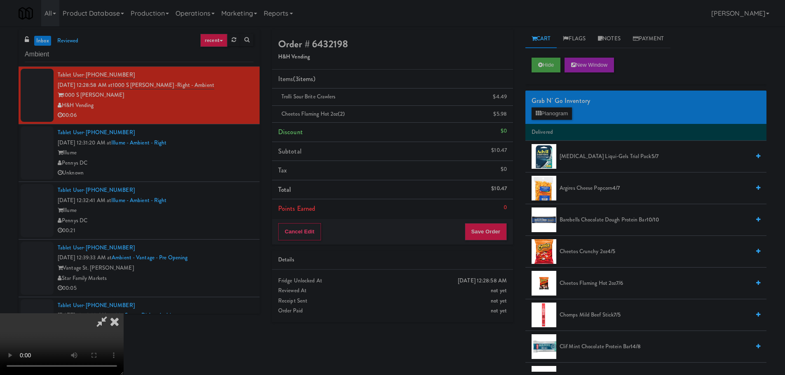
click at [124, 313] on video at bounding box center [62, 344] width 124 height 62
drag, startPoint x: 243, startPoint y: 270, endPoint x: 298, endPoint y: 263, distance: 55.2
click at [124, 313] on video at bounding box center [62, 344] width 124 height 62
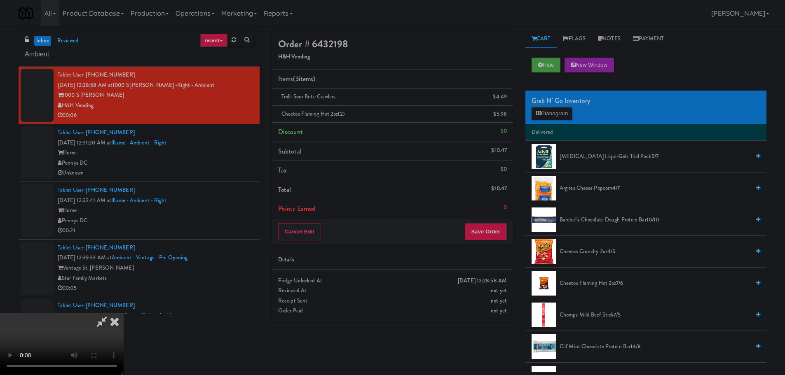
click at [124, 313] on video at bounding box center [62, 344] width 124 height 62
drag, startPoint x: 305, startPoint y: 230, endPoint x: 295, endPoint y: 244, distance: 17.6
click at [124, 313] on video at bounding box center [62, 344] width 124 height 62
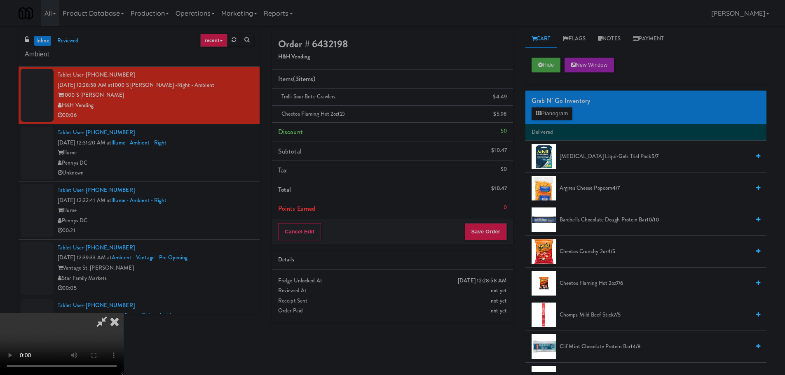
click at [124, 313] on video at bounding box center [62, 344] width 124 height 62
click at [486, 228] on button "Save Order" at bounding box center [486, 231] width 42 height 17
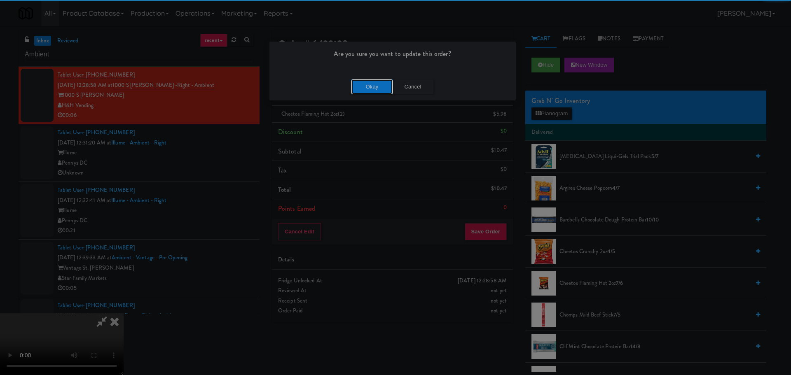
click at [367, 91] on button "Okay" at bounding box center [371, 87] width 41 height 15
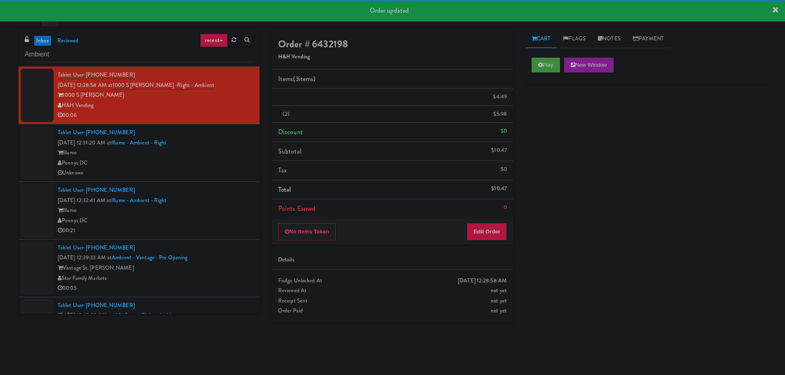
click at [216, 180] on li "Tablet User · (704) 654-8189 [DATE] 12:31:20 AM at Illume - Ambient - Right Ill…" at bounding box center [139, 153] width 241 height 58
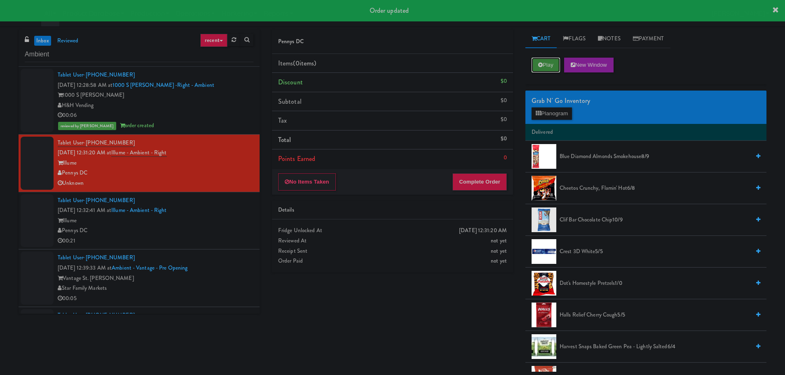
click at [537, 68] on button "Play" at bounding box center [545, 65] width 28 height 15
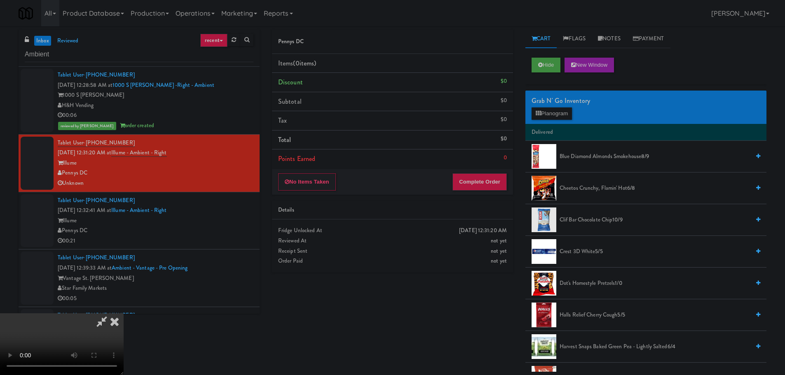
click at [124, 313] on video at bounding box center [62, 344] width 124 height 62
click at [124, 313] on icon at bounding box center [114, 321] width 18 height 16
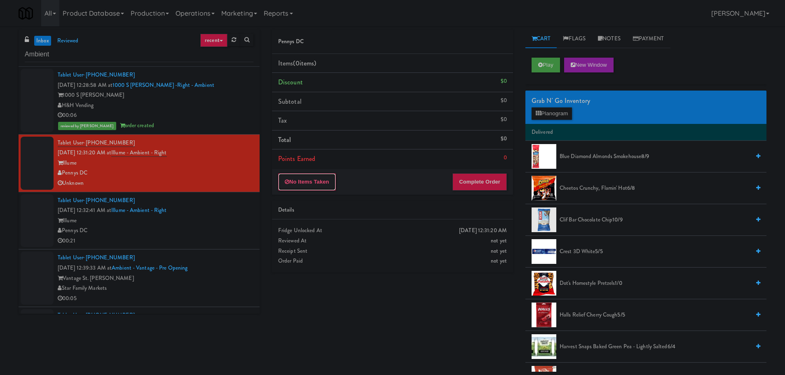
click at [295, 176] on button "No Items Taken" at bounding box center [307, 181] width 58 height 17
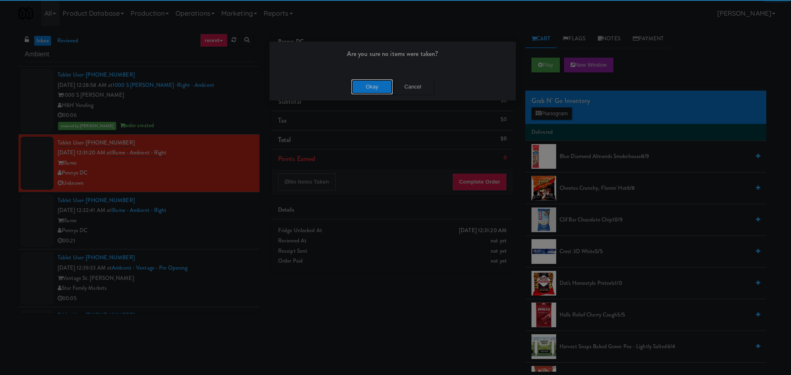
click at [358, 84] on button "Okay" at bounding box center [371, 87] width 41 height 15
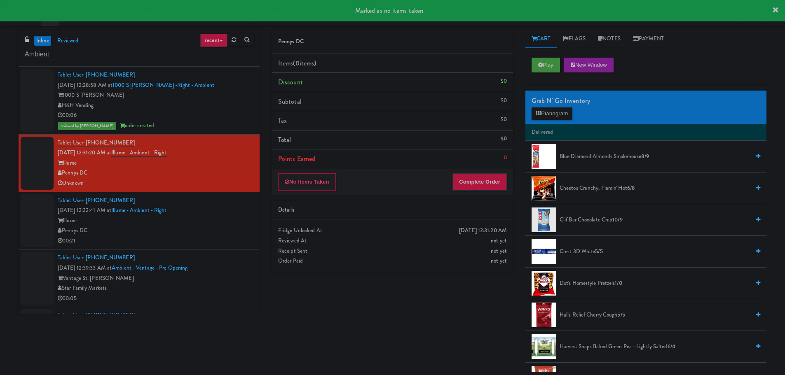
click at [218, 221] on div "Illume" at bounding box center [156, 221] width 196 height 10
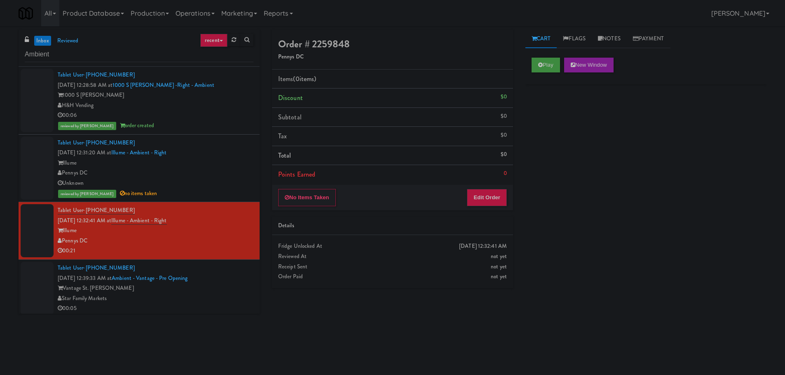
click at [119, 374] on body "Are you sure no items were taken? Okay Cancel Okay Are you sure no items were t…" at bounding box center [392, 213] width 785 height 375
click at [539, 65] on icon at bounding box center [540, 64] width 5 height 5
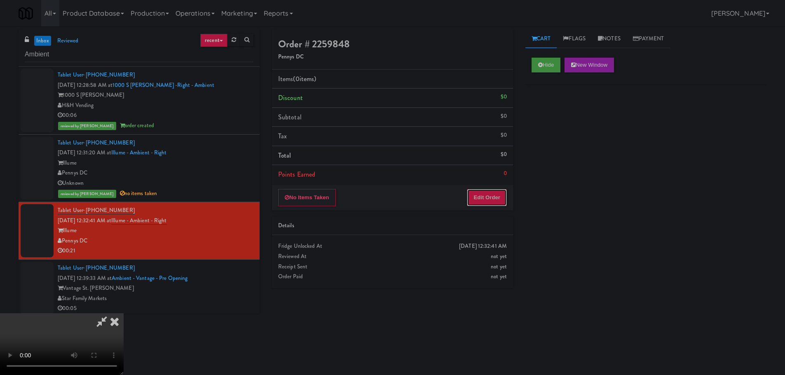
click at [488, 199] on button "Edit Order" at bounding box center [487, 197] width 40 height 17
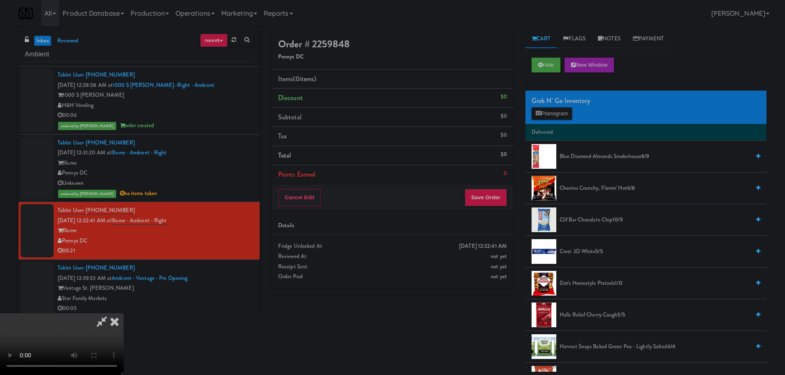
click at [124, 313] on video at bounding box center [62, 344] width 124 height 62
click at [560, 121] on div "Grab N' Go Inventory Planogram" at bounding box center [645, 107] width 241 height 33
click at [563, 115] on button "Planogram" at bounding box center [551, 114] width 40 height 12
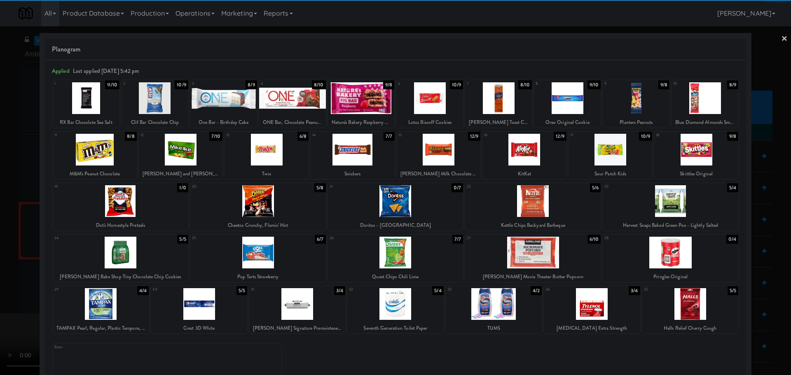
click at [276, 201] on div at bounding box center [258, 201] width 136 height 32
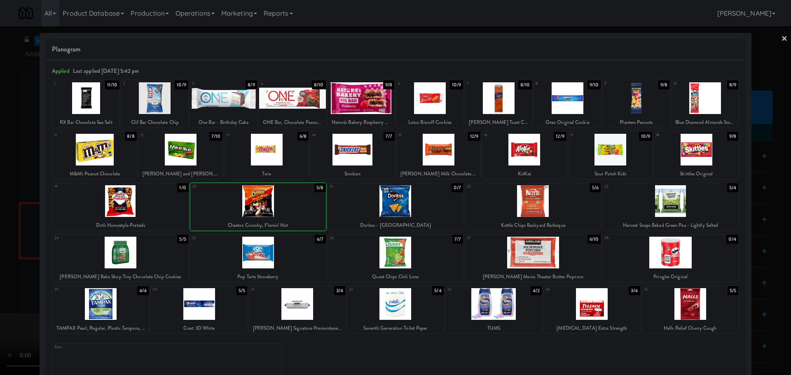
click at [3, 262] on div at bounding box center [395, 187] width 791 height 375
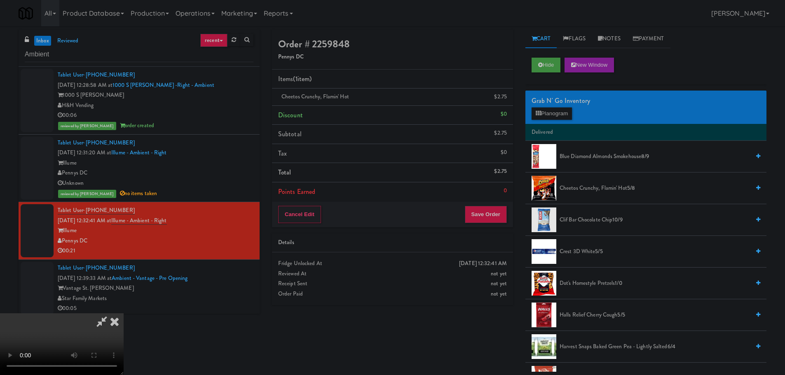
click at [124, 313] on video at bounding box center [62, 344] width 124 height 62
click at [543, 109] on button "Planogram" at bounding box center [551, 114] width 40 height 12
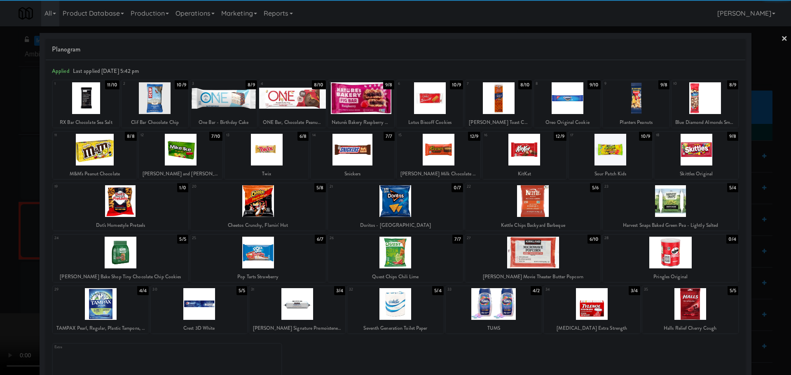
click at [691, 197] on div at bounding box center [671, 201] width 136 height 32
drag, startPoint x: 0, startPoint y: 250, endPoint x: 93, endPoint y: 226, distance: 96.1
click at [0, 250] on div at bounding box center [395, 187] width 791 height 375
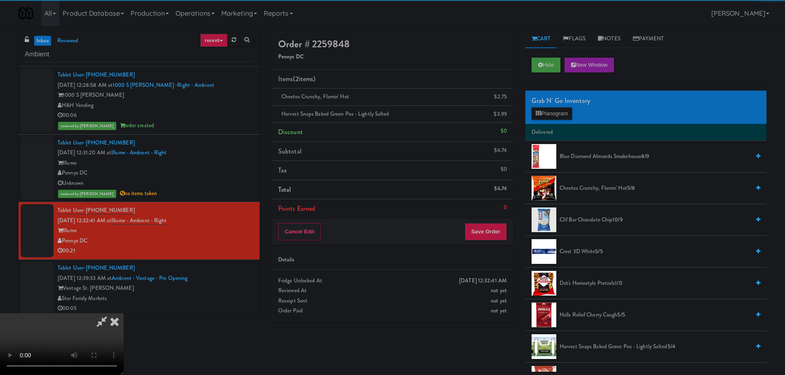
click at [124, 313] on video at bounding box center [62, 344] width 124 height 62
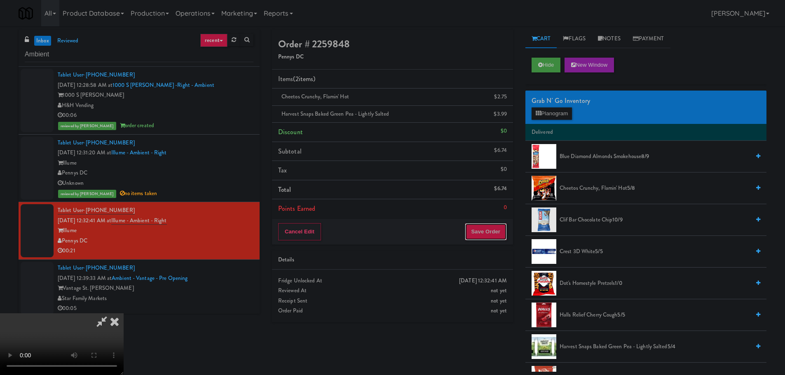
click at [486, 230] on button "Save Order" at bounding box center [486, 231] width 42 height 17
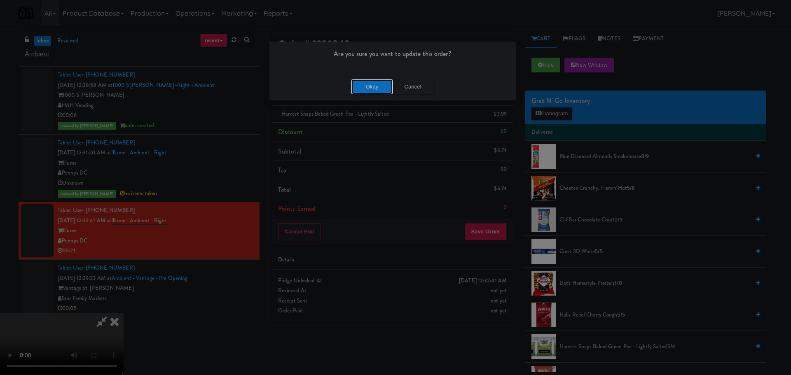
click at [369, 91] on button "Okay" at bounding box center [371, 87] width 41 height 15
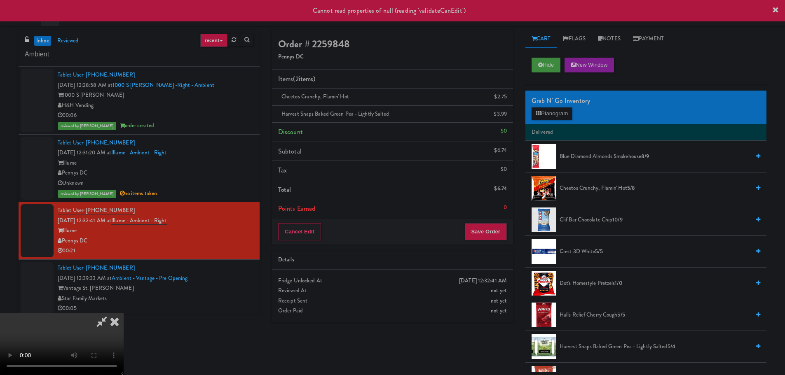
click at [111, 313] on icon at bounding box center [101, 321] width 19 height 16
click at [124, 313] on icon at bounding box center [114, 321] width 18 height 16
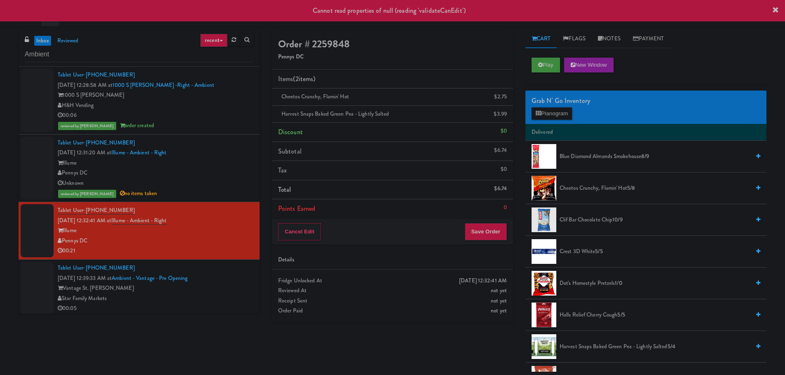
click at [216, 286] on div "Vantage St. [PERSON_NAME]" at bounding box center [156, 288] width 196 height 10
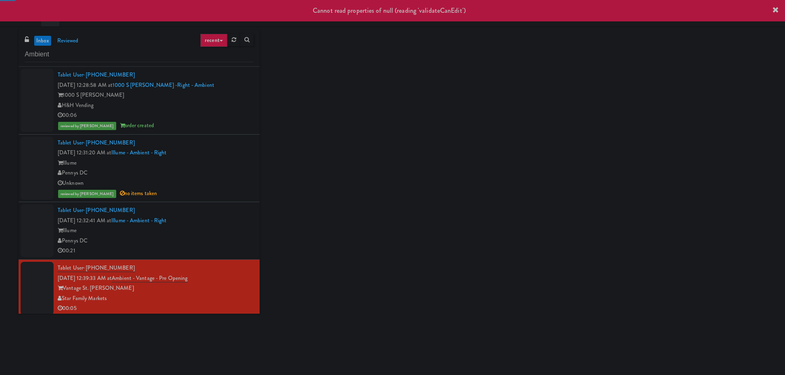
click at [215, 230] on div "Illume" at bounding box center [156, 231] width 196 height 10
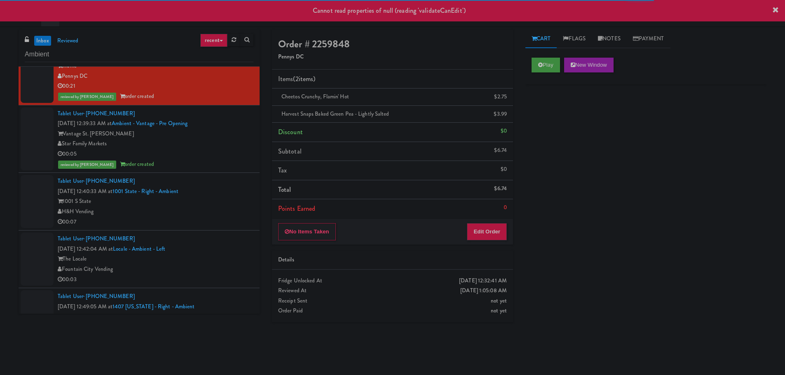
click at [230, 183] on div "Tablet User · (224) 805-7205 [DATE] 12:40:33 AM at 1001 State - Right - Ambient…" at bounding box center [156, 201] width 196 height 51
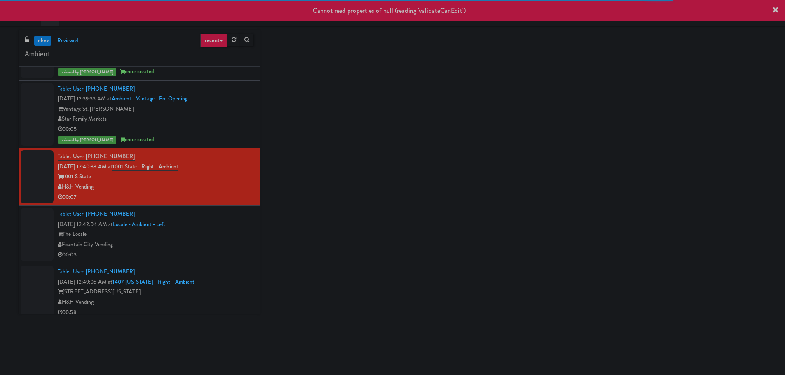
scroll to position [288, 0]
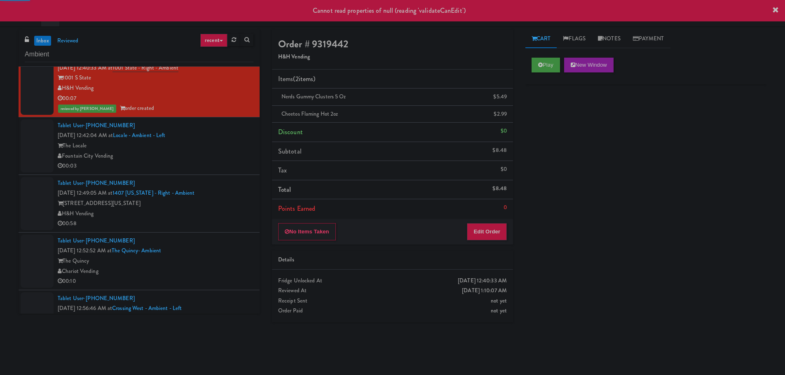
click at [228, 175] on li "Tablet User · (718) 650-0480 [DATE] 12:49:05 AM at 1407 [US_STATE] - Right - Am…" at bounding box center [139, 204] width 241 height 58
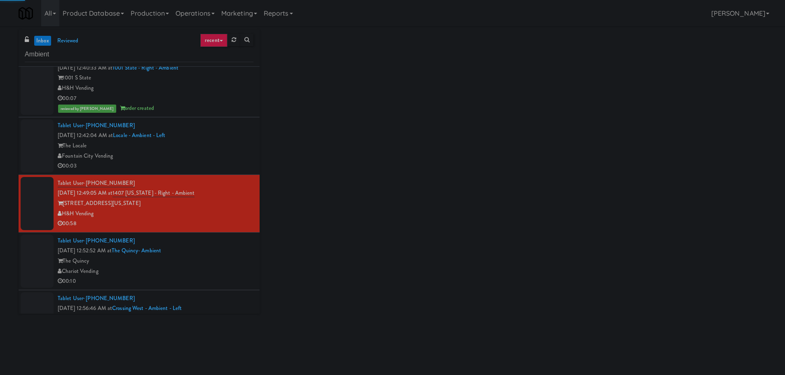
click at [229, 161] on div "00:03" at bounding box center [156, 166] width 196 height 10
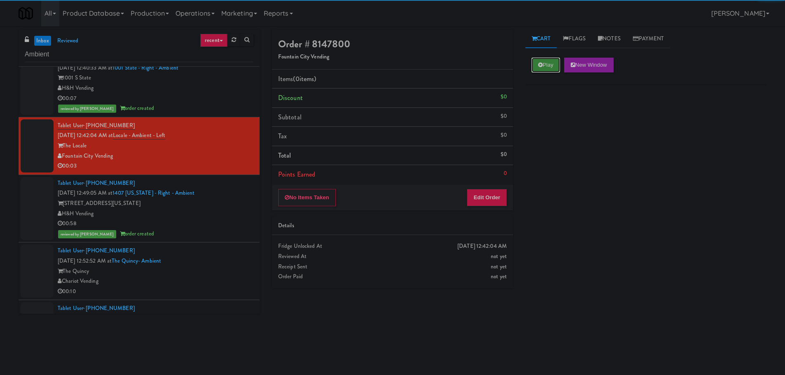
click at [552, 71] on button "Play" at bounding box center [545, 65] width 28 height 15
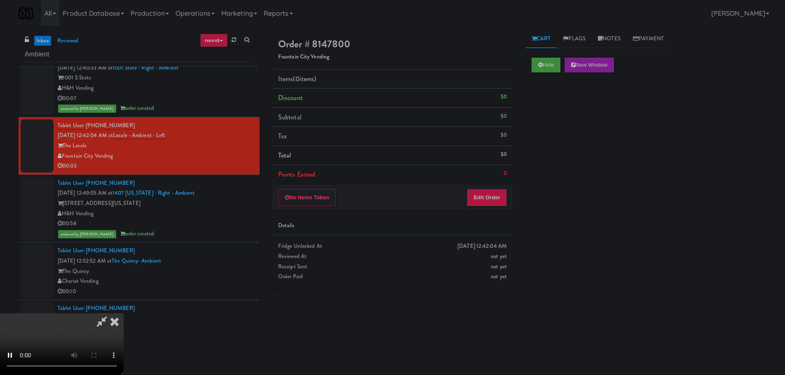
click at [481, 225] on div "Details" at bounding box center [392, 226] width 229 height 10
click at [480, 190] on button "Edit Order" at bounding box center [487, 197] width 40 height 17
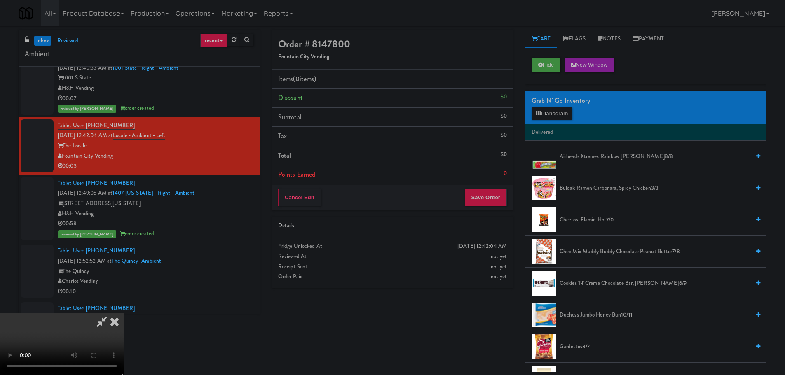
click at [124, 313] on video at bounding box center [62, 344] width 124 height 62
drag, startPoint x: 327, startPoint y: 274, endPoint x: 330, endPoint y: 270, distance: 5.4
click at [124, 313] on video at bounding box center [62, 344] width 124 height 62
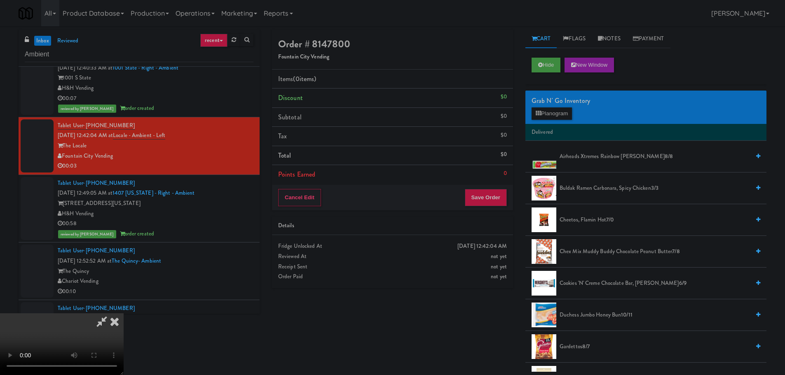
click at [124, 313] on video at bounding box center [62, 344] width 124 height 62
drag, startPoint x: 324, startPoint y: 264, endPoint x: 335, endPoint y: 256, distance: 13.0
click at [124, 313] on video at bounding box center [62, 344] width 124 height 62
click at [545, 113] on button "Planogram" at bounding box center [551, 114] width 40 height 12
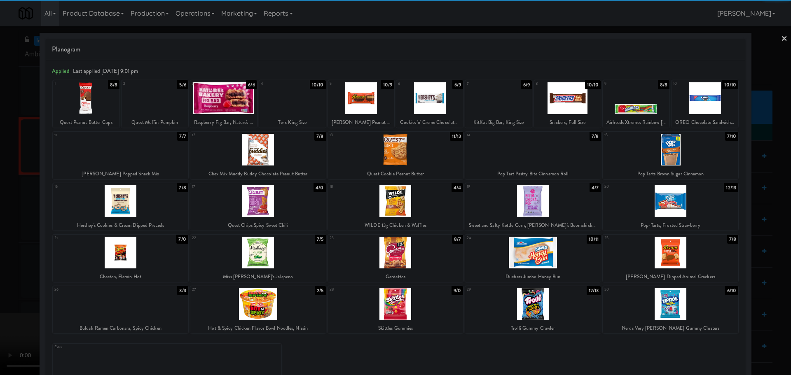
click at [541, 258] on div at bounding box center [533, 253] width 136 height 32
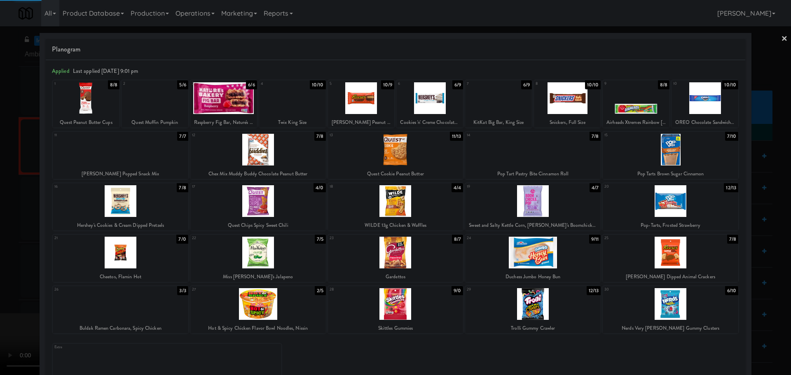
drag, startPoint x: 0, startPoint y: 283, endPoint x: 81, endPoint y: 252, distance: 86.3
click at [3, 290] on div at bounding box center [395, 187] width 791 height 375
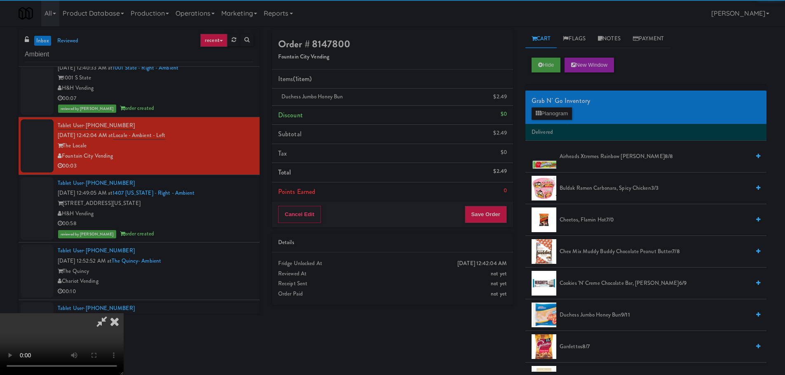
click at [124, 313] on video at bounding box center [62, 344] width 124 height 62
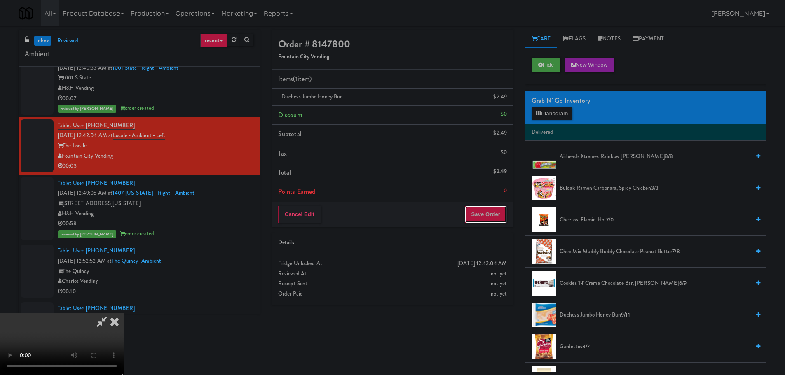
click at [482, 215] on button "Save Order" at bounding box center [486, 214] width 42 height 17
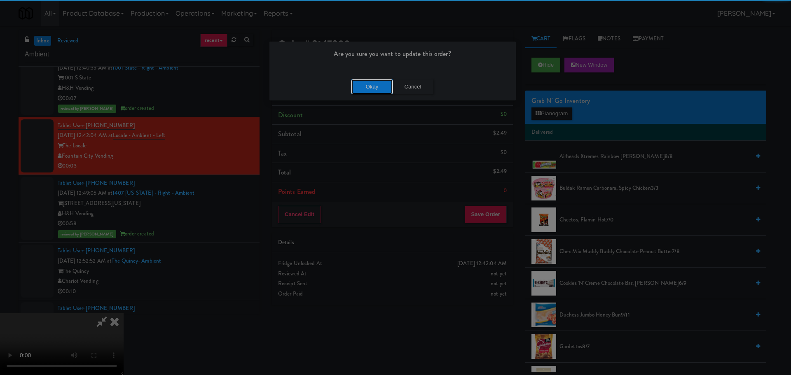
click at [376, 91] on button "Okay" at bounding box center [371, 87] width 41 height 15
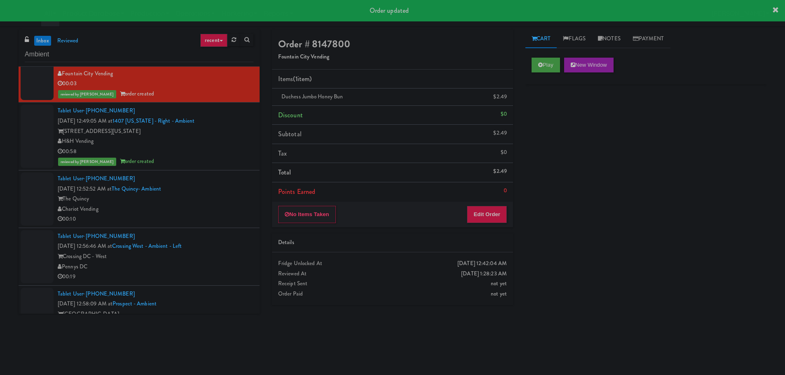
click at [216, 191] on div "Tablet User · (845) 522-9519 [DATE] 12:52:52 AM at [GEOGRAPHIC_DATA]- Ambient T…" at bounding box center [156, 199] width 196 height 51
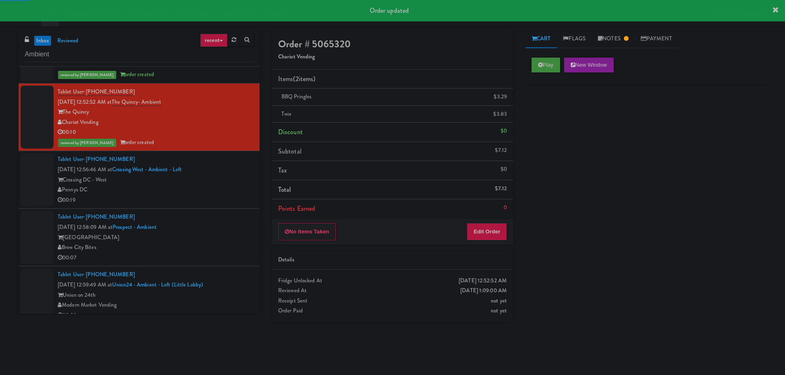
click at [216, 185] on div "Pennys DC" at bounding box center [156, 190] width 196 height 10
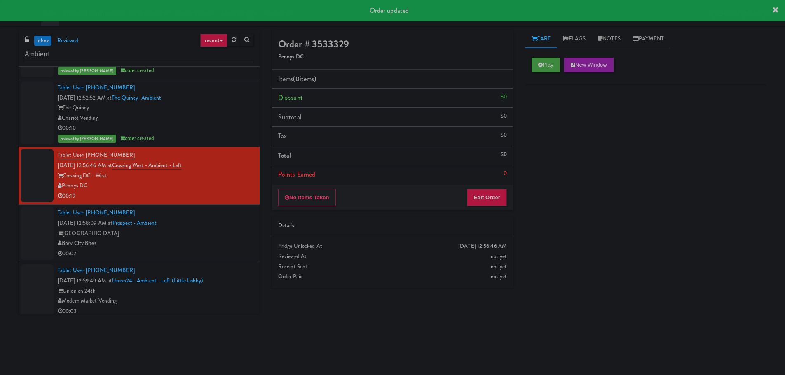
scroll to position [468, 0]
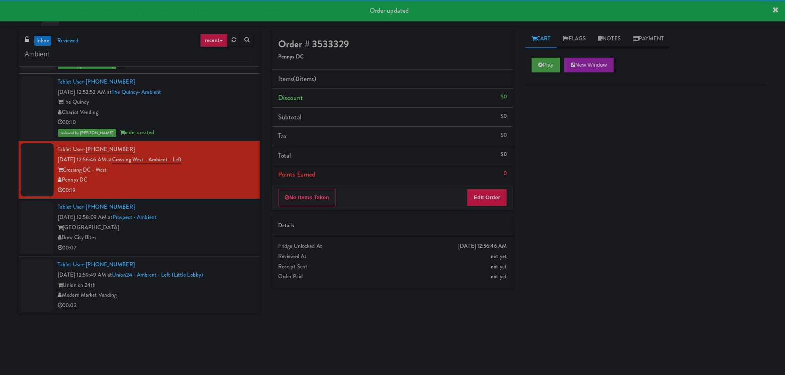
click at [228, 232] on div "[GEOGRAPHIC_DATA]" at bounding box center [156, 228] width 196 height 10
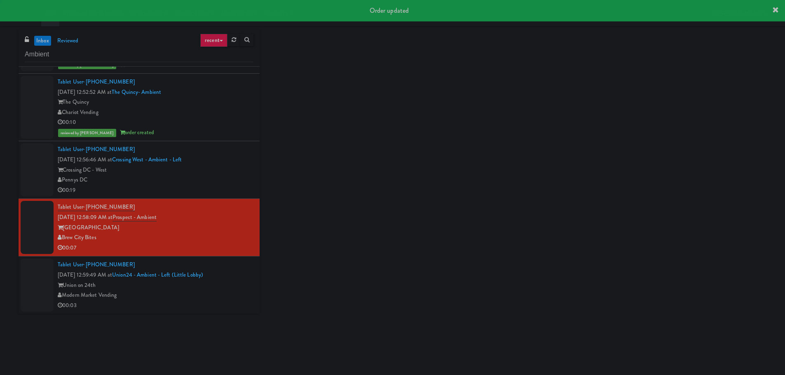
click at [235, 173] on div "Crossing DC - West" at bounding box center [156, 170] width 196 height 10
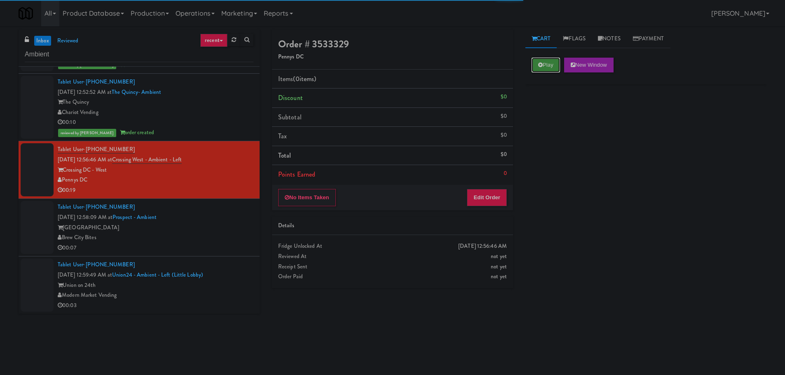
click at [535, 70] on button "Play" at bounding box center [545, 65] width 28 height 15
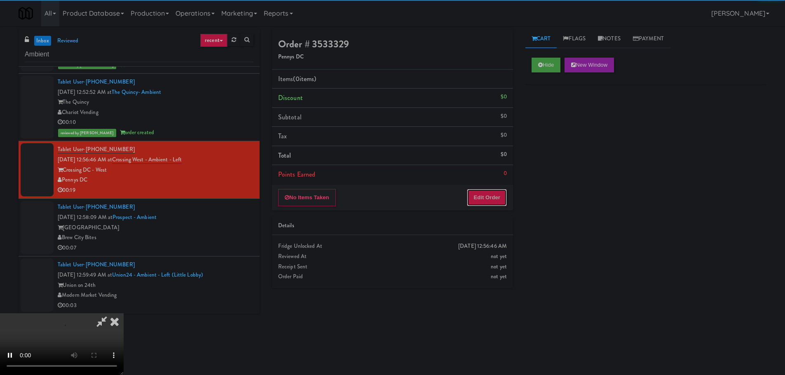
click at [496, 191] on button "Edit Order" at bounding box center [487, 197] width 40 height 17
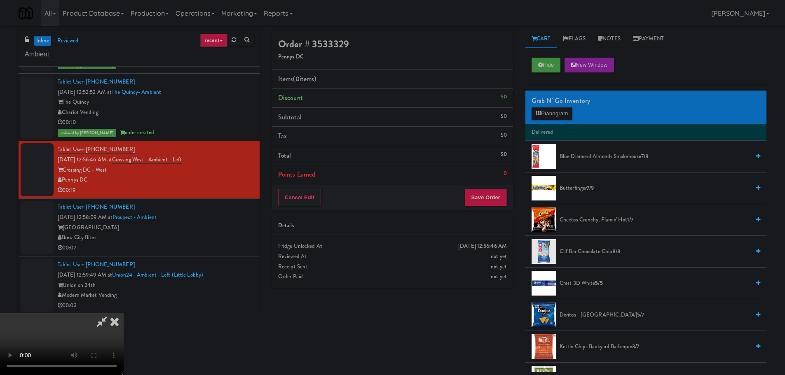
click at [124, 313] on video at bounding box center [62, 344] width 124 height 62
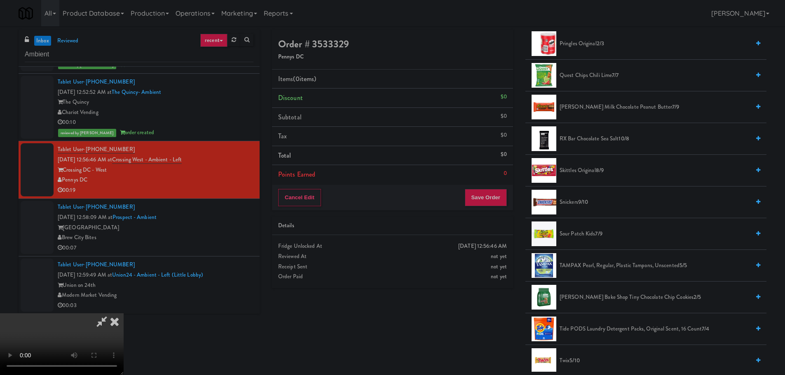
scroll to position [783, 0]
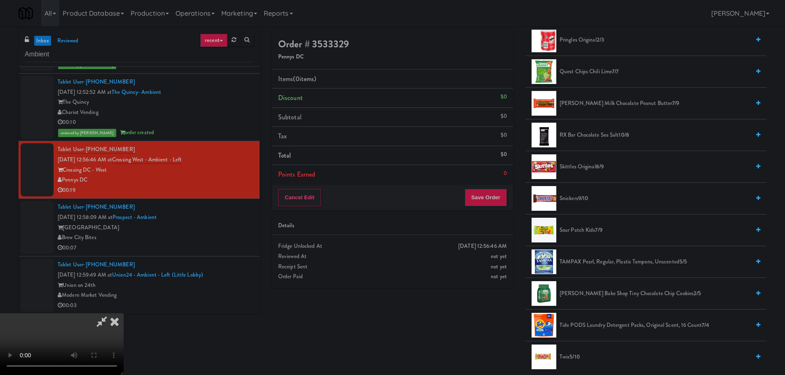
click at [582, 101] on span "[PERSON_NAME] Milk Chocolate Peanut Butter 7/9" at bounding box center [654, 103] width 190 height 10
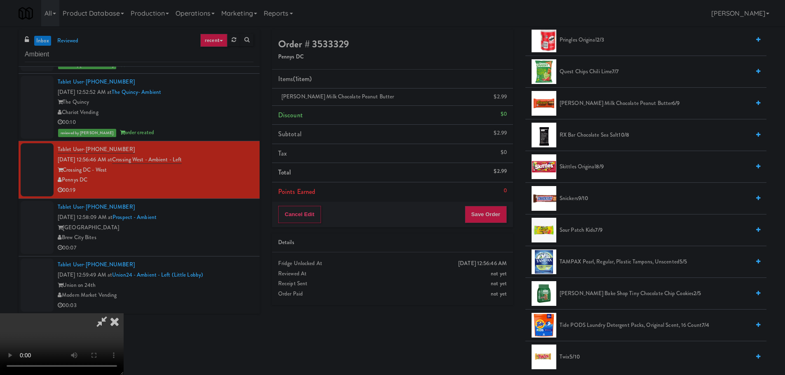
click at [124, 313] on video at bounding box center [62, 344] width 124 height 62
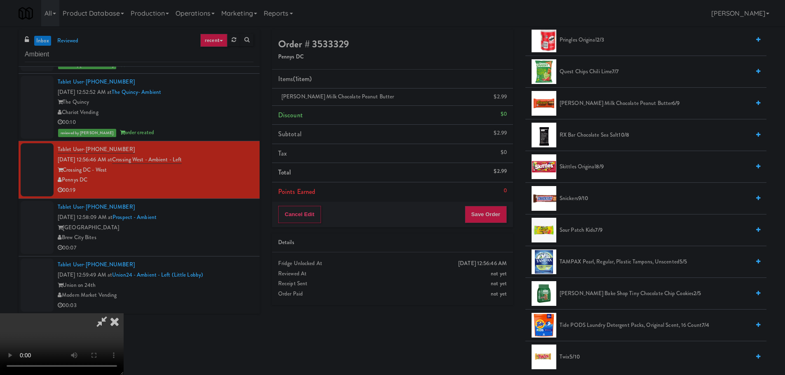
click at [124, 313] on video at bounding box center [62, 344] width 124 height 62
drag, startPoint x: 314, startPoint y: 263, endPoint x: 323, endPoint y: 261, distance: 9.2
click at [124, 313] on video at bounding box center [62, 344] width 124 height 62
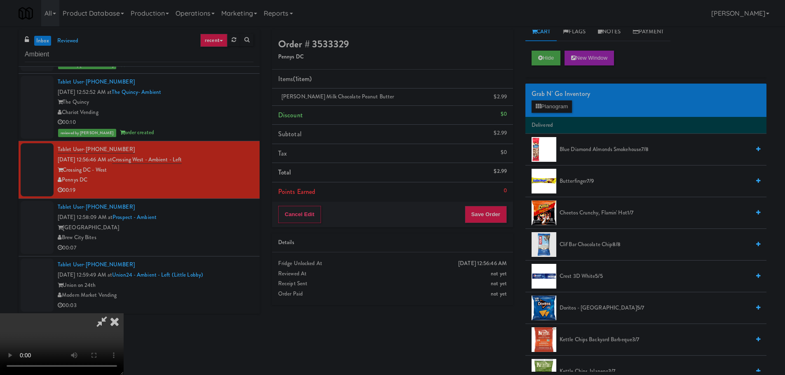
scroll to position [0, 0]
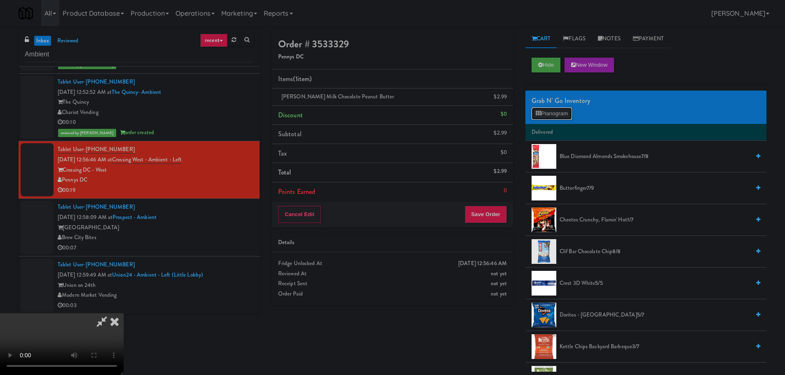
click at [550, 116] on button "Planogram" at bounding box center [551, 114] width 40 height 12
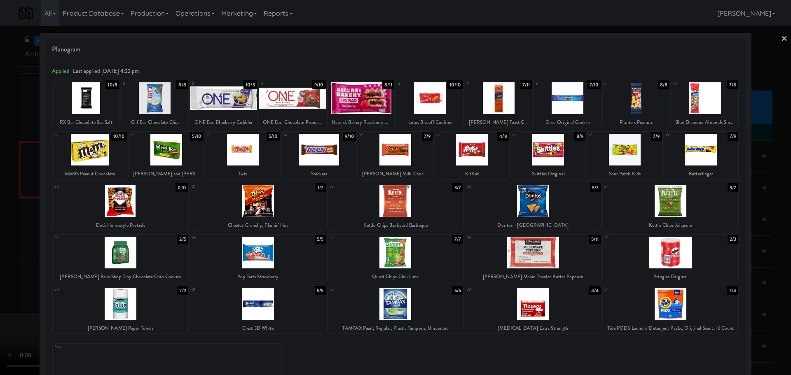
click at [331, 149] on div at bounding box center [319, 150] width 74 height 32
click at [1, 224] on div at bounding box center [395, 187] width 791 height 375
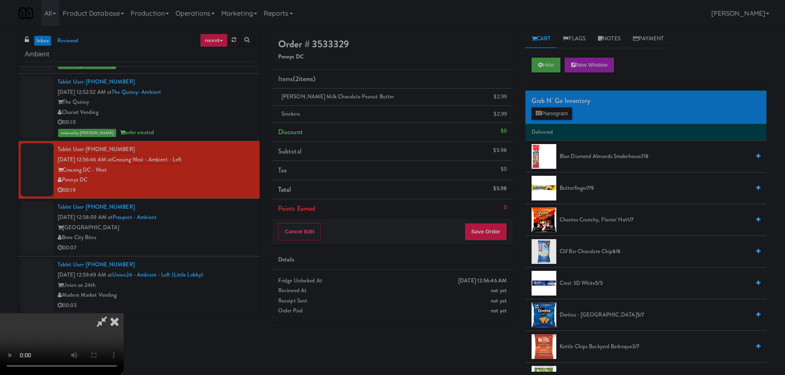
drag, startPoint x: 297, startPoint y: 217, endPoint x: 320, endPoint y: 214, distance: 22.8
click at [124, 313] on video at bounding box center [62, 344] width 124 height 62
drag, startPoint x: 301, startPoint y: 199, endPoint x: 213, endPoint y: 277, distance: 118.2
click at [124, 313] on video at bounding box center [62, 344] width 124 height 62
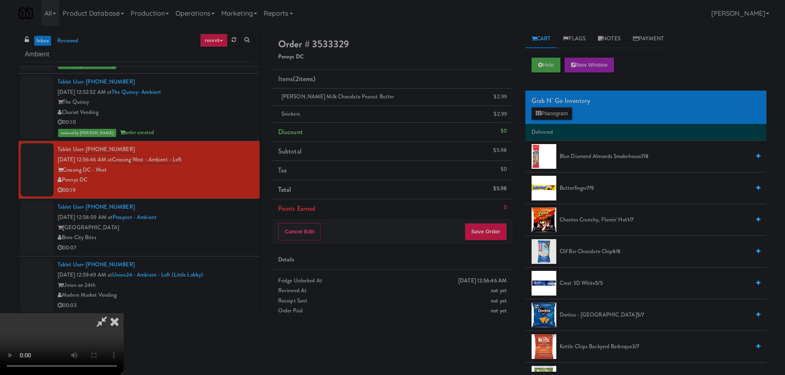
click at [124, 313] on video at bounding box center [62, 344] width 124 height 62
click at [549, 109] on button "Planogram" at bounding box center [551, 114] width 40 height 12
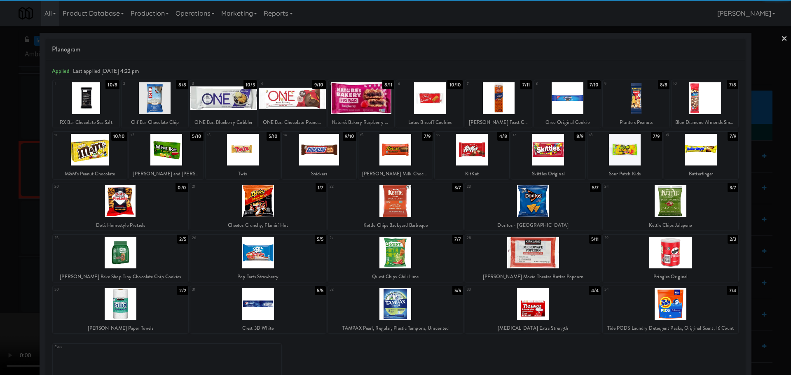
drag, startPoint x: 0, startPoint y: 227, endPoint x: 21, endPoint y: 223, distance: 21.0
click at [0, 227] on div at bounding box center [395, 187] width 791 height 375
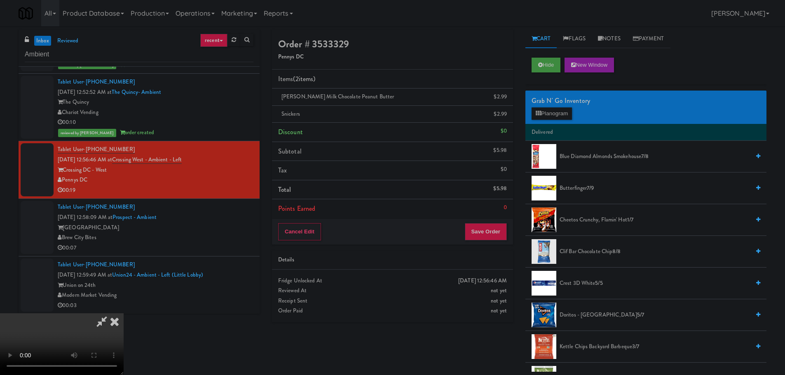
click at [124, 313] on video at bounding box center [62, 344] width 124 height 62
click at [561, 117] on button "Planogram" at bounding box center [551, 114] width 40 height 12
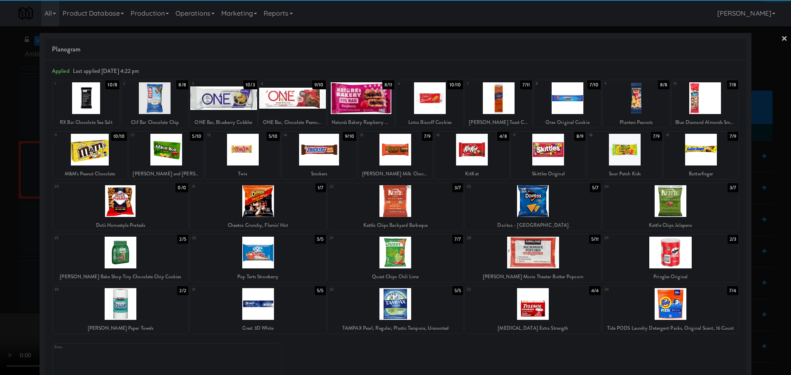
click at [400, 200] on div at bounding box center [396, 201] width 136 height 32
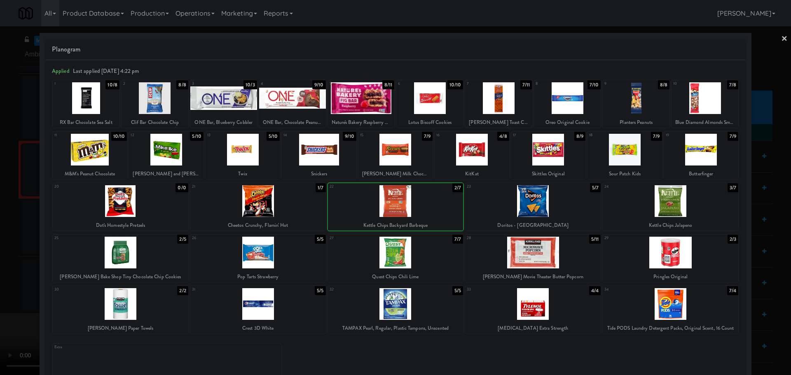
click at [0, 238] on div at bounding box center [395, 187] width 791 height 375
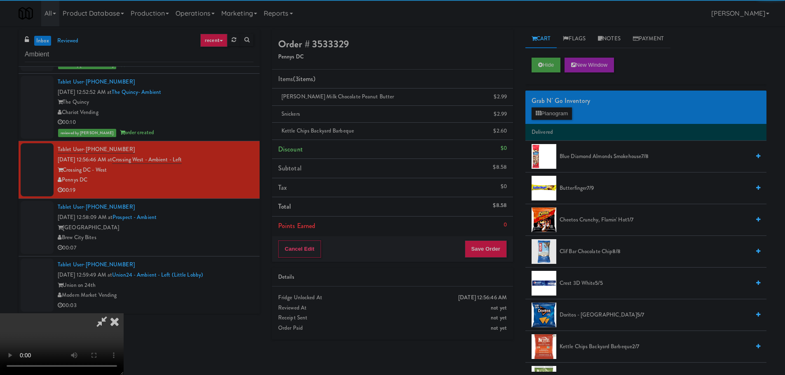
click at [124, 313] on video at bounding box center [62, 344] width 124 height 62
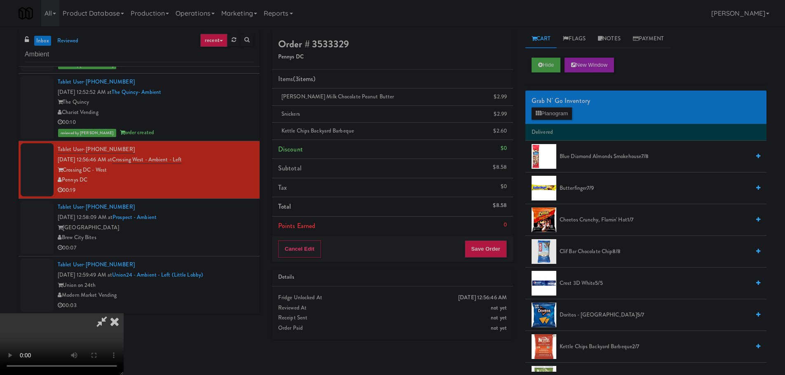
click at [124, 313] on video at bounding box center [62, 344] width 124 height 62
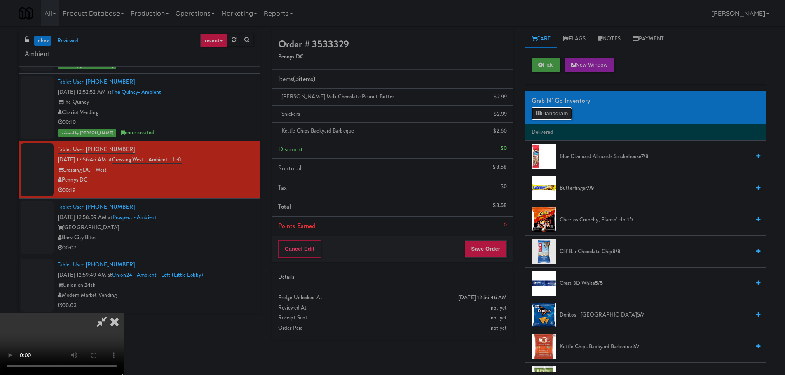
click at [565, 116] on button "Planogram" at bounding box center [551, 114] width 40 height 12
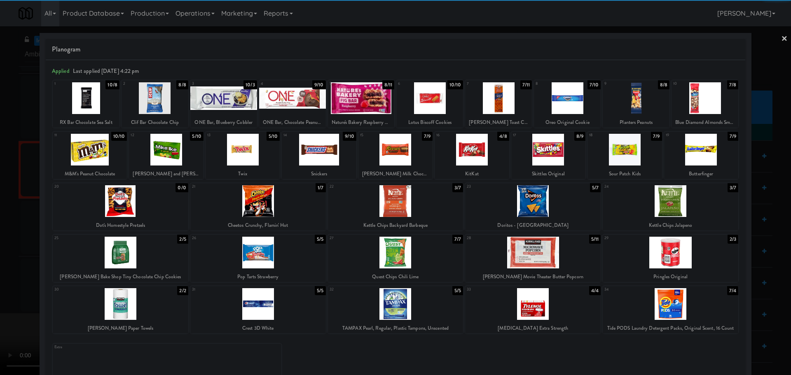
click at [291, 200] on div at bounding box center [258, 201] width 136 height 32
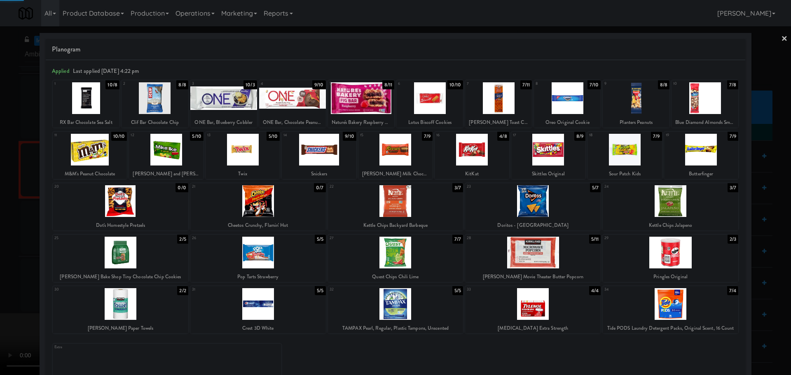
drag, startPoint x: 0, startPoint y: 259, endPoint x: 201, endPoint y: 229, distance: 203.3
click at [1, 259] on div at bounding box center [395, 187] width 791 height 375
drag, startPoint x: 201, startPoint y: 229, endPoint x: 229, endPoint y: 228, distance: 28.4
click at [124, 313] on video at bounding box center [62, 344] width 124 height 62
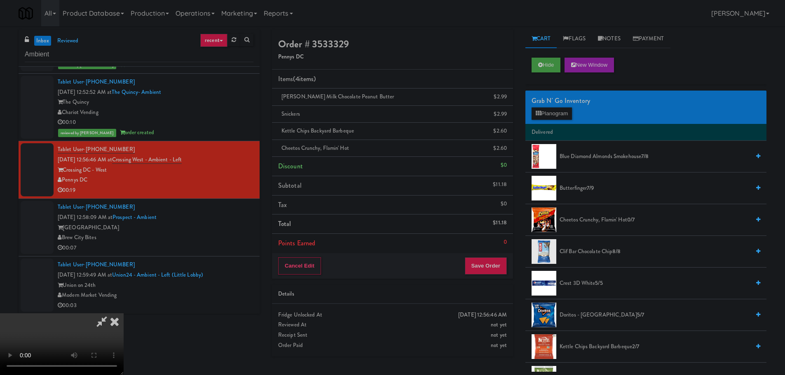
click at [124, 313] on video at bounding box center [62, 344] width 124 height 62
click at [543, 111] on button "Planogram" at bounding box center [551, 114] width 40 height 12
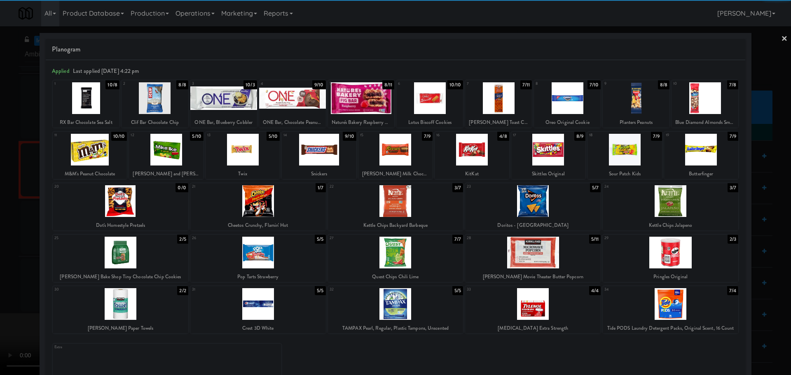
click at [698, 152] on div at bounding box center [701, 150] width 74 height 32
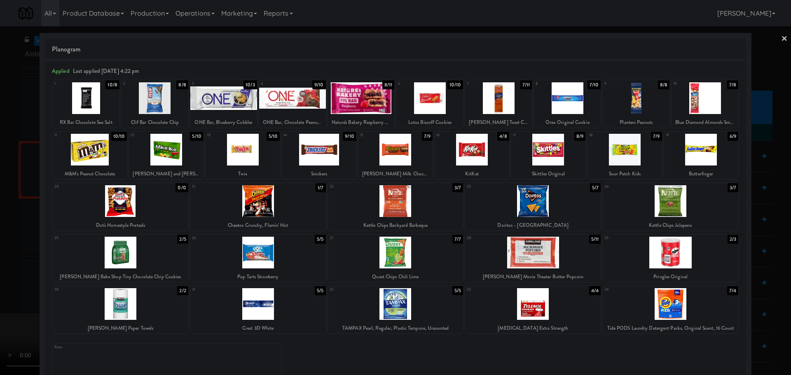
click at [7, 222] on div at bounding box center [395, 187] width 791 height 375
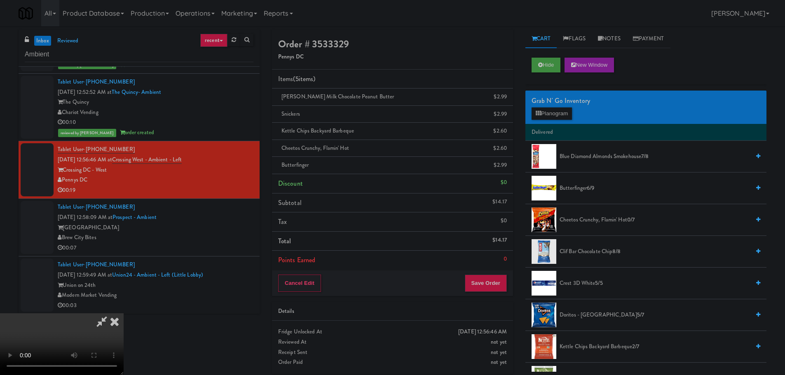
drag, startPoint x: 180, startPoint y: 182, endPoint x: 256, endPoint y: 175, distance: 76.5
click at [124, 313] on video at bounding box center [62, 344] width 124 height 62
click at [486, 278] on button "Save Order" at bounding box center [486, 283] width 42 height 17
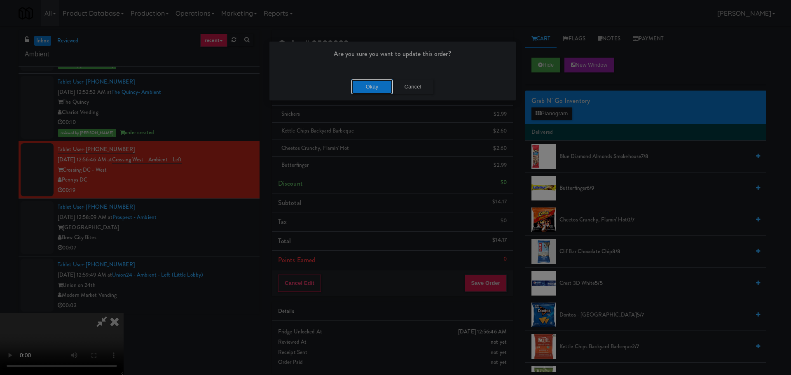
click at [364, 85] on button "Okay" at bounding box center [371, 87] width 41 height 15
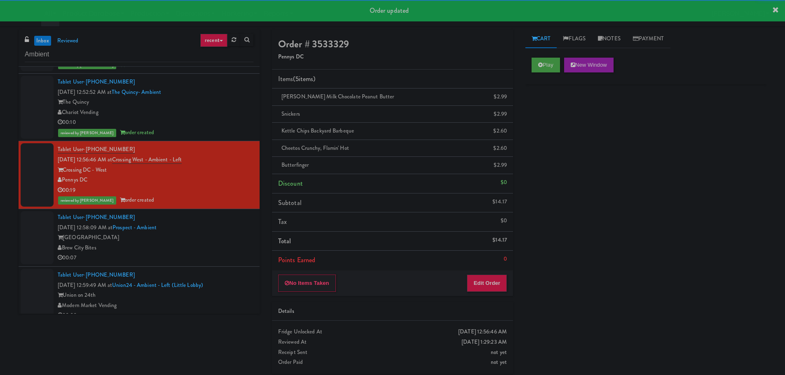
drag, startPoint x: 212, startPoint y: 238, endPoint x: 215, endPoint y: 229, distance: 8.6
click at [212, 238] on div "[GEOGRAPHIC_DATA]" at bounding box center [156, 238] width 196 height 10
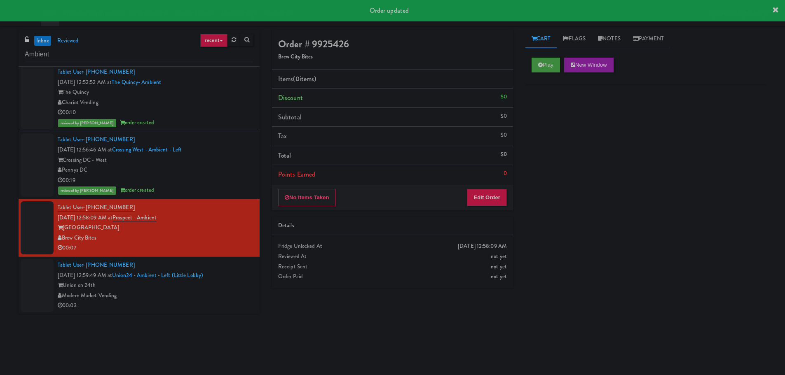
scroll to position [478, 0]
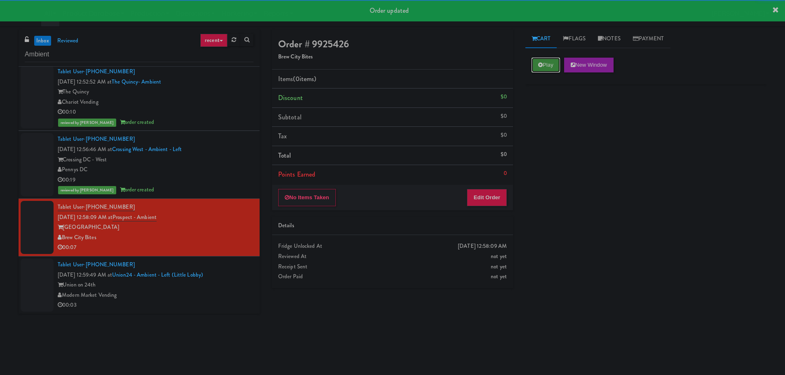
click at [538, 68] on button "Play" at bounding box center [545, 65] width 28 height 15
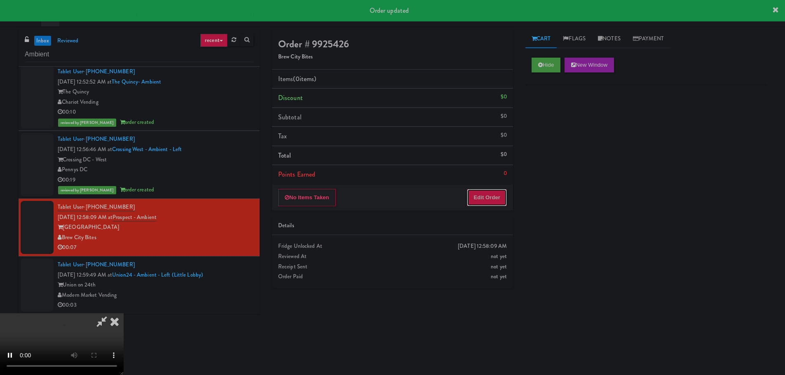
click at [497, 193] on button "Edit Order" at bounding box center [487, 197] width 40 height 17
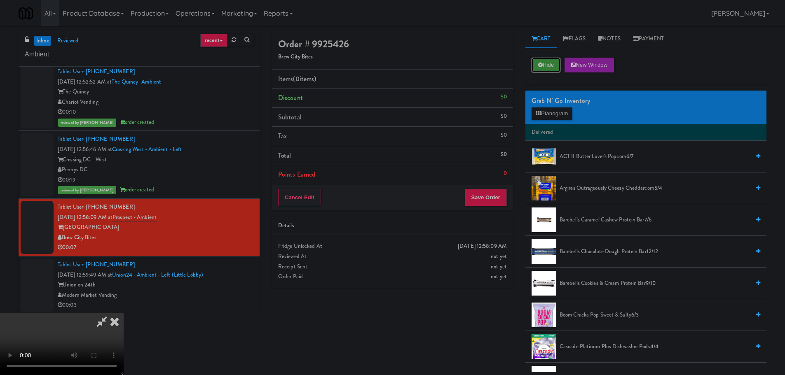
click at [549, 70] on button "Hide" at bounding box center [545, 65] width 29 height 15
click at [124, 313] on video at bounding box center [62, 344] width 124 height 62
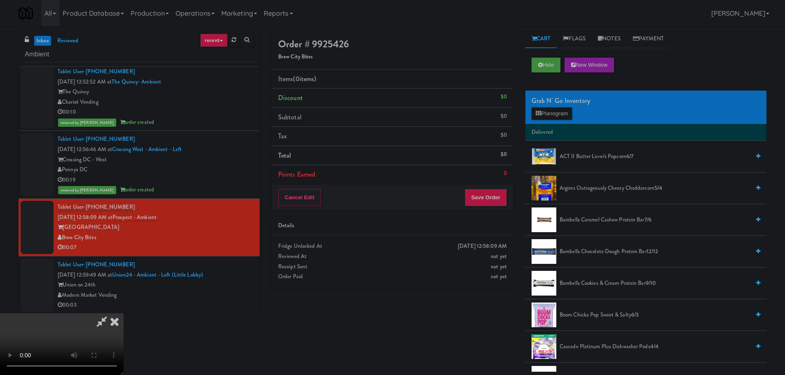
click at [124, 313] on video at bounding box center [62, 344] width 124 height 62
click at [551, 115] on button "Planogram" at bounding box center [551, 114] width 40 height 12
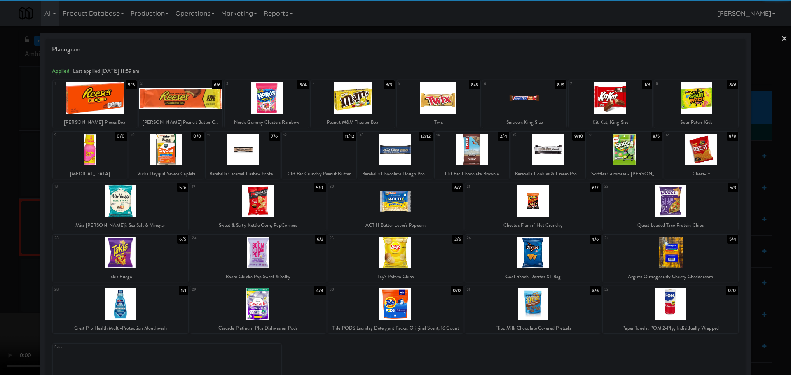
click at [407, 256] on div at bounding box center [396, 253] width 136 height 32
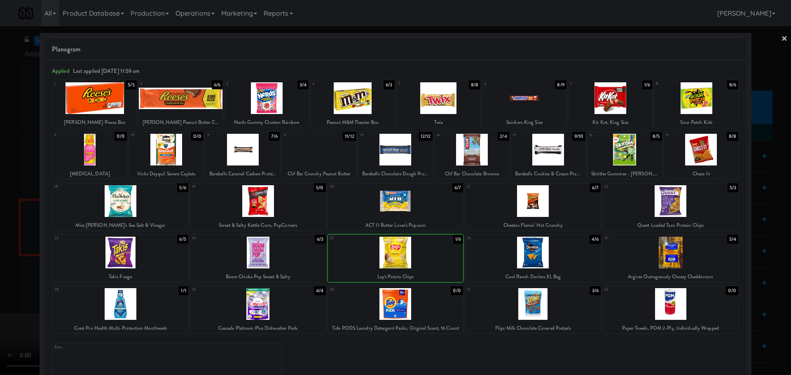
drag, startPoint x: 0, startPoint y: 232, endPoint x: 10, endPoint y: 232, distance: 9.9
click at [2, 233] on div at bounding box center [395, 187] width 791 height 375
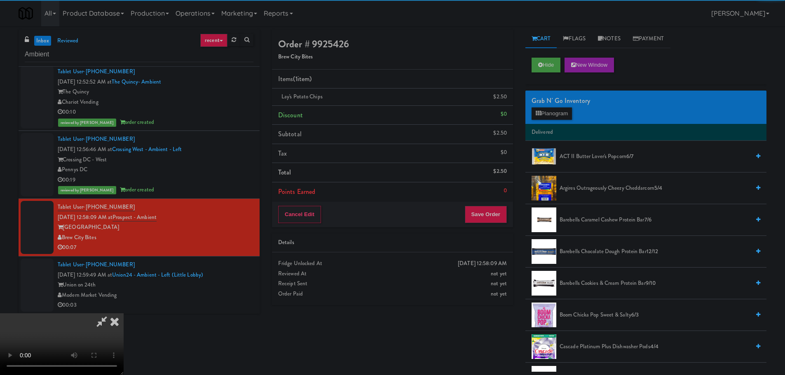
drag, startPoint x: 297, startPoint y: 189, endPoint x: 321, endPoint y: 189, distance: 24.3
click at [124, 313] on video at bounding box center [62, 344] width 124 height 62
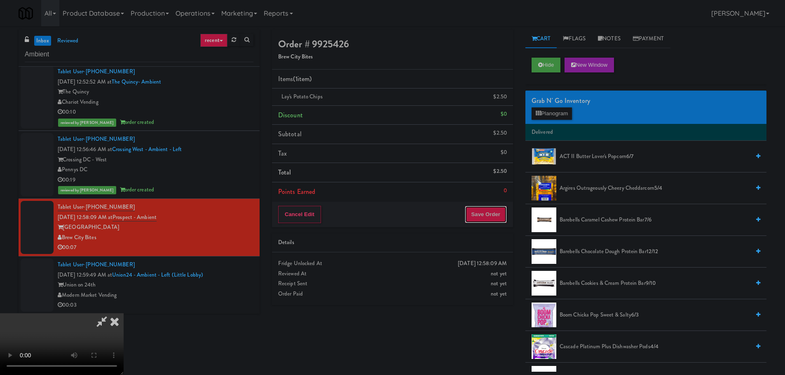
click at [493, 215] on button "Save Order" at bounding box center [486, 214] width 42 height 17
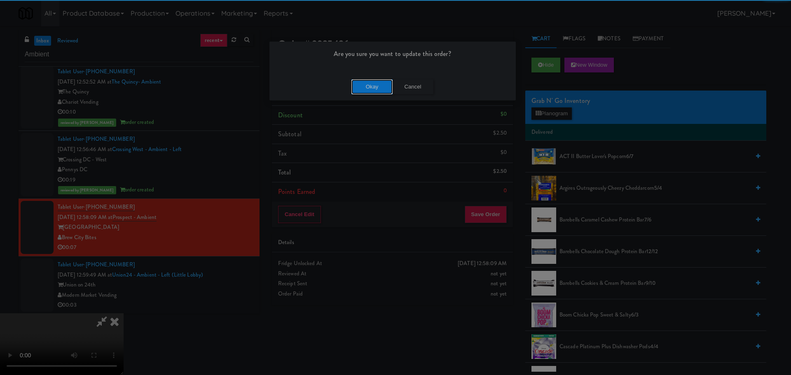
click at [373, 87] on button "Okay" at bounding box center [371, 87] width 41 height 15
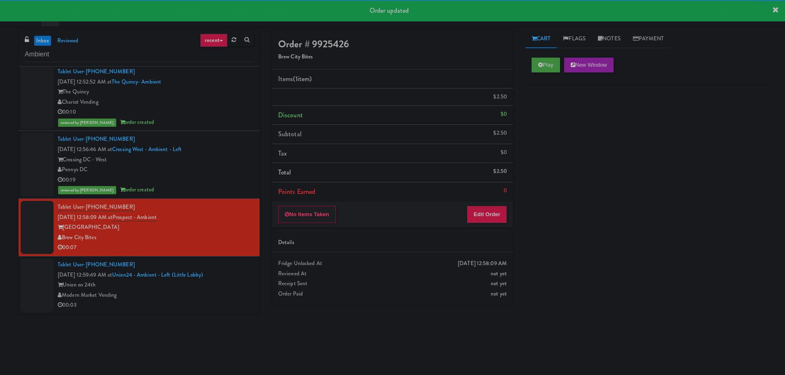
click at [250, 280] on li "Tablet User · (203) 252-0229 [DATE] 12:59:49 AM at [GEOGRAPHIC_DATA] - Ambient …" at bounding box center [139, 285] width 241 height 57
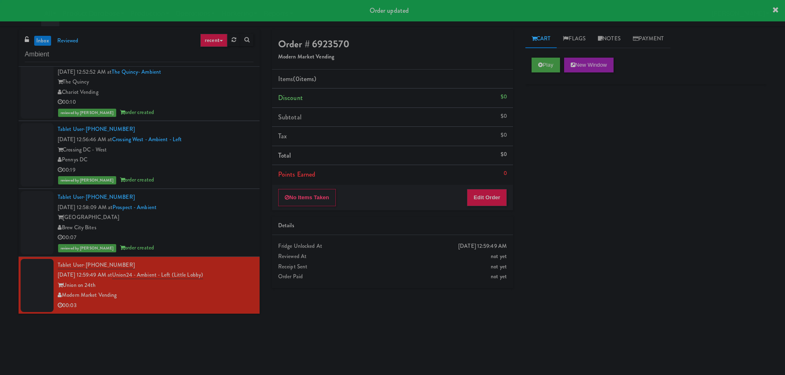
scroll to position [488, 0]
click at [553, 62] on button "Play" at bounding box center [545, 65] width 28 height 15
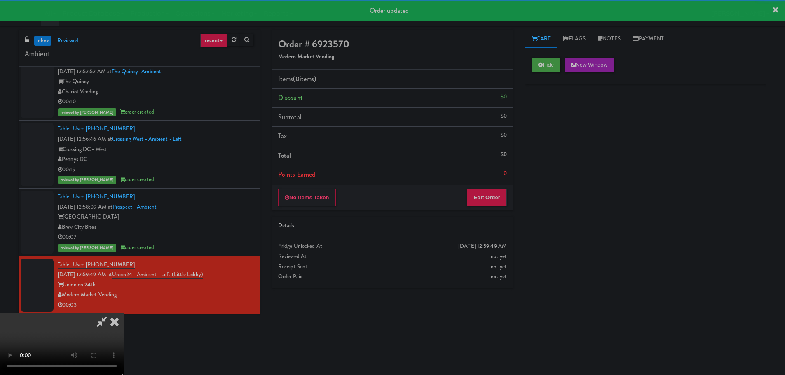
click at [487, 170] on li "Points Earned 0" at bounding box center [392, 174] width 241 height 19
click at [484, 195] on button "Edit Order" at bounding box center [487, 197] width 40 height 17
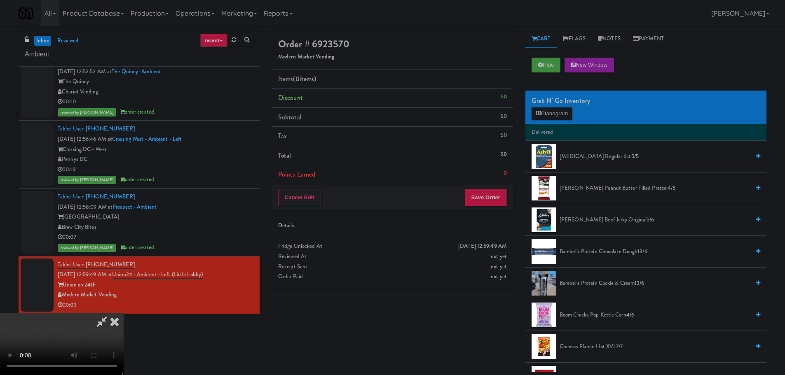
drag, startPoint x: 359, startPoint y: 225, endPoint x: 351, endPoint y: 224, distance: 8.3
click at [124, 313] on video at bounding box center [62, 344] width 124 height 62
drag, startPoint x: 339, startPoint y: 224, endPoint x: 439, endPoint y: 199, distance: 103.7
click at [124, 313] on video at bounding box center [62, 344] width 124 height 62
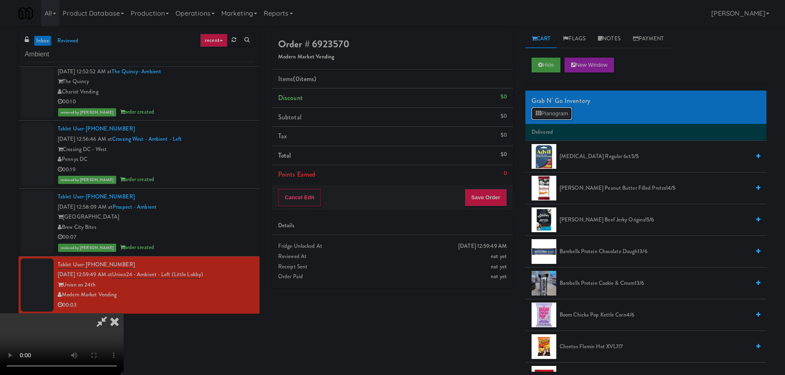
click at [555, 112] on button "Planogram" at bounding box center [551, 114] width 40 height 12
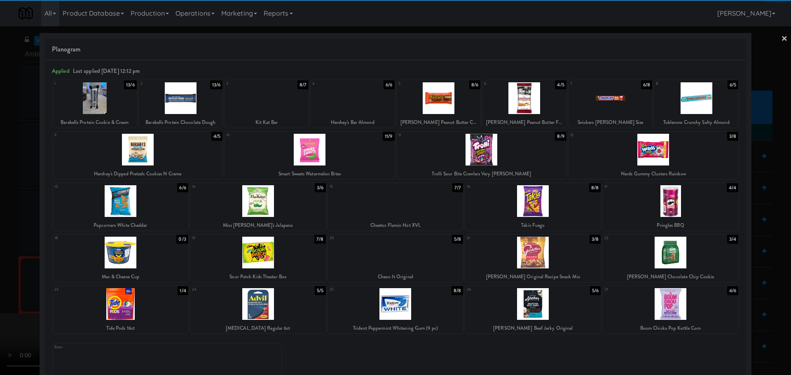
click at [388, 299] on div at bounding box center [396, 304] width 136 height 32
drag, startPoint x: 0, startPoint y: 243, endPoint x: 110, endPoint y: 217, distance: 113.1
click at [0, 246] on div at bounding box center [395, 187] width 791 height 375
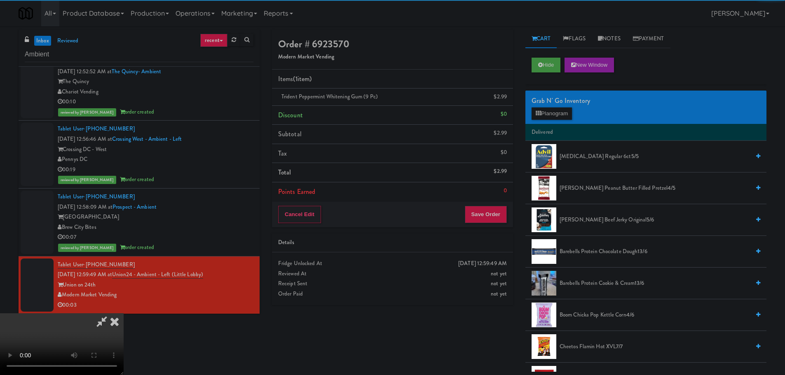
click at [124, 313] on video at bounding box center [62, 344] width 124 height 62
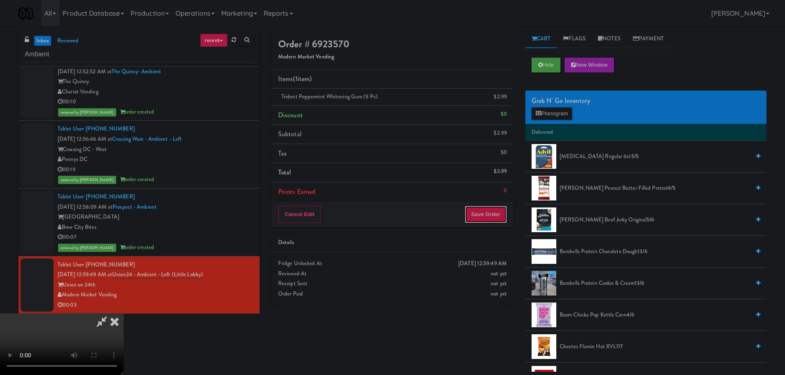
click at [502, 217] on button "Save Order" at bounding box center [486, 214] width 42 height 17
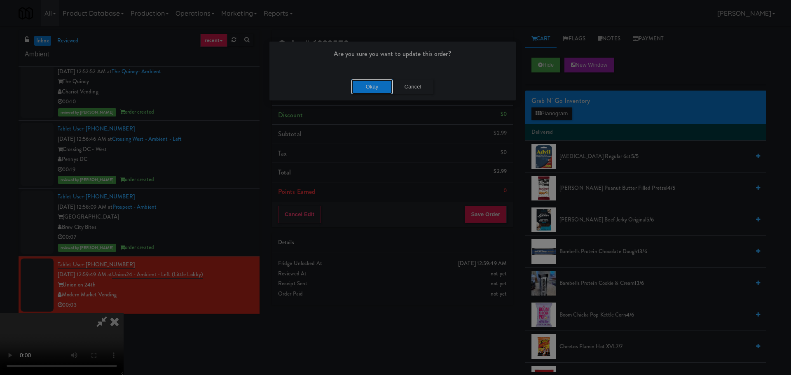
click at [374, 94] on button "Okay" at bounding box center [371, 87] width 41 height 15
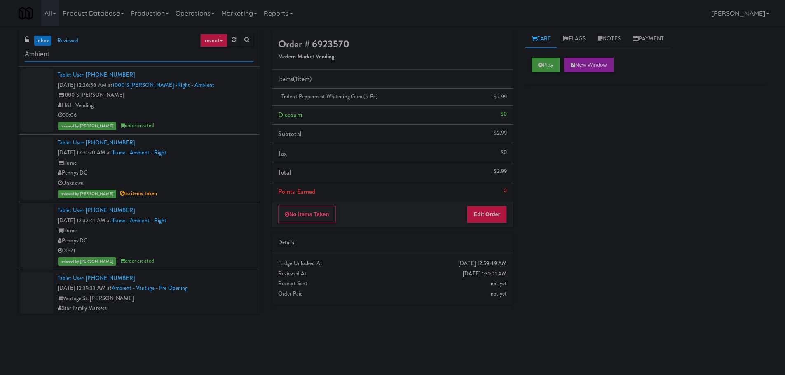
click at [115, 58] on input "Ambient" at bounding box center [139, 54] width 229 height 15
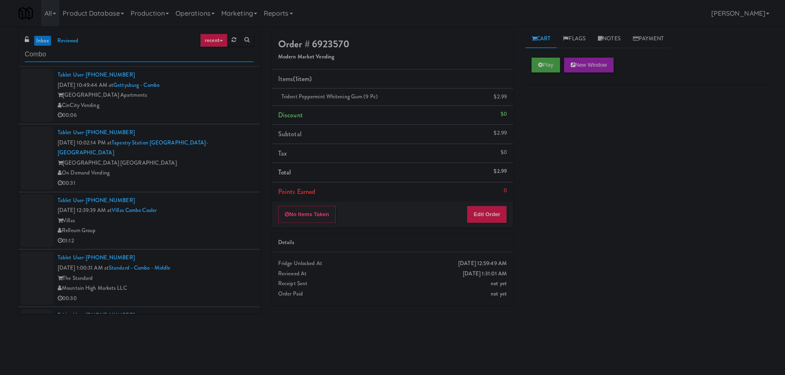
type input "Combo"
click at [200, 106] on div "CinCity Vending" at bounding box center [156, 106] width 196 height 10
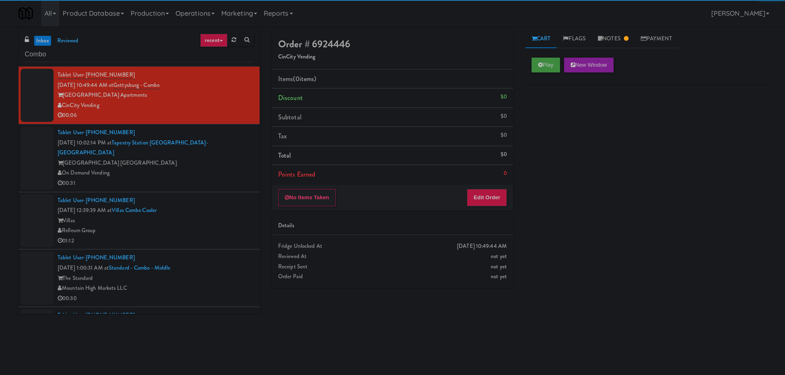
click at [212, 168] on div "On Demand Vending" at bounding box center [156, 173] width 196 height 10
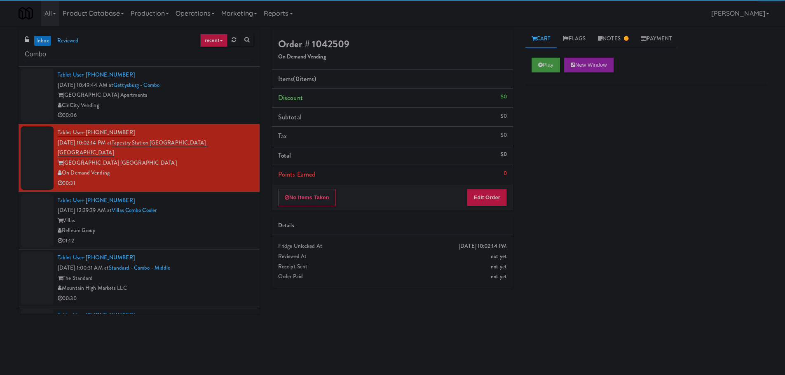
click at [206, 216] on div "Villas" at bounding box center [156, 221] width 196 height 10
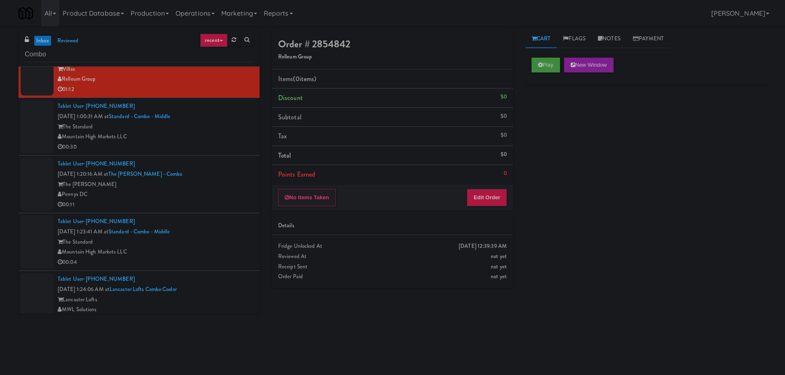
scroll to position [156, 0]
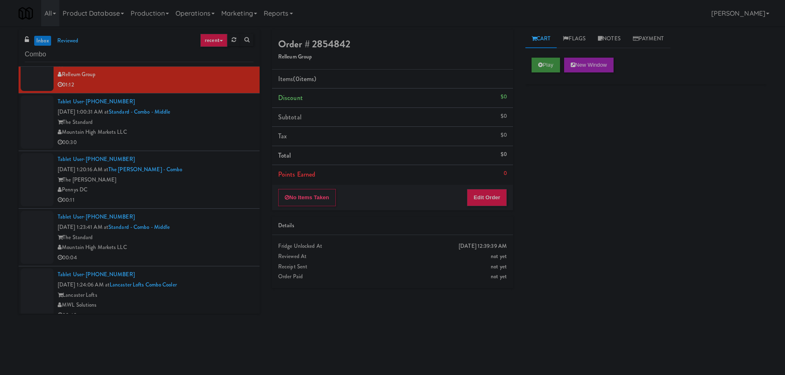
drag, startPoint x: 532, startPoint y: 56, endPoint x: 533, endPoint y: 63, distance: 6.6
click at [533, 56] on div "Play New Window" at bounding box center [645, 67] width 241 height 33
click at [533, 63] on button "Play" at bounding box center [545, 65] width 28 height 15
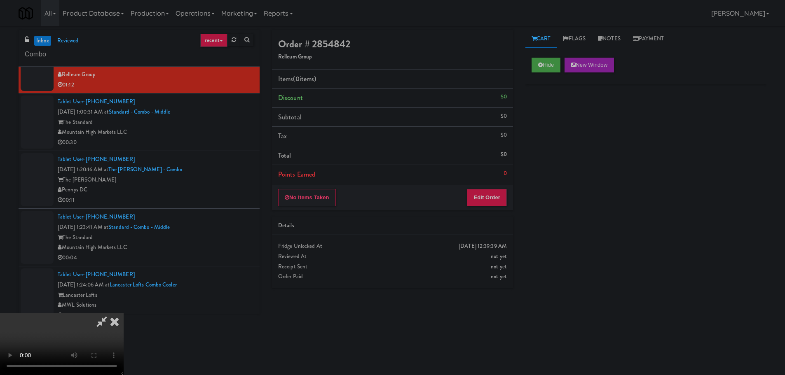
click at [495, 182] on li "Points Earned 0" at bounding box center [392, 174] width 241 height 19
click at [496, 195] on button "Edit Order" at bounding box center [487, 197] width 40 height 17
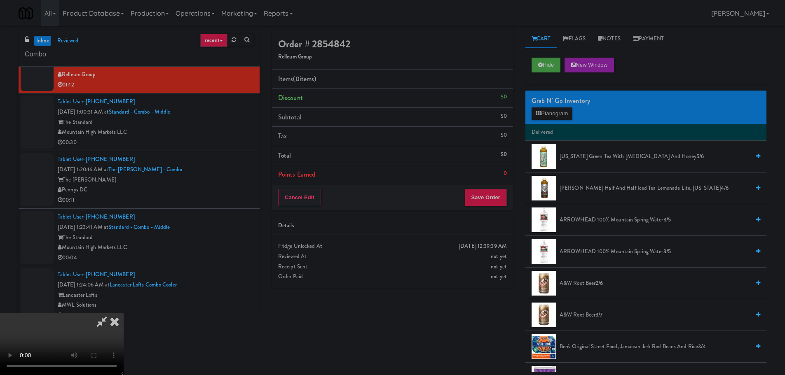
scroll to position [0, 0]
click at [124, 313] on video at bounding box center [62, 344] width 124 height 62
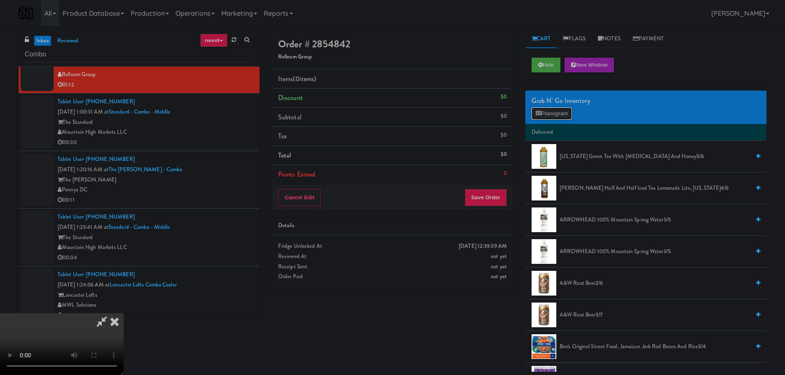
click at [545, 116] on button "Planogram" at bounding box center [551, 114] width 40 height 12
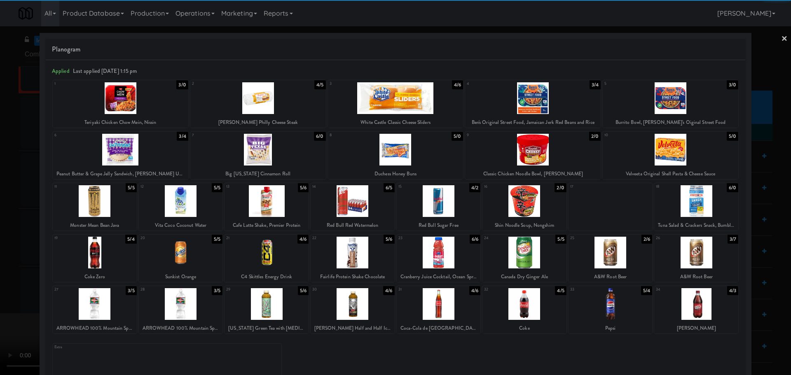
click at [358, 309] on div at bounding box center [353, 304] width 84 height 32
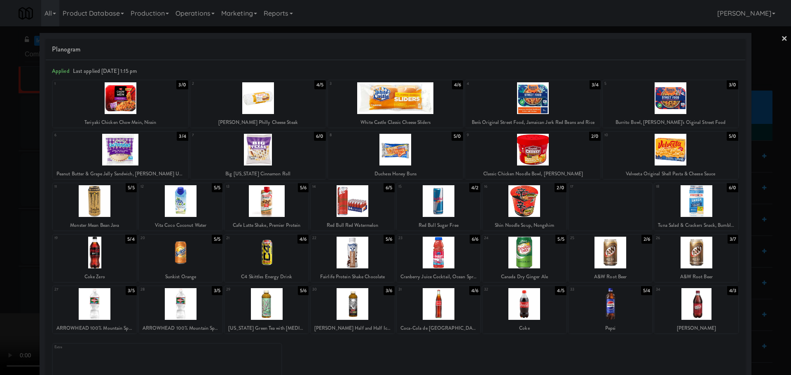
drag, startPoint x: 0, startPoint y: 255, endPoint x: 237, endPoint y: 187, distance: 246.6
click at [3, 255] on div at bounding box center [395, 187] width 791 height 375
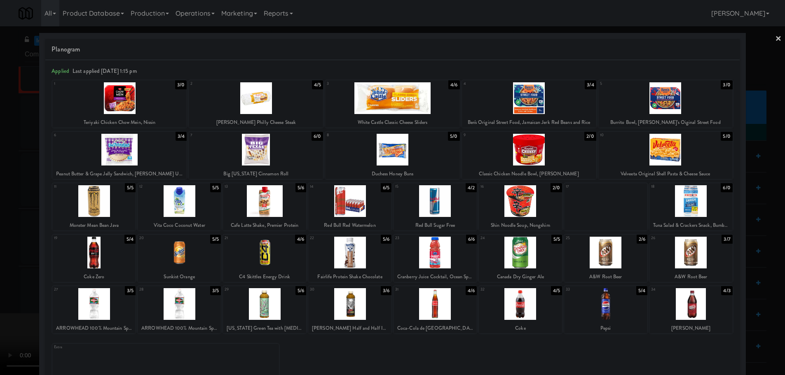
drag, startPoint x: 237, startPoint y: 187, endPoint x: 255, endPoint y: 184, distance: 18.8
click at [124, 313] on video at bounding box center [62, 344] width 124 height 62
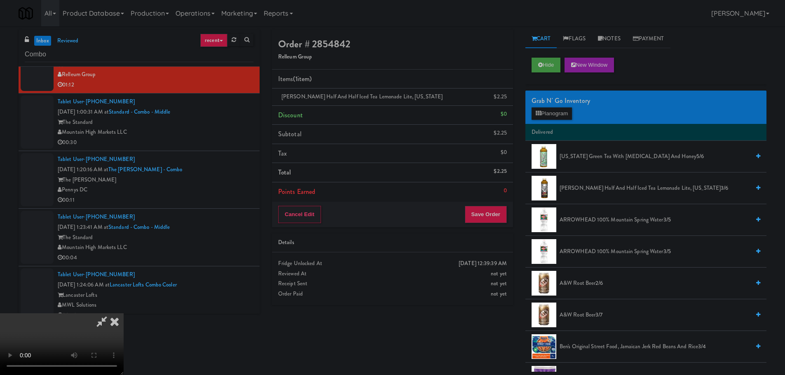
scroll to position [142, 0]
click at [124, 313] on video at bounding box center [62, 344] width 124 height 62
click at [549, 115] on button "Planogram" at bounding box center [551, 114] width 40 height 12
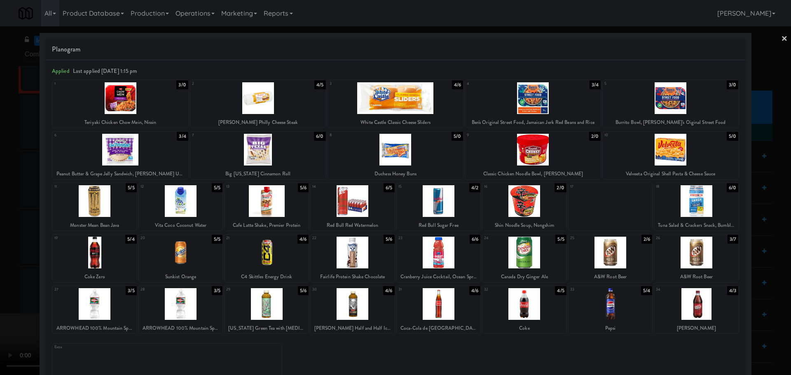
click at [2, 187] on div at bounding box center [395, 187] width 791 height 375
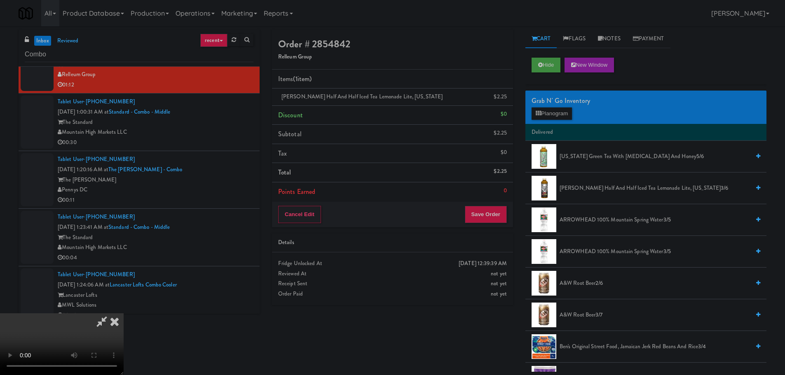
scroll to position [18, 0]
click at [530, 119] on div "Grab N' Go Inventory Planogram" at bounding box center [645, 107] width 241 height 33
click at [540, 113] on icon at bounding box center [538, 113] width 5 height 5
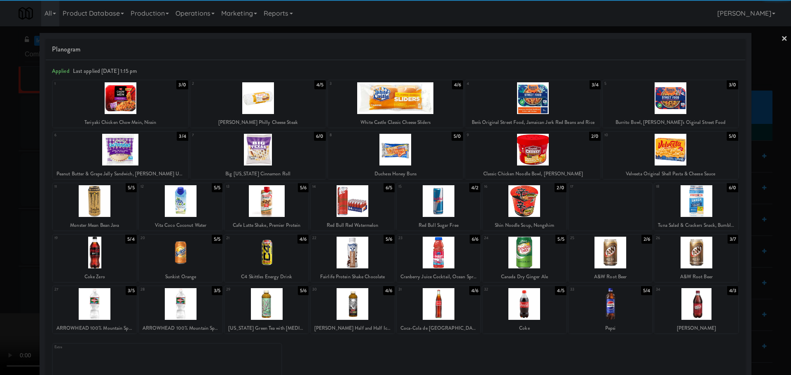
click at [396, 155] on div at bounding box center [396, 150] width 136 height 32
click at [0, 164] on div at bounding box center [395, 187] width 791 height 375
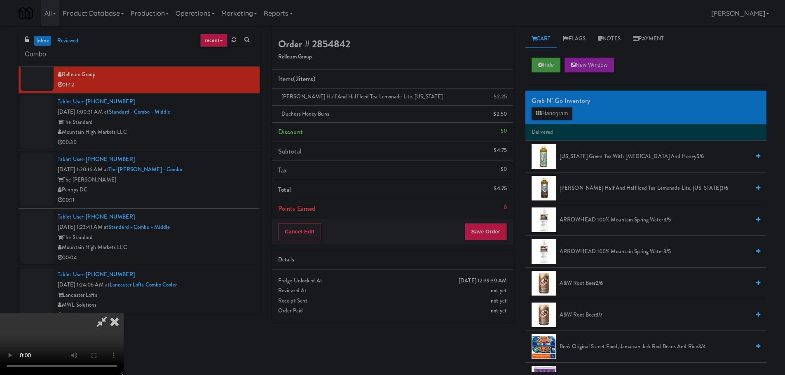
drag, startPoint x: 160, startPoint y: 150, endPoint x: 246, endPoint y: 149, distance: 86.5
click at [124, 313] on video at bounding box center [62, 344] width 124 height 62
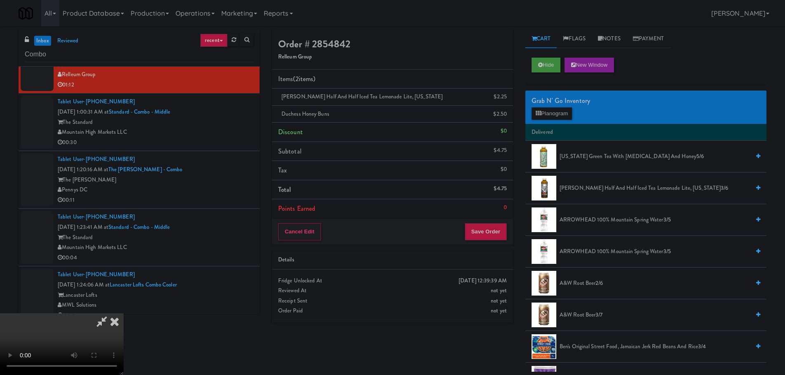
click at [124, 313] on video at bounding box center [62, 344] width 124 height 62
click at [539, 115] on icon at bounding box center [538, 113] width 5 height 5
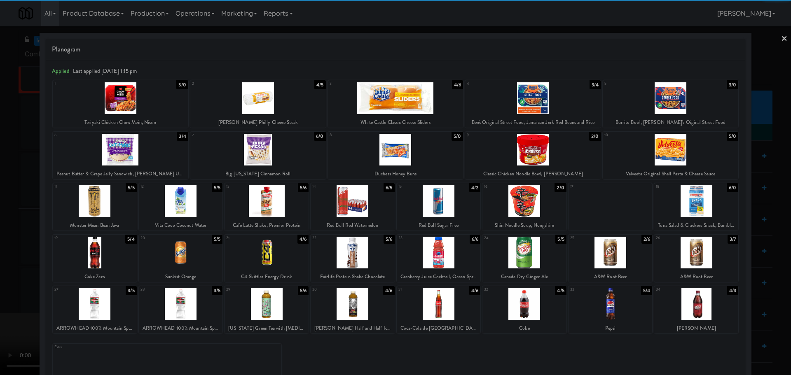
click at [544, 296] on div at bounding box center [524, 304] width 84 height 32
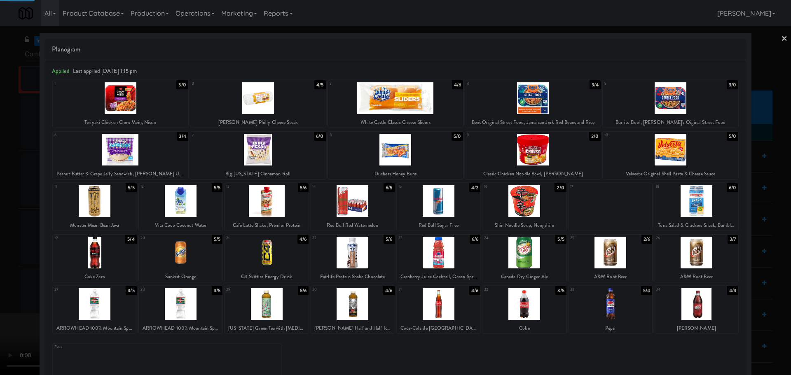
drag, startPoint x: 0, startPoint y: 266, endPoint x: 8, endPoint y: 261, distance: 9.3
click at [3, 266] on div at bounding box center [395, 187] width 791 height 375
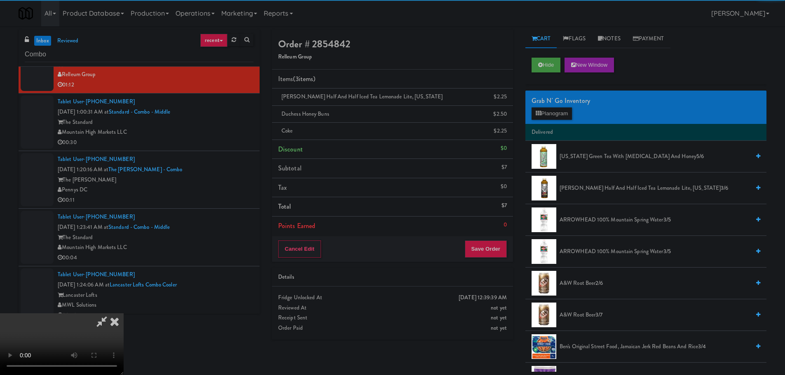
click at [124, 313] on video at bounding box center [62, 344] width 124 height 62
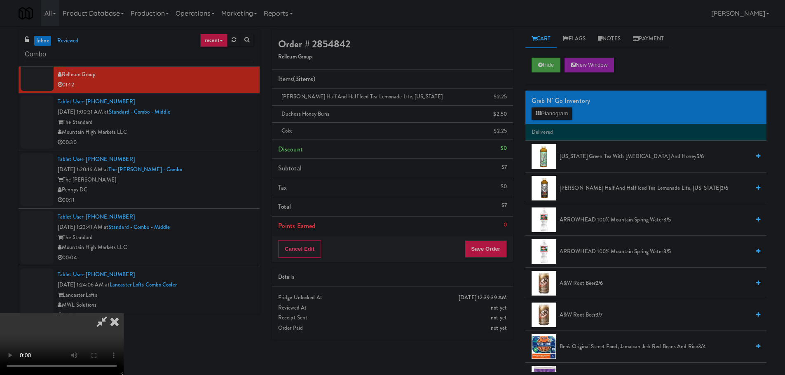
click at [124, 313] on video at bounding box center [62, 344] width 124 height 62
drag, startPoint x: 316, startPoint y: 169, endPoint x: 328, endPoint y: 168, distance: 11.6
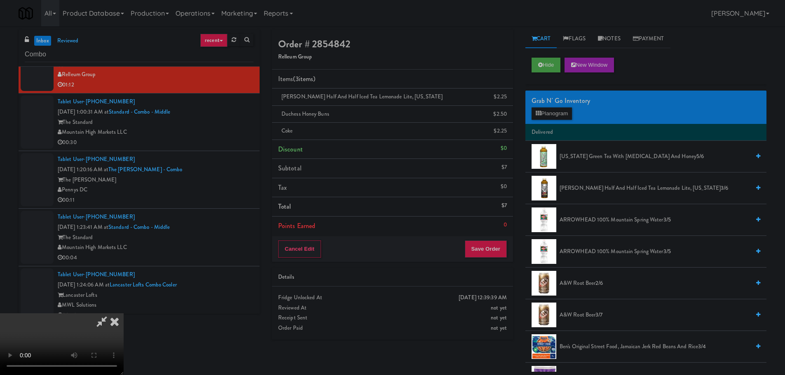
click at [124, 313] on video at bounding box center [62, 344] width 124 height 62
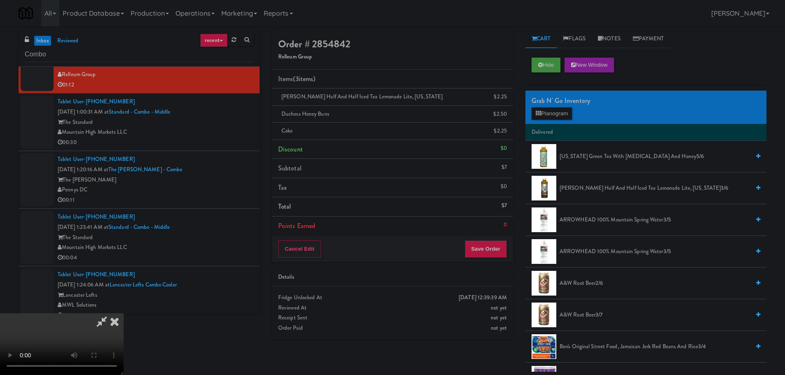
click at [124, 313] on video at bounding box center [62, 344] width 124 height 62
click at [552, 113] on button "Planogram" at bounding box center [551, 114] width 40 height 12
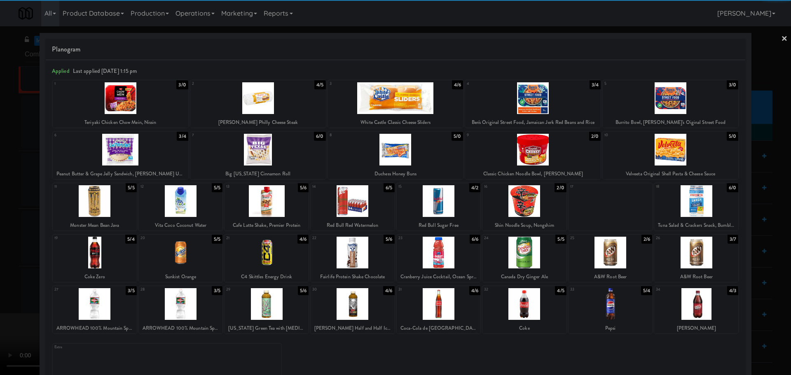
click at [419, 149] on div at bounding box center [396, 150] width 136 height 32
drag, startPoint x: 0, startPoint y: 231, endPoint x: 12, endPoint y: 230, distance: 11.5
click at [3, 232] on div at bounding box center [395, 187] width 791 height 375
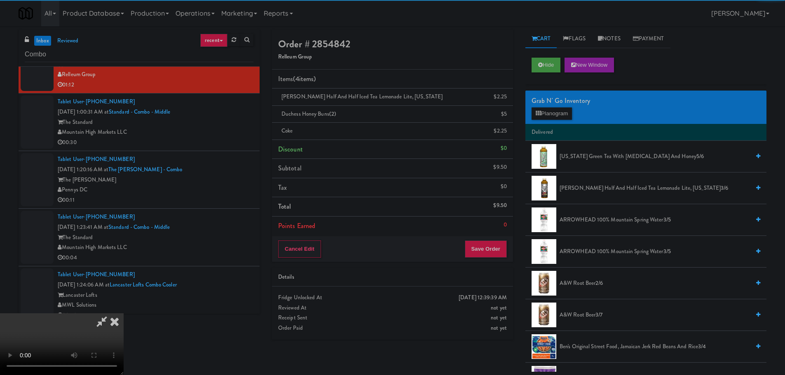
drag, startPoint x: 285, startPoint y: 185, endPoint x: 330, endPoint y: 181, distance: 45.5
click at [124, 313] on video at bounding box center [62, 344] width 124 height 62
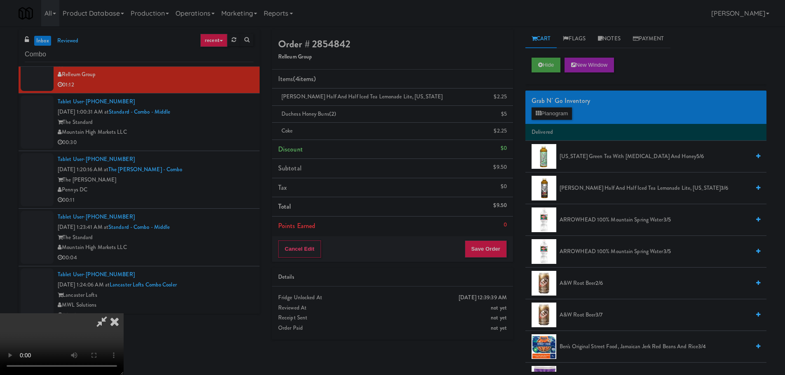
scroll to position [142, 0]
drag, startPoint x: 496, startPoint y: 234, endPoint x: 497, endPoint y: 247, distance: 13.2
click at [497, 234] on li "Points Earned 0" at bounding box center [392, 226] width 241 height 19
click at [498, 247] on button "Save Order" at bounding box center [486, 249] width 42 height 17
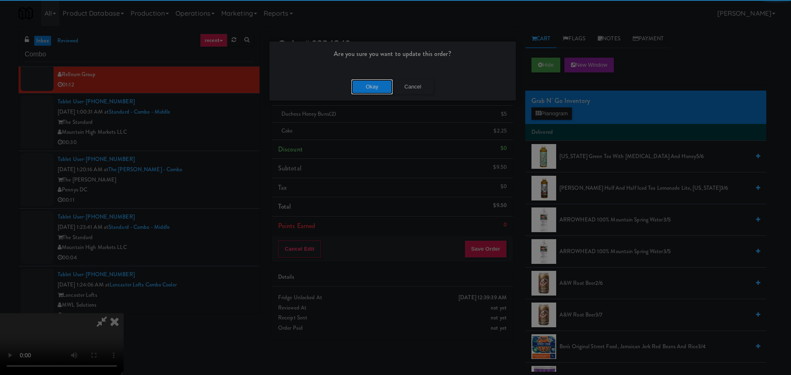
click at [381, 91] on button "Okay" at bounding box center [371, 87] width 41 height 15
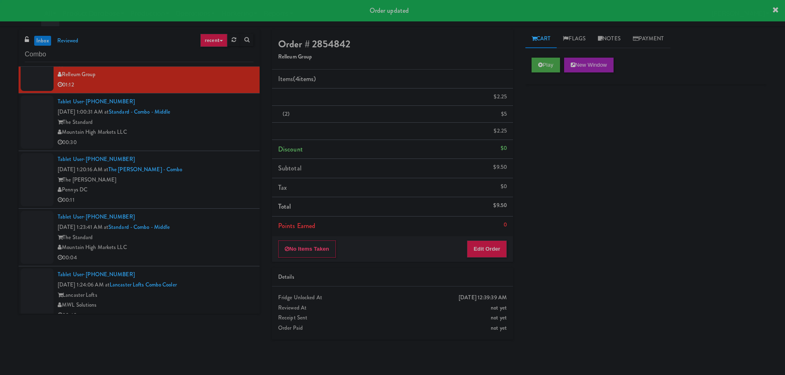
scroll to position [0, 0]
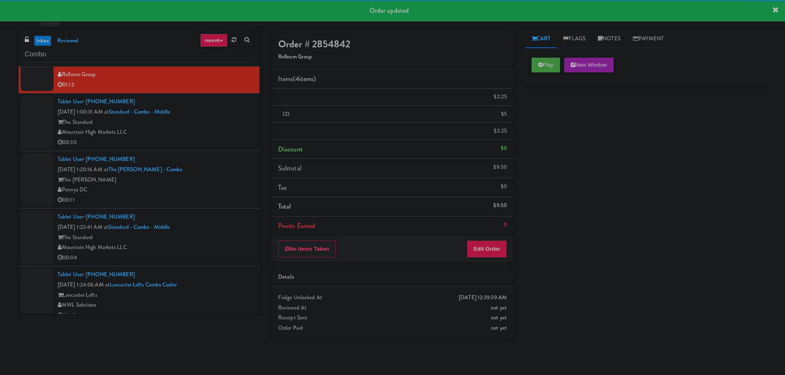
click at [217, 135] on div "Tablet User · (480) 655-9259 [DATE] 1:00:31 AM at Standard - Combo - Middle The…" at bounding box center [156, 122] width 196 height 51
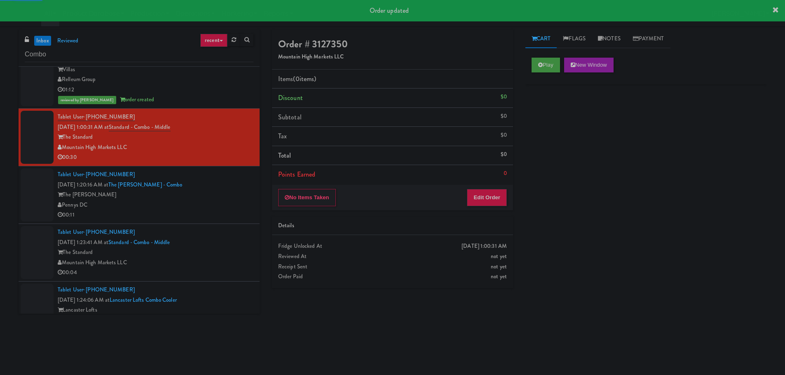
scroll to position [166, 0]
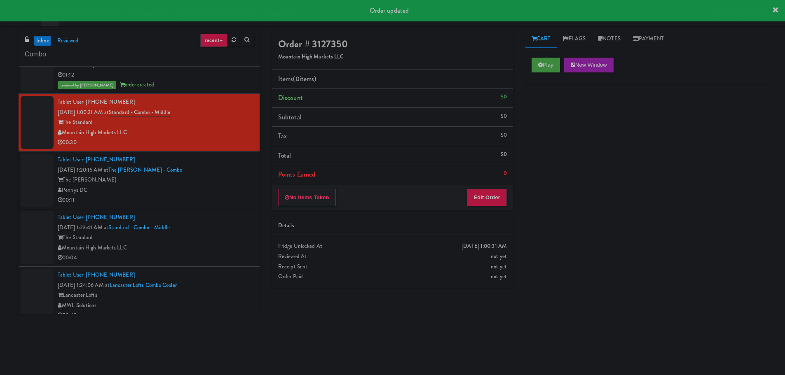
click at [217, 175] on div "The [PERSON_NAME]" at bounding box center [156, 180] width 196 height 10
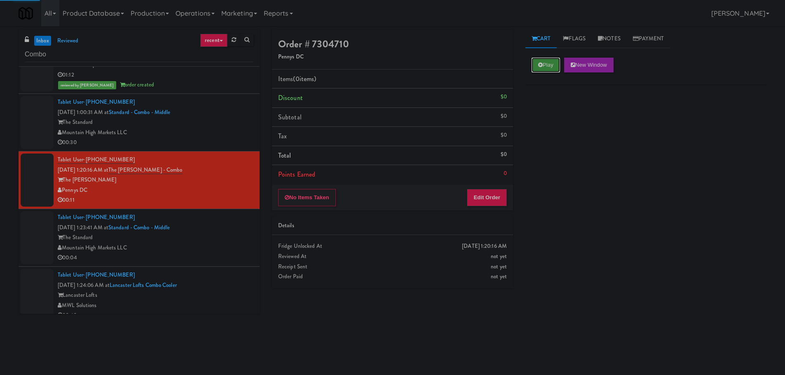
click at [546, 70] on button "Play" at bounding box center [545, 65] width 28 height 15
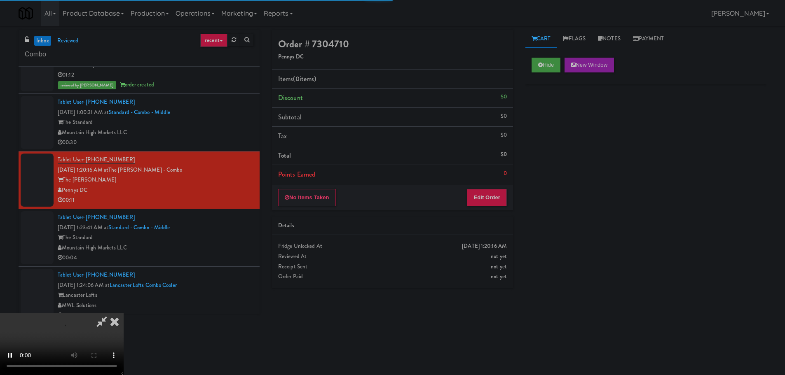
click at [500, 180] on li "Points Earned 0" at bounding box center [392, 174] width 241 height 19
click at [496, 197] on button "Edit Order" at bounding box center [487, 197] width 40 height 17
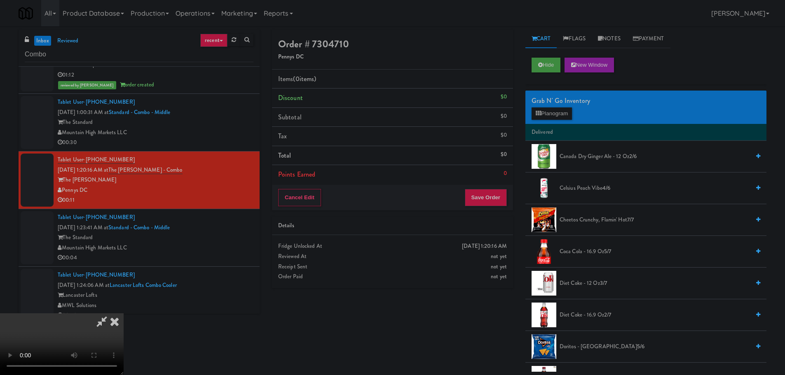
click at [124, 313] on video at bounding box center [62, 344] width 124 height 62
click at [552, 119] on button "Planogram" at bounding box center [551, 114] width 40 height 12
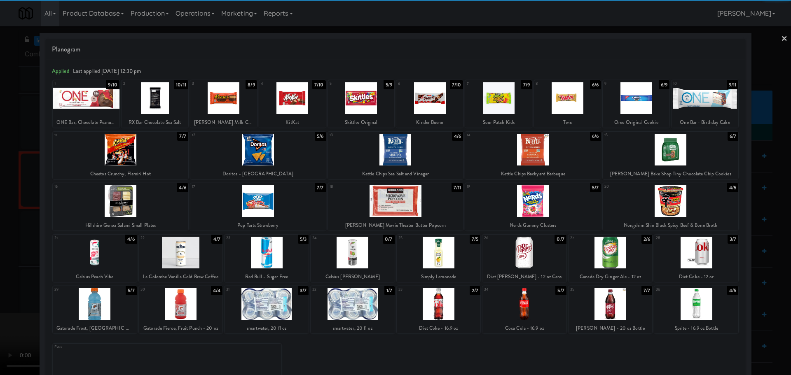
click at [283, 199] on div at bounding box center [258, 201] width 136 height 32
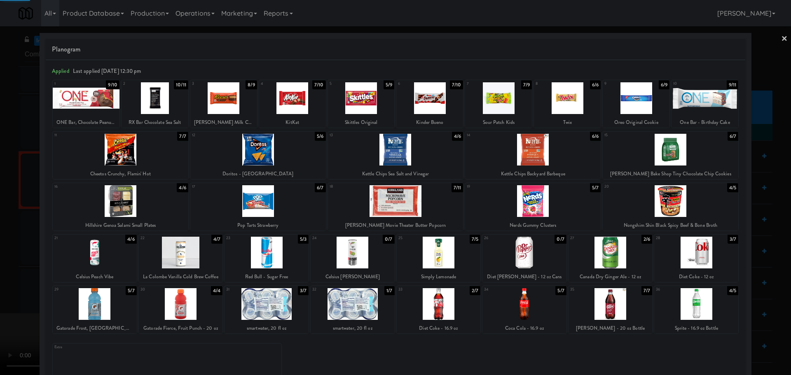
drag, startPoint x: 1, startPoint y: 271, endPoint x: 7, endPoint y: 269, distance: 6.7
click at [3, 271] on div at bounding box center [395, 187] width 791 height 375
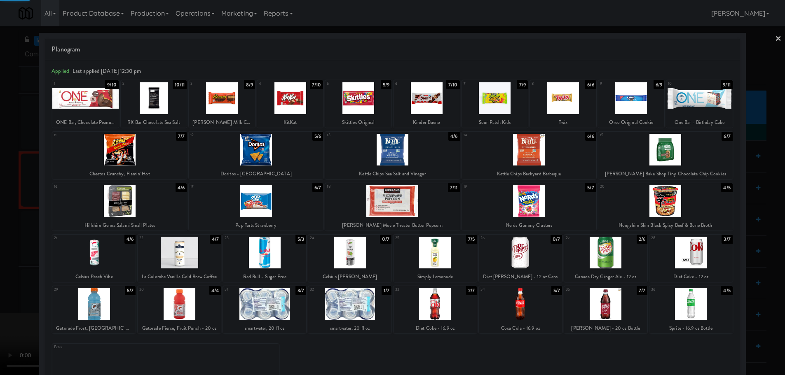
click at [124, 313] on video at bounding box center [62, 344] width 124 height 62
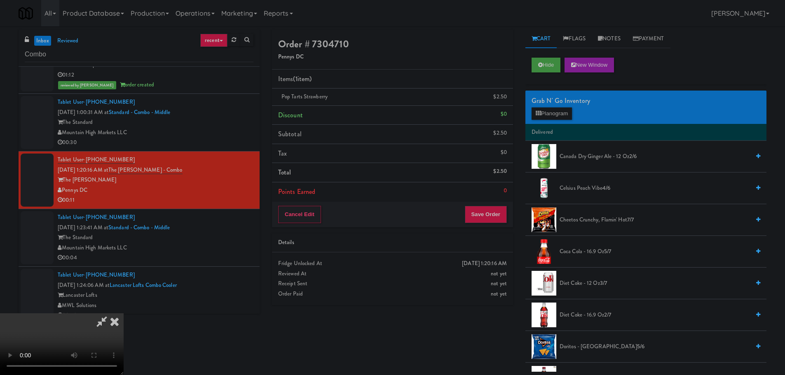
click at [124, 313] on video at bounding box center [62, 344] width 124 height 62
drag, startPoint x: 311, startPoint y: 157, endPoint x: 302, endPoint y: 175, distance: 20.1
click at [124, 313] on video at bounding box center [62, 344] width 124 height 62
click at [566, 110] on button "Planogram" at bounding box center [551, 114] width 40 height 12
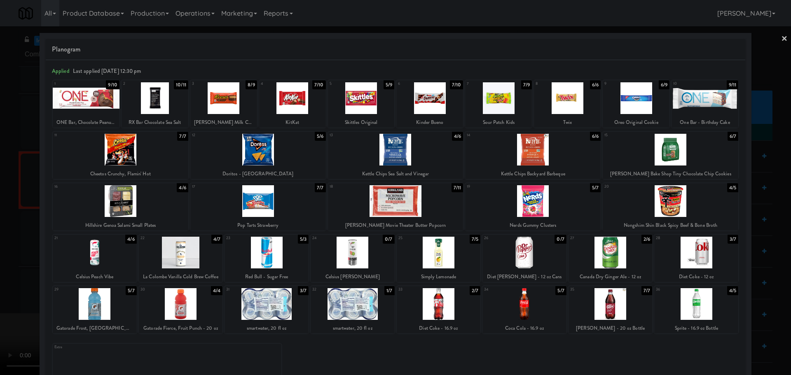
click at [574, 103] on div at bounding box center [567, 98] width 67 height 32
drag, startPoint x: 0, startPoint y: 207, endPoint x: 12, endPoint y: 211, distance: 13.0
click at [1, 208] on div at bounding box center [395, 187] width 791 height 375
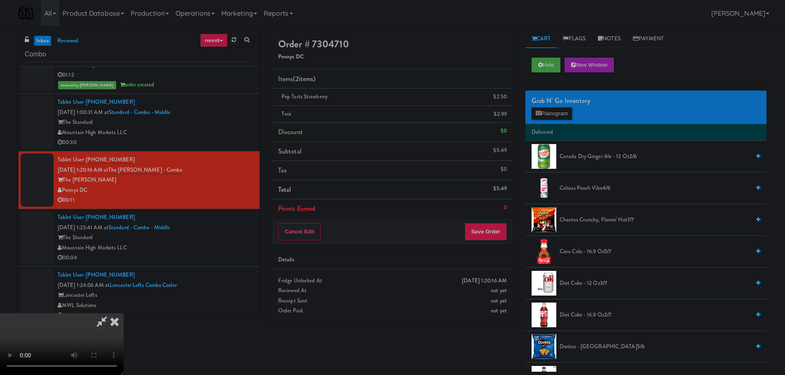
drag, startPoint x: 127, startPoint y: 280, endPoint x: 134, endPoint y: 278, distance: 7.3
click at [124, 313] on video at bounding box center [62, 344] width 124 height 62
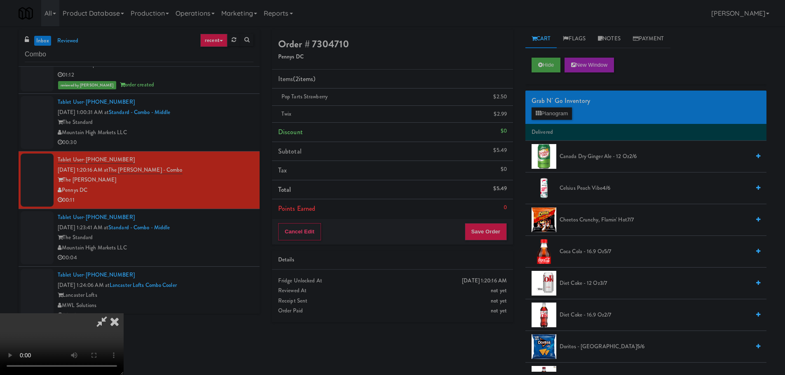
scroll to position [142, 0]
click at [124, 313] on video at bounding box center [62, 344] width 124 height 62
click at [566, 109] on button "Planogram" at bounding box center [551, 114] width 40 height 12
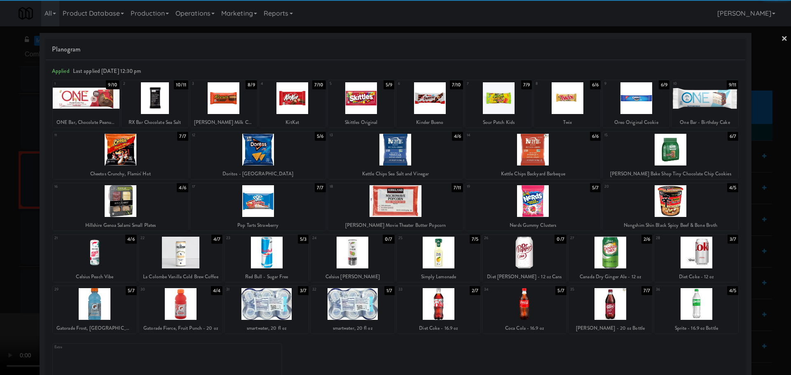
click at [365, 304] on div at bounding box center [353, 304] width 84 height 32
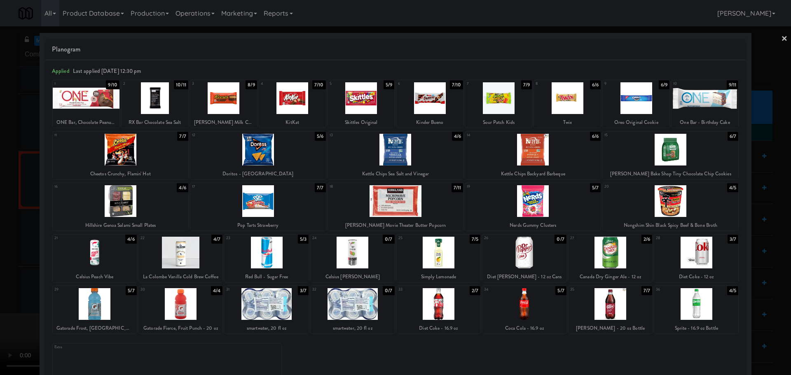
drag, startPoint x: 0, startPoint y: 293, endPoint x: 260, endPoint y: 215, distance: 271.5
click at [2, 293] on div at bounding box center [395, 187] width 791 height 375
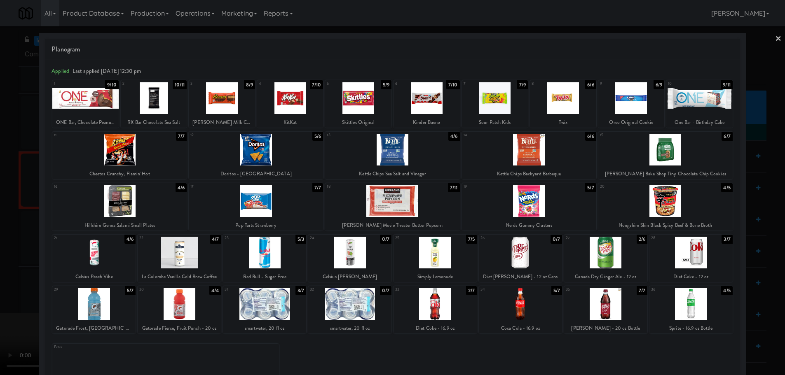
drag, startPoint x: 260, startPoint y: 215, endPoint x: 265, endPoint y: 215, distance: 5.0
click at [124, 313] on video at bounding box center [62, 344] width 124 height 62
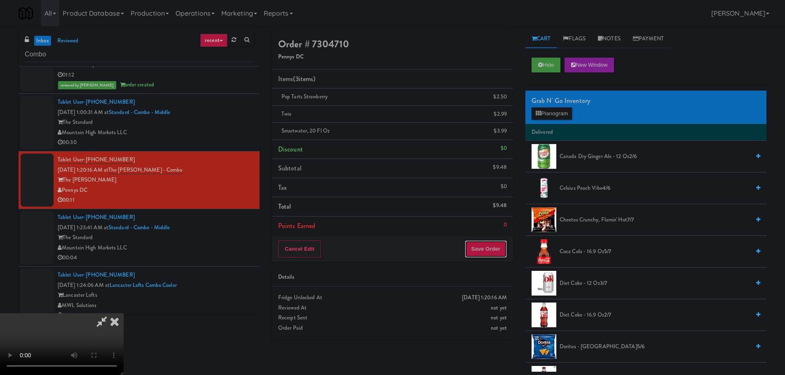
click at [481, 248] on button "Save Order" at bounding box center [486, 249] width 42 height 17
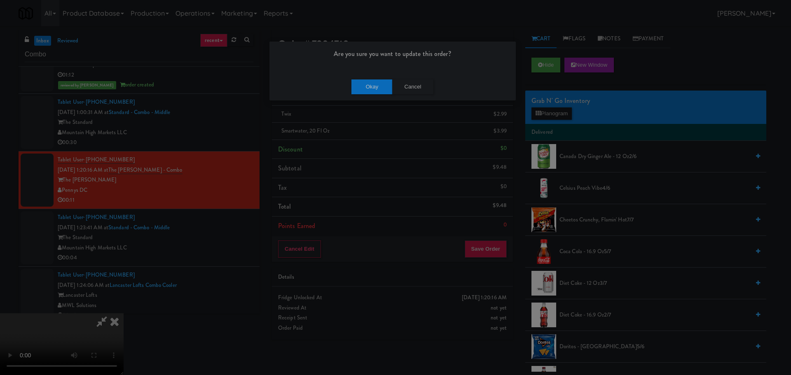
click at [365, 78] on div "Okay Cancel" at bounding box center [392, 87] width 246 height 28
click at [371, 84] on button "Okay" at bounding box center [371, 87] width 41 height 15
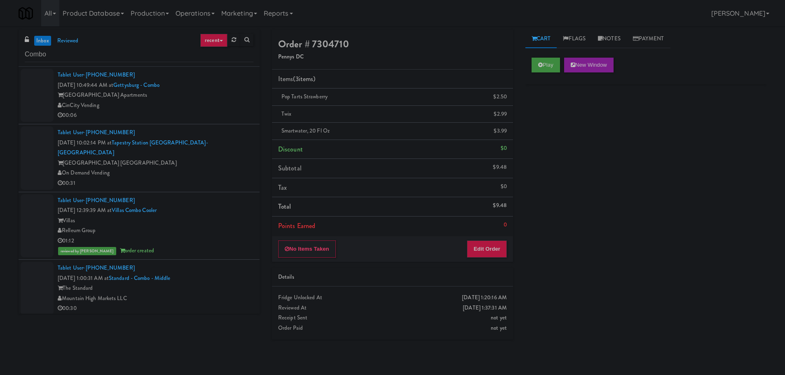
click at [220, 168] on div "On Demand Vending" at bounding box center [156, 173] width 196 height 10
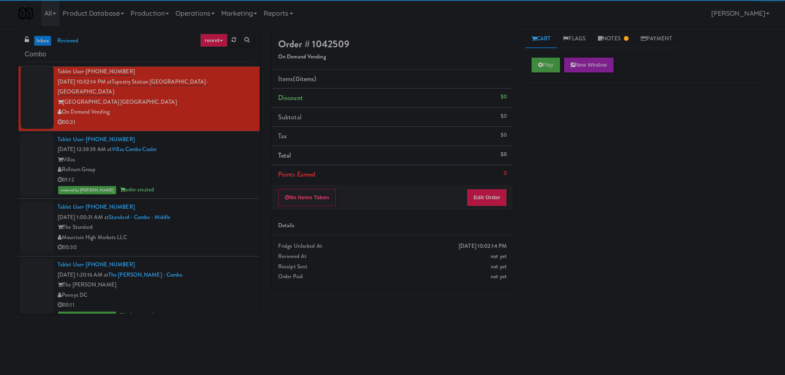
scroll to position [176, 0]
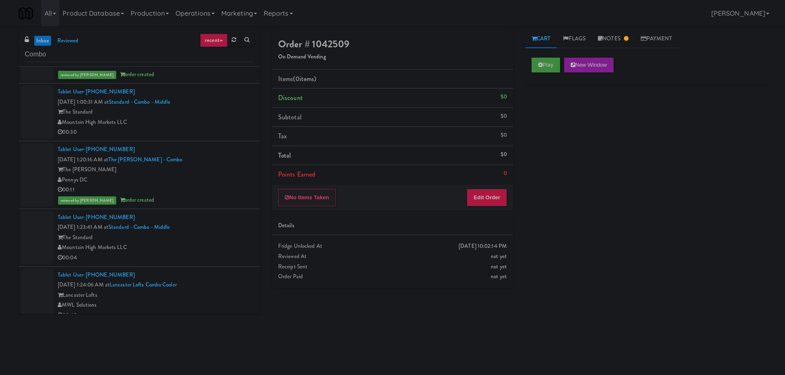
click at [222, 107] on div "The Standard" at bounding box center [156, 112] width 196 height 10
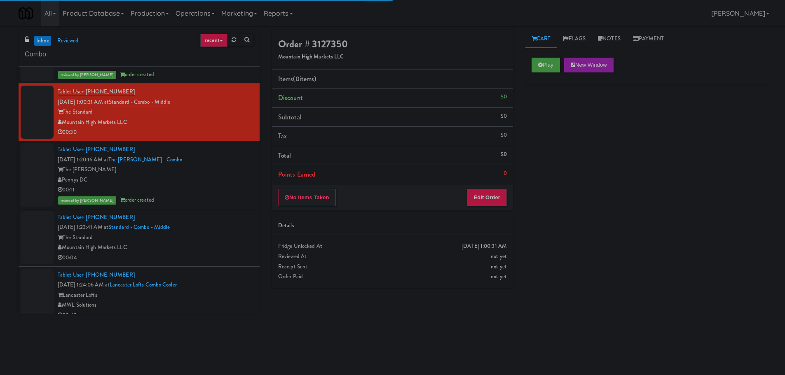
click at [526, 62] on div "Play New Window" at bounding box center [645, 67] width 241 height 33
click at [535, 64] on button "Play" at bounding box center [545, 65] width 28 height 15
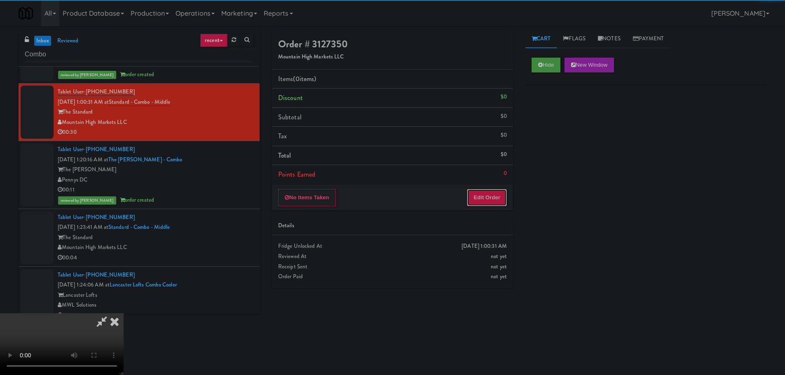
click at [496, 195] on button "Edit Order" at bounding box center [487, 197] width 40 height 17
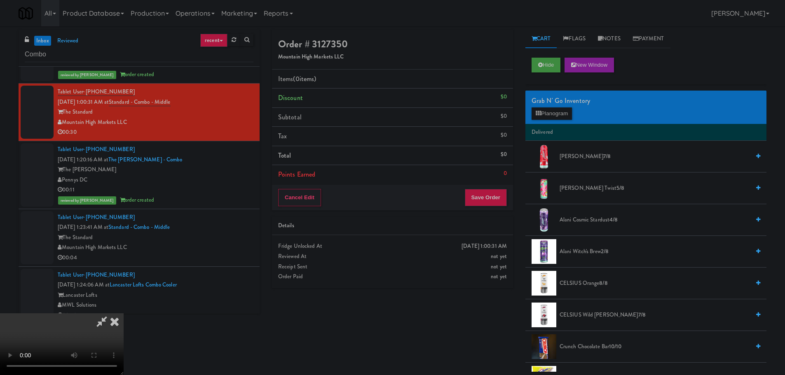
click at [124, 313] on video at bounding box center [62, 344] width 124 height 62
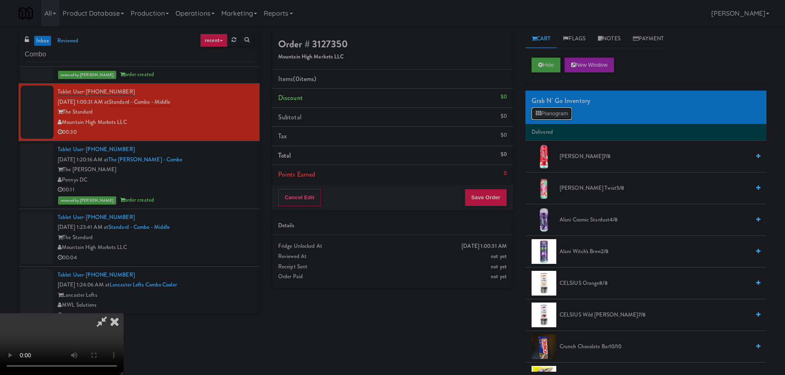
click at [547, 116] on button "Planogram" at bounding box center [551, 114] width 40 height 12
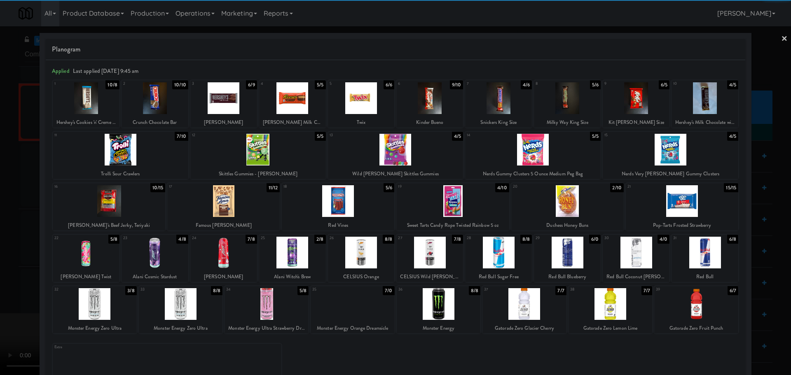
click at [563, 239] on div at bounding box center [567, 253] width 67 height 32
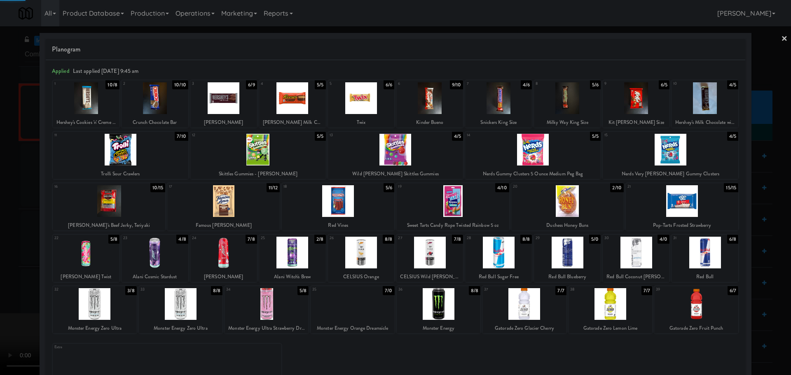
click at [2, 217] on div at bounding box center [395, 187] width 791 height 375
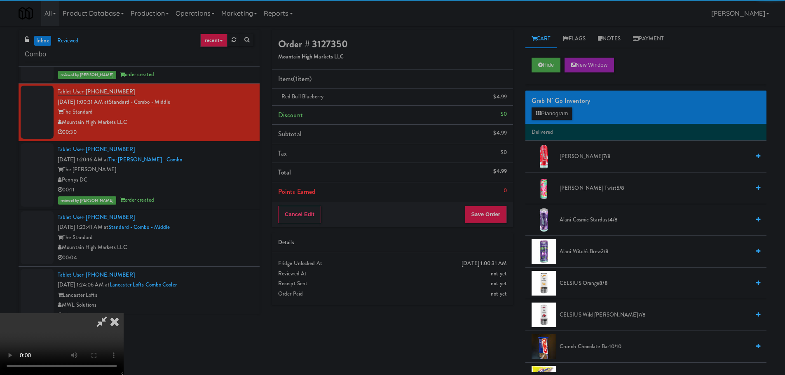
drag, startPoint x: 233, startPoint y: 155, endPoint x: 252, endPoint y: 151, distance: 18.9
click at [124, 313] on video at bounding box center [62, 344] width 124 height 62
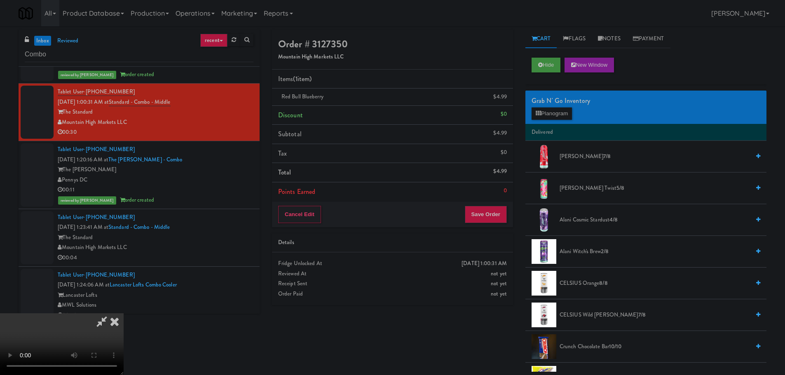
click at [124, 313] on video at bounding box center [62, 344] width 124 height 62
click at [553, 115] on button "Planogram" at bounding box center [551, 114] width 40 height 12
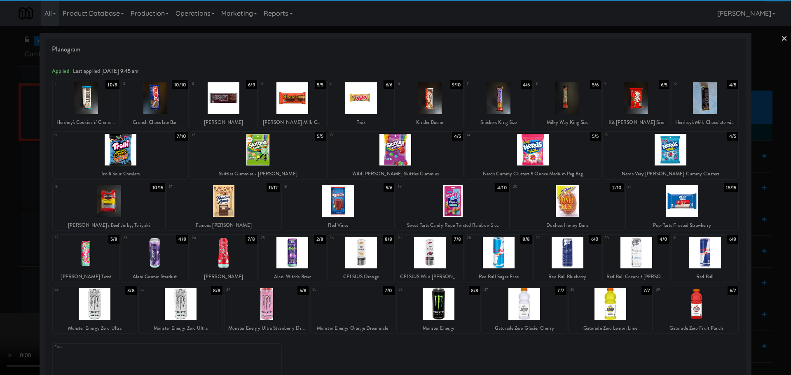
click at [508, 299] on div at bounding box center [524, 304] width 84 height 32
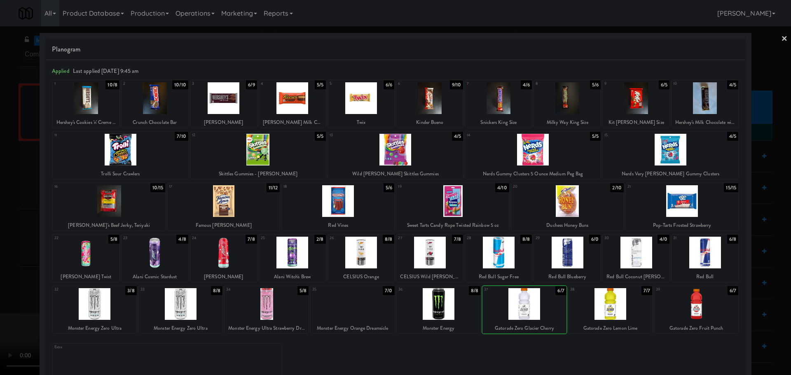
click at [0, 299] on div at bounding box center [395, 187] width 791 height 375
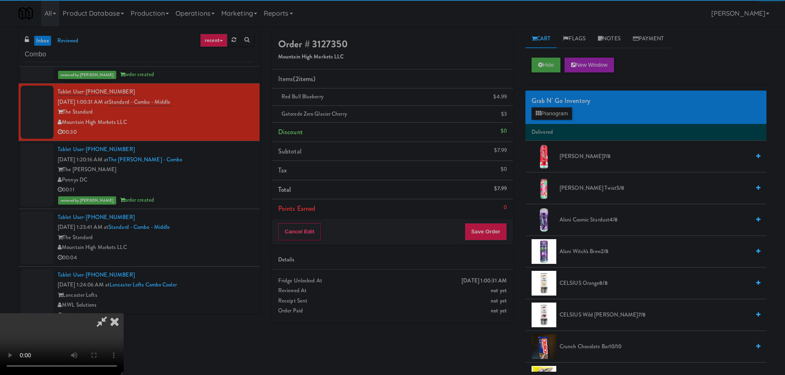
drag, startPoint x: 250, startPoint y: 210, endPoint x: 258, endPoint y: 209, distance: 7.5
click at [124, 313] on video at bounding box center [62, 344] width 124 height 62
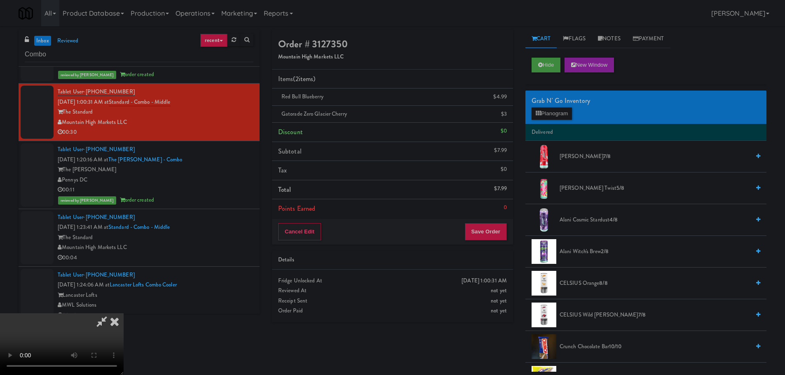
click at [124, 313] on video at bounding box center [62, 344] width 124 height 62
drag, startPoint x: 366, startPoint y: 238, endPoint x: 398, endPoint y: 234, distance: 32.4
click at [124, 313] on video at bounding box center [62, 344] width 124 height 62
click at [548, 116] on button "Planogram" at bounding box center [551, 114] width 40 height 12
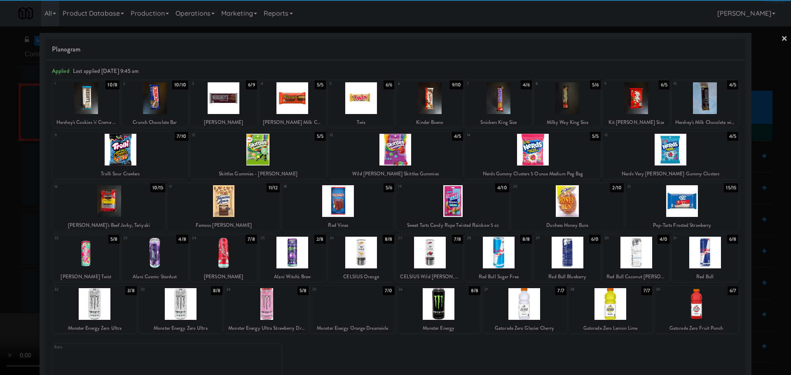
click at [279, 154] on div at bounding box center [258, 150] width 136 height 32
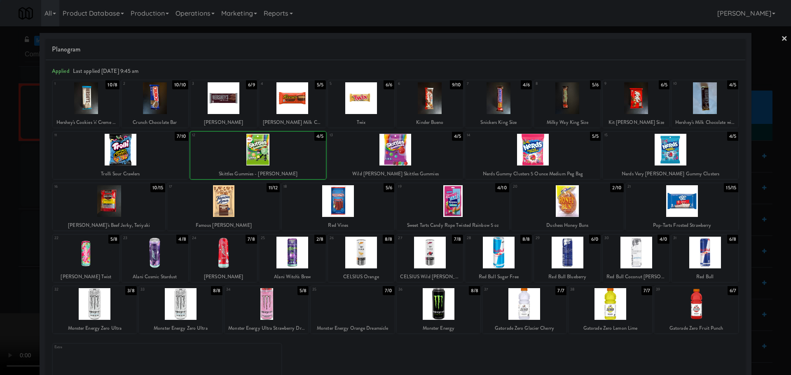
click at [5, 241] on div at bounding box center [395, 187] width 791 height 375
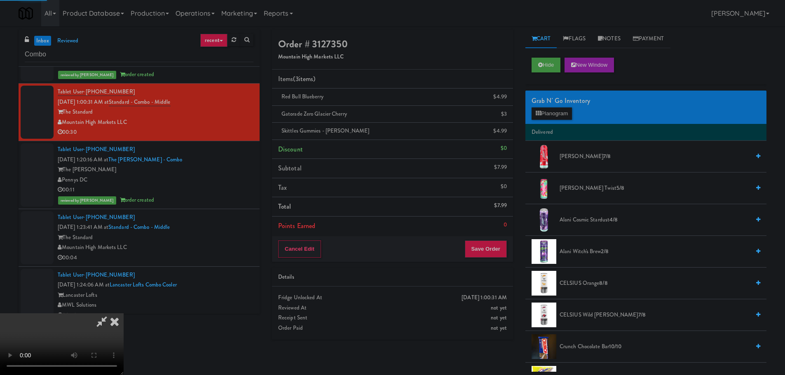
drag, startPoint x: 249, startPoint y: 196, endPoint x: 297, endPoint y: 201, distance: 48.8
click at [124, 313] on video at bounding box center [62, 344] width 124 height 62
drag, startPoint x: 369, startPoint y: 247, endPoint x: 376, endPoint y: 246, distance: 7.1
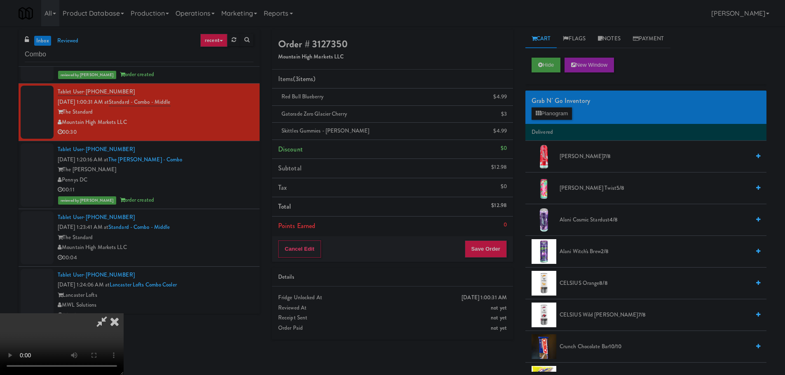
click at [124, 313] on video at bounding box center [62, 344] width 124 height 62
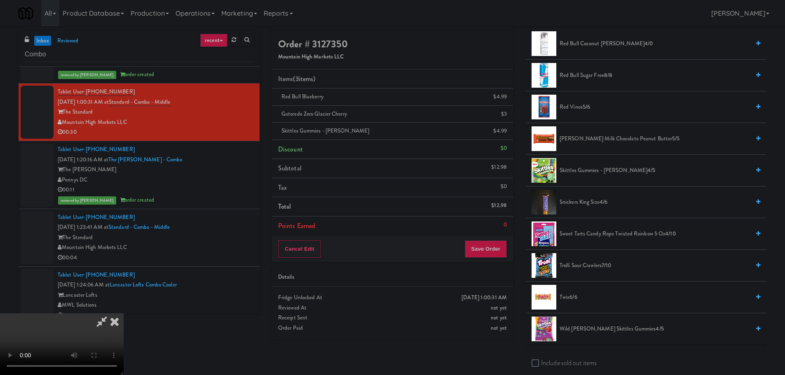
scroll to position [1071, 0]
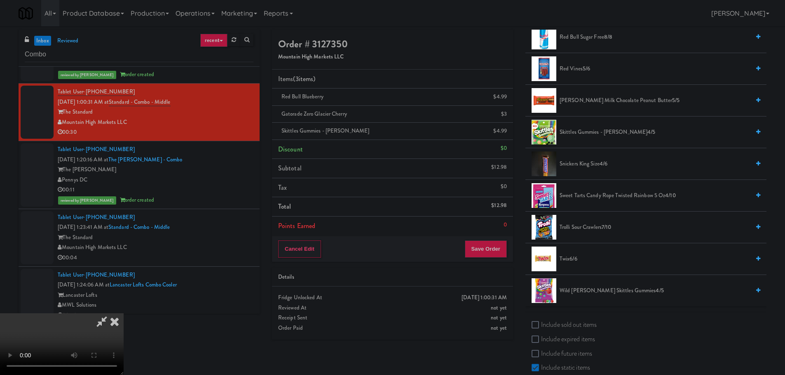
click at [594, 197] on span "Sweet Tarts Candy Rope Twisted Rainbow 5 oz 4/10" at bounding box center [654, 196] width 190 height 10
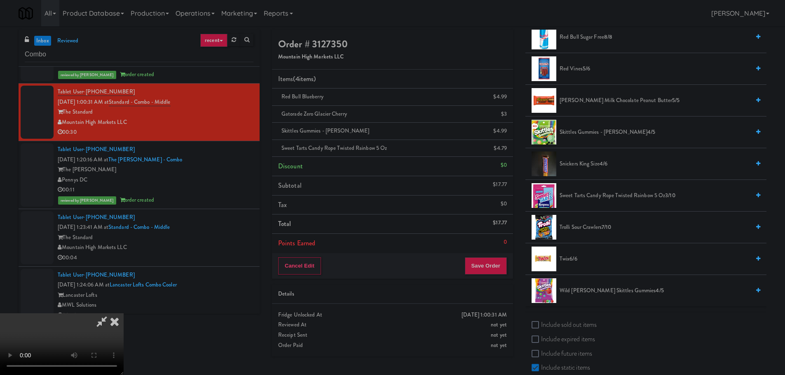
click at [124, 313] on video at bounding box center [62, 344] width 124 height 62
click at [479, 255] on div "Cancel Edit Save Order" at bounding box center [392, 266] width 241 height 26
click at [483, 260] on button "Save Order" at bounding box center [486, 265] width 42 height 17
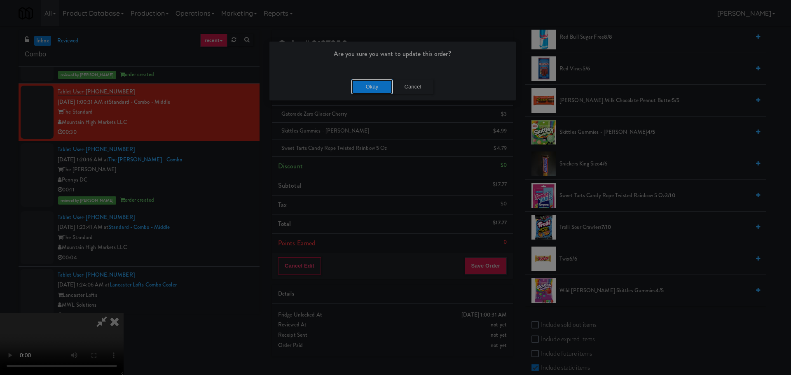
click at [369, 91] on button "Okay" at bounding box center [371, 87] width 41 height 15
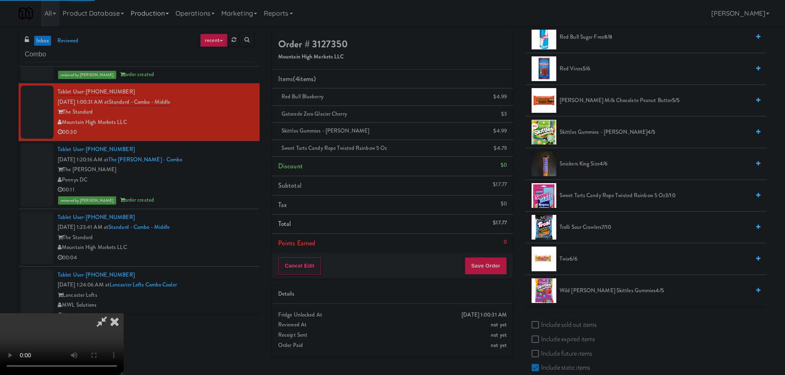
scroll to position [0, 0]
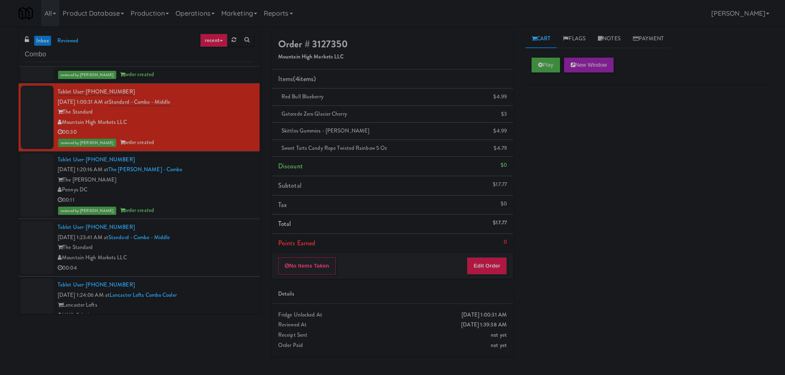
click at [223, 206] on div "reviewed by [PERSON_NAME] order created" at bounding box center [156, 211] width 196 height 10
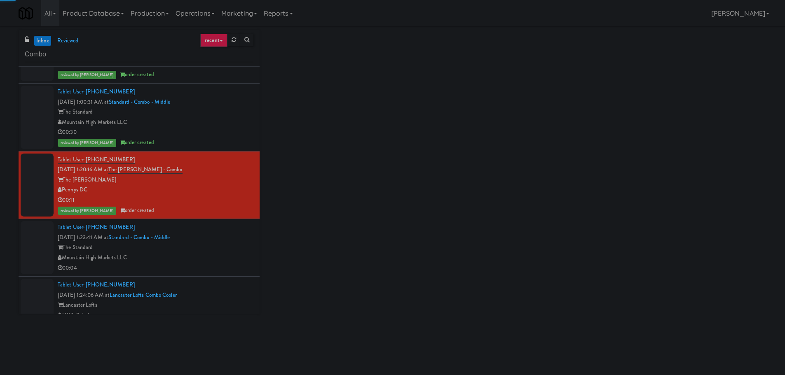
click at [219, 227] on div "Tablet User · (623) 256-0654 [DATE] 1:23:41 AM at Standard - Combo - Middle The…" at bounding box center [156, 247] width 196 height 51
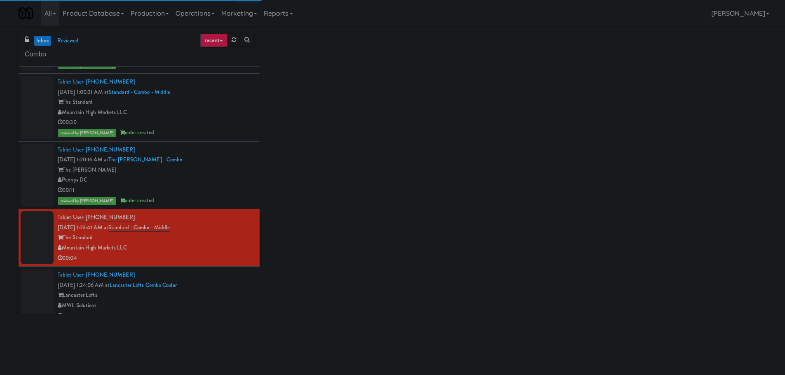
scroll to position [187, 0]
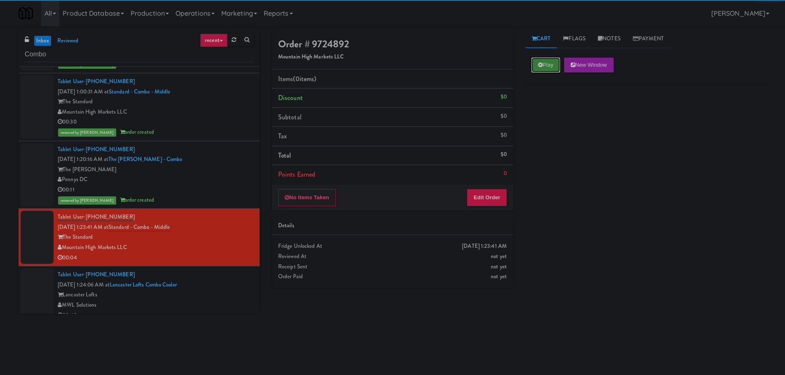
click at [534, 60] on button "Play" at bounding box center [545, 65] width 28 height 15
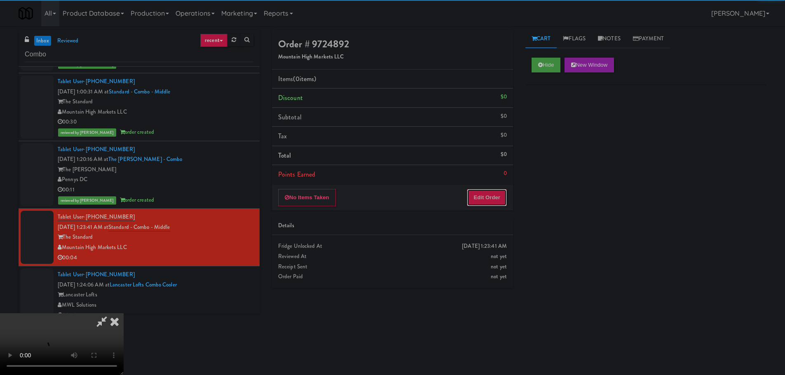
click at [468, 206] on button "Edit Order" at bounding box center [487, 197] width 40 height 17
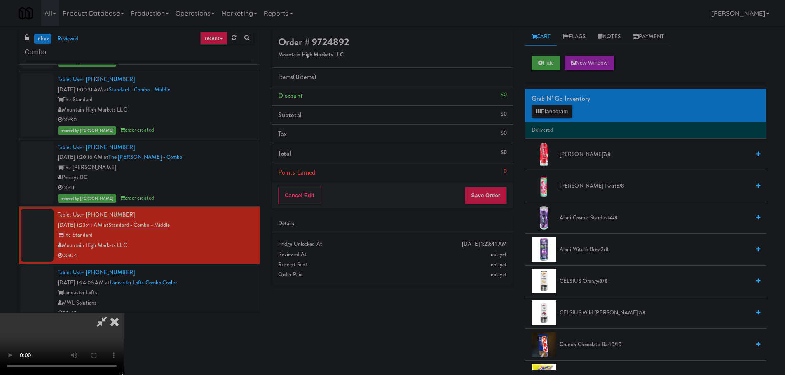
scroll to position [0, 0]
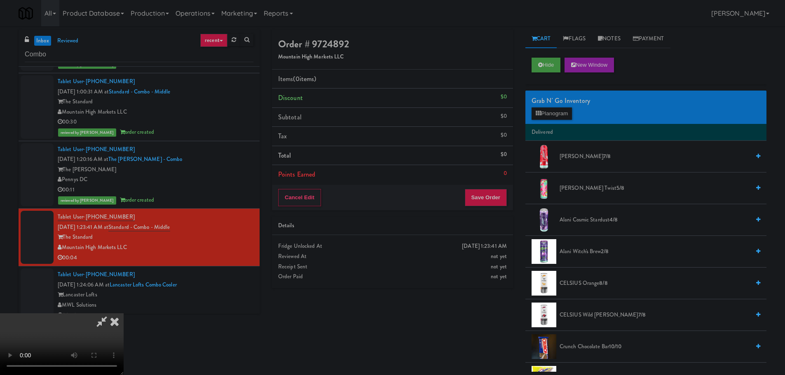
click at [124, 313] on video at bounding box center [62, 344] width 124 height 62
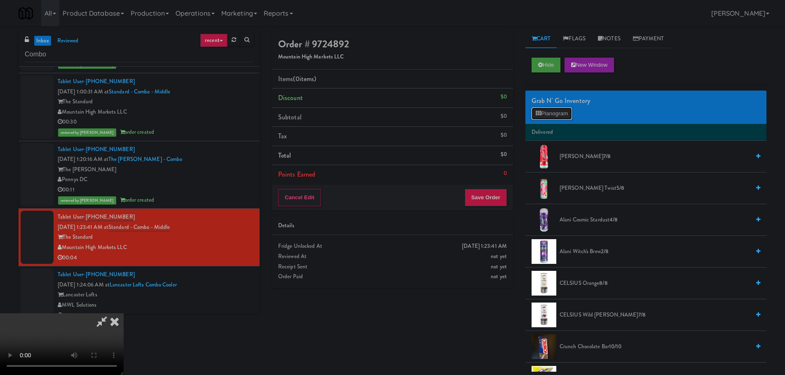
click at [545, 109] on button "Planogram" at bounding box center [551, 114] width 40 height 12
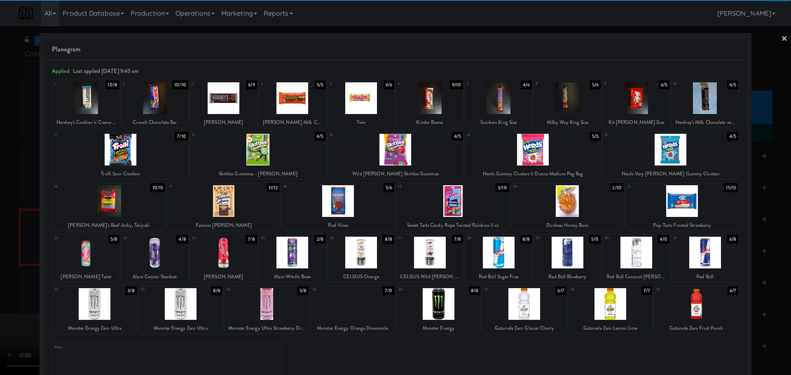
click at [98, 251] on div at bounding box center [86, 253] width 67 height 32
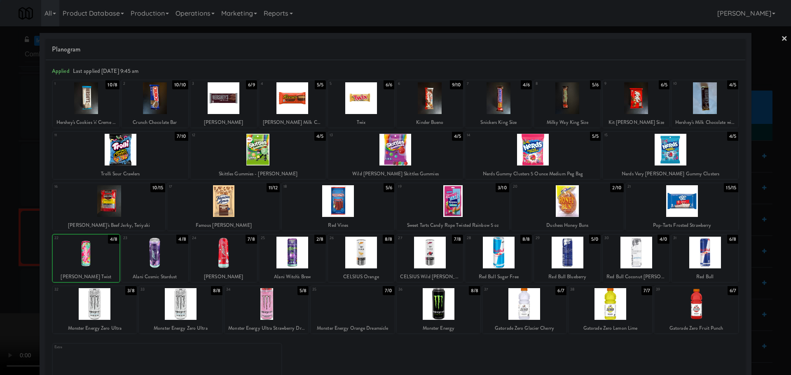
click at [0, 285] on div at bounding box center [395, 187] width 791 height 375
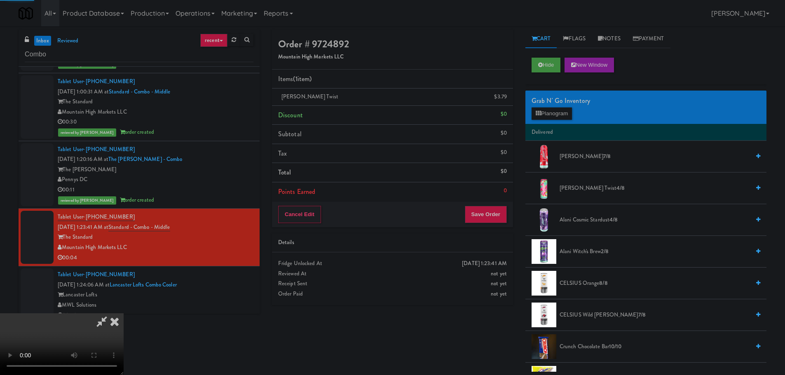
drag, startPoint x: 297, startPoint y: 216, endPoint x: 341, endPoint y: 217, distance: 44.1
click at [124, 313] on video at bounding box center [62, 344] width 124 height 62
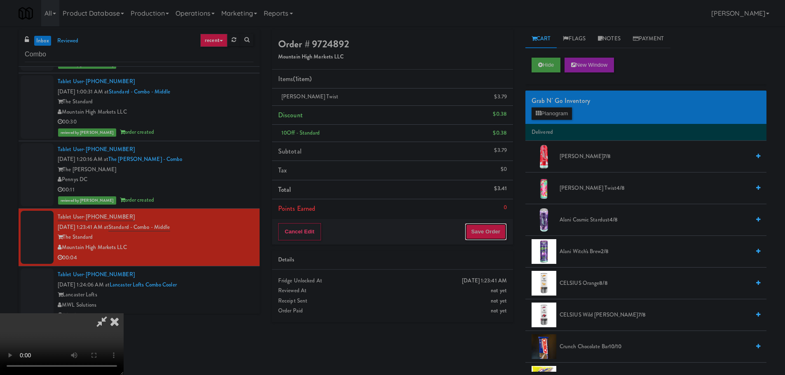
click at [482, 232] on button "Save Order" at bounding box center [486, 231] width 42 height 17
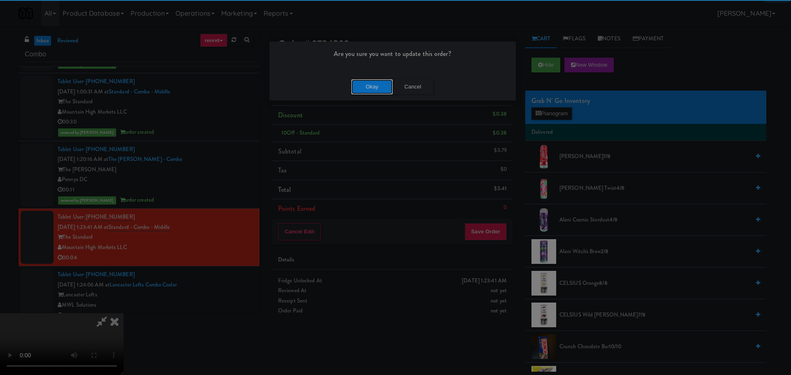
click at [377, 91] on button "Okay" at bounding box center [371, 87] width 41 height 15
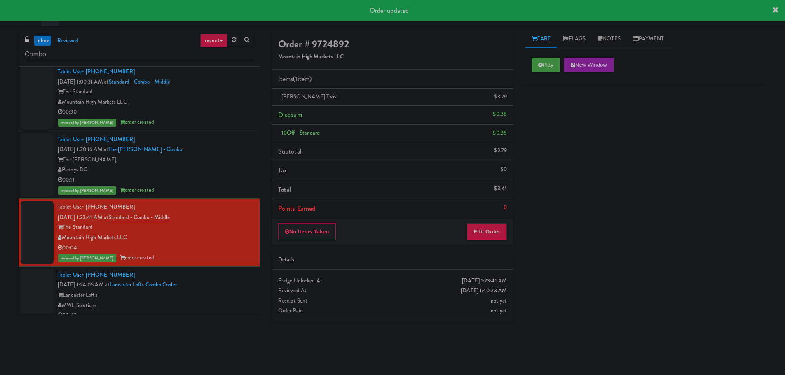
click at [229, 290] on div "Lancaster Lofts" at bounding box center [156, 295] width 196 height 10
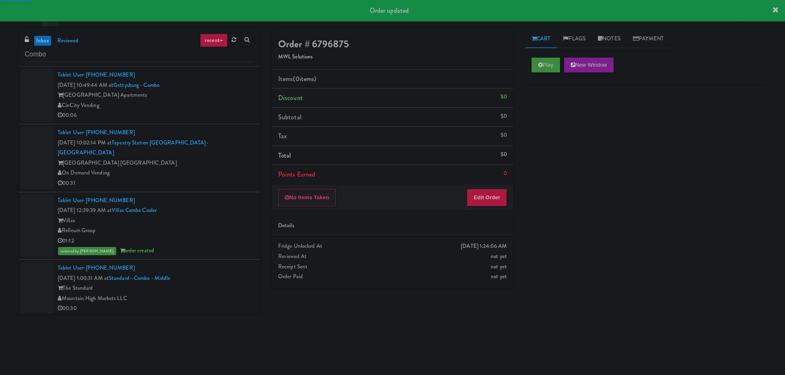
drag, startPoint x: 184, startPoint y: 246, endPoint x: 196, endPoint y: 206, distance: 42.2
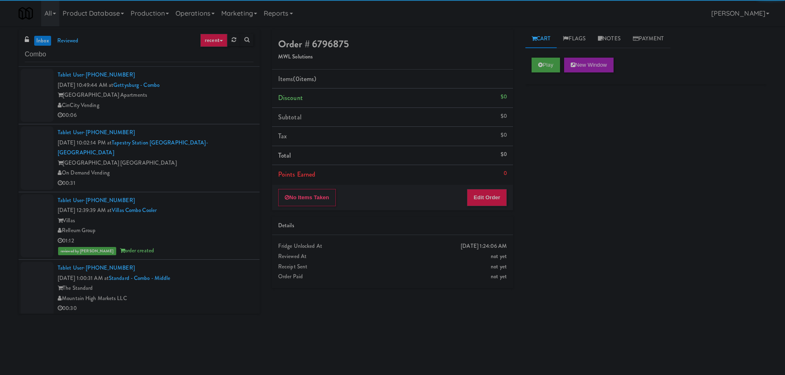
drag, startPoint x: 196, startPoint y: 206, endPoint x: 21, endPoint y: 183, distance: 176.9
click at [0, 182] on div "inbox reviewed recent all unclear take inventory issue suspicious failed recent…" at bounding box center [392, 195] width 785 height 331
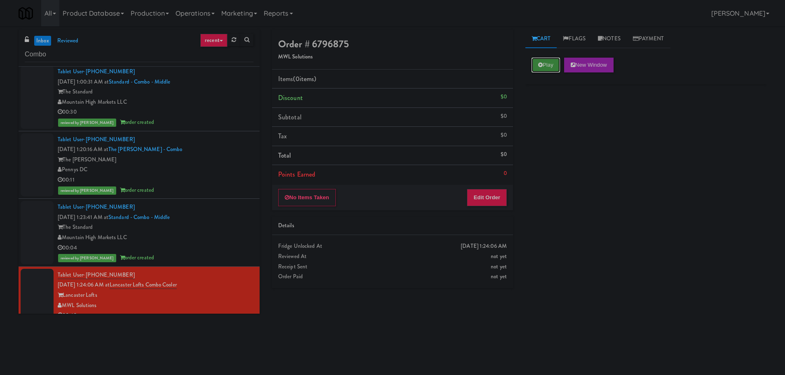
click at [546, 71] on button "Play" at bounding box center [545, 65] width 28 height 15
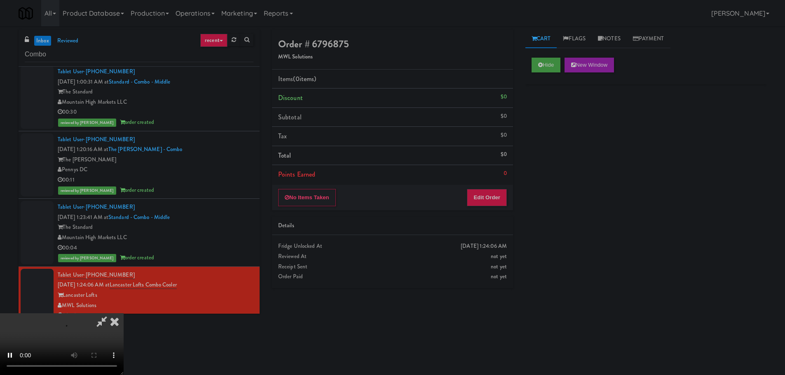
click at [498, 184] on div "Items (0 items ) Discount $0 Subtotal $0 Tax $0 Total $0 Points Earned 0" at bounding box center [392, 127] width 241 height 115
click at [495, 194] on button "Edit Order" at bounding box center [487, 197] width 40 height 17
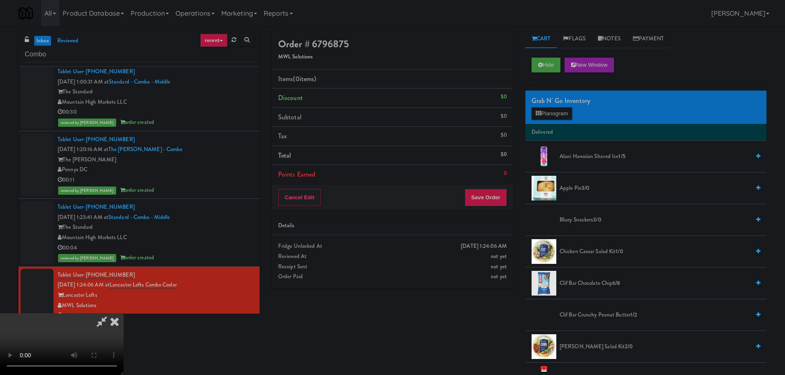
click at [124, 313] on video at bounding box center [62, 344] width 124 height 62
click at [549, 116] on button "Planogram" at bounding box center [551, 114] width 40 height 12
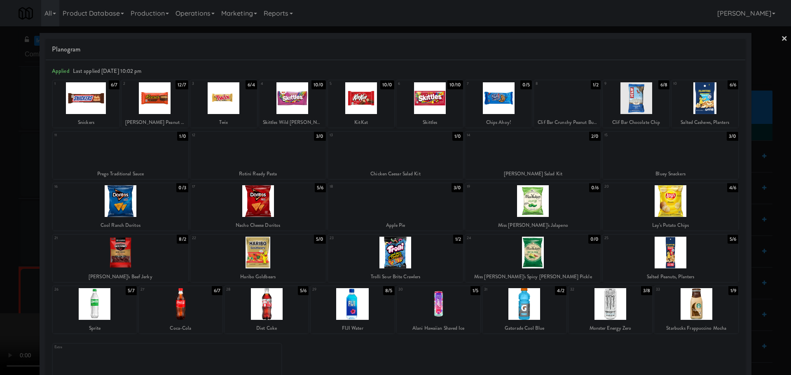
drag, startPoint x: 504, startPoint y: 158, endPoint x: 508, endPoint y: 157, distance: 4.2
click at [508, 157] on div at bounding box center [533, 150] width 136 height 32
click at [0, 219] on div at bounding box center [395, 187] width 791 height 375
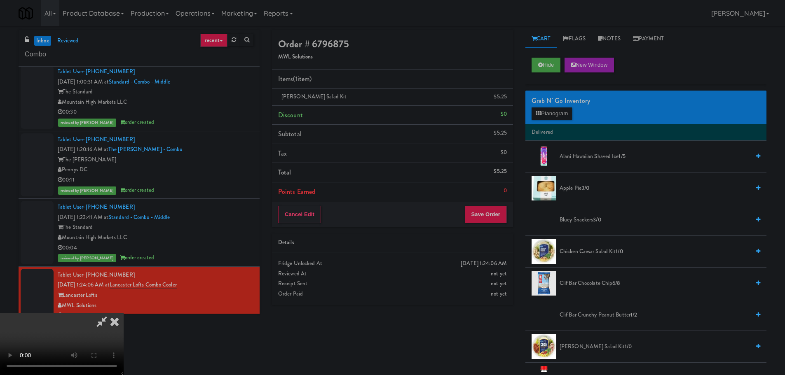
drag, startPoint x: 143, startPoint y: 304, endPoint x: 150, endPoint y: 304, distance: 7.0
click at [124, 313] on video at bounding box center [62, 344] width 124 height 62
click at [510, 101] on li "[PERSON_NAME] Salad Kit $5.25" at bounding box center [392, 97] width 241 height 17
click at [507, 100] on icon at bounding box center [507, 99] width 4 height 5
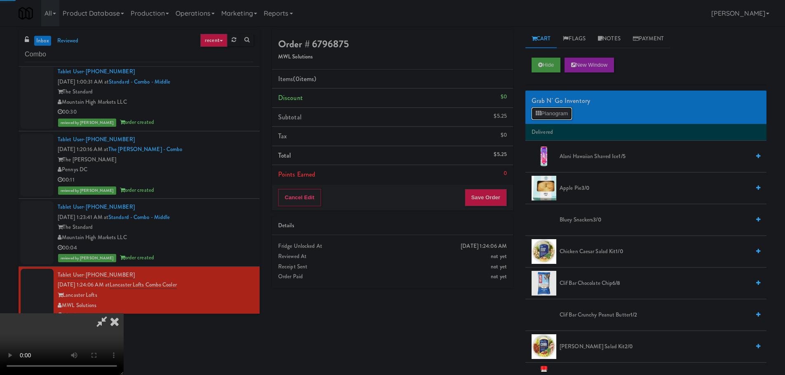
click at [543, 110] on button "Planogram" at bounding box center [551, 114] width 40 height 12
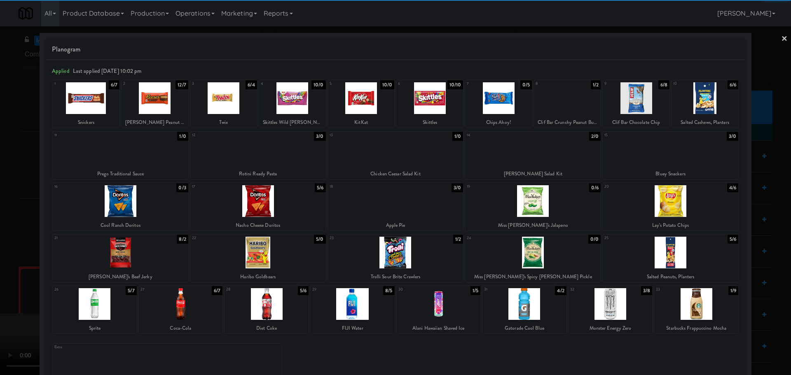
click at [398, 159] on div at bounding box center [396, 150] width 136 height 32
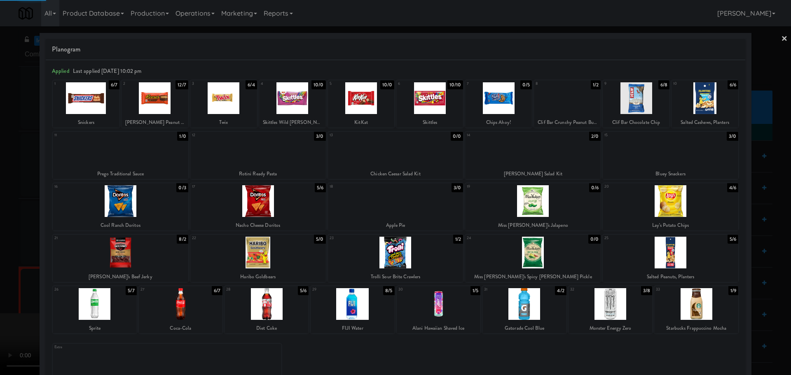
click at [0, 235] on div at bounding box center [395, 187] width 791 height 375
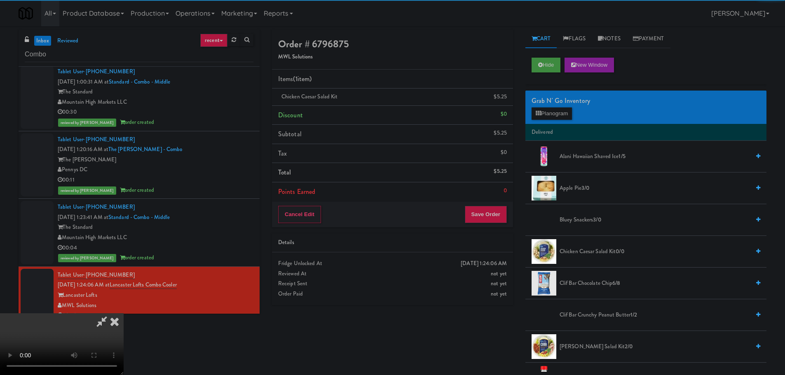
drag, startPoint x: 187, startPoint y: 203, endPoint x: 192, endPoint y: 202, distance: 5.1
click at [124, 313] on video at bounding box center [62, 344] width 124 height 62
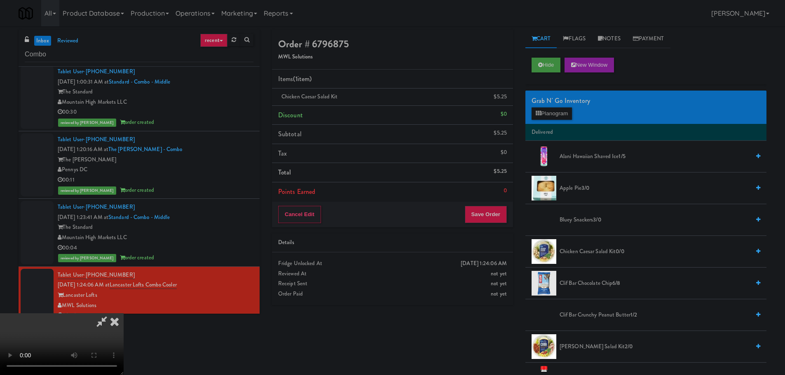
drag, startPoint x: 346, startPoint y: 169, endPoint x: 362, endPoint y: 164, distance: 17.8
click at [124, 313] on video at bounding box center [62, 344] width 124 height 62
click at [532, 114] on button "Planogram" at bounding box center [551, 114] width 40 height 12
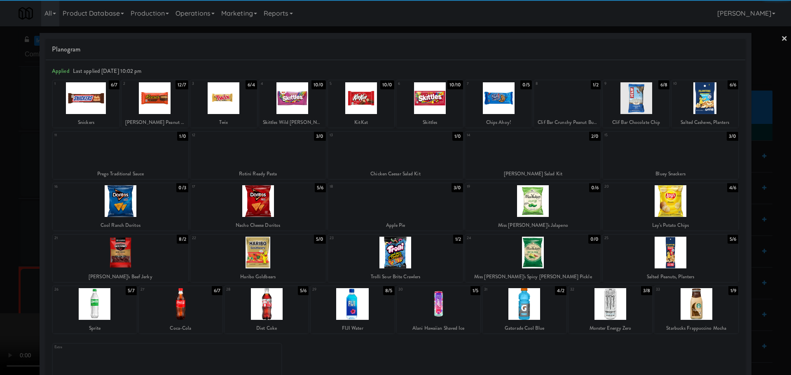
click at [546, 150] on div at bounding box center [533, 150] width 136 height 32
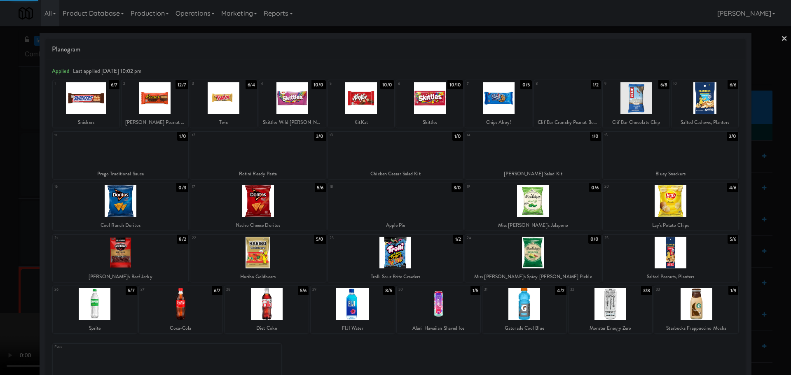
click at [0, 264] on div at bounding box center [395, 187] width 791 height 375
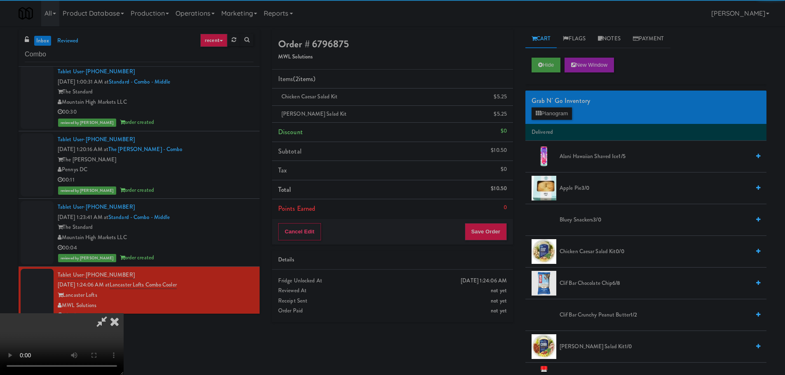
drag, startPoint x: 171, startPoint y: 193, endPoint x: 247, endPoint y: 185, distance: 77.0
click at [124, 313] on video at bounding box center [62, 344] width 124 height 62
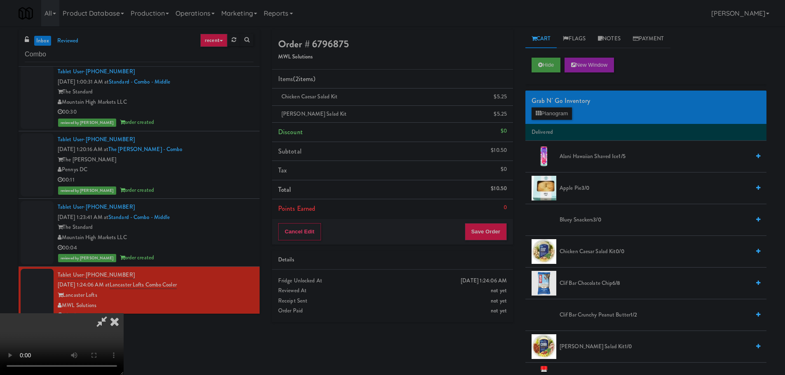
click at [124, 313] on video at bounding box center [62, 344] width 124 height 62
click at [558, 110] on button "Planogram" at bounding box center [551, 114] width 40 height 12
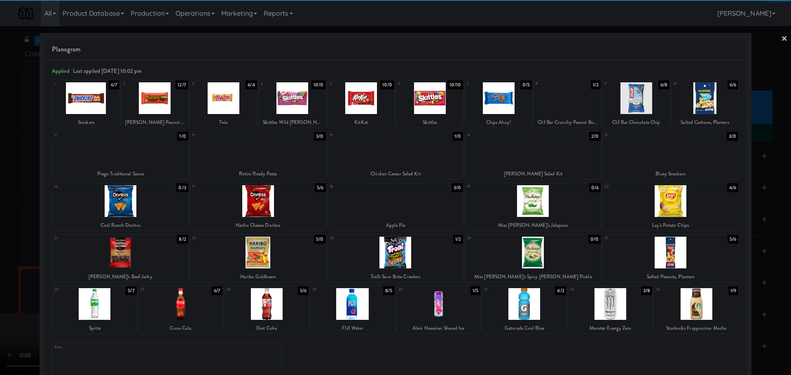
click at [128, 253] on div at bounding box center [121, 253] width 136 height 32
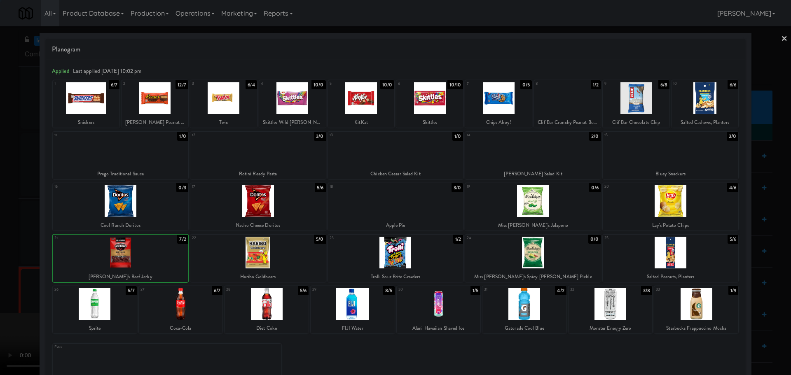
click at [1, 285] on div at bounding box center [395, 187] width 791 height 375
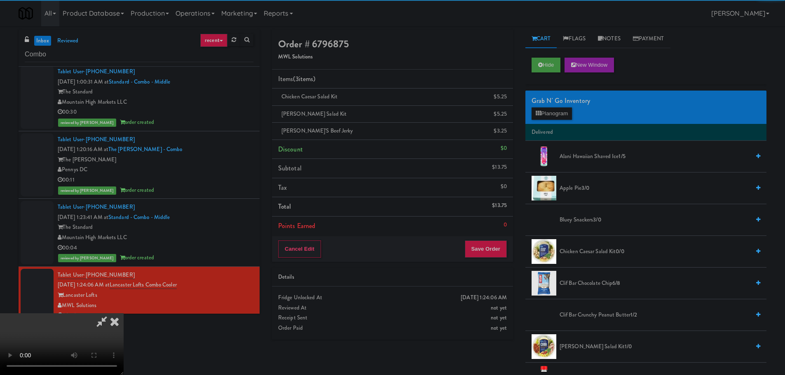
scroll to position [18, 0]
click at [124, 313] on video at bounding box center [62, 344] width 124 height 62
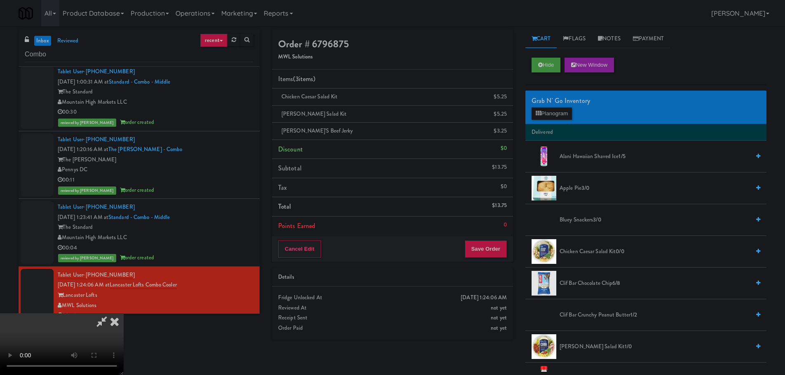
drag, startPoint x: 346, startPoint y: 240, endPoint x: 352, endPoint y: 239, distance: 5.4
click at [124, 313] on video at bounding box center [62, 344] width 124 height 62
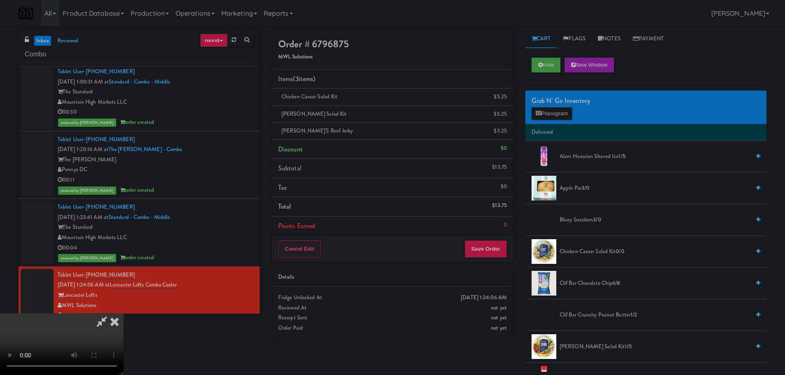
click at [124, 313] on video at bounding box center [62, 344] width 124 height 62
click at [545, 116] on button "Planogram" at bounding box center [551, 114] width 40 height 12
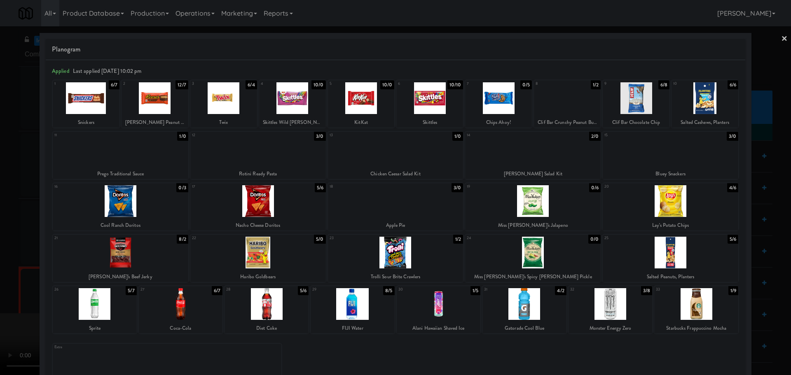
click at [539, 248] on div at bounding box center [533, 253] width 136 height 32
drag, startPoint x: 0, startPoint y: 233, endPoint x: 146, endPoint y: 220, distance: 146.5
click at [0, 235] on div at bounding box center [395, 187] width 791 height 375
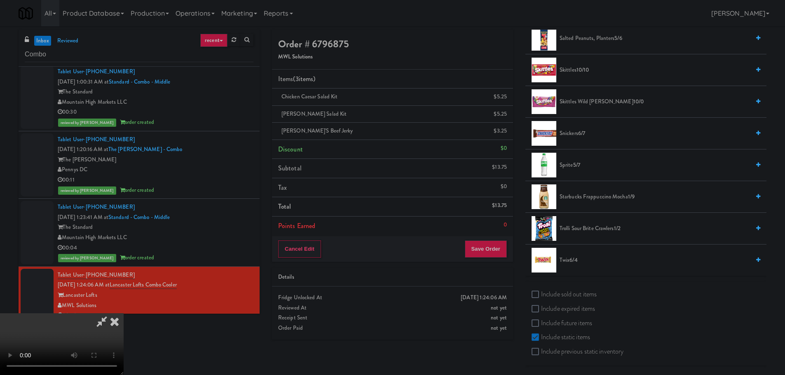
click at [574, 297] on label "Include sold out items" at bounding box center [563, 294] width 65 height 12
click at [541, 297] on input "Include sold out items" at bounding box center [535, 295] width 9 height 7
checkbox input "true"
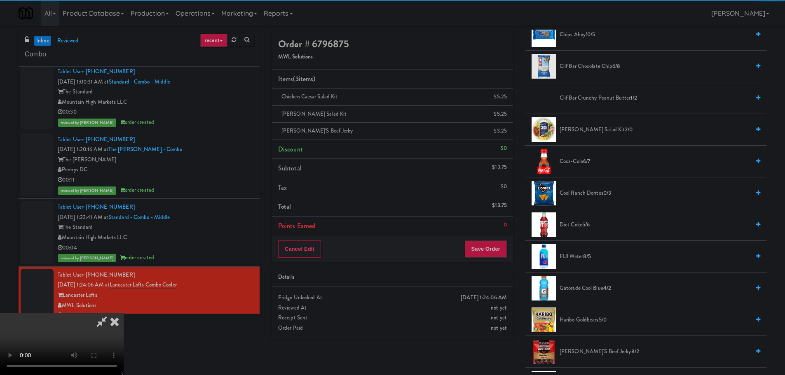
scroll to position [43, 0]
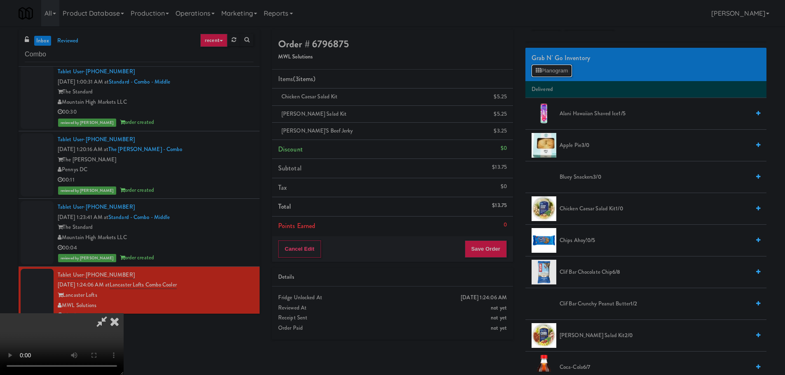
click at [566, 72] on button "Planogram" at bounding box center [551, 71] width 40 height 12
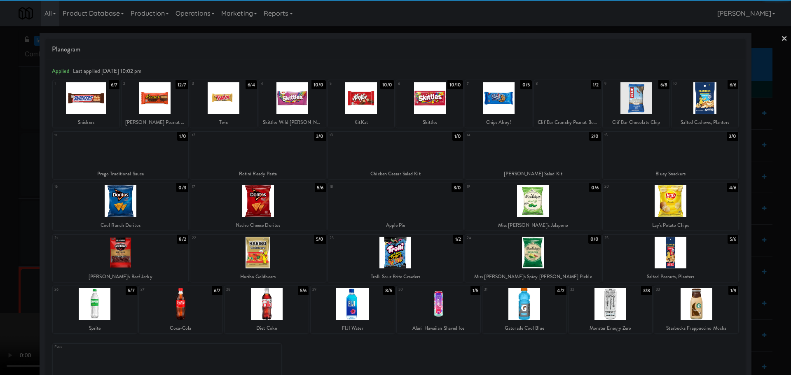
click at [543, 252] on div at bounding box center [533, 253] width 136 height 32
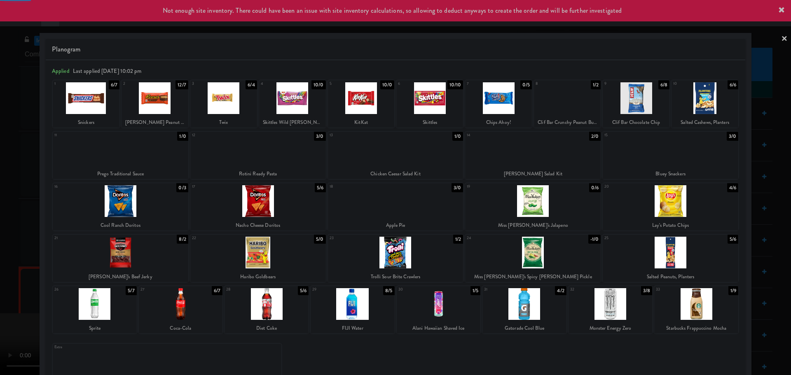
click at [0, 241] on div at bounding box center [395, 187] width 791 height 375
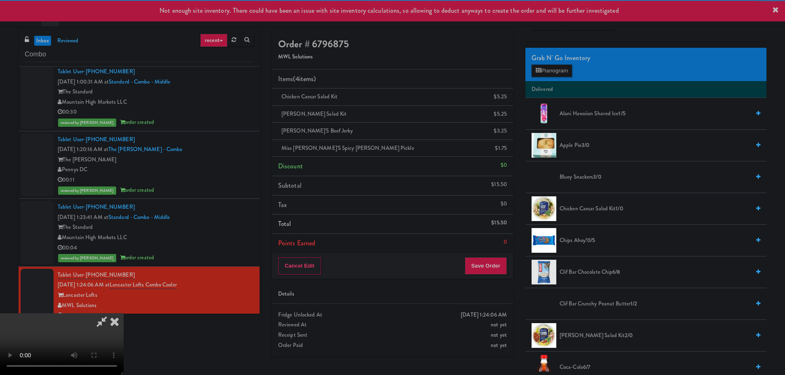
drag, startPoint x: 261, startPoint y: 165, endPoint x: 312, endPoint y: 159, distance: 51.1
click at [124, 313] on video at bounding box center [62, 344] width 124 height 62
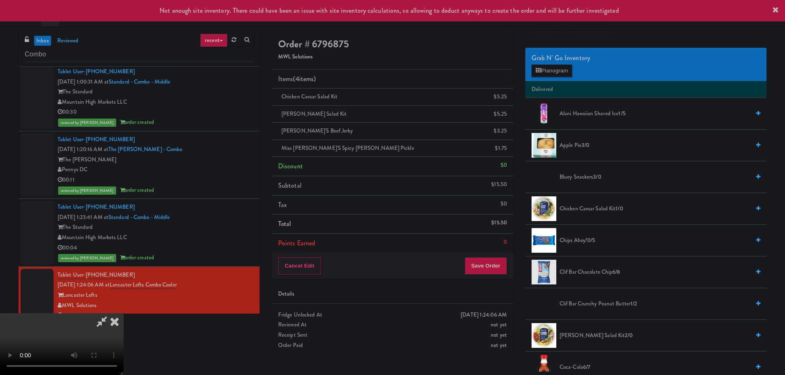
click at [124, 313] on video at bounding box center [62, 344] width 124 height 62
click at [568, 75] on button "Planogram" at bounding box center [551, 71] width 40 height 12
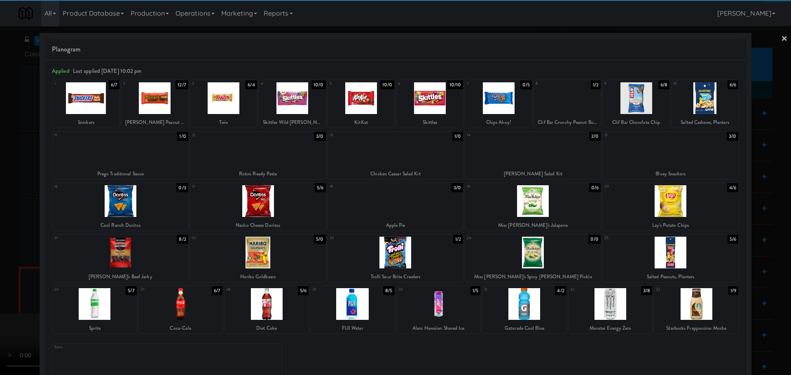
click at [687, 155] on div at bounding box center [671, 150] width 136 height 32
click at [0, 216] on div at bounding box center [395, 187] width 791 height 375
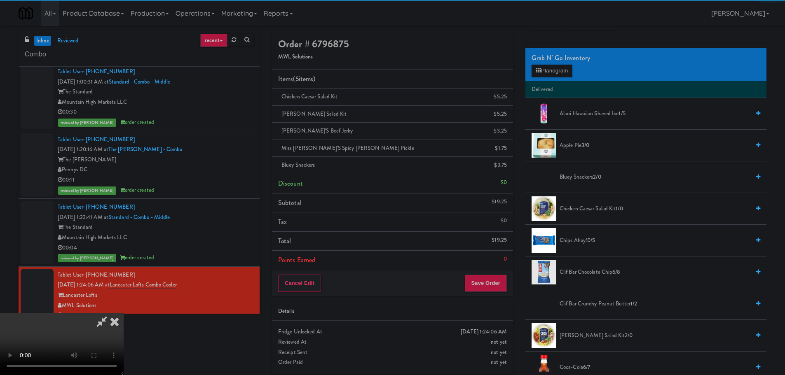
click at [124, 313] on video at bounding box center [62, 344] width 124 height 62
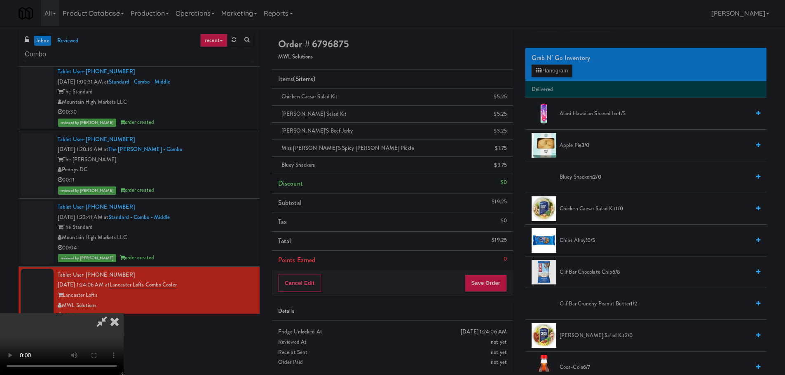
click at [124, 313] on video at bounding box center [62, 344] width 124 height 62
click at [550, 65] on button "Planogram" at bounding box center [551, 71] width 40 height 12
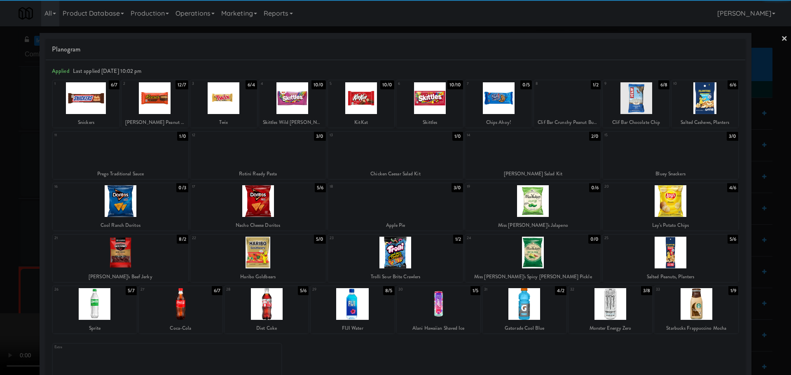
click at [254, 203] on div at bounding box center [258, 201] width 136 height 32
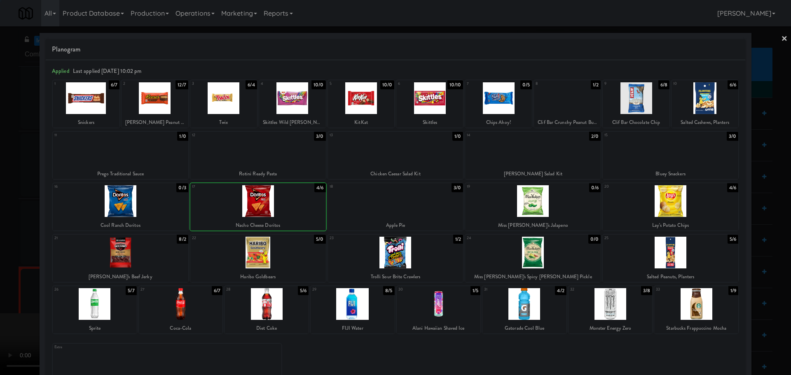
click at [5, 248] on div at bounding box center [395, 187] width 791 height 375
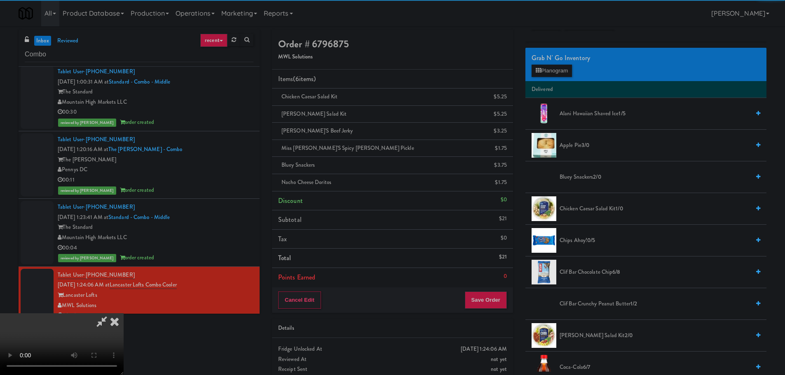
click at [124, 313] on video at bounding box center [62, 344] width 124 height 62
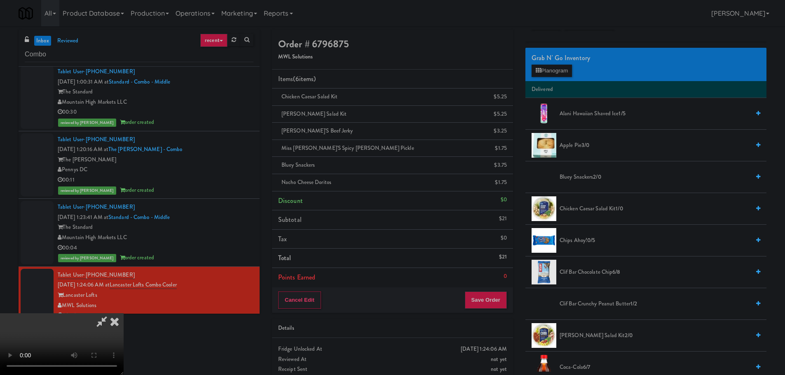
click at [124, 313] on video at bounding box center [62, 344] width 124 height 62
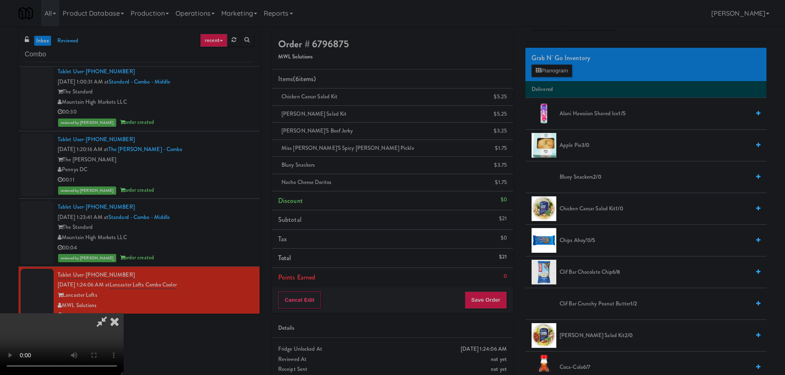
click at [124, 313] on video at bounding box center [62, 344] width 124 height 62
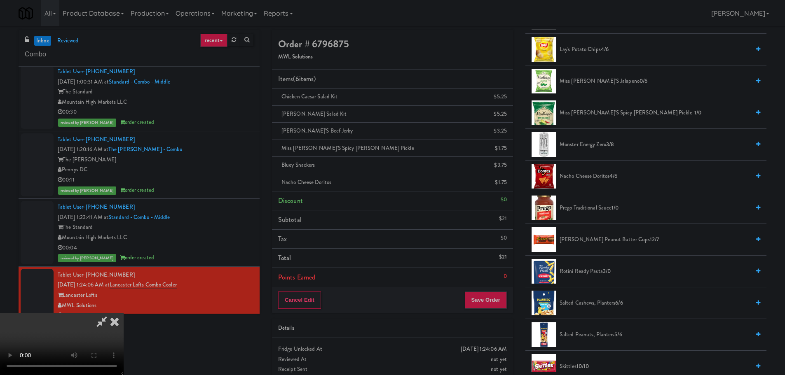
scroll to position [620, 0]
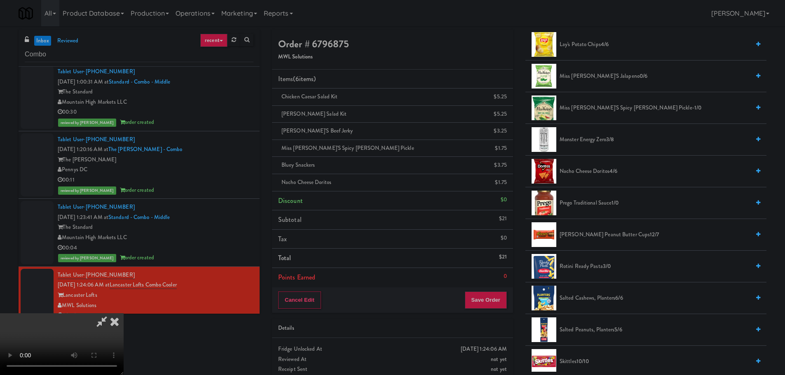
click at [588, 171] on span "Nacho Cheese Doritos 4/6" at bounding box center [654, 171] width 190 height 10
click at [124, 313] on video at bounding box center [62, 344] width 124 height 62
click at [124, 330] on video at bounding box center [62, 344] width 124 height 62
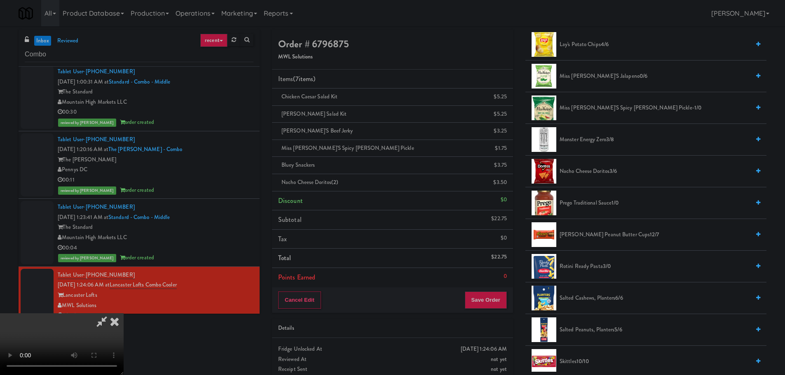
click at [124, 313] on video at bounding box center [62, 344] width 124 height 62
click at [484, 303] on button "Save Order" at bounding box center [486, 300] width 42 height 17
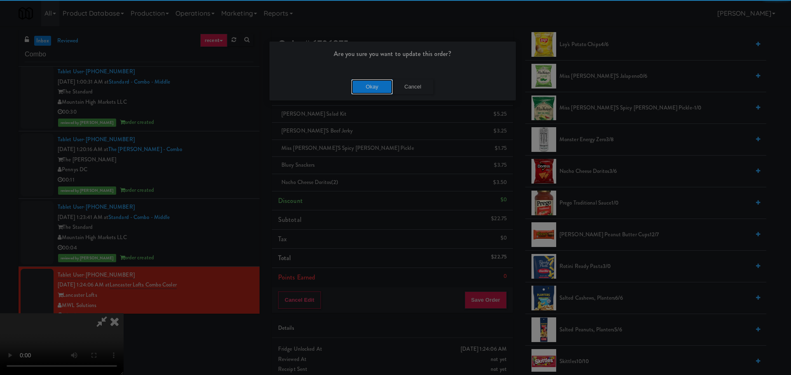
click at [369, 92] on button "Okay" at bounding box center [371, 87] width 41 height 15
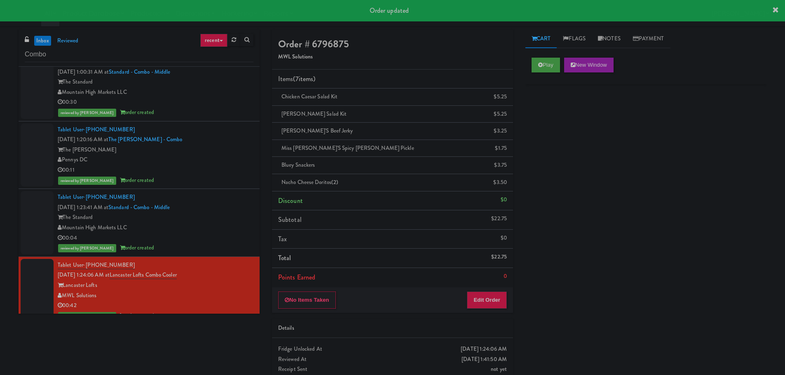
scroll to position [0, 0]
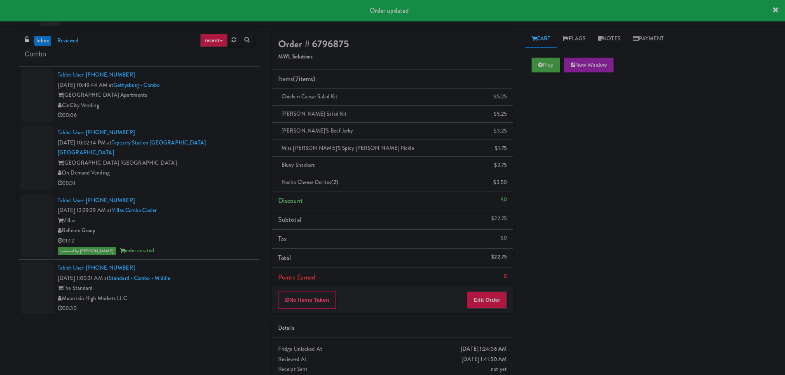
click at [222, 168] on div "On Demand Vending" at bounding box center [156, 173] width 196 height 10
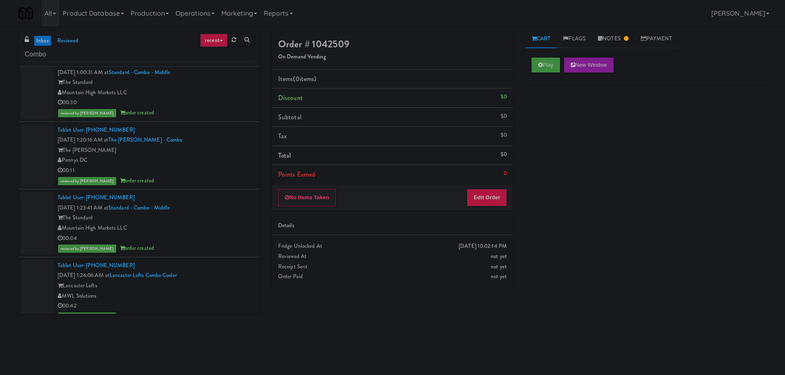
scroll to position [207, 0]
click at [107, 52] on input "Combo" at bounding box center [139, 54] width 229 height 15
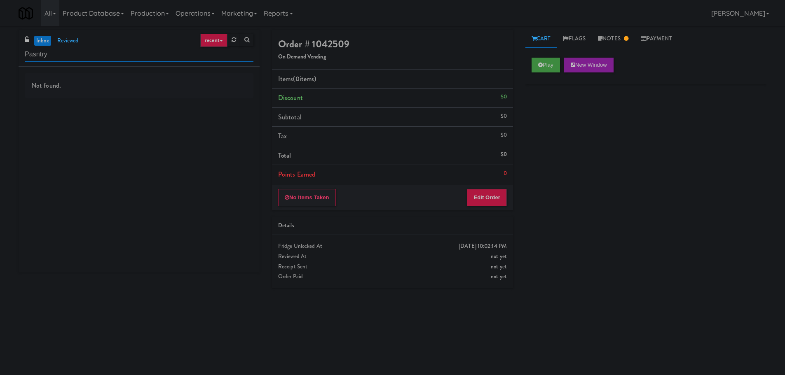
scroll to position [0, 0]
type input "Pantry"
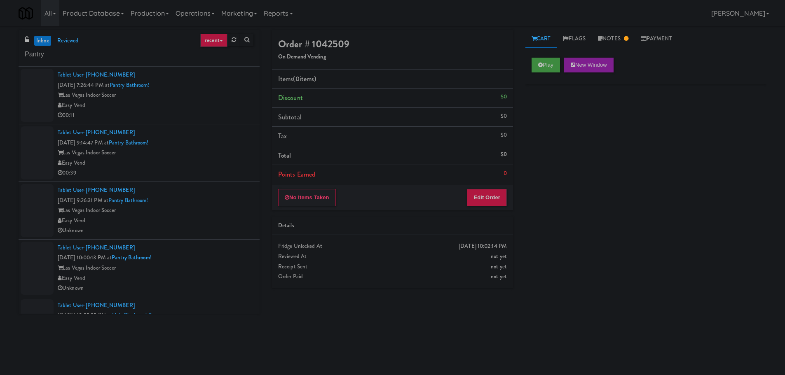
click at [197, 99] on div "Tablet User · (702) 480-8477 [DATE] 7:26:44 PM at [GEOGRAPHIC_DATA]! Las Vegas …" at bounding box center [156, 95] width 196 height 51
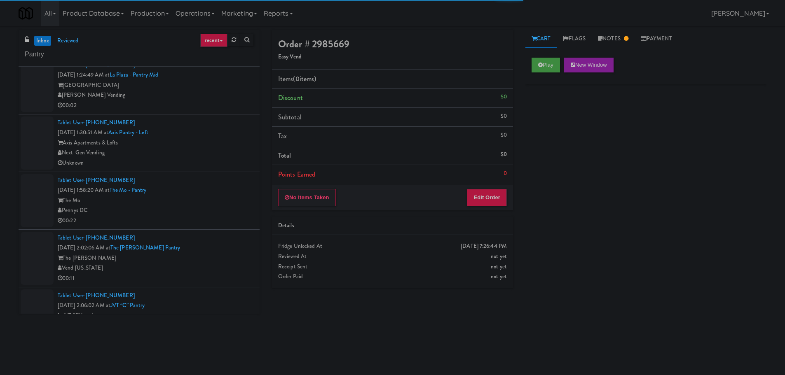
scroll to position [412, 0]
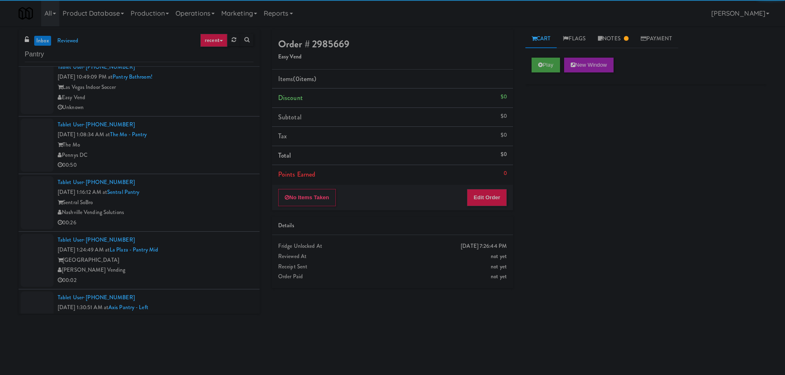
click at [198, 123] on div "Tablet User · (216) 463-5510 [DATE] 1:08:34 AM at [GEOGRAPHIC_DATA] The Mo Penn…" at bounding box center [156, 145] width 196 height 51
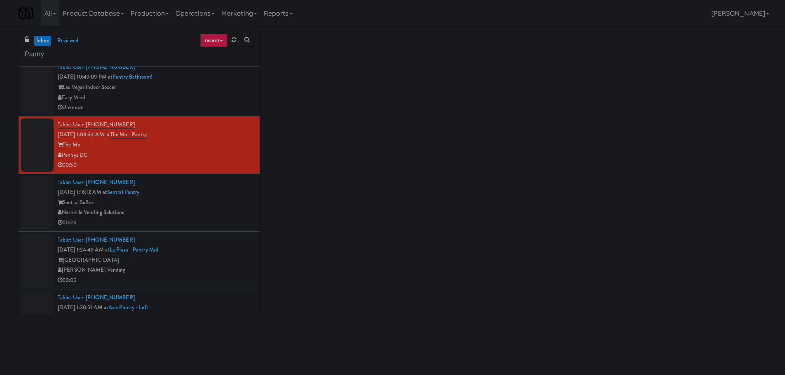
click at [194, 97] on div "Easy Vend" at bounding box center [156, 98] width 196 height 10
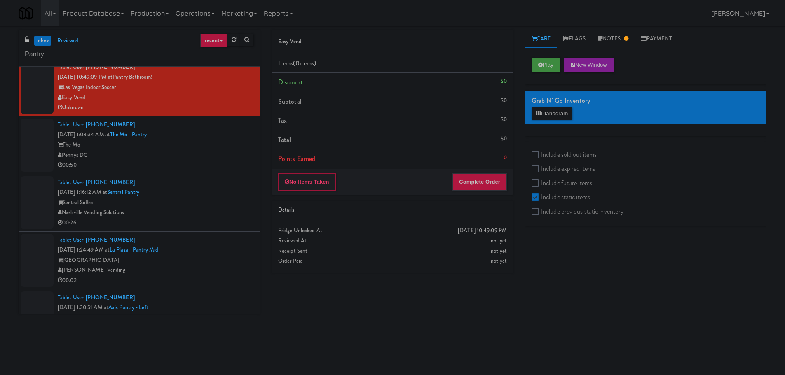
click at [185, 140] on div "The Mo" at bounding box center [156, 145] width 196 height 10
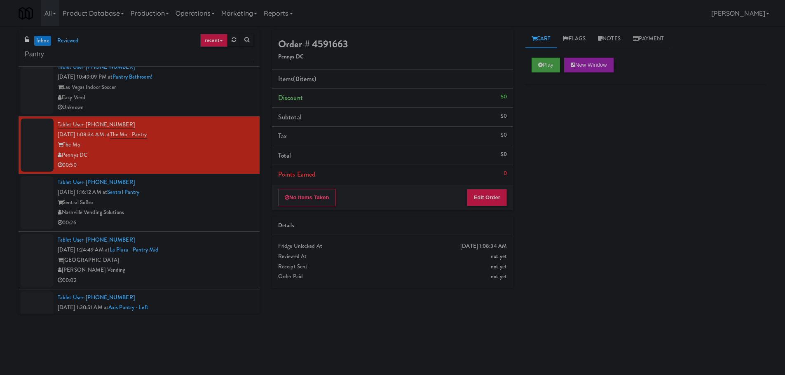
click at [208, 189] on div "Tablet User · (859) 396-2538 [DATE] 1:16:12 AM at [GEOGRAPHIC_DATA] Nashville V…" at bounding box center [156, 203] width 196 height 51
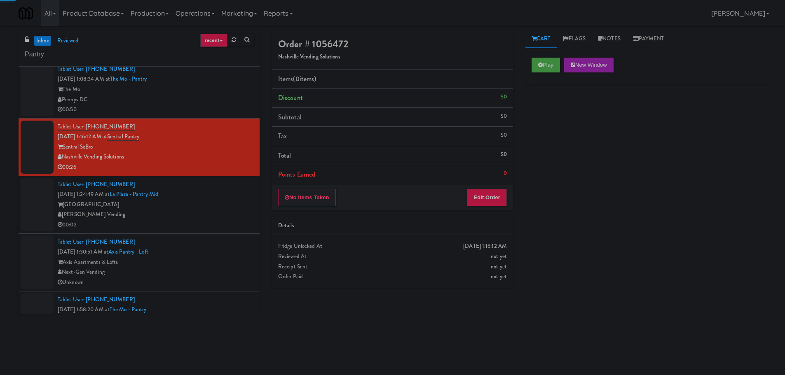
scroll to position [617, 0]
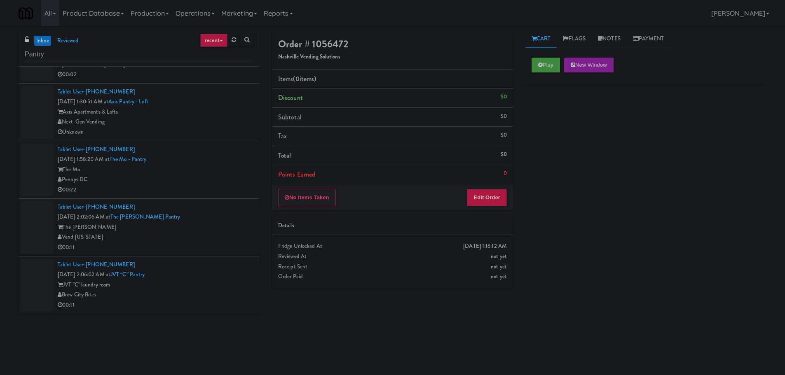
click at [213, 278] on div "Tablet User · (715) 928-3338 [DATE] 2:06:02 AM at JVT “C” pantry JVT "C" laundr…" at bounding box center [156, 285] width 196 height 51
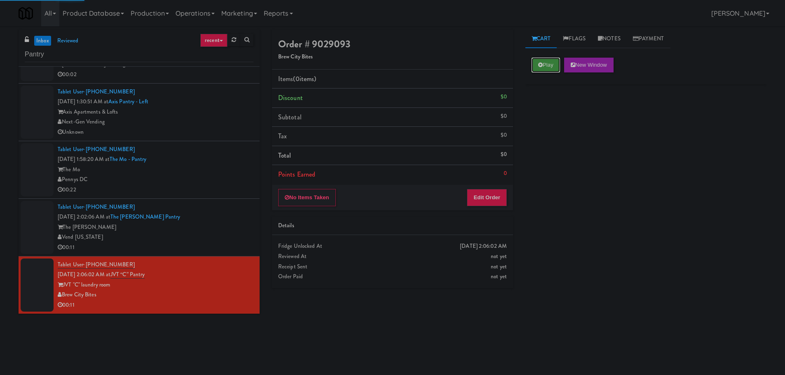
click at [554, 64] on button "Play" at bounding box center [545, 65] width 28 height 15
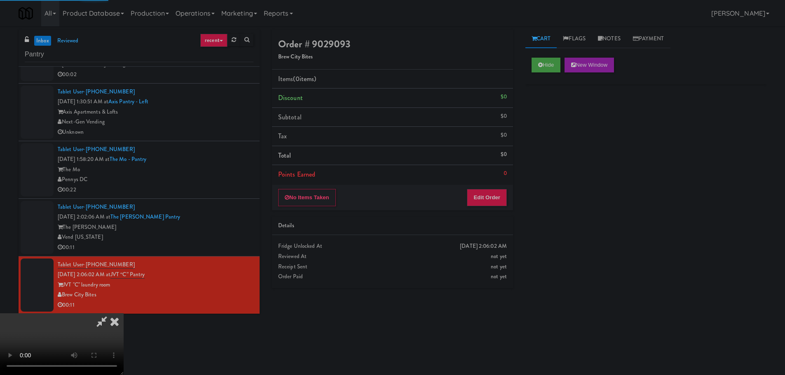
click at [498, 187] on div "No Items Taken Edit Order" at bounding box center [392, 198] width 241 height 26
click at [499, 190] on button "Edit Order" at bounding box center [487, 197] width 40 height 17
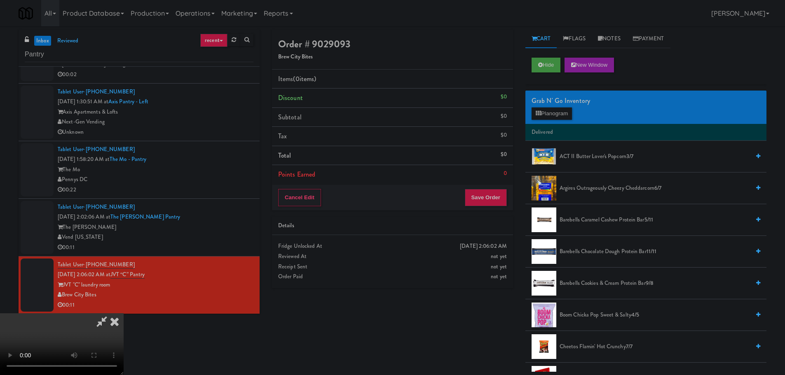
click at [124, 313] on video at bounding box center [62, 344] width 124 height 62
drag, startPoint x: 362, startPoint y: 260, endPoint x: 364, endPoint y: 252, distance: 8.1
click at [124, 313] on video at bounding box center [62, 344] width 124 height 62
click at [543, 116] on button "Planogram" at bounding box center [551, 114] width 40 height 12
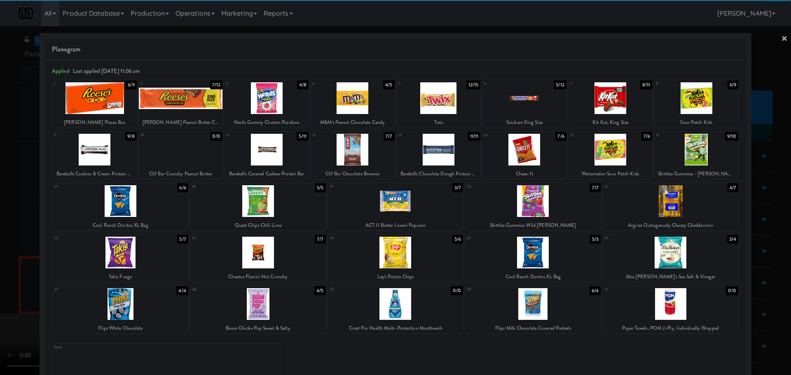
click at [541, 300] on div at bounding box center [533, 304] width 136 height 32
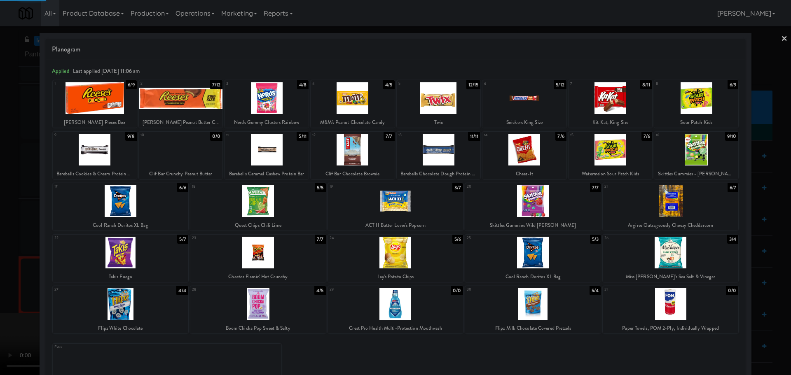
drag, startPoint x: 0, startPoint y: 306, endPoint x: 153, endPoint y: 250, distance: 163.2
click at [3, 306] on div at bounding box center [395, 187] width 791 height 375
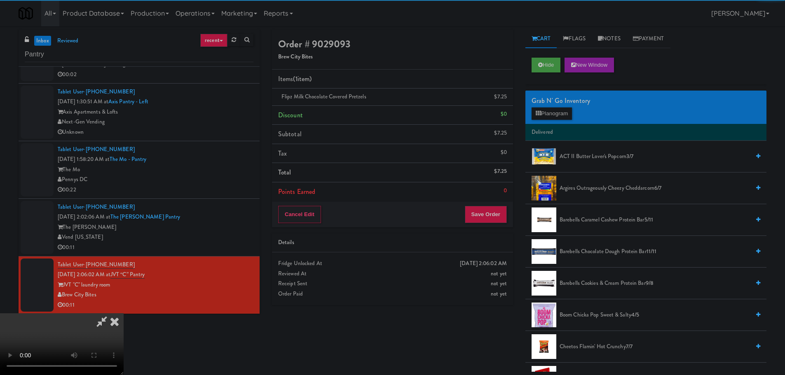
scroll to position [142, 0]
click at [124, 313] on video at bounding box center [62, 344] width 124 height 62
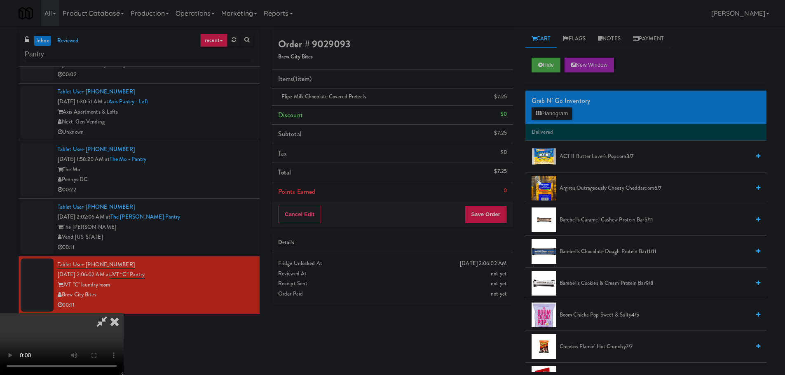
click at [124, 313] on video at bounding box center [62, 344] width 124 height 62
drag, startPoint x: 341, startPoint y: 209, endPoint x: 346, endPoint y: 210, distance: 5.0
click at [124, 313] on video at bounding box center [62, 344] width 124 height 62
click at [545, 117] on button "Planogram" at bounding box center [551, 114] width 40 height 12
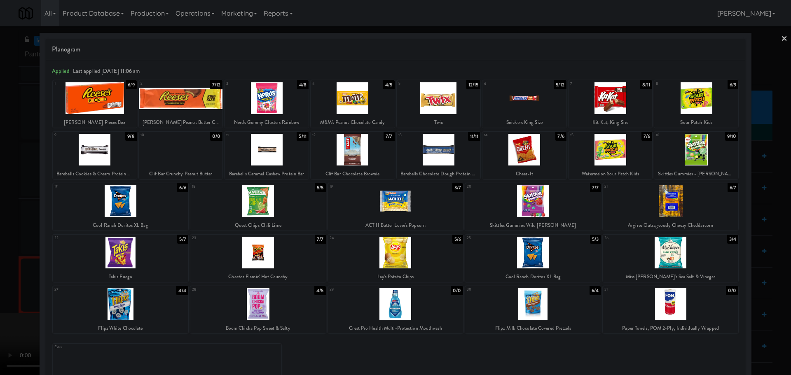
click at [372, 211] on div at bounding box center [396, 201] width 136 height 32
drag, startPoint x: 0, startPoint y: 241, endPoint x: 19, endPoint y: 249, distance: 20.0
click at [0, 245] on div at bounding box center [395, 187] width 791 height 375
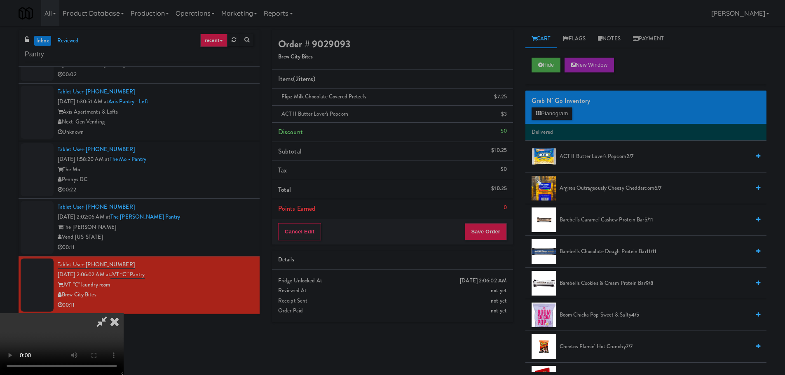
scroll to position [18, 0]
drag, startPoint x: 297, startPoint y: 323, endPoint x: 299, endPoint y: 317, distance: 5.9
click at [124, 322] on video at bounding box center [62, 344] width 124 height 62
click at [124, 313] on video at bounding box center [62, 344] width 124 height 62
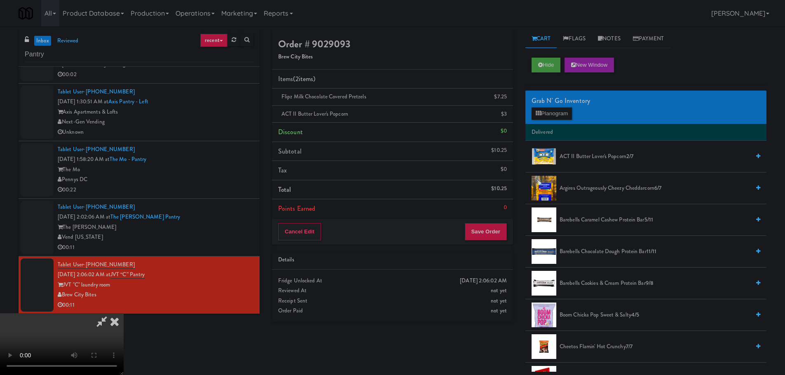
scroll to position [142, 0]
click at [480, 237] on button "Save Order" at bounding box center [486, 231] width 42 height 17
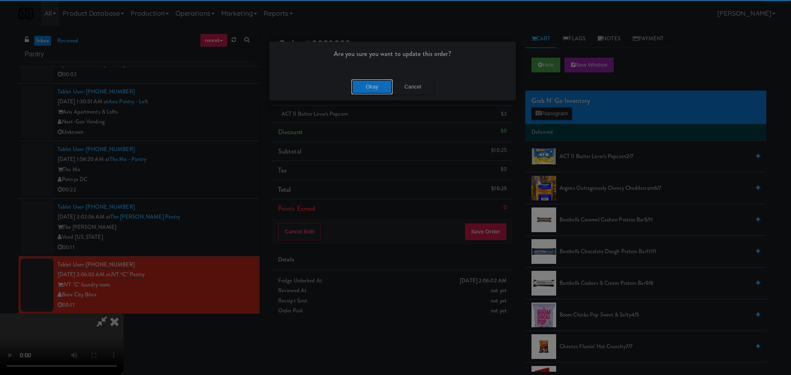
click at [371, 87] on button "Okay" at bounding box center [371, 87] width 41 height 15
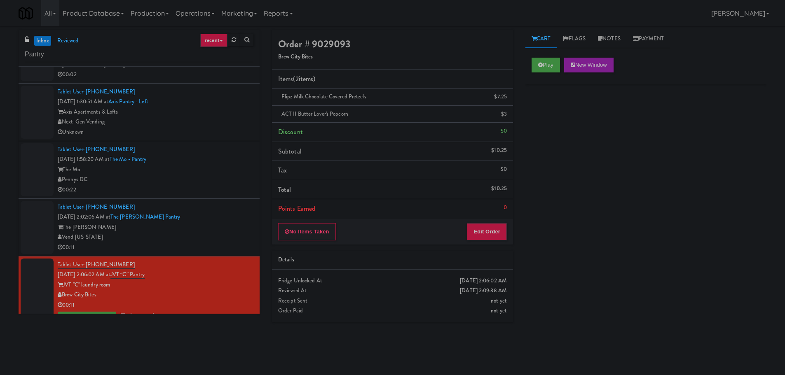
scroll to position [0, 0]
click at [219, 204] on div "Tablet User · (443) 834-2362 [DATE] 2:02:06 AM at The [PERSON_NAME] Pantry The …" at bounding box center [156, 227] width 196 height 51
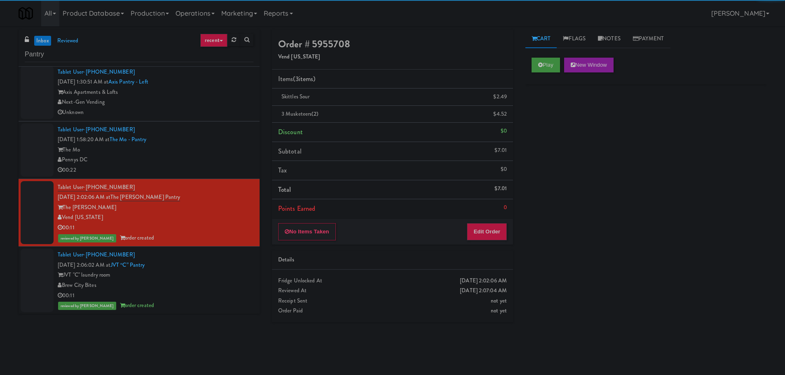
scroll to position [638, 0]
click at [229, 144] on div "Tablet User · (703) 307-2424 [DATE] 1:58:20 AM at [GEOGRAPHIC_DATA] The Mo Penn…" at bounding box center [156, 149] width 196 height 51
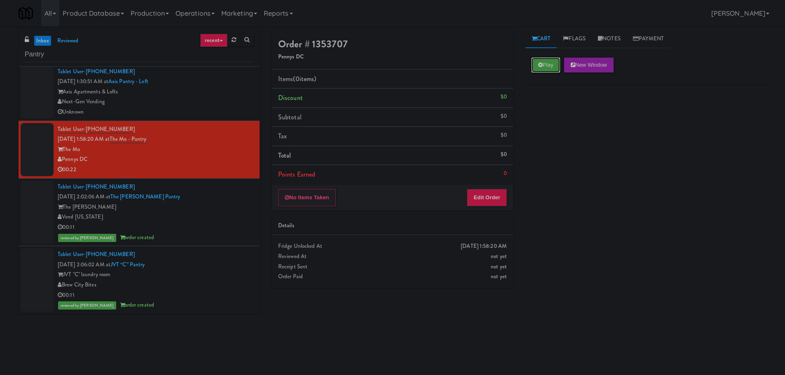
click at [532, 63] on button "Play" at bounding box center [545, 65] width 28 height 15
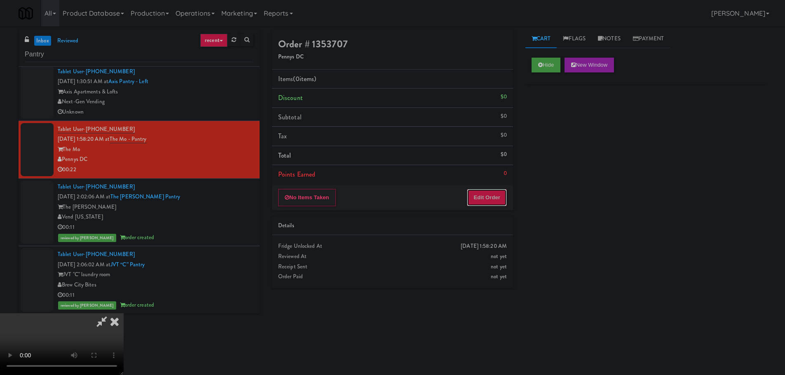
click at [479, 205] on button "Edit Order" at bounding box center [487, 197] width 40 height 17
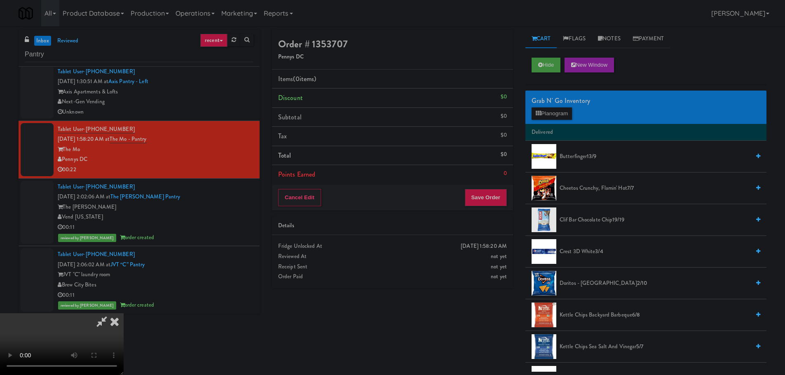
click at [124, 313] on video at bounding box center [62, 344] width 124 height 62
drag, startPoint x: 340, startPoint y: 212, endPoint x: 348, endPoint y: 216, distance: 9.0
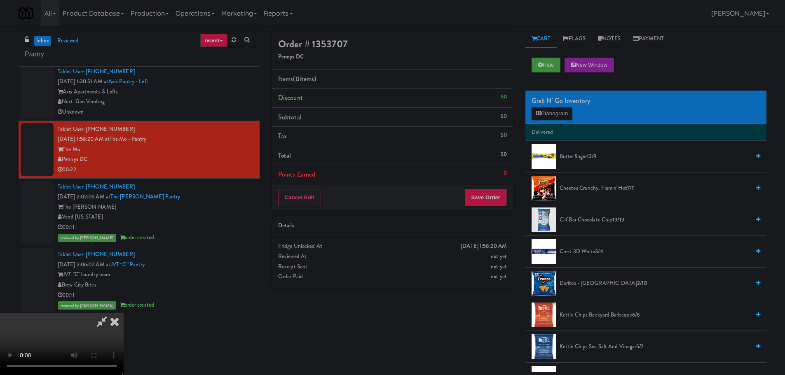
click at [124, 313] on video at bounding box center [62, 344] width 124 height 62
click at [547, 115] on button "Planogram" at bounding box center [551, 114] width 40 height 12
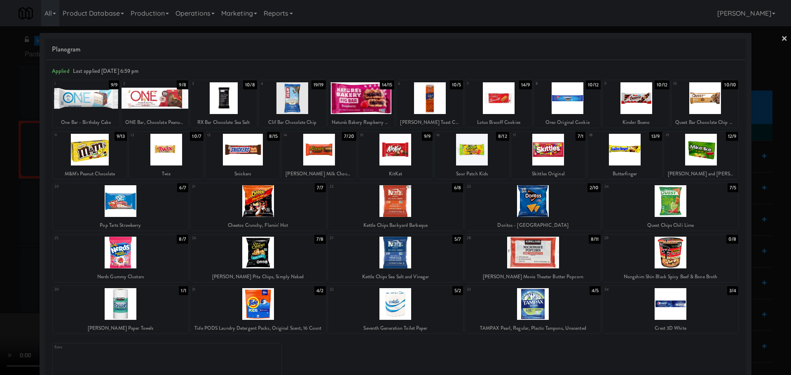
click at [629, 112] on div at bounding box center [636, 98] width 67 height 32
click at [641, 101] on div at bounding box center [636, 98] width 67 height 32
click at [0, 228] on div at bounding box center [395, 187] width 791 height 375
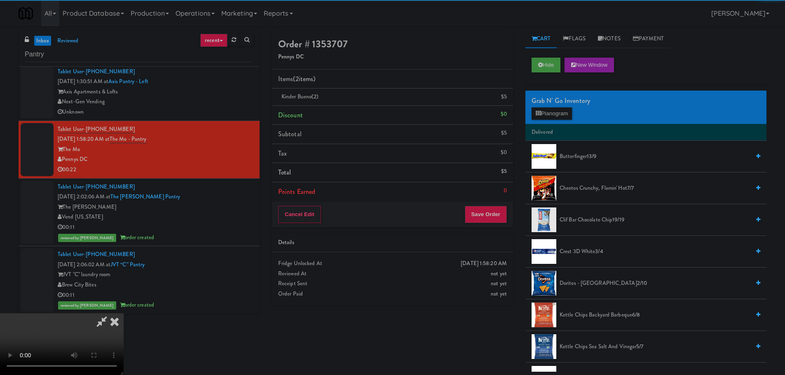
click at [124, 313] on video at bounding box center [62, 344] width 124 height 62
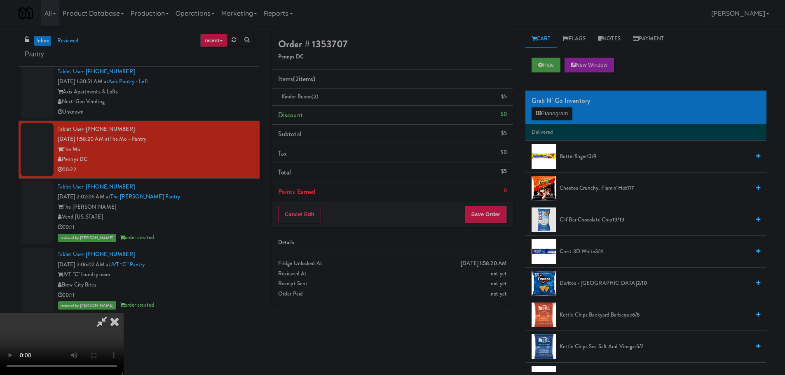
click at [124, 313] on video at bounding box center [62, 344] width 124 height 62
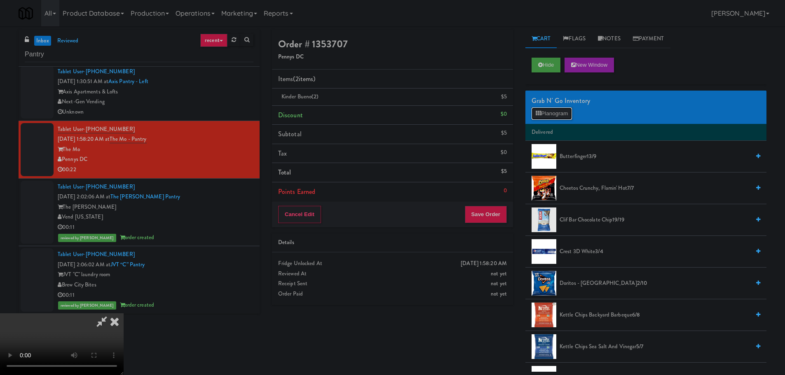
click at [561, 118] on button "Planogram" at bounding box center [551, 114] width 40 height 12
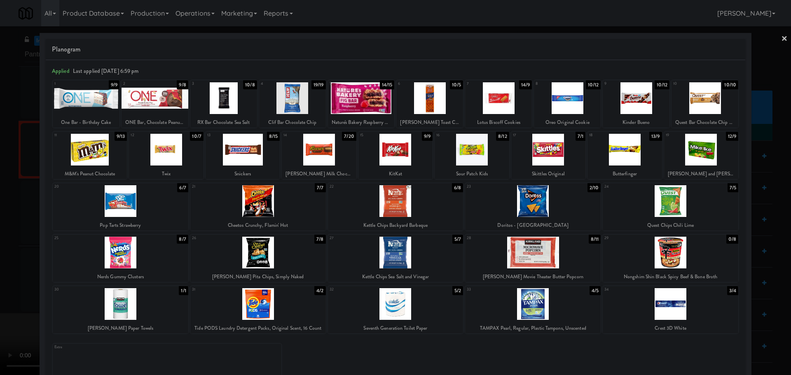
click at [273, 199] on div at bounding box center [258, 201] width 136 height 32
click at [0, 232] on div at bounding box center [395, 187] width 791 height 375
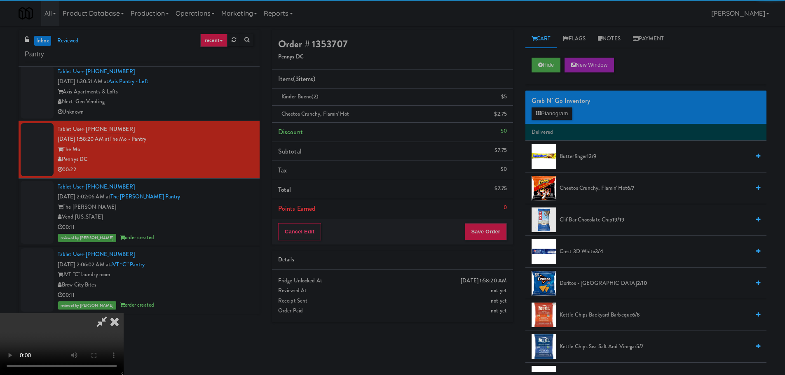
drag, startPoint x: 183, startPoint y: 195, endPoint x: 193, endPoint y: 196, distance: 10.0
click at [124, 313] on video at bounding box center [62, 344] width 124 height 62
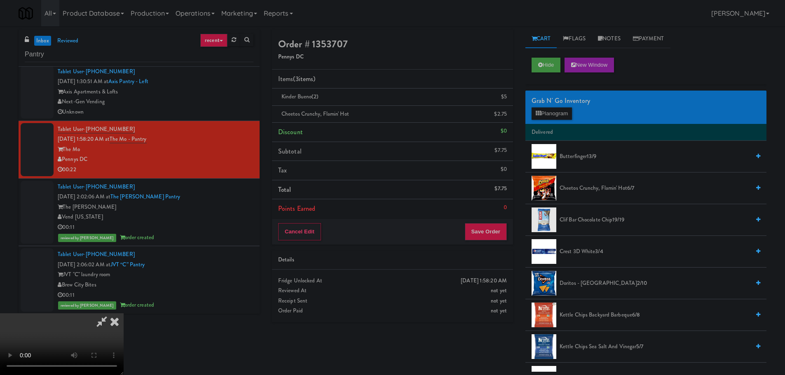
drag, startPoint x: 308, startPoint y: 218, endPoint x: 294, endPoint y: 223, distance: 14.9
click at [124, 313] on video at bounding box center [62, 344] width 124 height 62
click at [493, 236] on button "Save Order" at bounding box center [486, 231] width 42 height 17
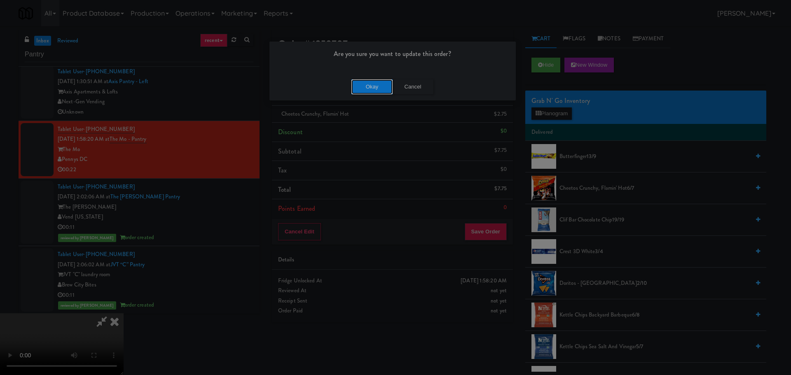
click at [384, 81] on button "Okay" at bounding box center [371, 87] width 41 height 15
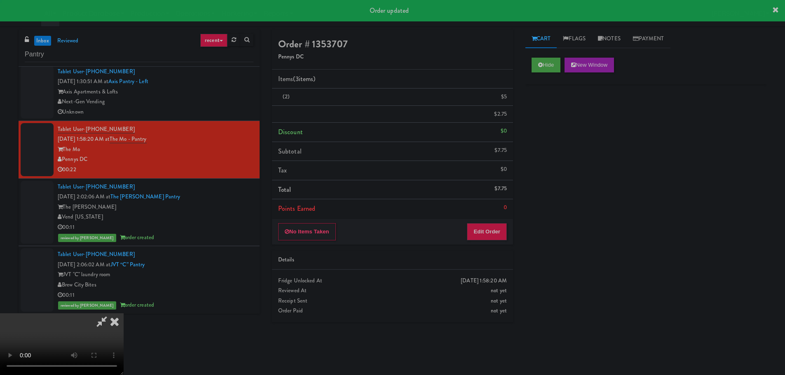
scroll to position [0, 0]
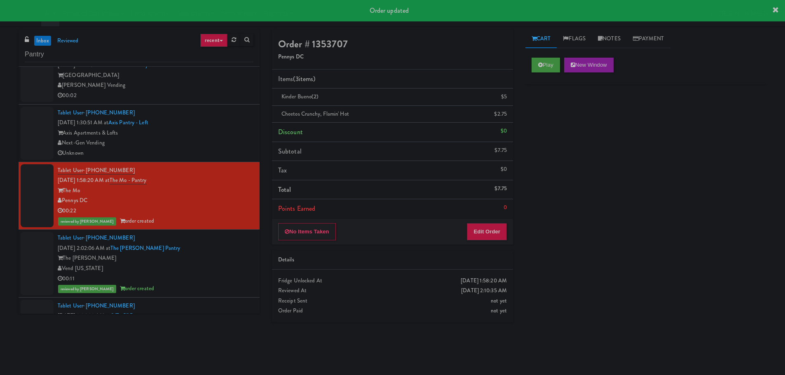
click at [230, 153] on div "Unknown" at bounding box center [156, 153] width 196 height 10
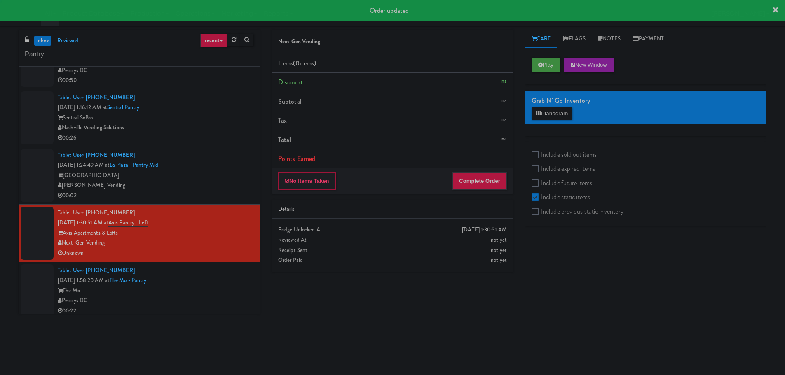
scroll to position [473, 0]
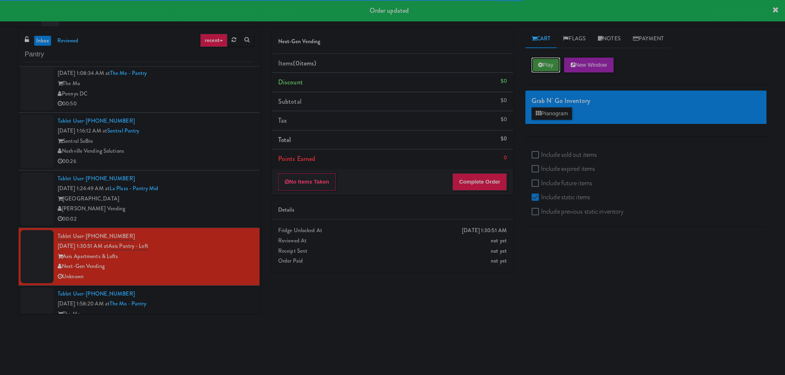
click at [555, 67] on button "Play" at bounding box center [545, 65] width 28 height 15
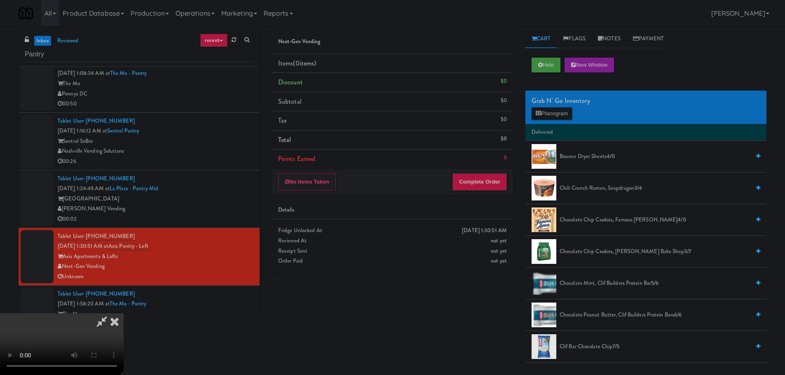
scroll to position [0, 0]
click at [124, 313] on icon at bounding box center [114, 321] width 18 height 16
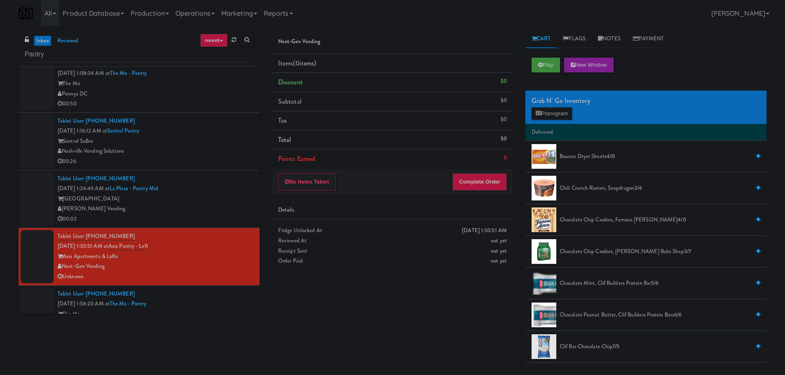
click at [317, 195] on div "Next-Gen Vending Items (0 items ) Discount $0 Subtotal $0 Tax $0 Total $0 Point…" at bounding box center [392, 154] width 253 height 249
click at [316, 185] on button "No Items Taken" at bounding box center [307, 181] width 58 height 17
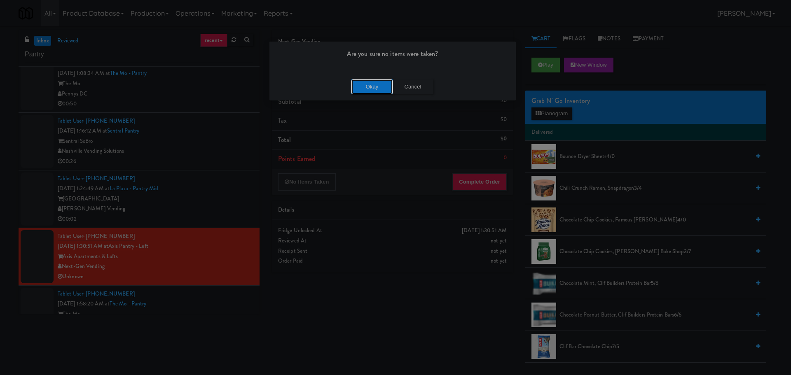
click at [375, 85] on button "Okay" at bounding box center [371, 87] width 41 height 15
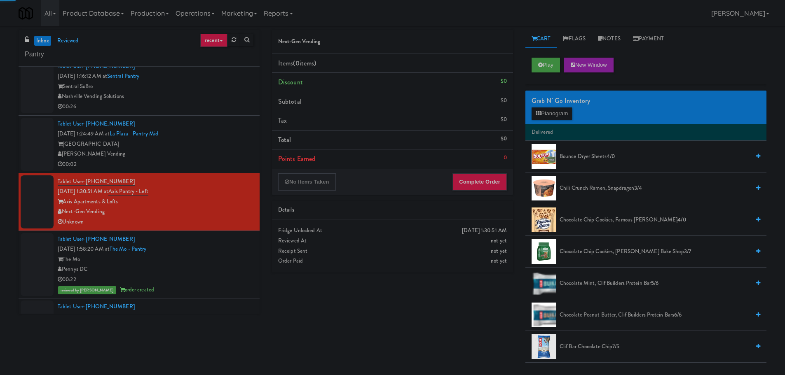
scroll to position [648, 0]
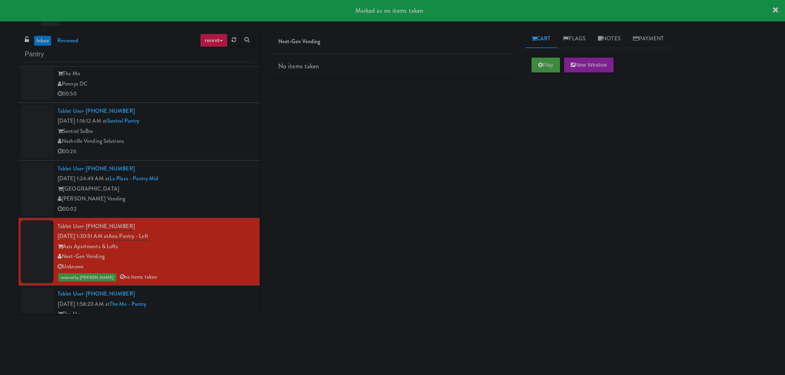
click at [214, 185] on div "[GEOGRAPHIC_DATA]" at bounding box center [156, 189] width 196 height 10
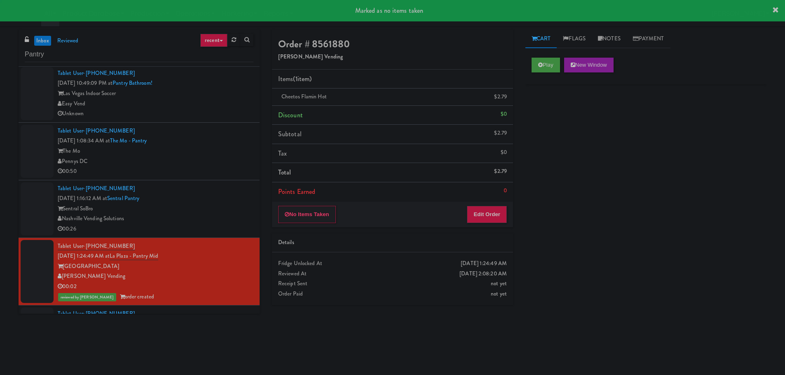
scroll to position [400, 0]
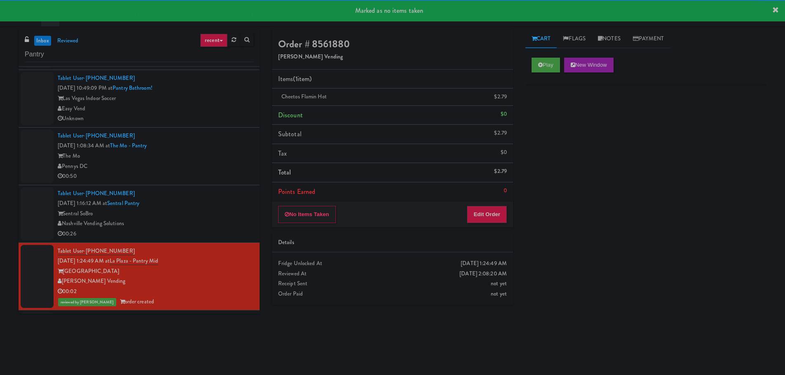
click at [213, 189] on div "Tablet User · (859) 396-2538 [DATE] 1:16:12 AM at [GEOGRAPHIC_DATA] Nashville V…" at bounding box center [156, 214] width 196 height 51
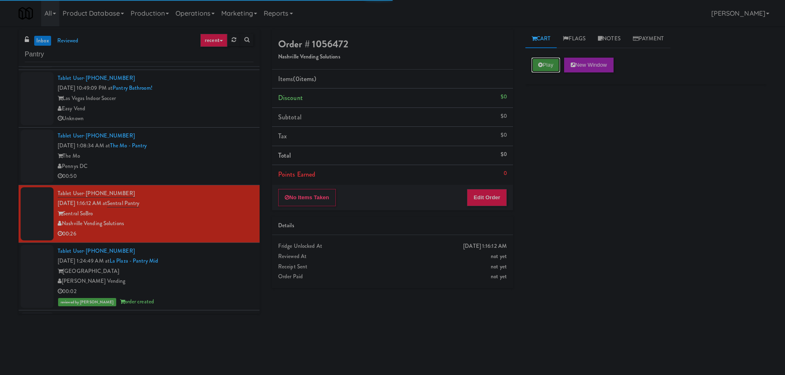
click at [545, 58] on button "Play" at bounding box center [545, 65] width 28 height 15
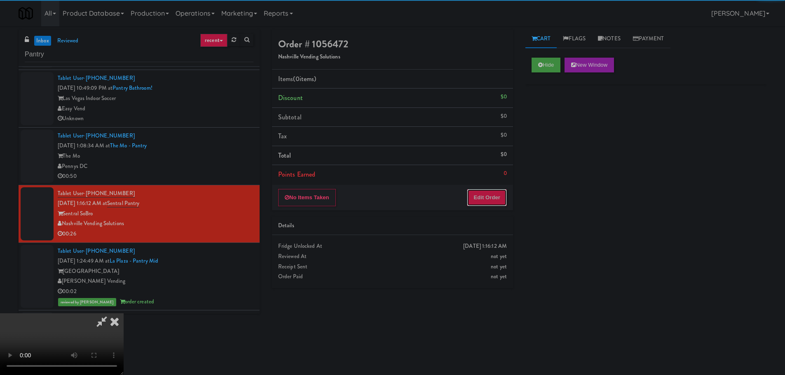
click at [493, 197] on button "Edit Order" at bounding box center [487, 197] width 40 height 17
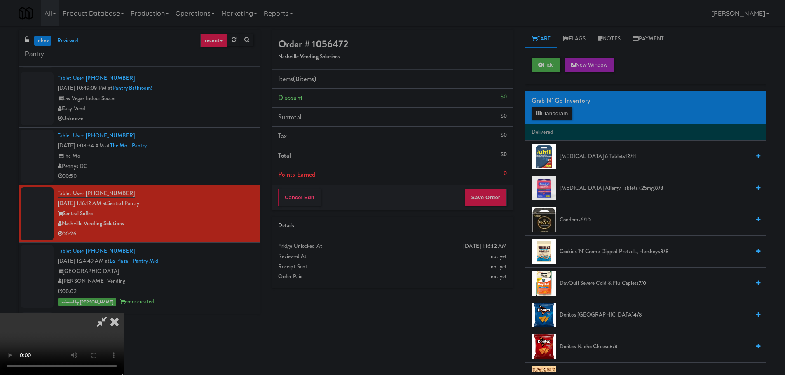
click at [124, 313] on video at bounding box center [62, 344] width 124 height 62
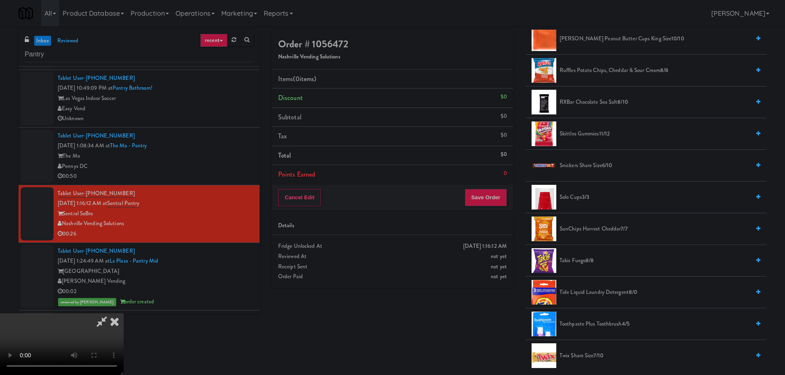
scroll to position [784, 0]
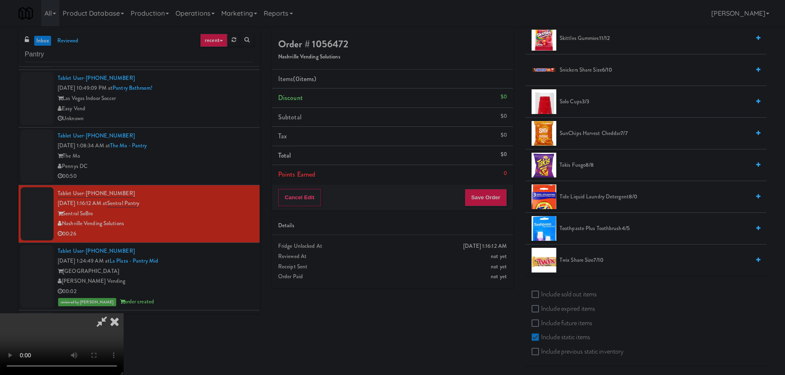
click at [581, 164] on span "Takis Fuego 8/8" at bounding box center [654, 165] width 190 height 10
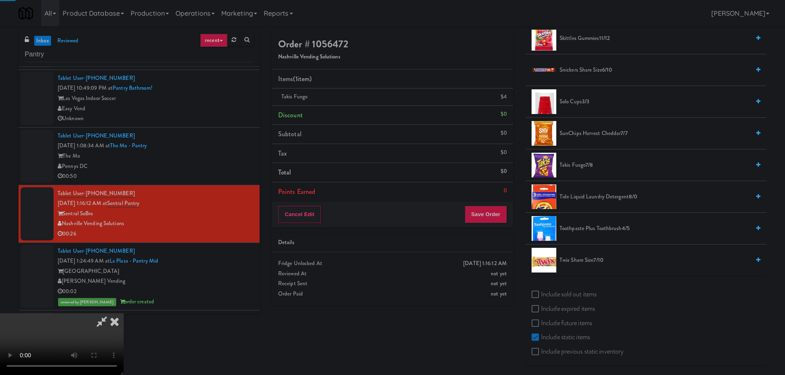
click at [124, 313] on video at bounding box center [62, 344] width 124 height 62
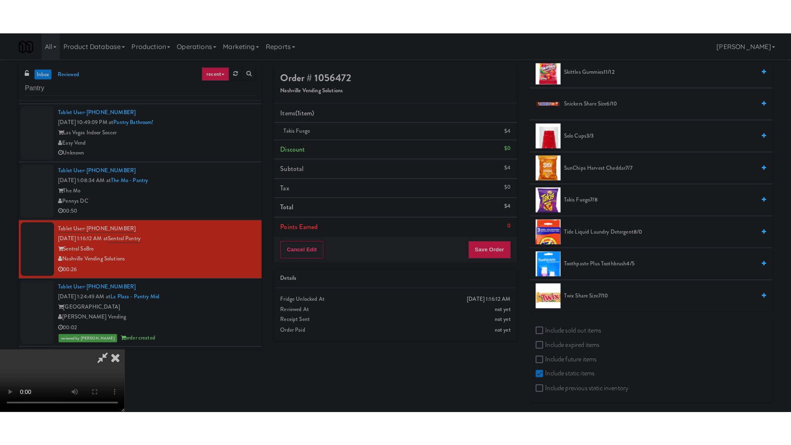
scroll to position [0, 0]
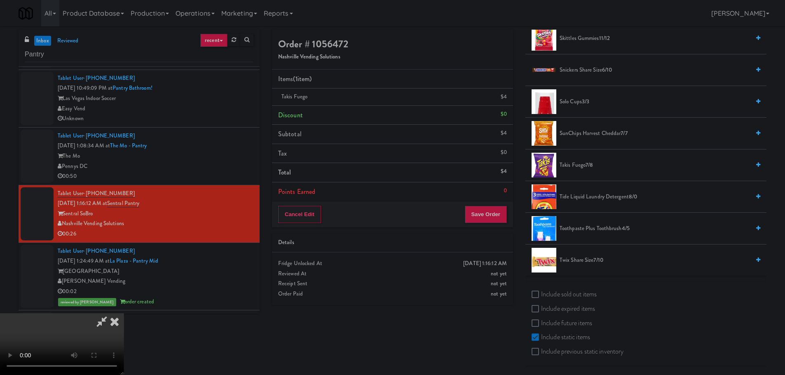
click at [124, 313] on video at bounding box center [62, 344] width 124 height 62
drag, startPoint x: 338, startPoint y: 217, endPoint x: 339, endPoint y: 267, distance: 49.8
click at [124, 313] on video at bounding box center [62, 344] width 124 height 62
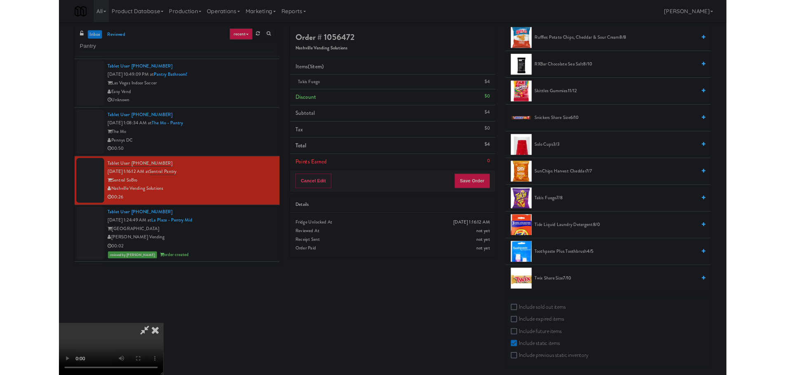
scroll to position [715, 0]
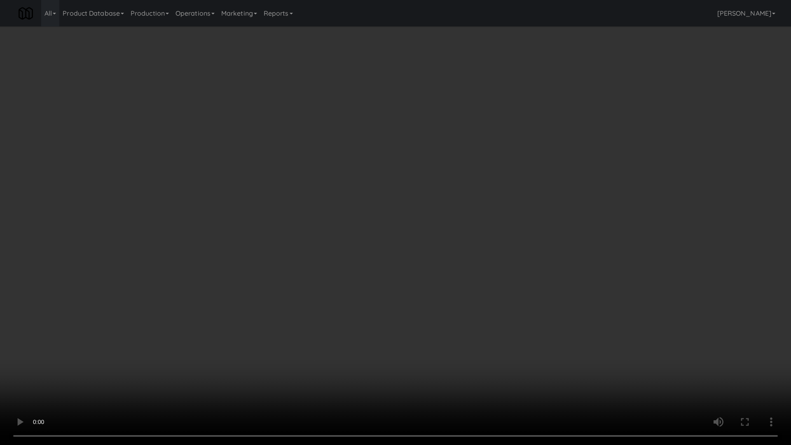
click at [335, 261] on video at bounding box center [395, 222] width 791 height 445
click at [336, 259] on video at bounding box center [395, 222] width 791 height 445
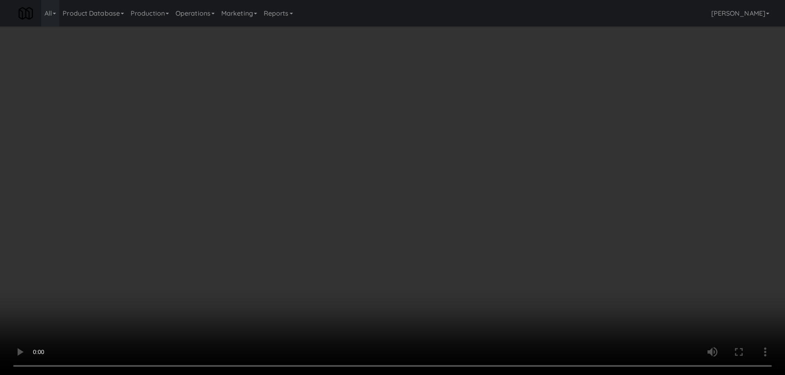
scroll to position [101, 0]
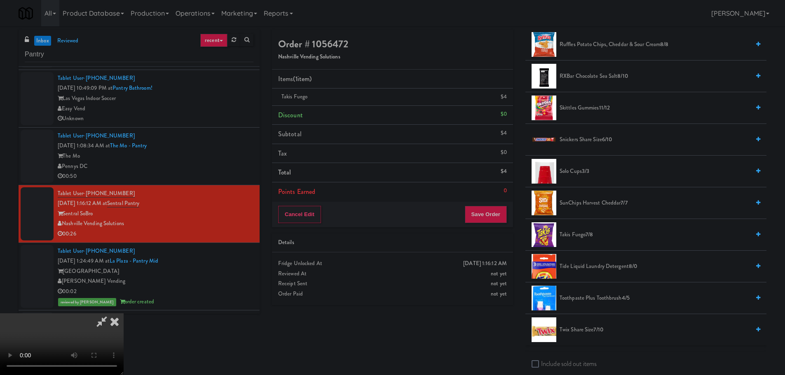
click at [124, 313] on video at bounding box center [62, 344] width 124 height 62
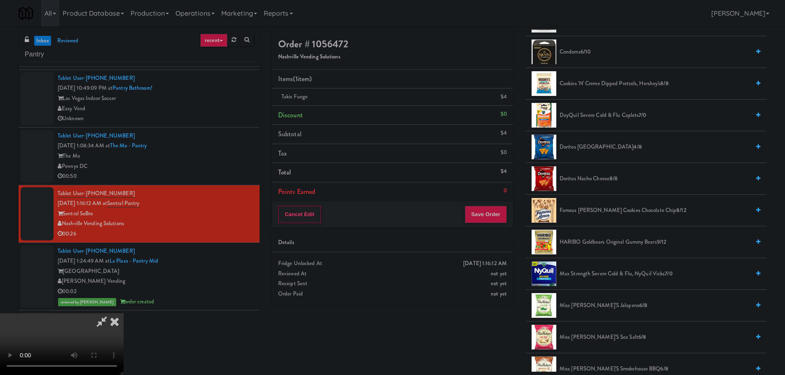
scroll to position [56, 0]
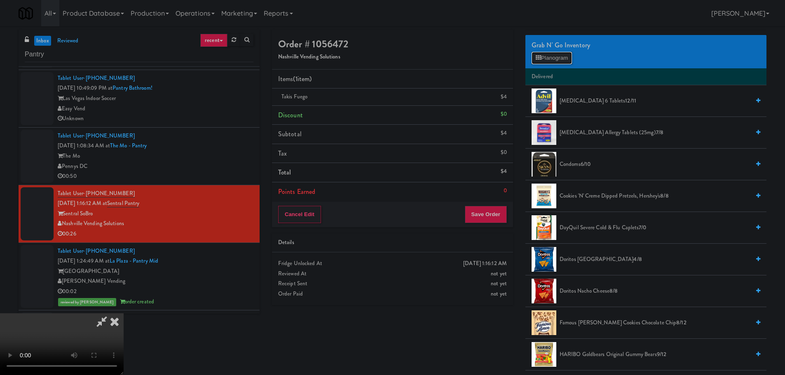
click at [562, 58] on button "Planogram" at bounding box center [551, 58] width 40 height 12
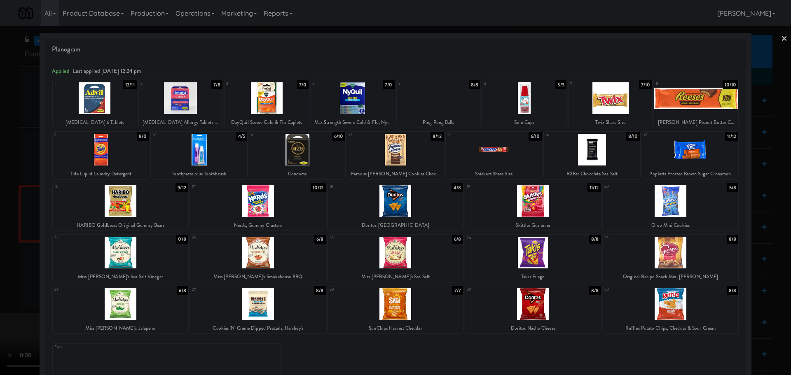
drag, startPoint x: 1, startPoint y: 278, endPoint x: 21, endPoint y: 282, distance: 21.0
click at [2, 274] on div at bounding box center [395, 187] width 791 height 375
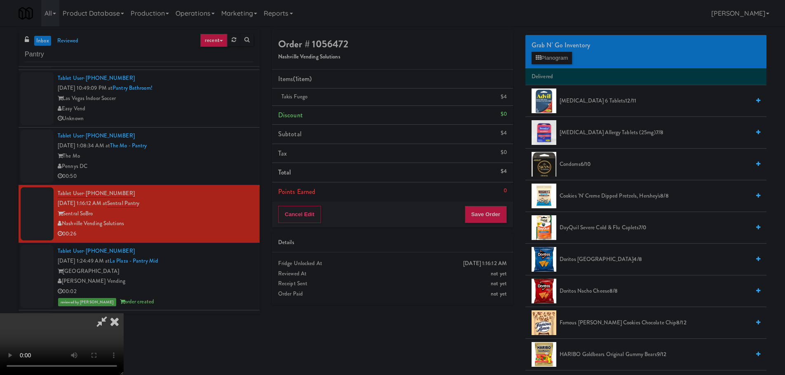
scroll to position [142, 0]
click at [124, 313] on video at bounding box center [62, 344] width 124 height 62
click at [554, 56] on button "Planogram" at bounding box center [551, 58] width 40 height 12
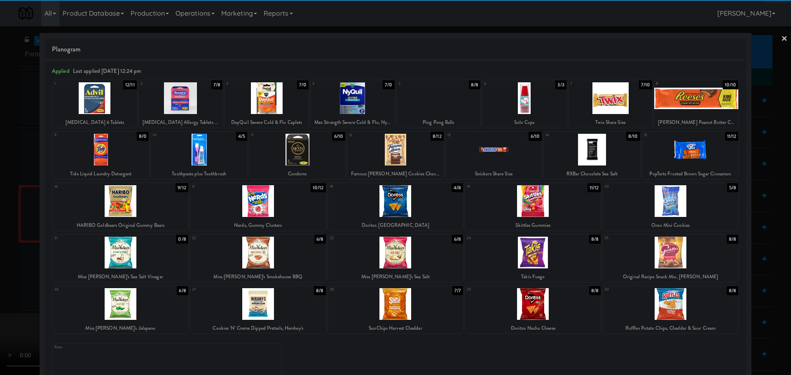
click at [678, 252] on div at bounding box center [671, 253] width 136 height 32
click at [4, 145] on div at bounding box center [395, 187] width 791 height 375
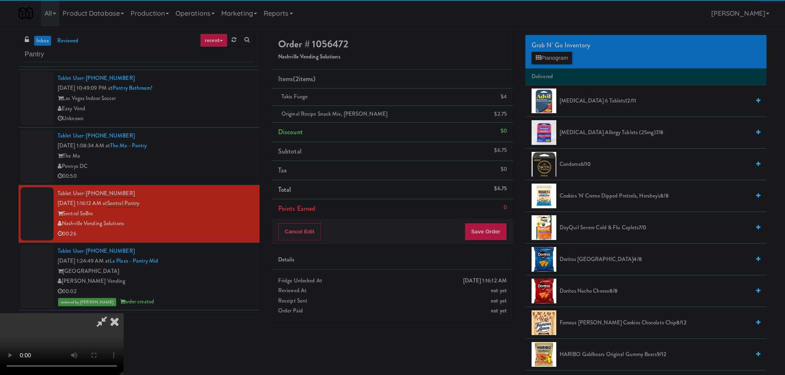
click at [124, 313] on video at bounding box center [62, 344] width 124 height 62
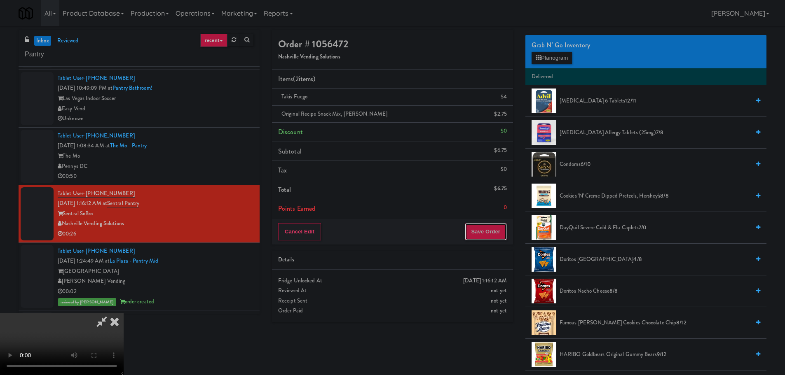
click at [497, 235] on button "Save Order" at bounding box center [486, 231] width 42 height 17
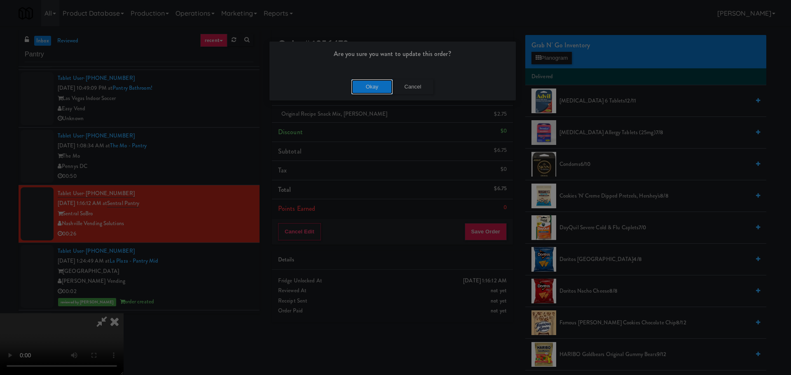
click at [378, 88] on button "Okay" at bounding box center [371, 87] width 41 height 15
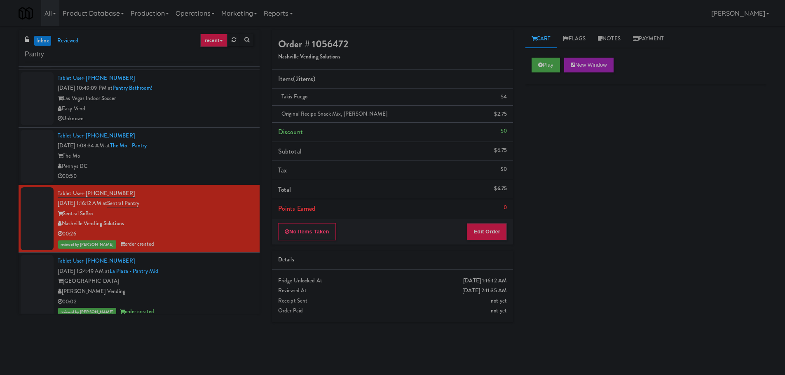
drag, startPoint x: 260, startPoint y: 147, endPoint x: 252, endPoint y: 152, distance: 9.7
click at [260, 147] on div "inbox reviewed recent all unclear take inventory issue suspicious failed recent…" at bounding box center [138, 175] width 253 height 290
click at [241, 157] on div "The Mo" at bounding box center [156, 156] width 196 height 10
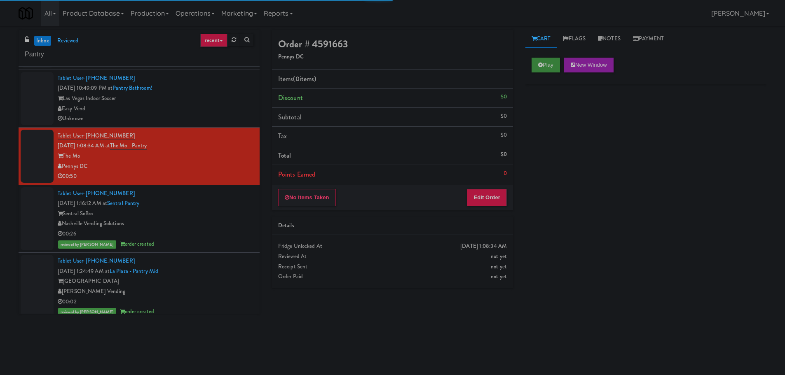
drag, startPoint x: 551, startPoint y: 73, endPoint x: 540, endPoint y: 68, distance: 11.6
click at [550, 72] on div "Play New Window" at bounding box center [645, 67] width 241 height 33
click at [540, 68] on button "Play" at bounding box center [545, 65] width 28 height 15
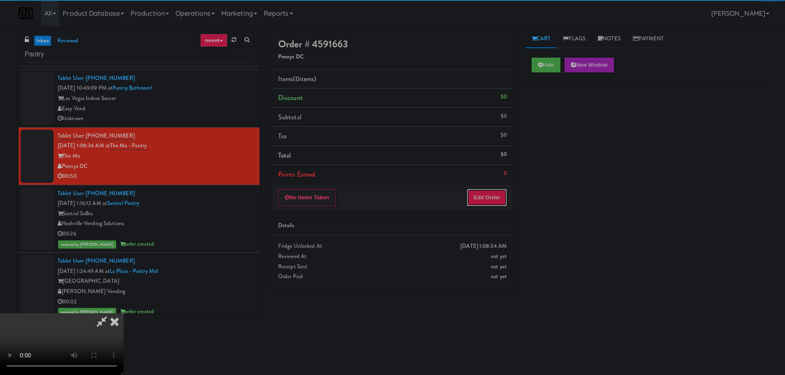
click at [491, 204] on button "Edit Order" at bounding box center [487, 197] width 40 height 17
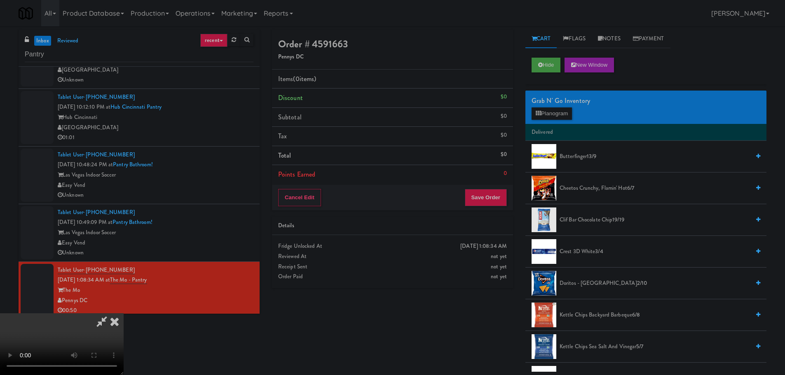
drag, startPoint x: 289, startPoint y: 219, endPoint x: 299, endPoint y: 222, distance: 11.3
click at [124, 313] on video at bounding box center [62, 344] width 124 height 62
drag, startPoint x: 363, startPoint y: 239, endPoint x: 433, endPoint y: 235, distance: 69.3
click at [124, 313] on video at bounding box center [62, 344] width 124 height 62
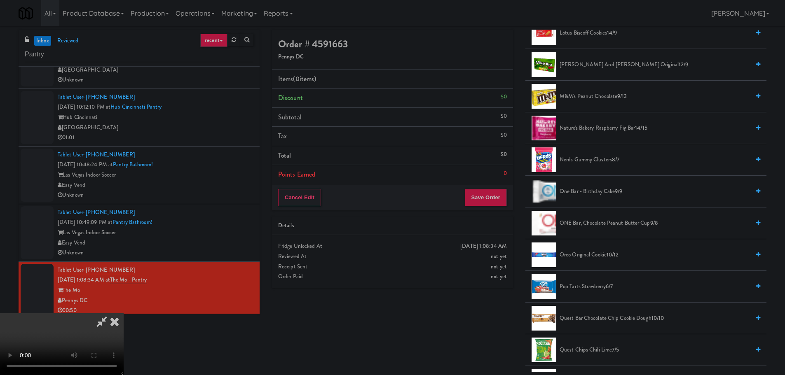
scroll to position [494, 0]
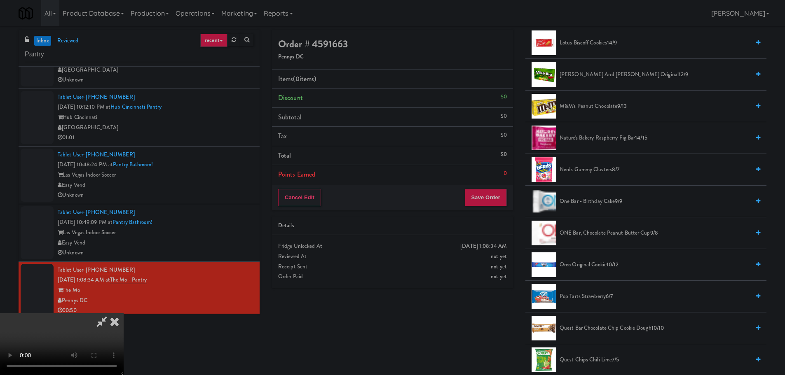
drag, startPoint x: 591, startPoint y: 109, endPoint x: 528, endPoint y: 136, distance: 68.3
click at [593, 108] on span "M&M's Peanut Chocolate 9/13" at bounding box center [654, 106] width 190 height 10
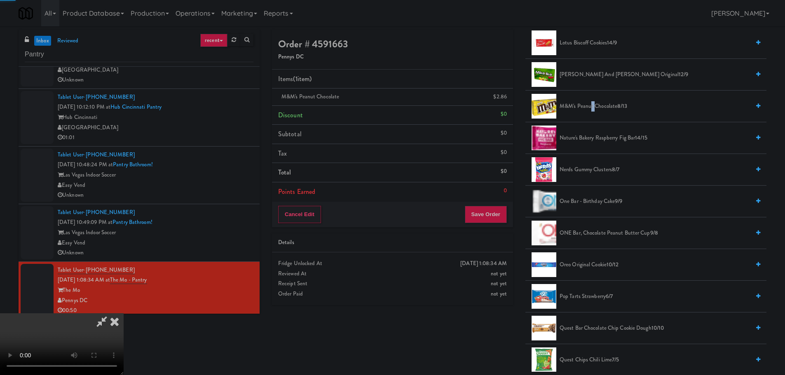
click at [124, 313] on video at bounding box center [62, 344] width 124 height 62
click at [484, 334] on div "Order # 4591663 Pennys DC Items (1 item ) M&M's Peanut Chocolate $2.86 Discount…" at bounding box center [519, 201] width 507 height 342
drag, startPoint x: 327, startPoint y: 180, endPoint x: 424, endPoint y: 178, distance: 96.4
click at [124, 313] on video at bounding box center [62, 344] width 124 height 62
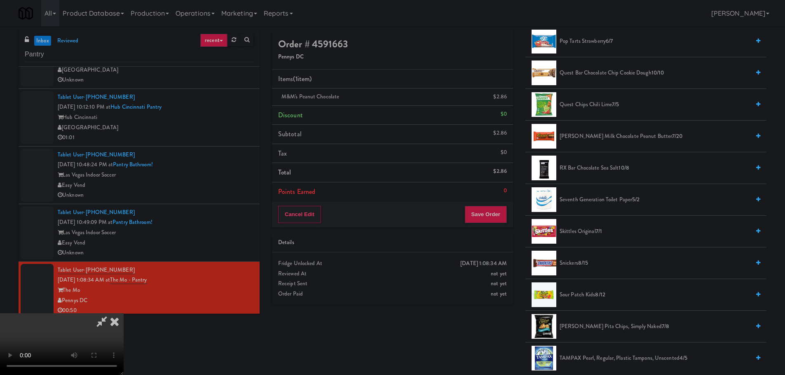
scroll to position [746, 0]
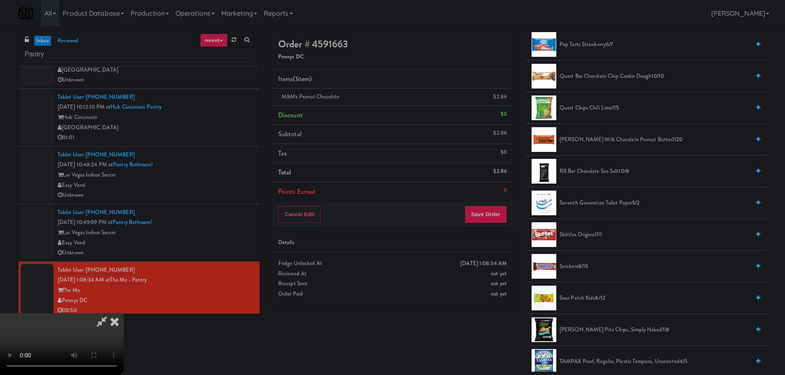
click at [597, 140] on span "[PERSON_NAME] Milk Chocolate Peanut Butter 7/20" at bounding box center [654, 140] width 190 height 10
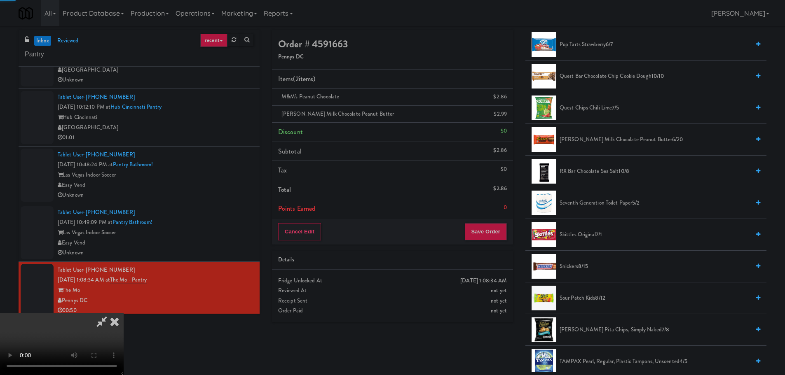
drag, startPoint x: 318, startPoint y: 174, endPoint x: 326, endPoint y: 175, distance: 8.3
click at [124, 313] on video at bounding box center [62, 344] width 124 height 62
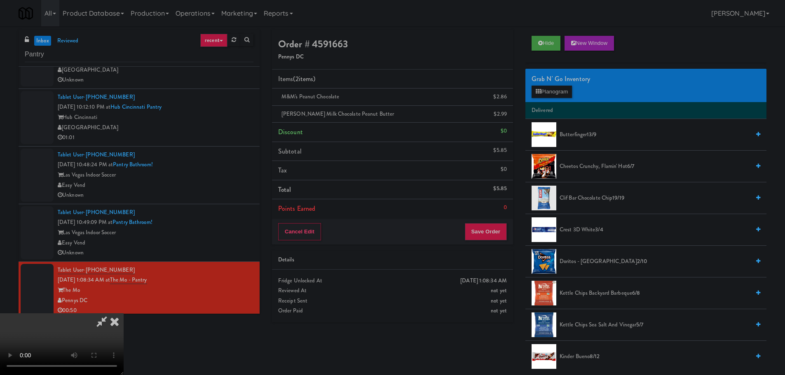
scroll to position [82, 0]
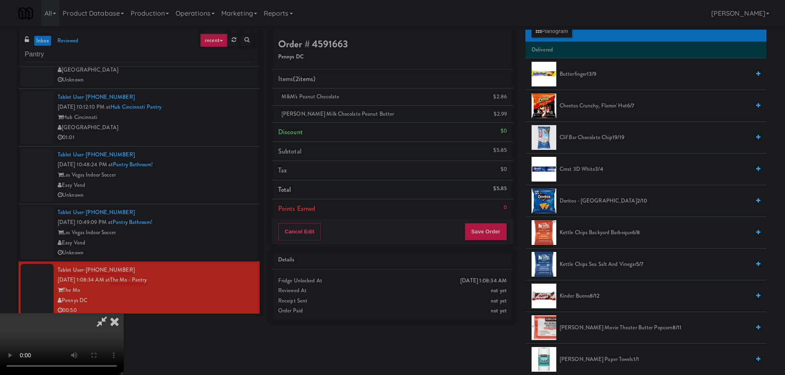
click at [589, 200] on span "Doritos - Cool Ranch 2/10" at bounding box center [654, 201] width 190 height 10
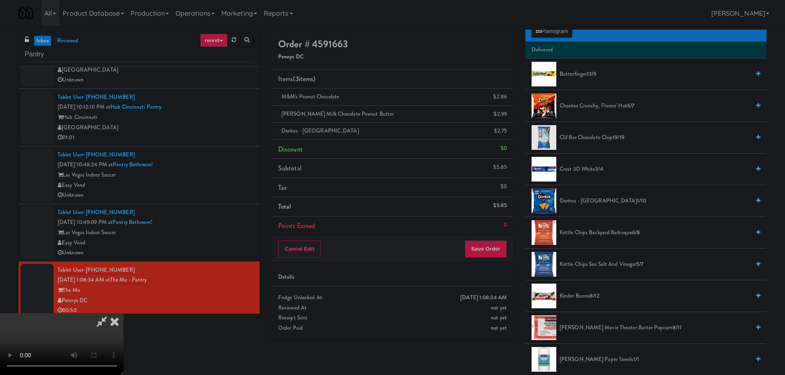
click at [124, 313] on video at bounding box center [62, 344] width 124 height 62
drag, startPoint x: 419, startPoint y: 201, endPoint x: 426, endPoint y: 199, distance: 7.3
click at [124, 313] on video at bounding box center [62, 344] width 124 height 62
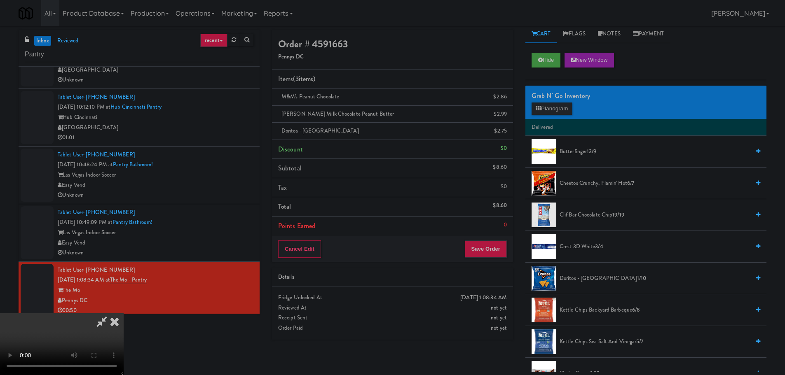
scroll to position [0, 0]
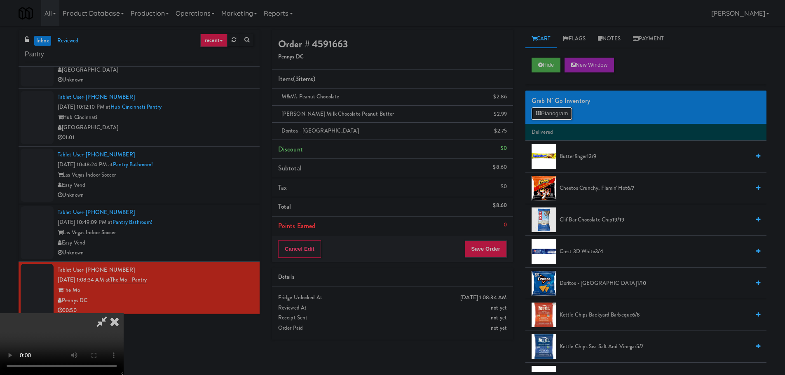
click at [566, 119] on button "Planogram" at bounding box center [551, 114] width 40 height 12
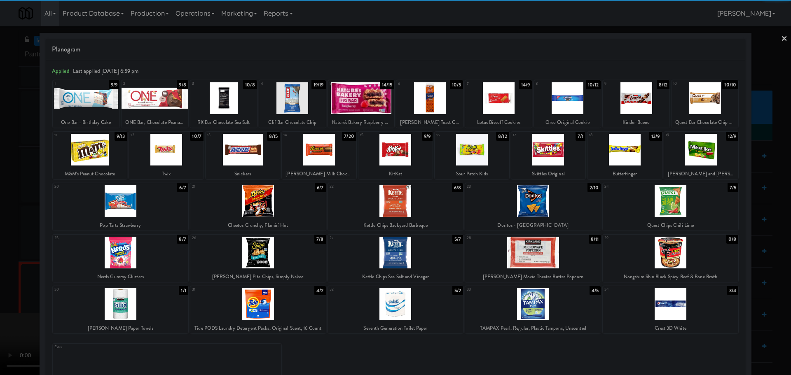
click at [393, 150] on div at bounding box center [395, 150] width 74 height 32
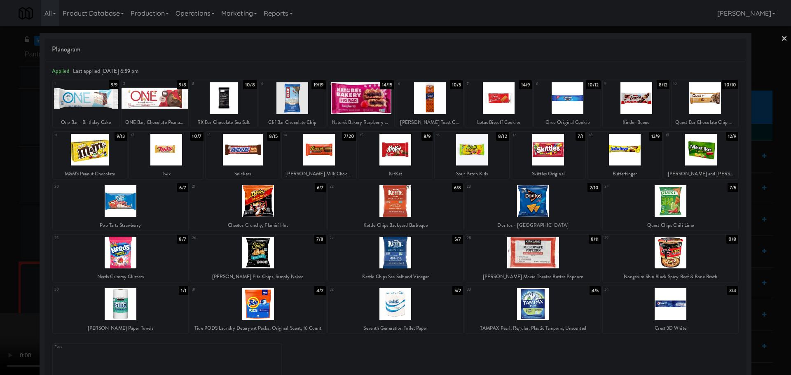
drag, startPoint x: 0, startPoint y: 228, endPoint x: 28, endPoint y: 229, distance: 28.0
click at [4, 229] on div at bounding box center [395, 187] width 791 height 375
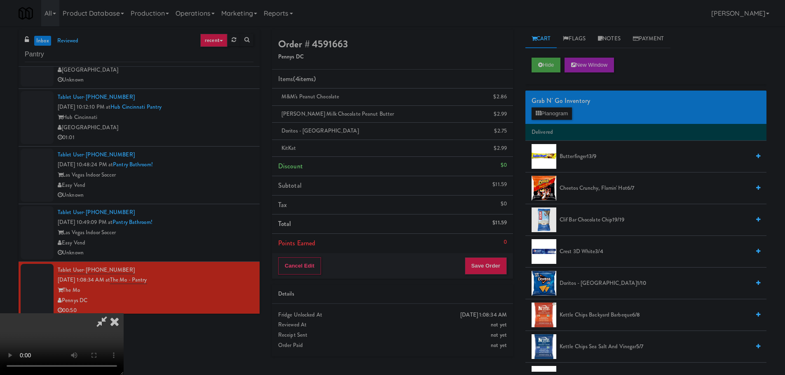
click at [124, 313] on video at bounding box center [62, 344] width 124 height 62
click at [498, 258] on button "Save Order" at bounding box center [486, 265] width 42 height 17
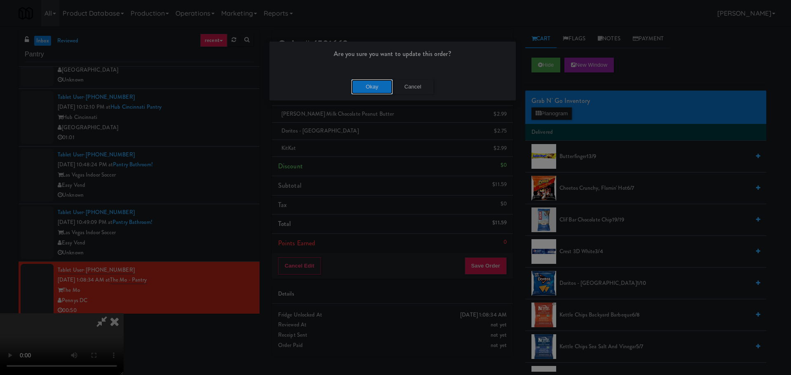
click at [364, 92] on button "Okay" at bounding box center [371, 87] width 41 height 15
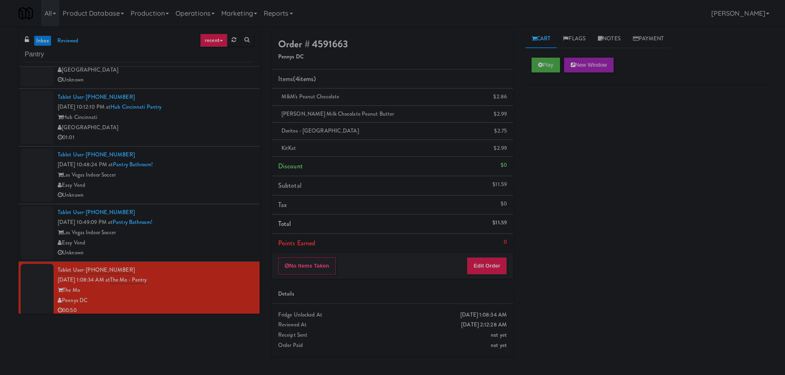
scroll to position [0, 0]
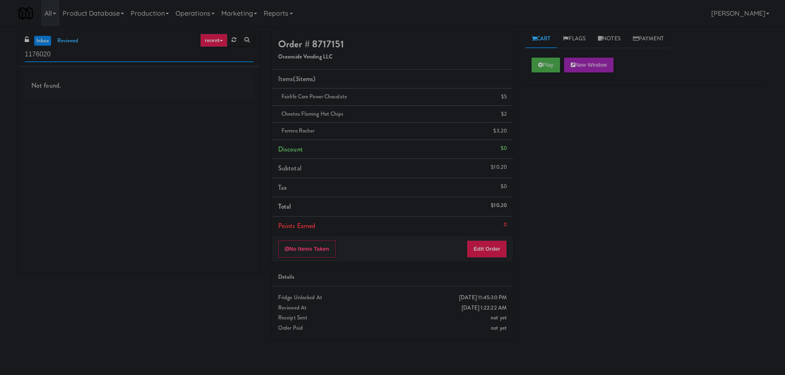
click at [96, 57] on input "1176020" at bounding box center [139, 54] width 229 height 15
click at [533, 60] on button "Play" at bounding box center [545, 65] width 28 height 15
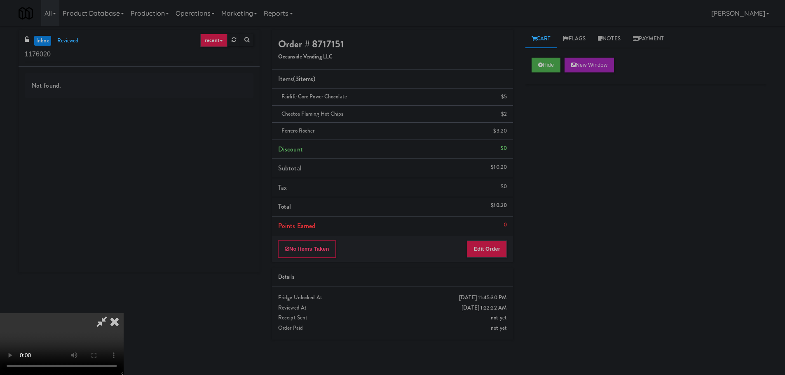
click at [124, 313] on video at bounding box center [62, 344] width 124 height 62
